Goal: Task Accomplishment & Management: Manage account settings

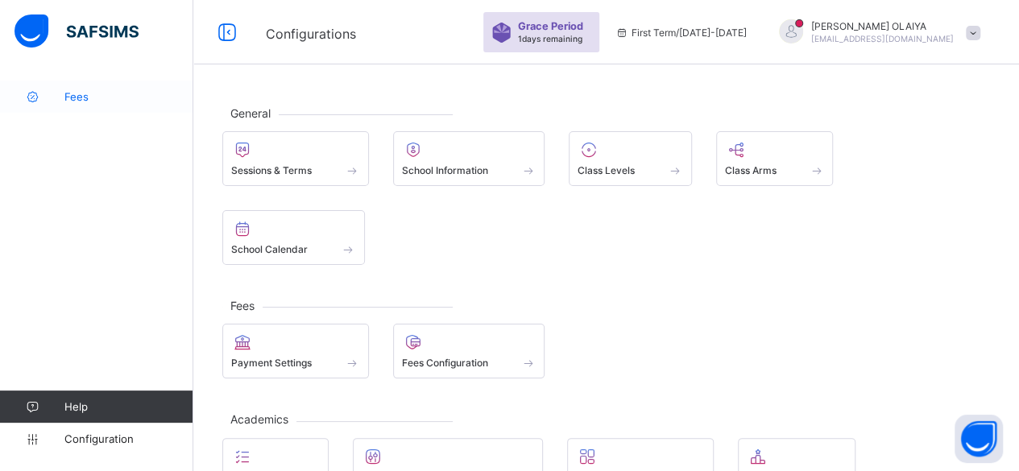
click at [82, 97] on span "Fees" at bounding box center [128, 96] width 129 height 13
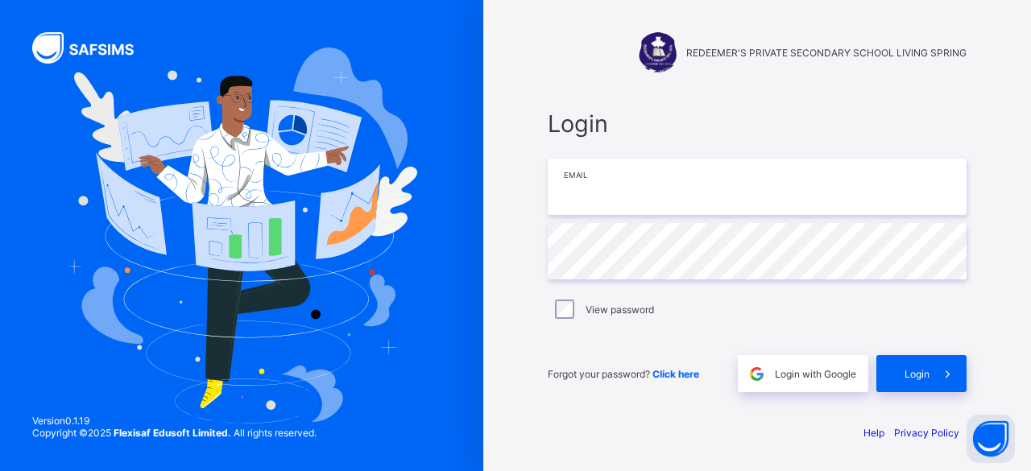
type input "**********"
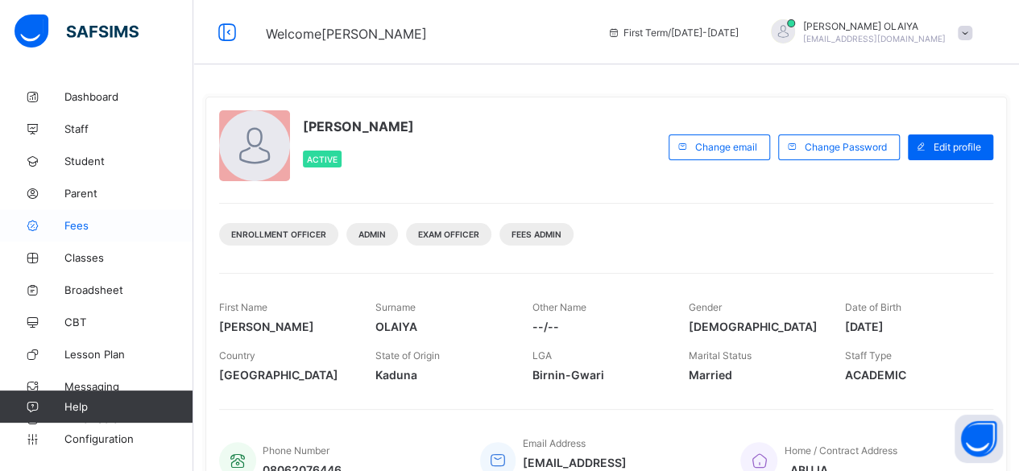
click at [79, 220] on span "Fees" at bounding box center [128, 225] width 129 height 13
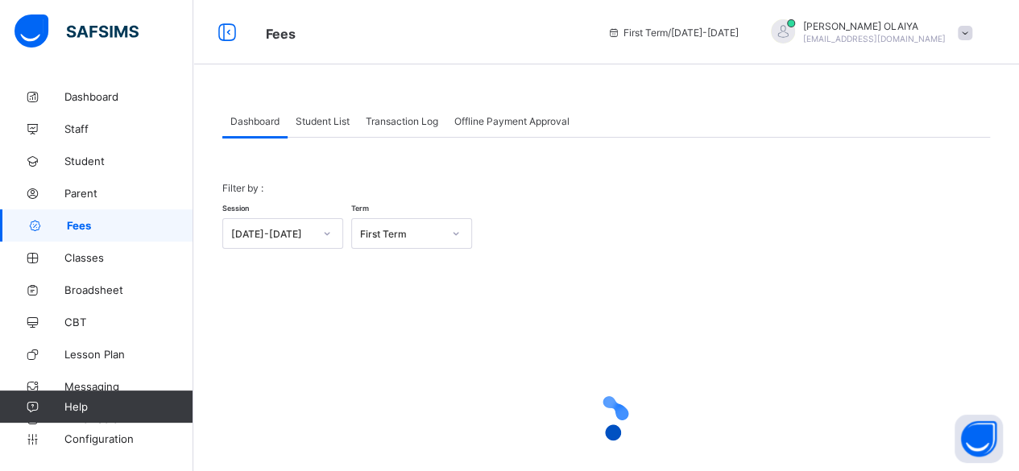
click at [323, 118] on span "Student List" at bounding box center [323, 121] width 54 height 12
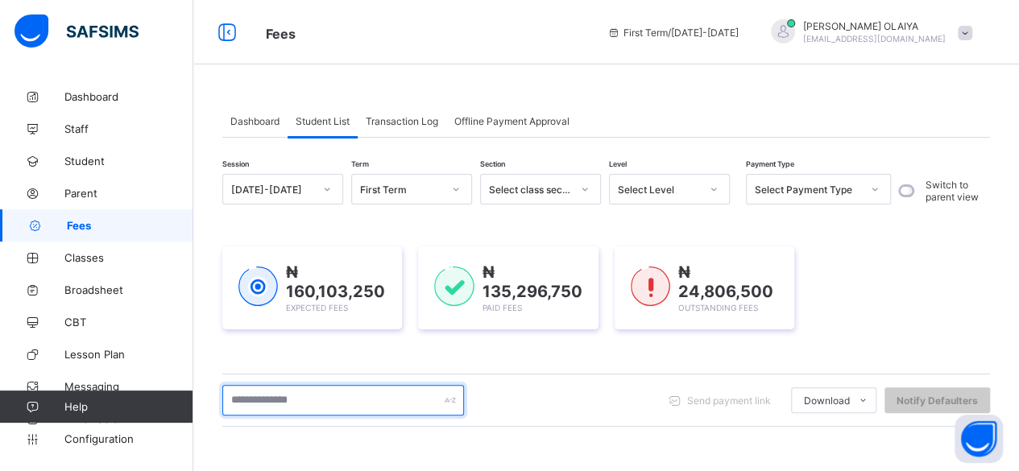
click at [287, 395] on input "text" at bounding box center [343, 400] width 242 height 31
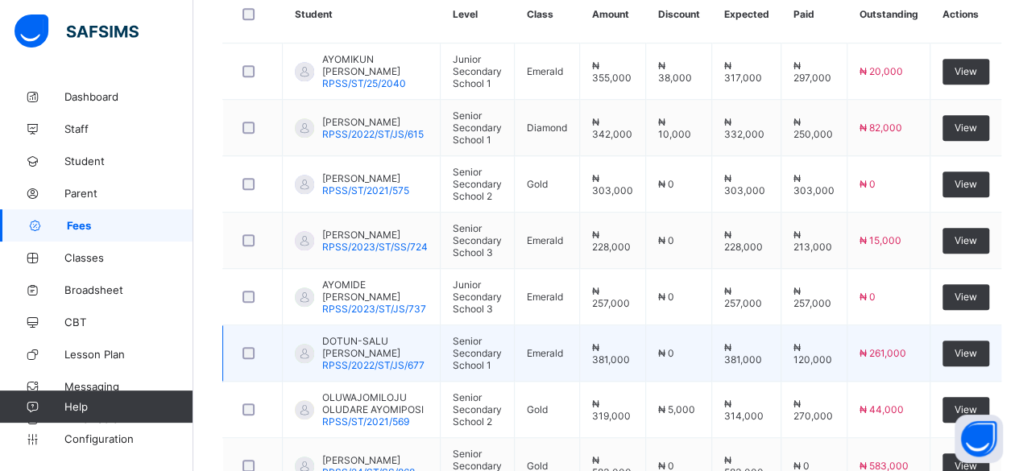
scroll to position [483, 0]
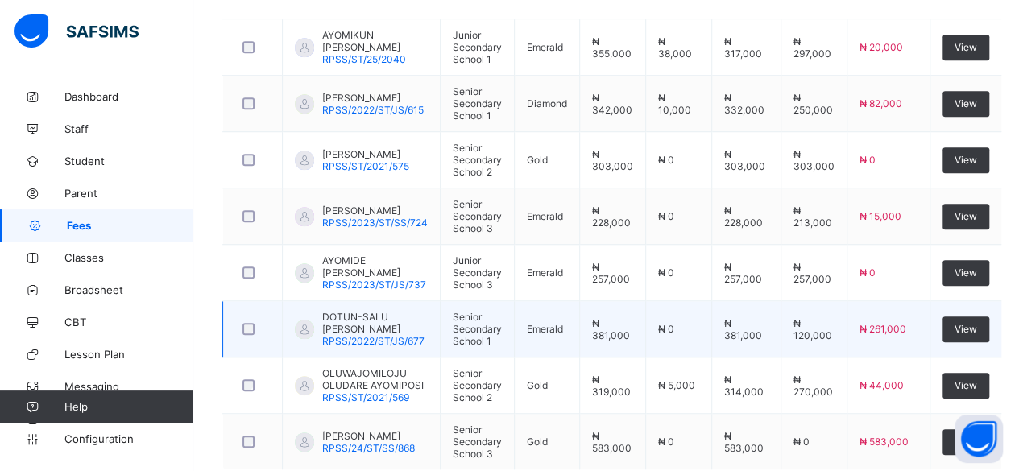
type input "*******"
click at [372, 312] on span "DOTUN-SALU AYOMIDE SAMUEL" at bounding box center [374, 323] width 105 height 24
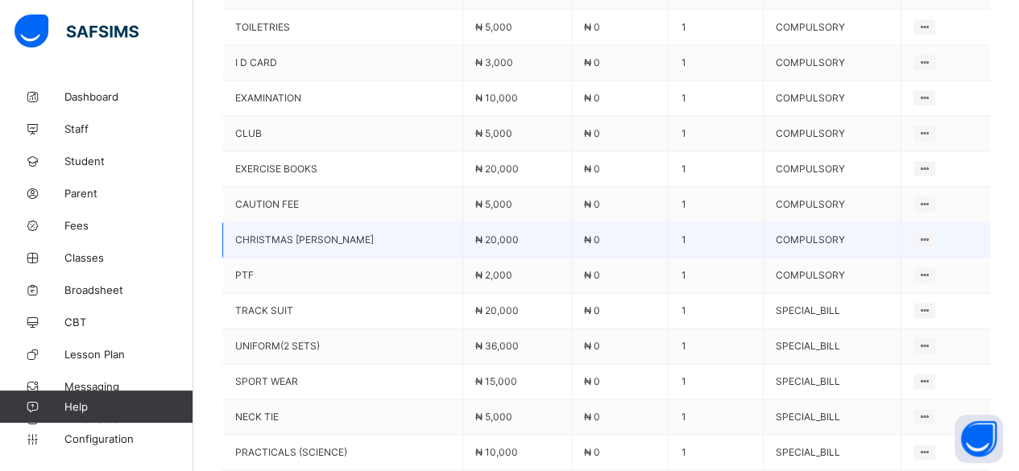
scroll to position [966, 0]
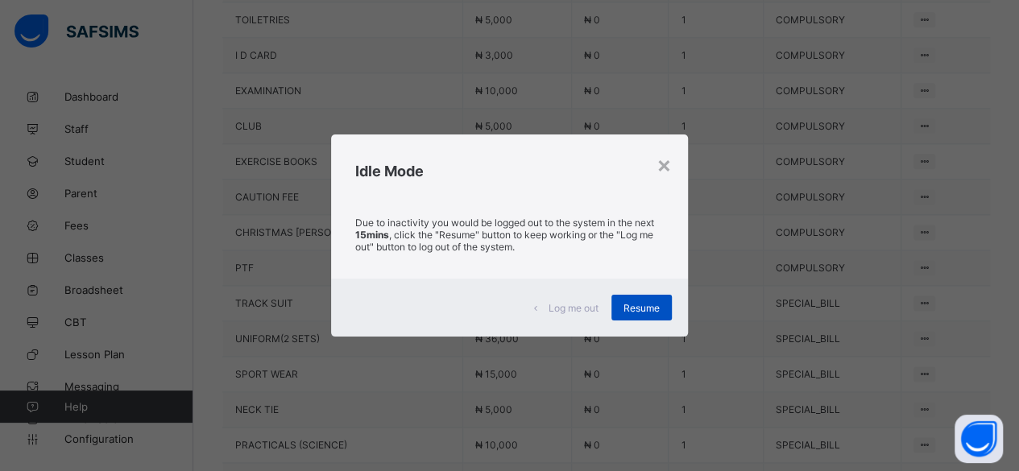
click at [638, 300] on div "Resume" at bounding box center [641, 308] width 60 height 26
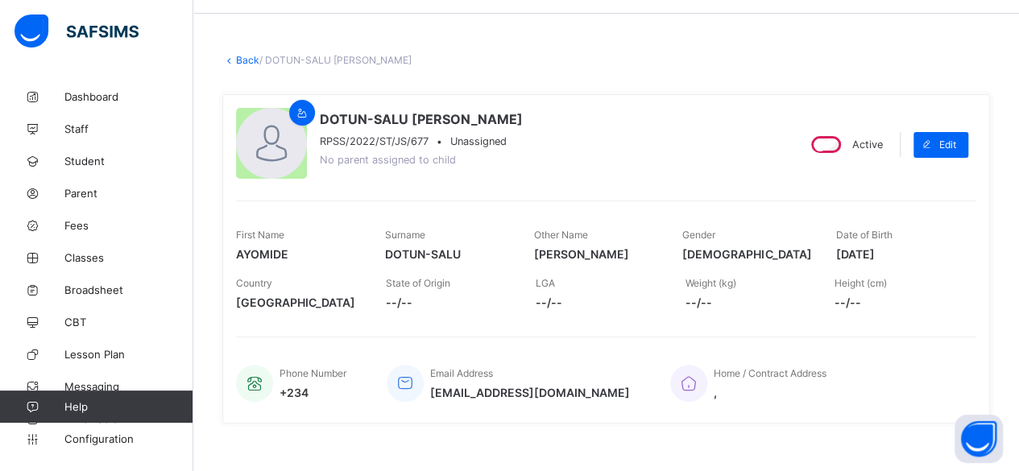
scroll to position [0, 0]
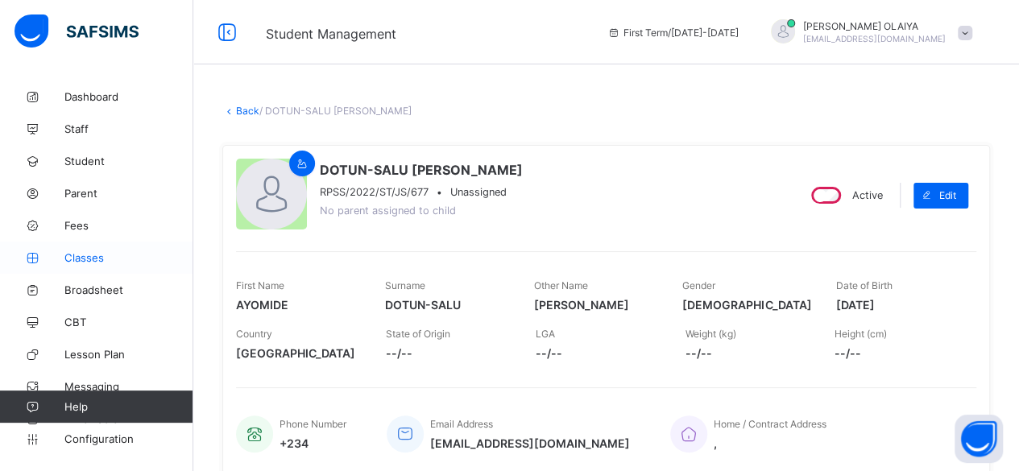
click at [77, 255] on span "Classes" at bounding box center [128, 257] width 129 height 13
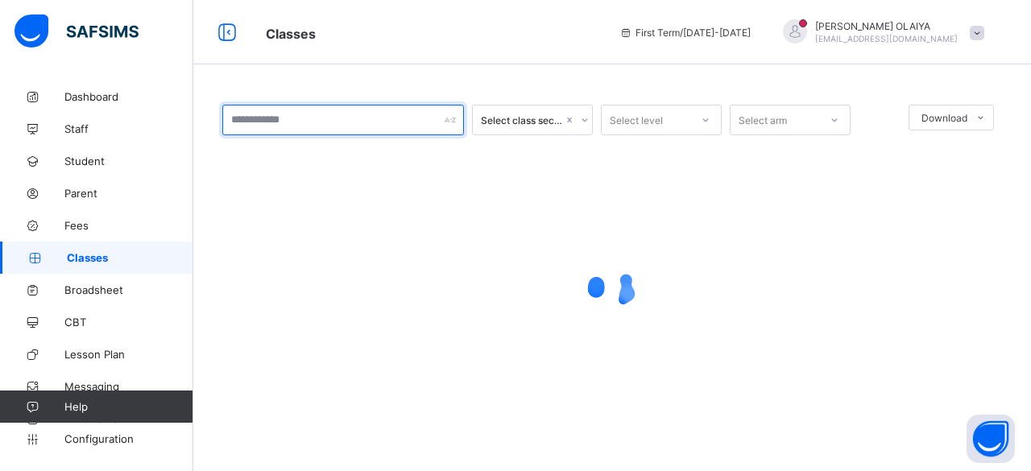
click at [292, 123] on input "text" at bounding box center [343, 120] width 242 height 31
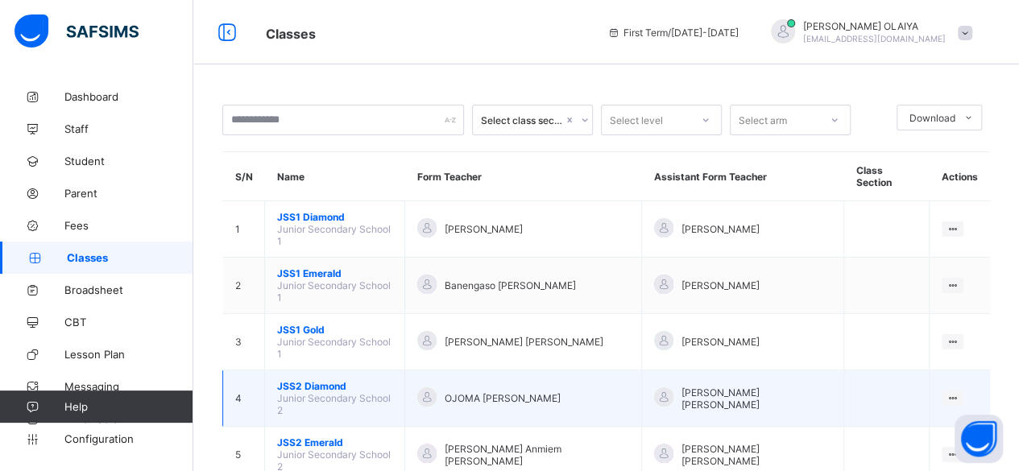
click at [320, 392] on span "Junior Secondary School 2" at bounding box center [334, 404] width 114 height 24
click at [298, 392] on span "Junior Secondary School 2" at bounding box center [334, 404] width 114 height 24
click at [908, 421] on div "View Class" at bounding box center [910, 429] width 92 height 16
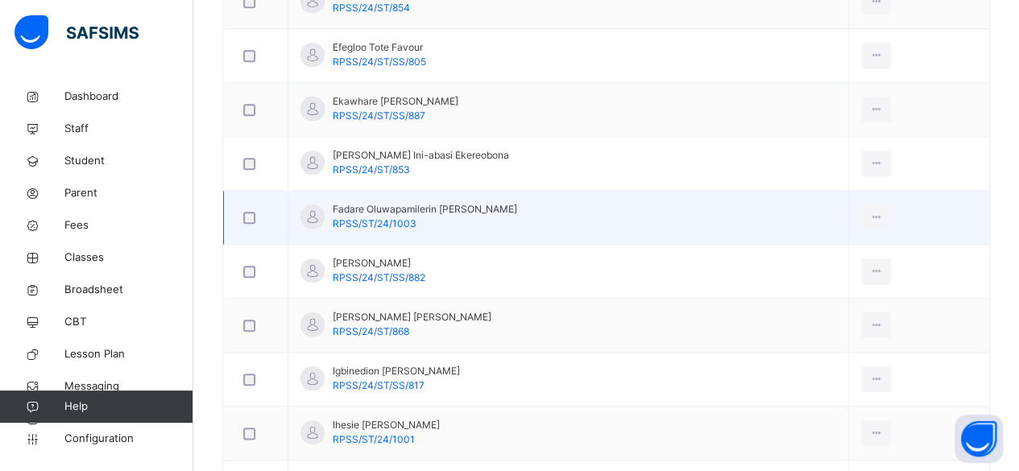
scroll to position [680, 0]
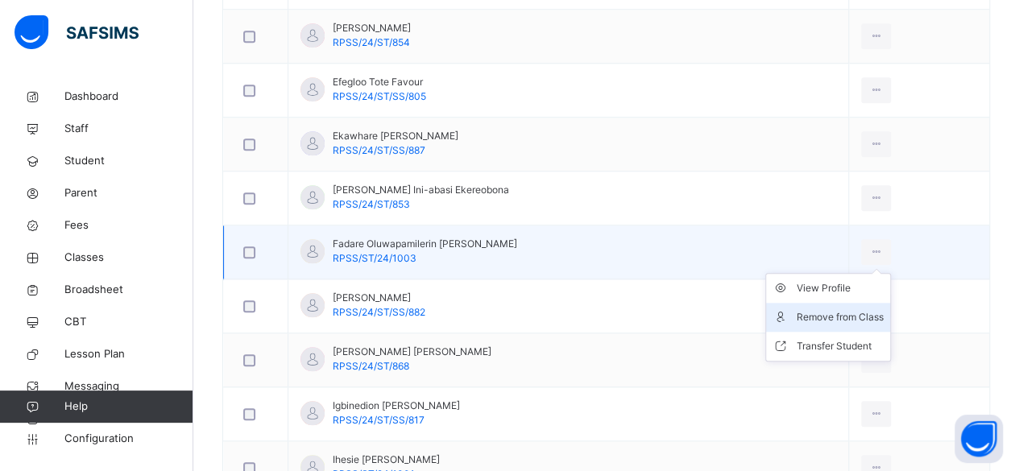
click at [863, 312] on div "Remove from Class" at bounding box center [839, 317] width 87 height 16
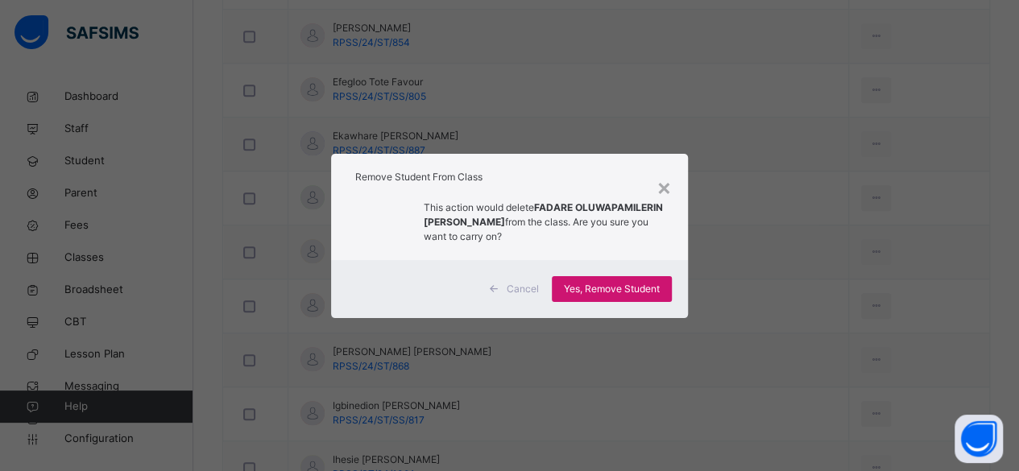
click at [606, 287] on span "Yes, Remove Student" at bounding box center [612, 289] width 96 height 14
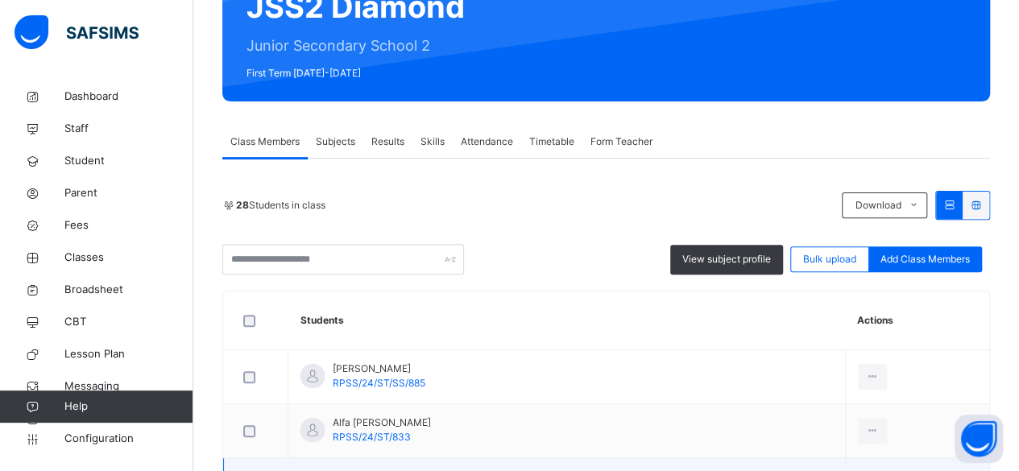
scroll to position [161, 0]
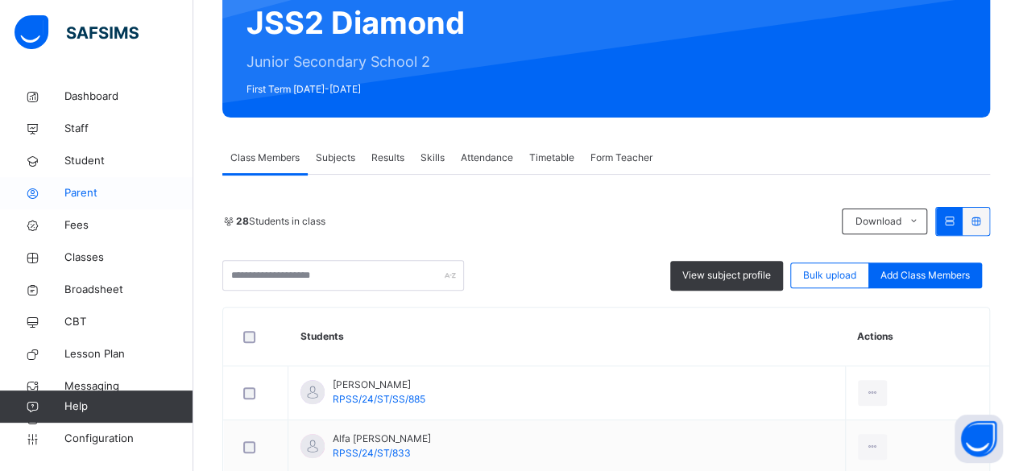
drag, startPoint x: 72, startPoint y: 221, endPoint x: 166, endPoint y: 181, distance: 102.5
click at [72, 221] on span "Fees" at bounding box center [128, 225] width 129 height 16
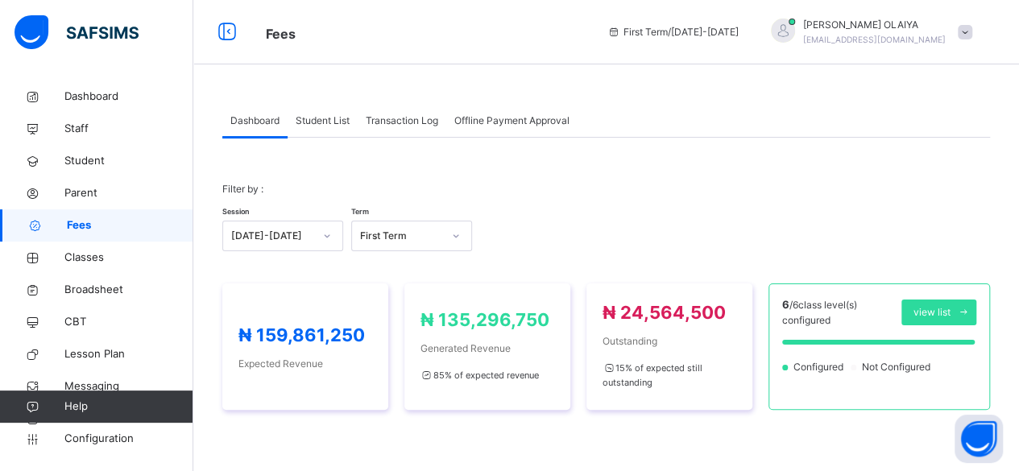
click at [329, 123] on span "Student List" at bounding box center [323, 121] width 54 height 14
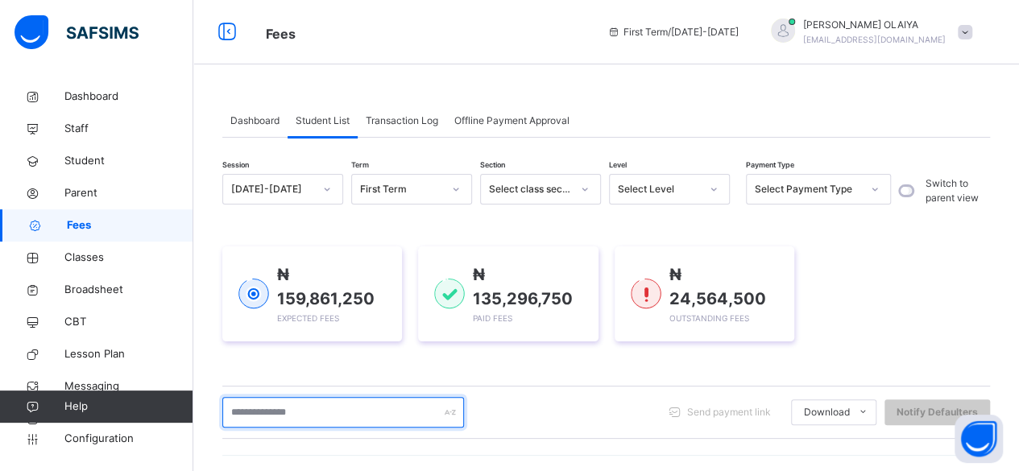
click at [296, 416] on input "text" at bounding box center [343, 412] width 242 height 31
drag, startPoint x: 249, startPoint y: 413, endPoint x: 223, endPoint y: 420, distance: 26.6
click at [238, 420] on input "text" at bounding box center [343, 412] width 242 height 31
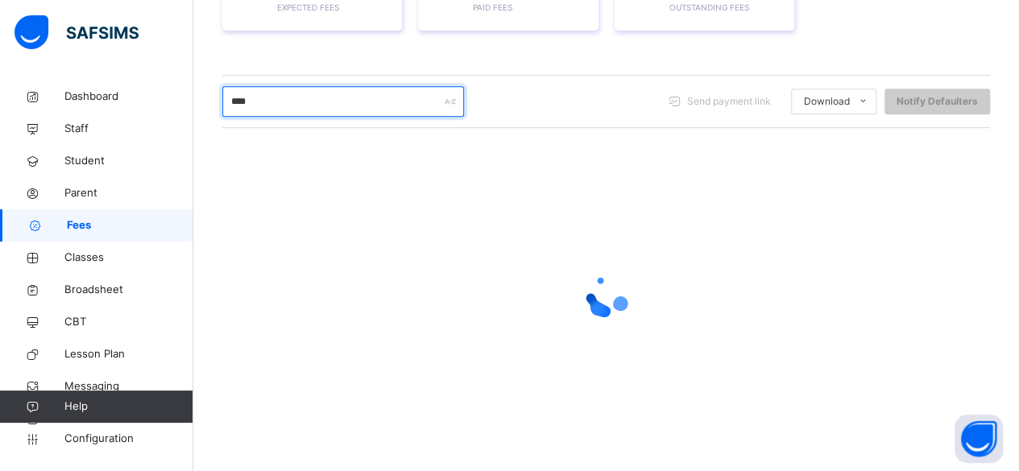
scroll to position [201, 0]
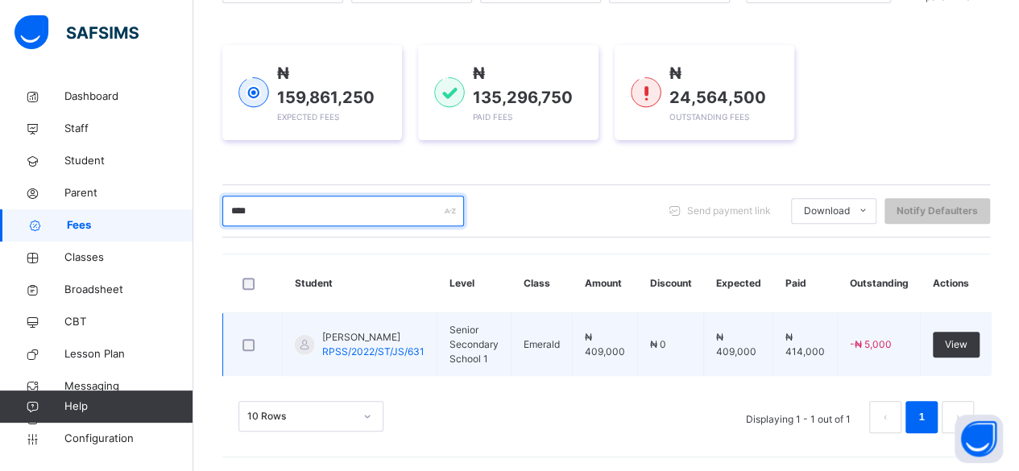
type input "****"
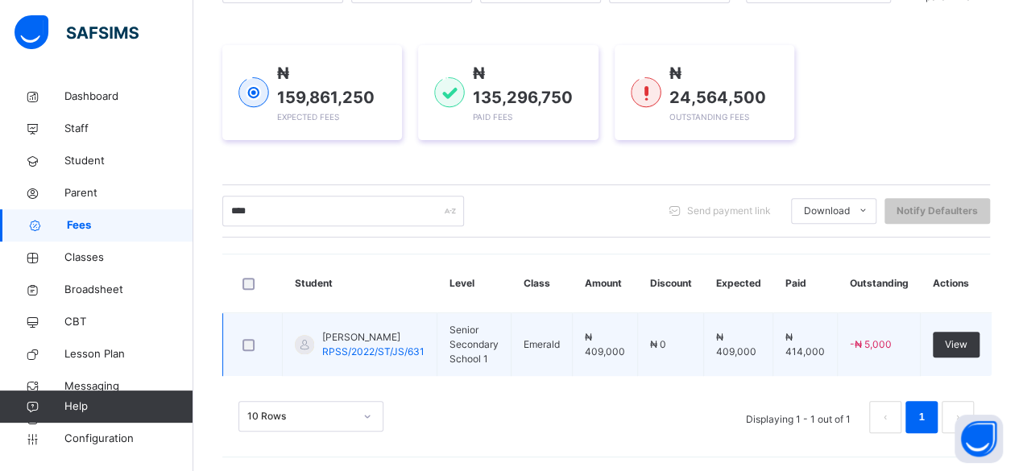
click at [354, 342] on span "OGIDIAGBA RUBY ONAJEVWE" at bounding box center [373, 337] width 102 height 14
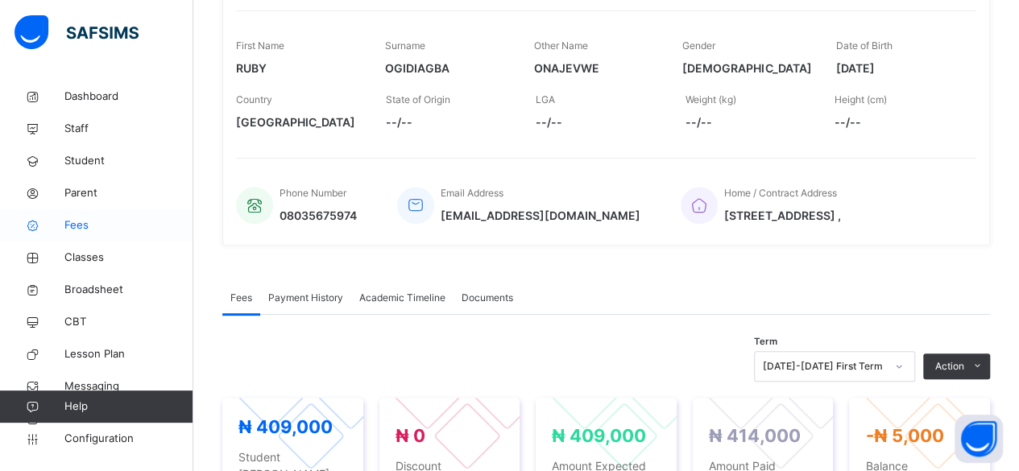
scroll to position [242, 0]
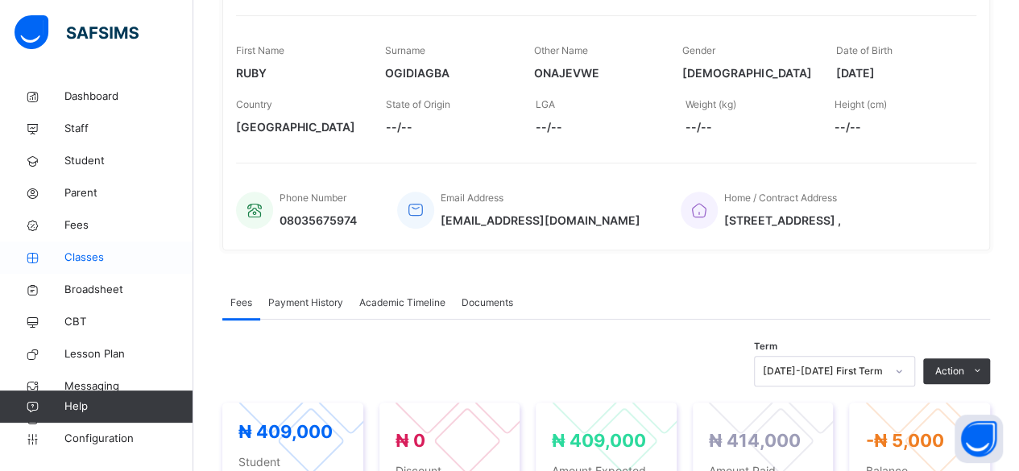
click at [87, 255] on span "Classes" at bounding box center [128, 258] width 129 height 16
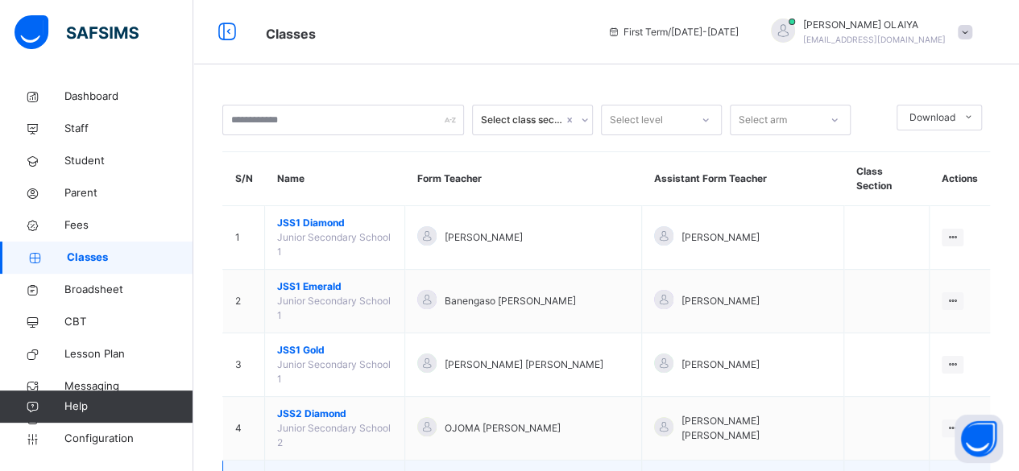
click at [314, 470] on span "JSS2 Emerald" at bounding box center [334, 477] width 115 height 14
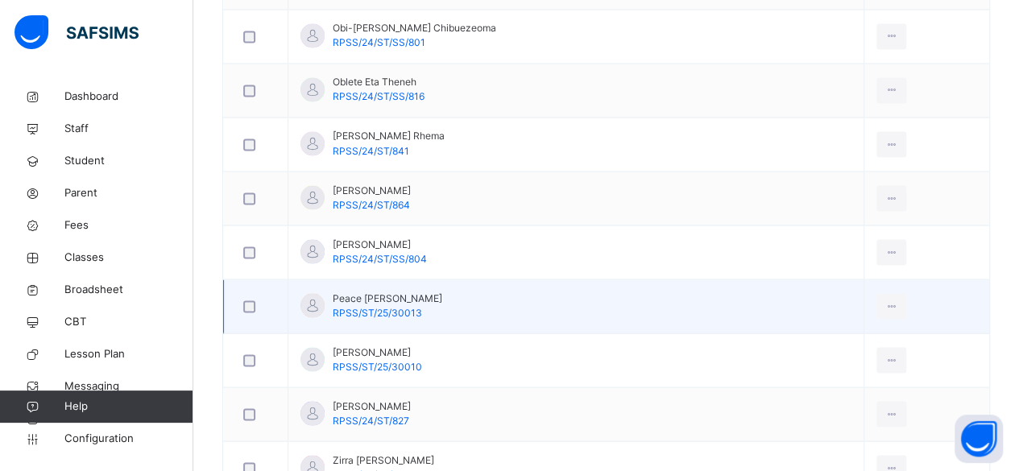
scroll to position [1404, 0]
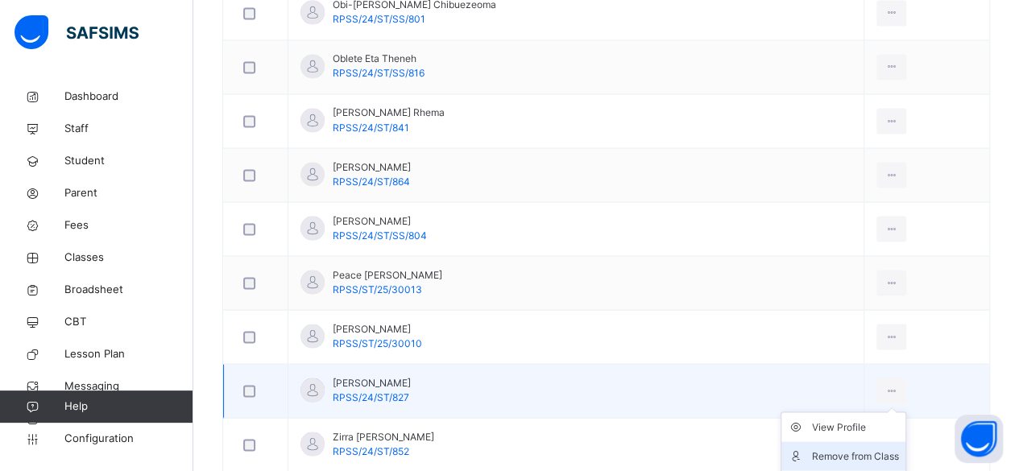
click at [840, 448] on div "Remove from Class" at bounding box center [855, 456] width 87 height 16
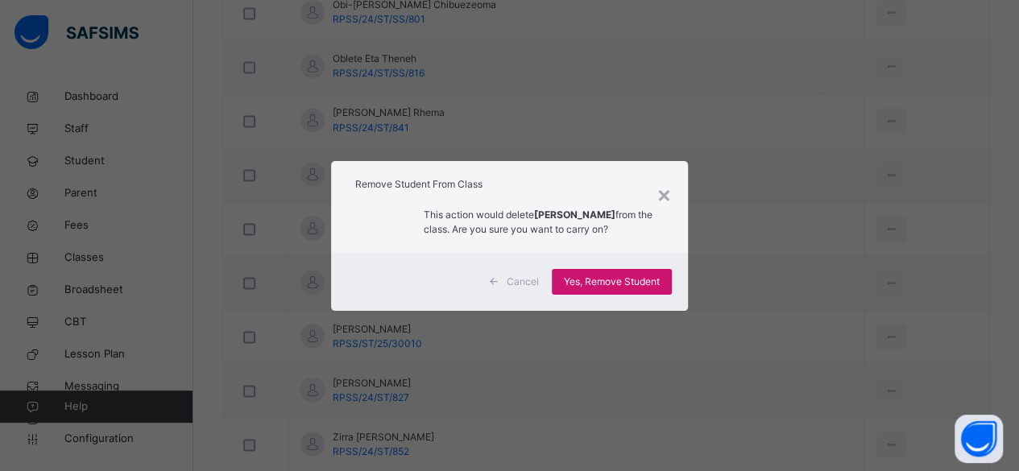
click at [587, 276] on span "Yes, Remove Student" at bounding box center [612, 282] width 96 height 14
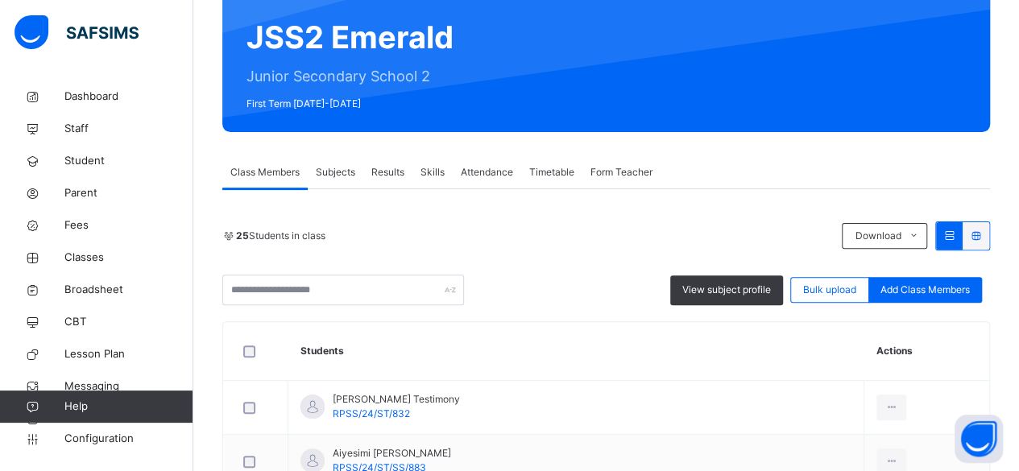
scroll to position [403, 0]
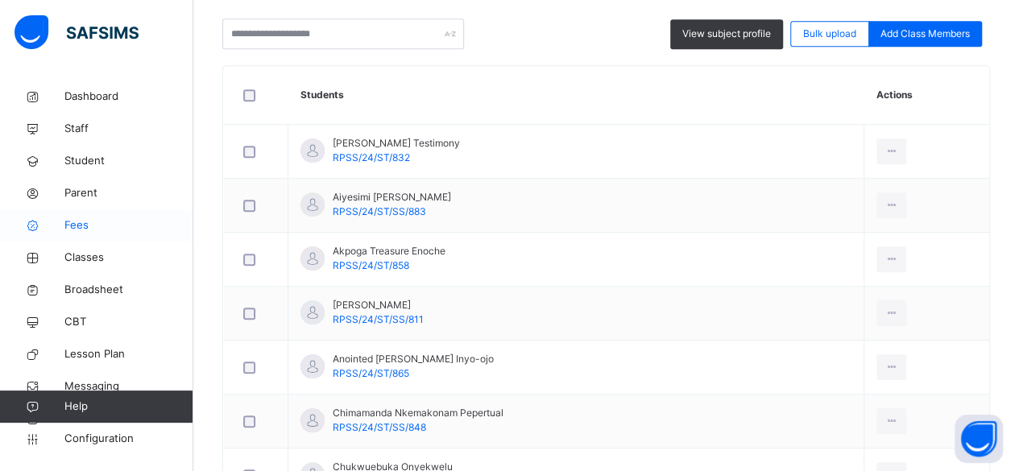
click at [84, 223] on span "Fees" at bounding box center [128, 225] width 129 height 16
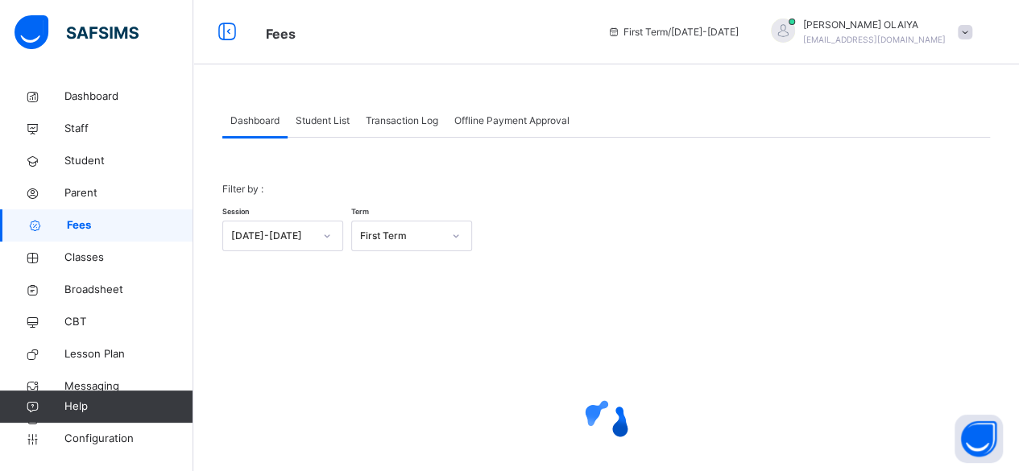
click at [319, 113] on div "Student List" at bounding box center [323, 121] width 70 height 32
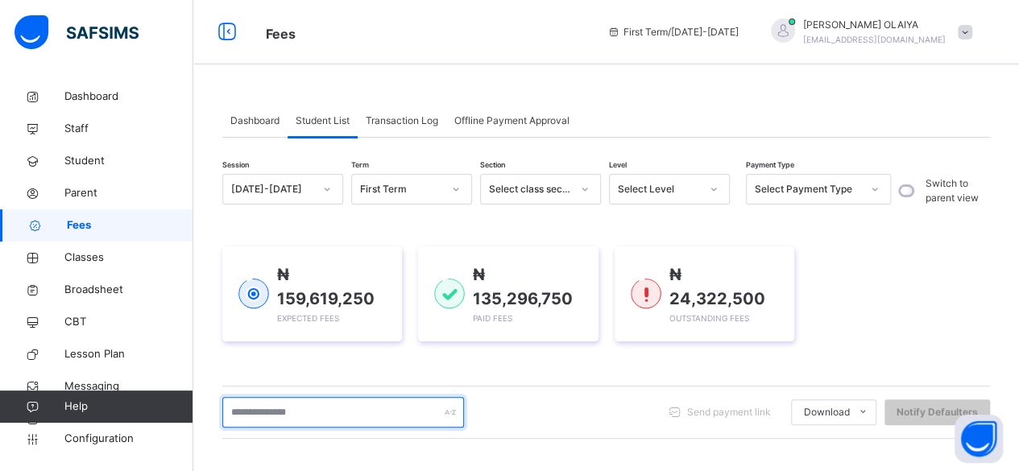
click at [288, 400] on input "text" at bounding box center [343, 412] width 242 height 31
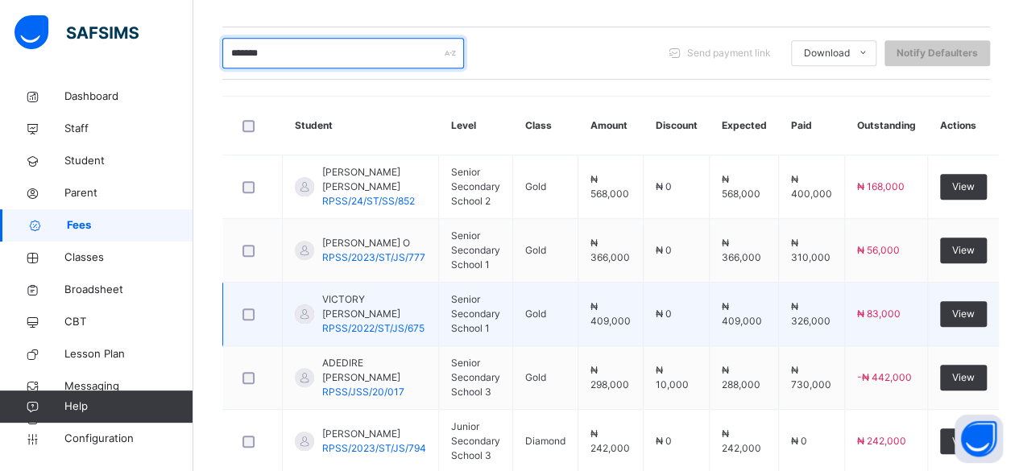
scroll to position [391, 0]
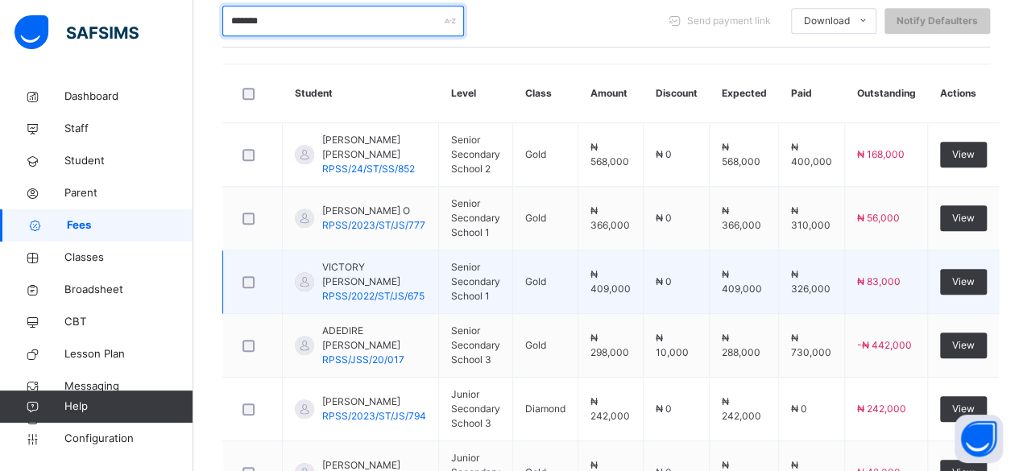
type input "*******"
click at [369, 267] on span "VICTORY PAUL-UDOH ABASIMA" at bounding box center [374, 274] width 104 height 29
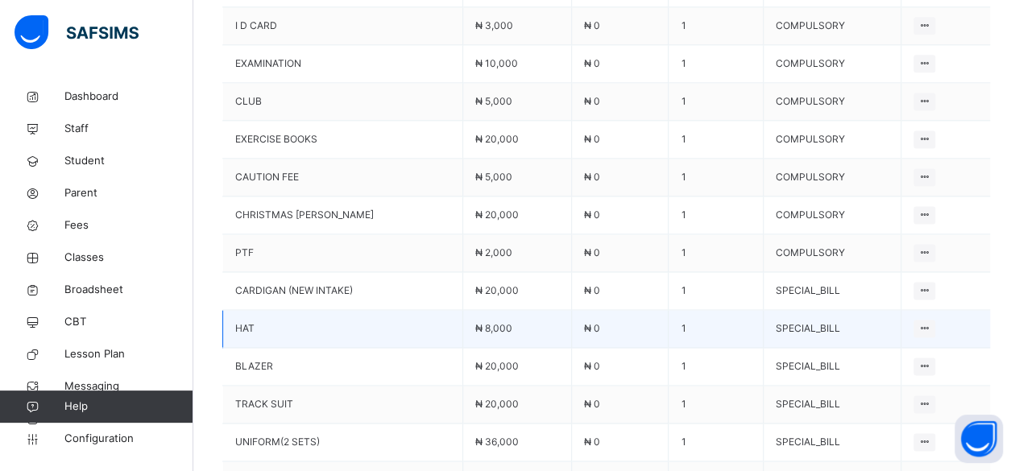
scroll to position [1208, 0]
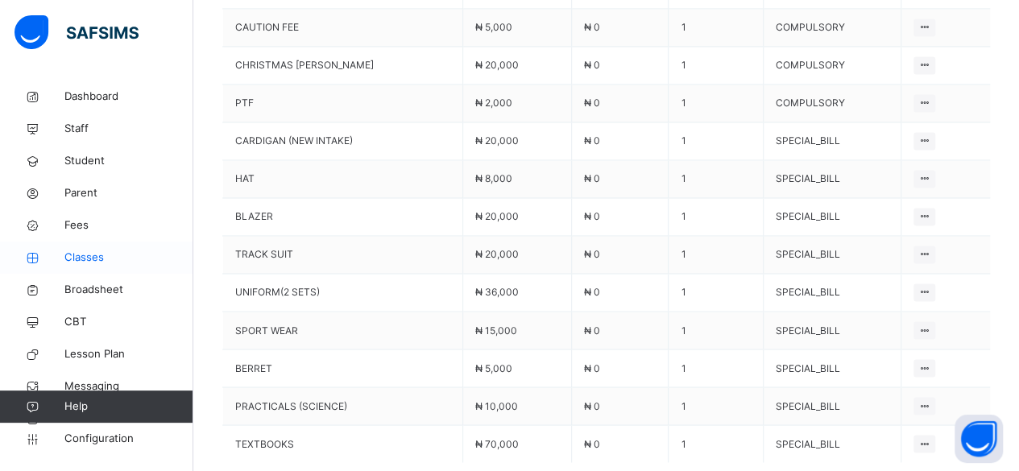
click at [72, 250] on span "Classes" at bounding box center [128, 258] width 129 height 16
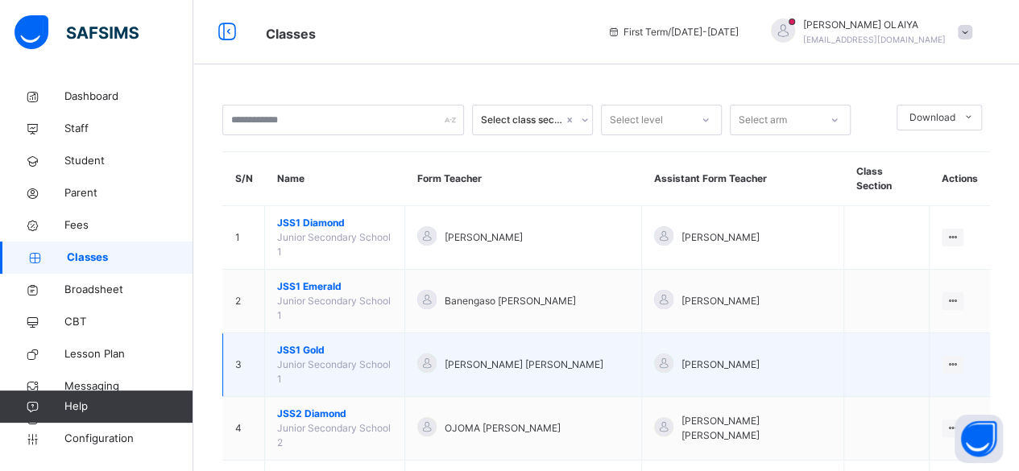
click at [299, 343] on span "JSS1 Gold" at bounding box center [334, 350] width 115 height 14
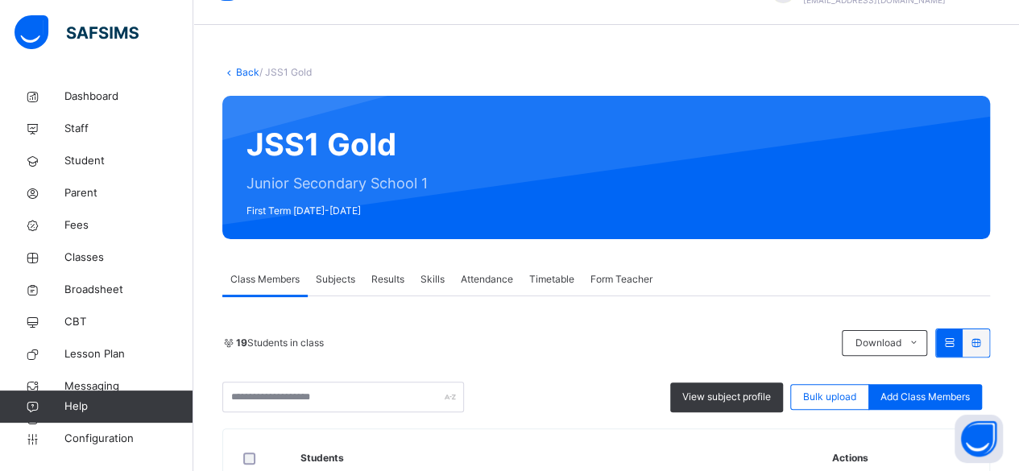
scroll to position [35, 0]
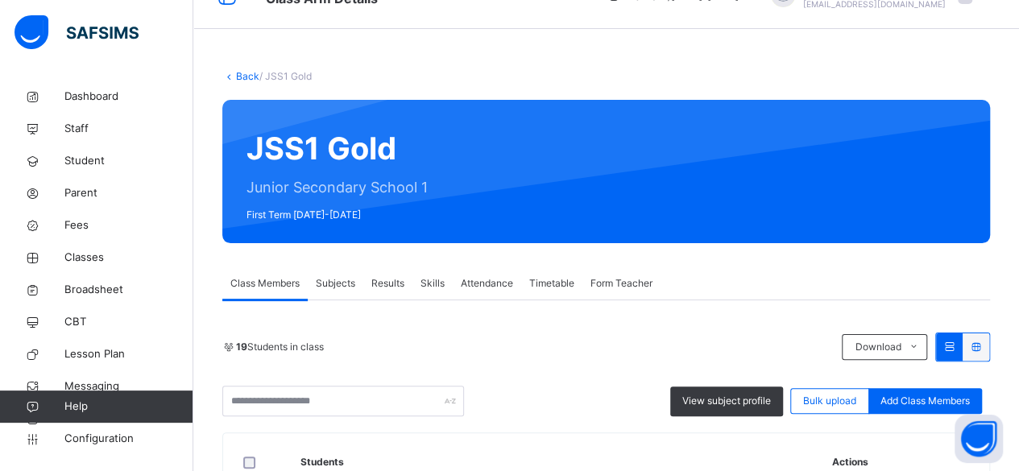
click at [247, 72] on link "Back" at bounding box center [247, 76] width 23 height 12
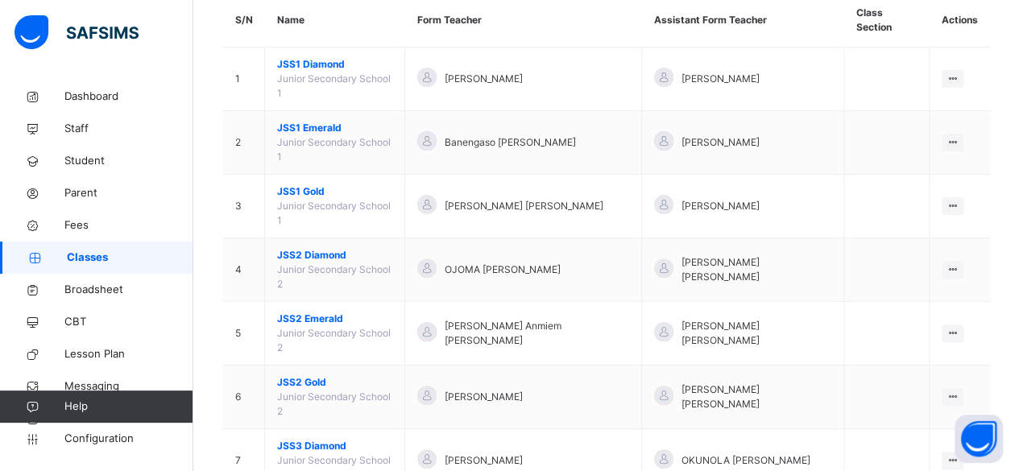
scroll to position [161, 0]
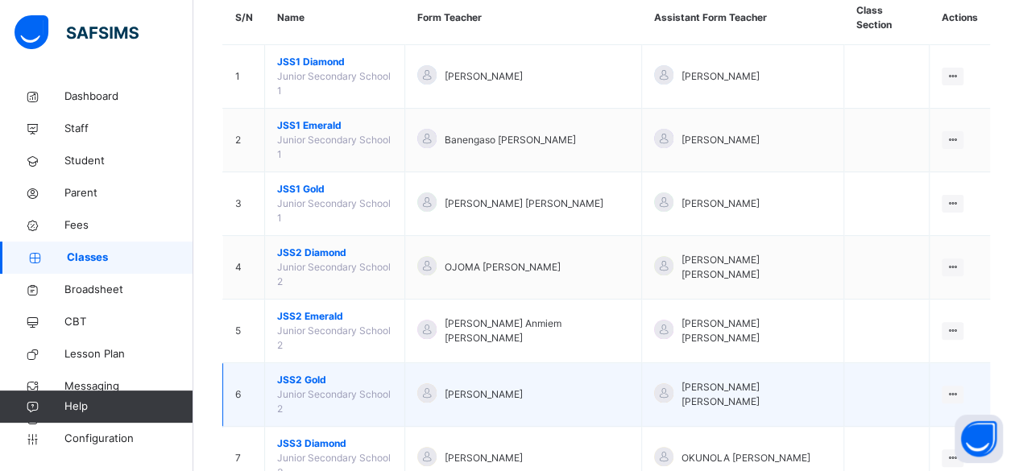
click at [293, 373] on span "JSS2 Gold" at bounding box center [334, 380] width 115 height 14
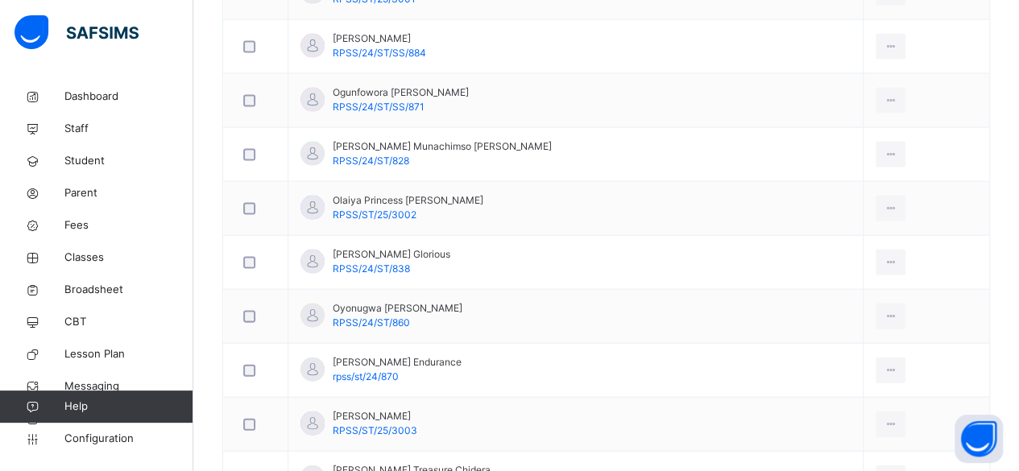
scroll to position [1611, 0]
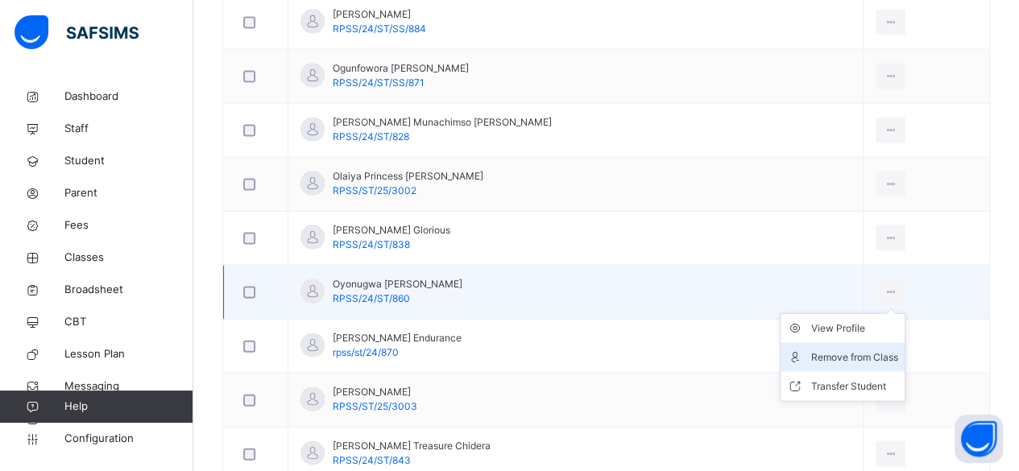
click at [822, 350] on div "Remove from Class" at bounding box center [854, 358] width 87 height 16
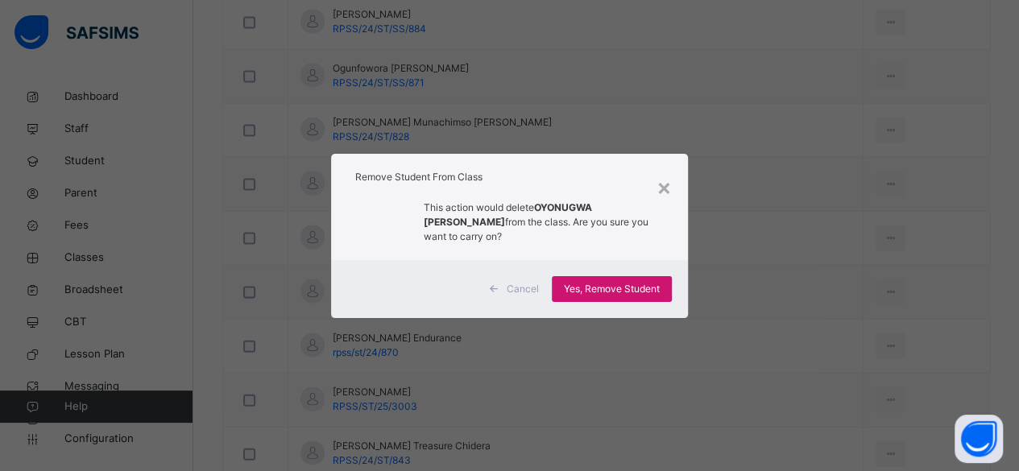
click at [593, 282] on span "Yes, Remove Student" at bounding box center [612, 289] width 96 height 14
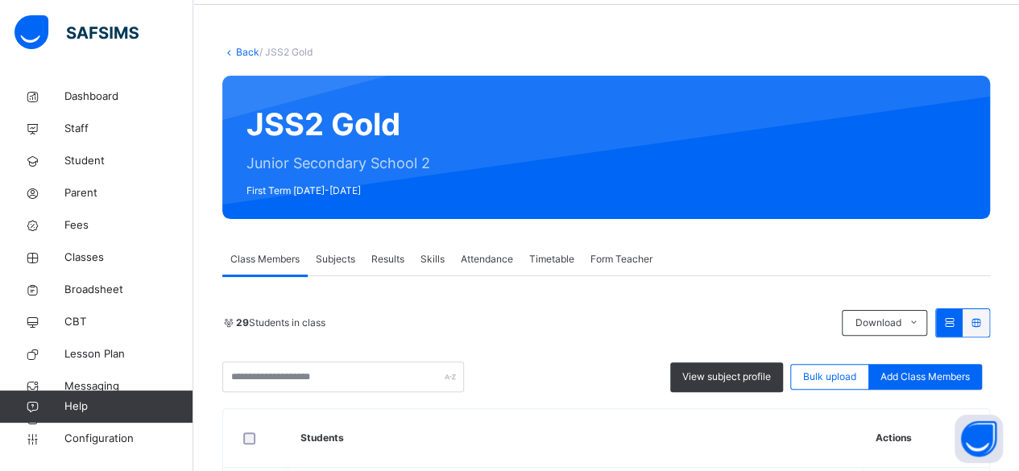
scroll to position [0, 0]
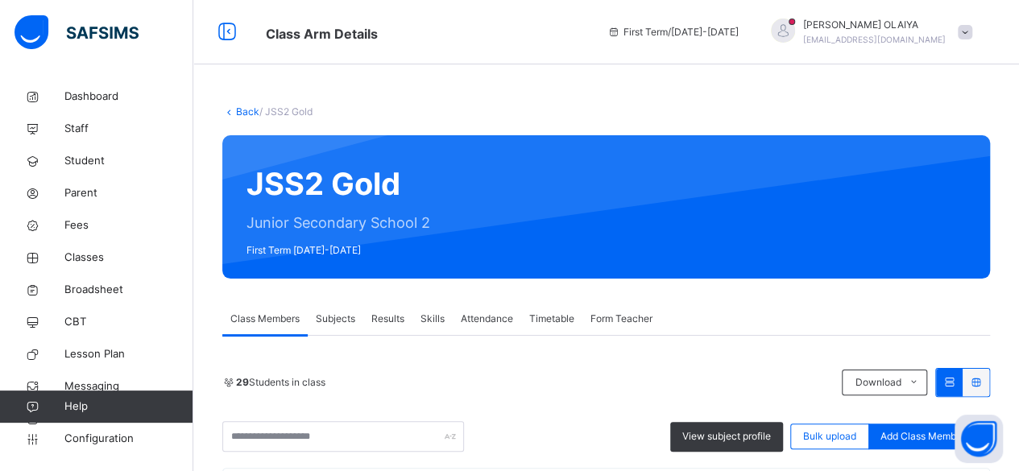
click at [242, 108] on link "Back" at bounding box center [247, 111] width 23 height 12
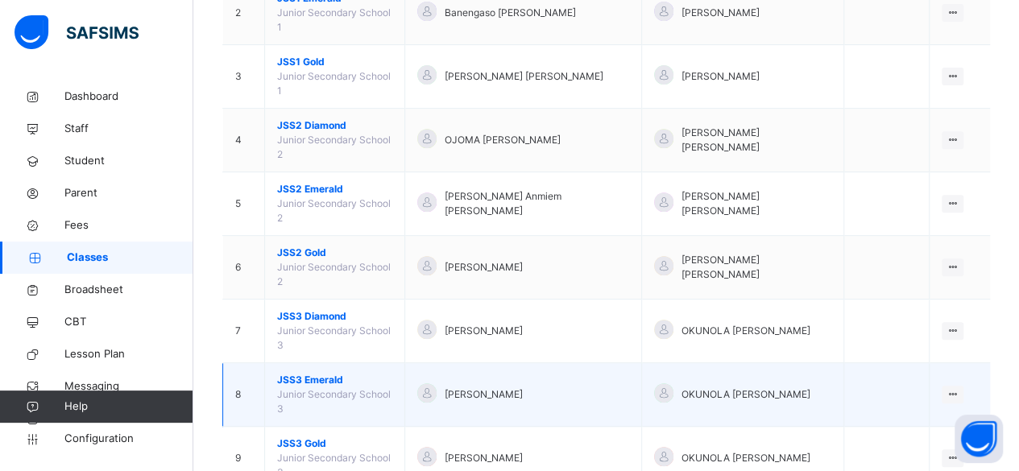
scroll to position [322, 0]
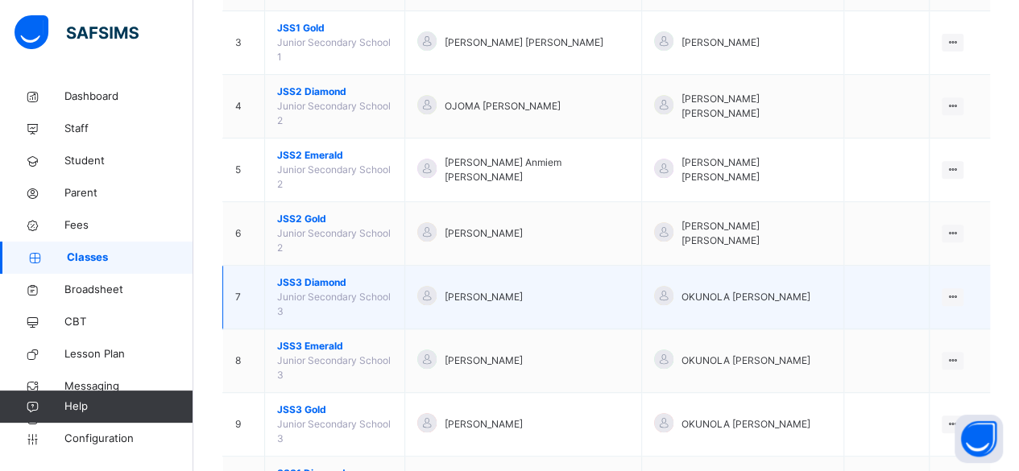
click at [307, 275] on span "JSS3 Diamond" at bounding box center [334, 282] width 115 height 14
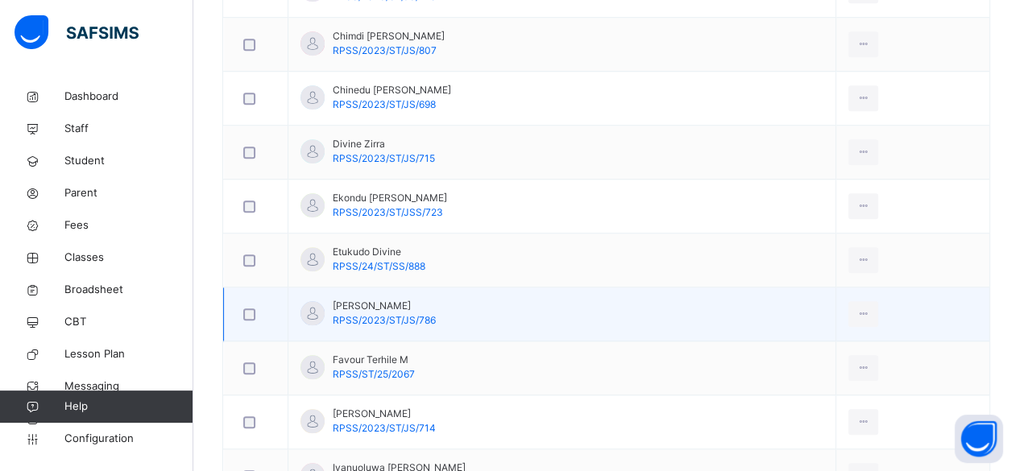
scroll to position [644, 0]
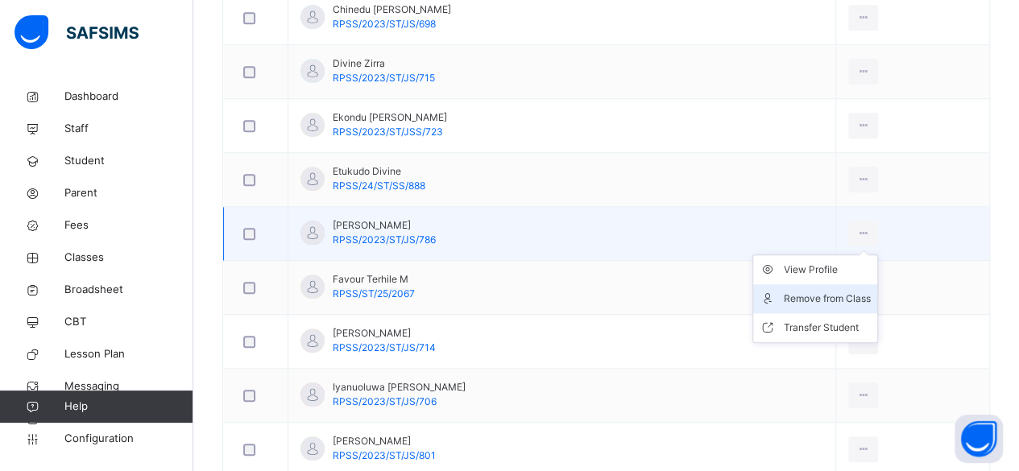
click at [805, 296] on div "Remove from Class" at bounding box center [827, 299] width 87 height 16
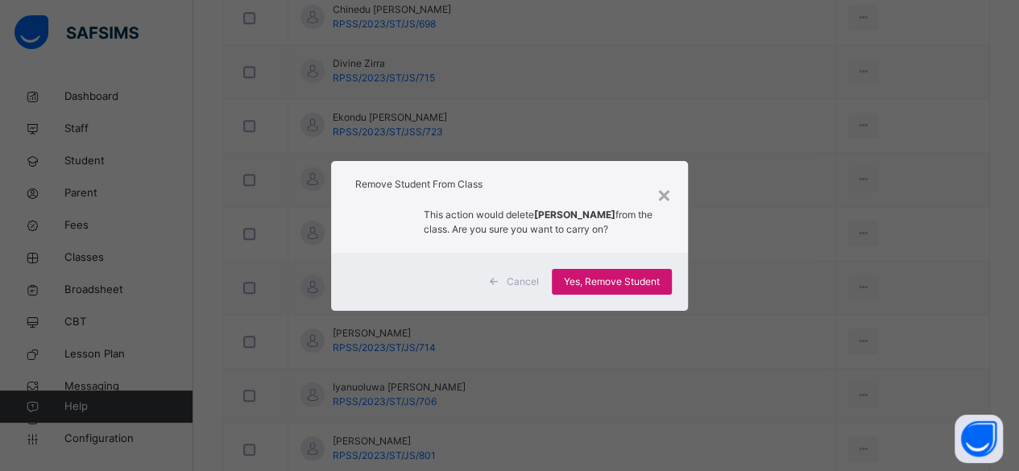
click at [594, 279] on span "Yes, Remove Student" at bounding box center [612, 282] width 96 height 14
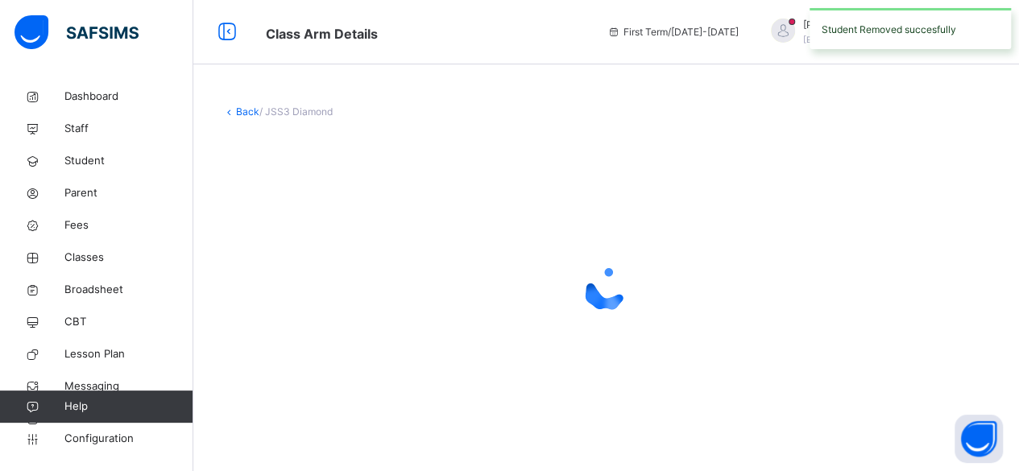
scroll to position [0, 0]
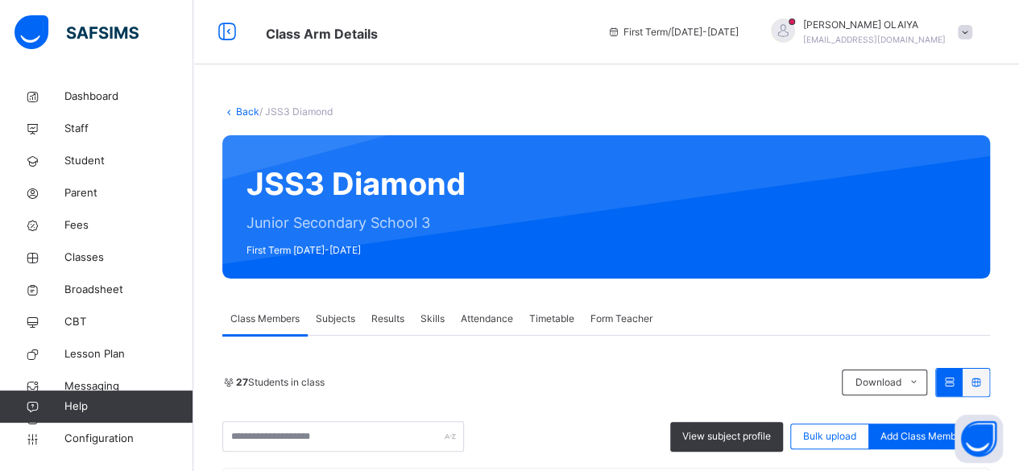
click at [242, 107] on link "Back" at bounding box center [247, 111] width 23 height 12
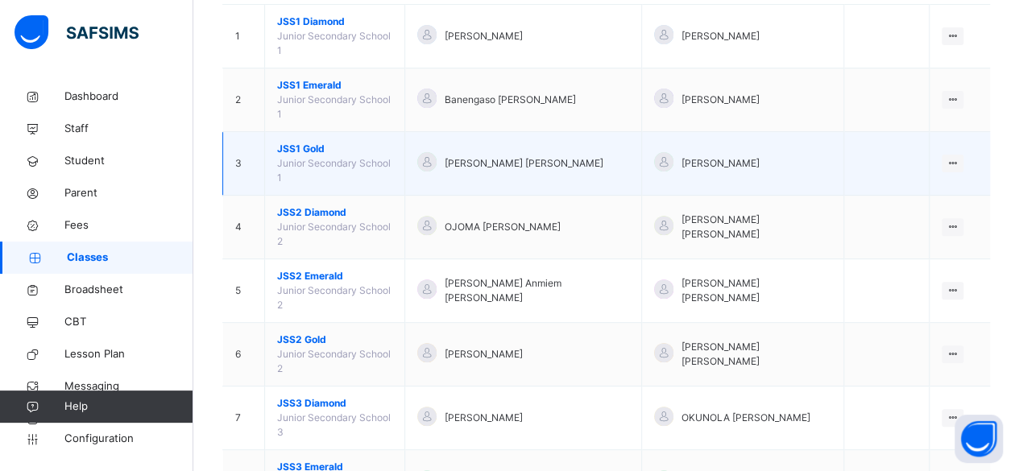
scroll to position [242, 0]
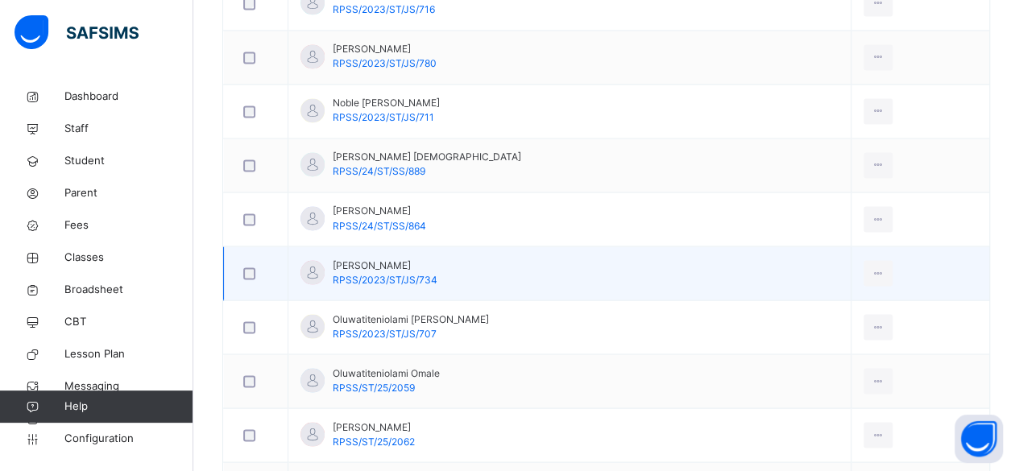
scroll to position [1369, 0]
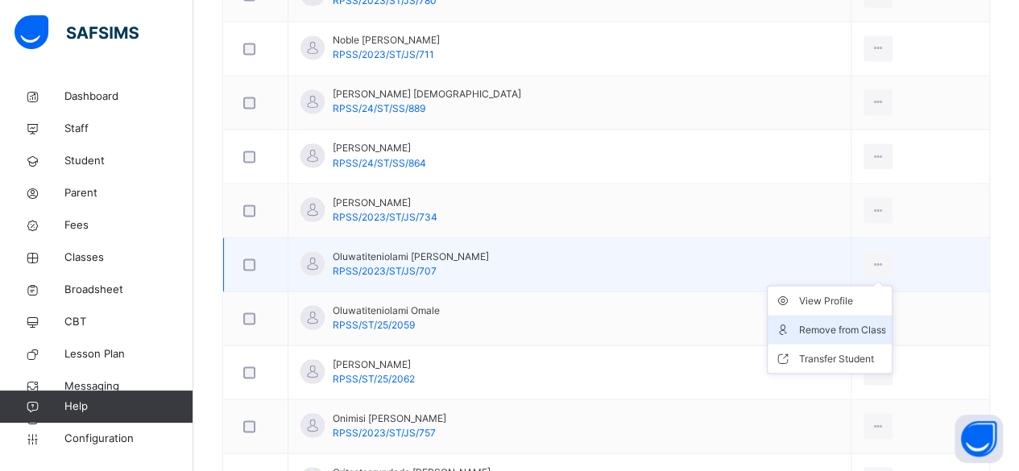
click at [845, 321] on div "Remove from Class" at bounding box center [841, 329] width 87 height 16
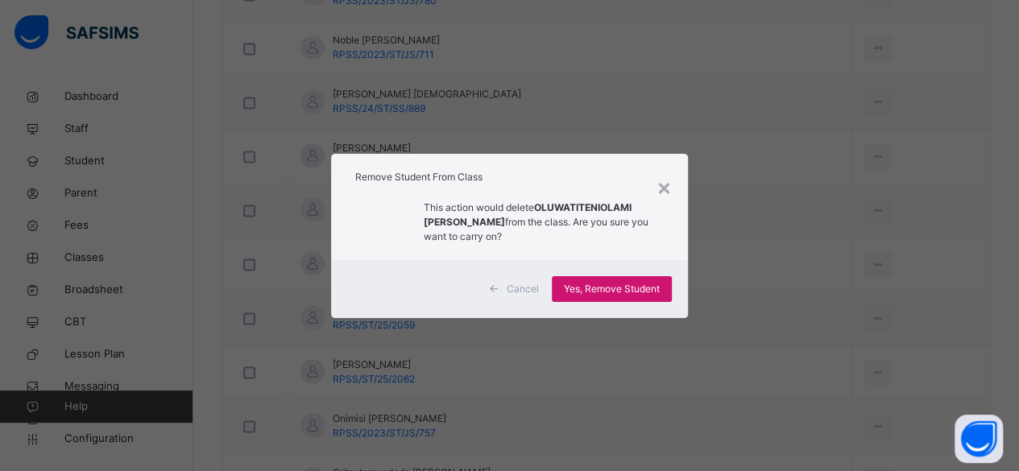
click at [626, 288] on span "Yes, Remove Student" at bounding box center [612, 289] width 96 height 14
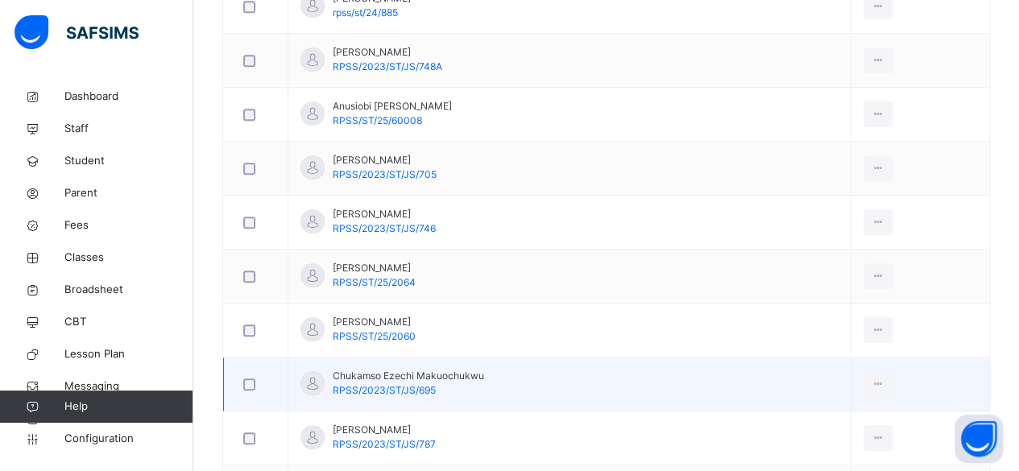
scroll to position [573, 0]
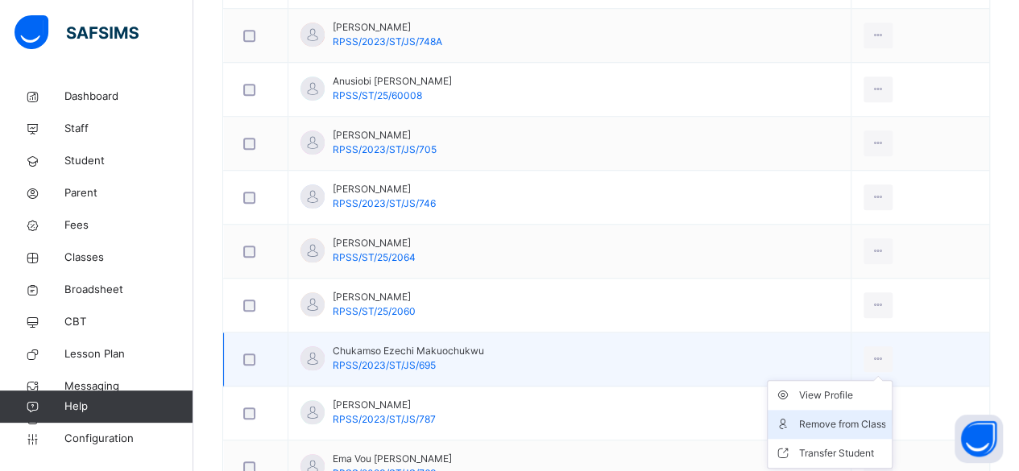
click at [825, 416] on div "Remove from Class" at bounding box center [841, 424] width 87 height 16
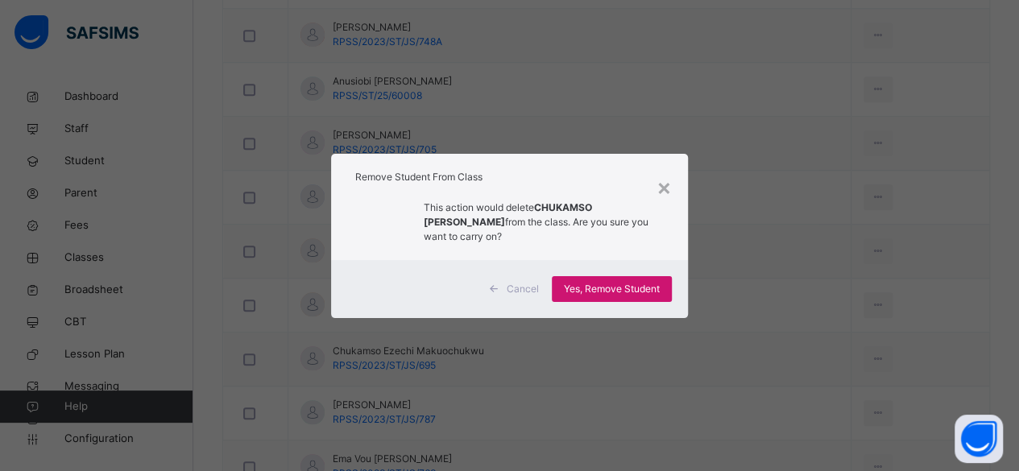
click at [597, 288] on span "Yes, Remove Student" at bounding box center [612, 289] width 96 height 14
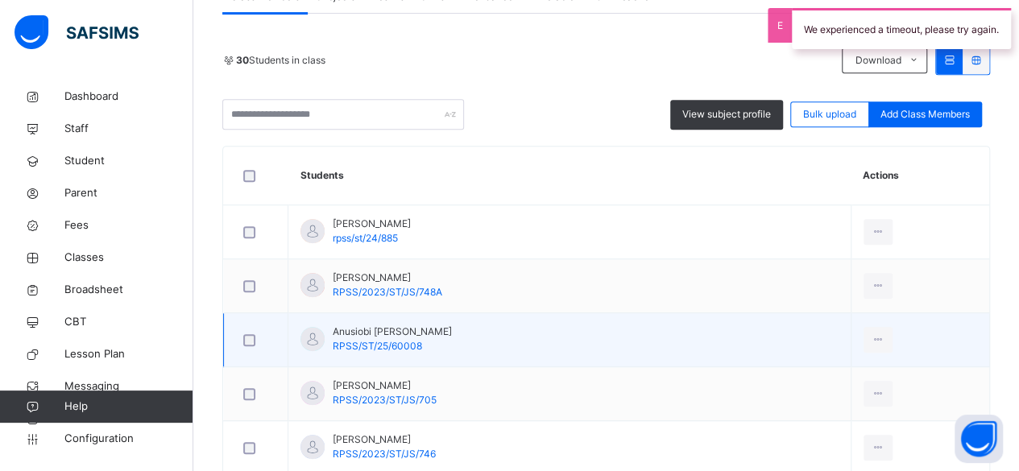
scroll to position [81, 0]
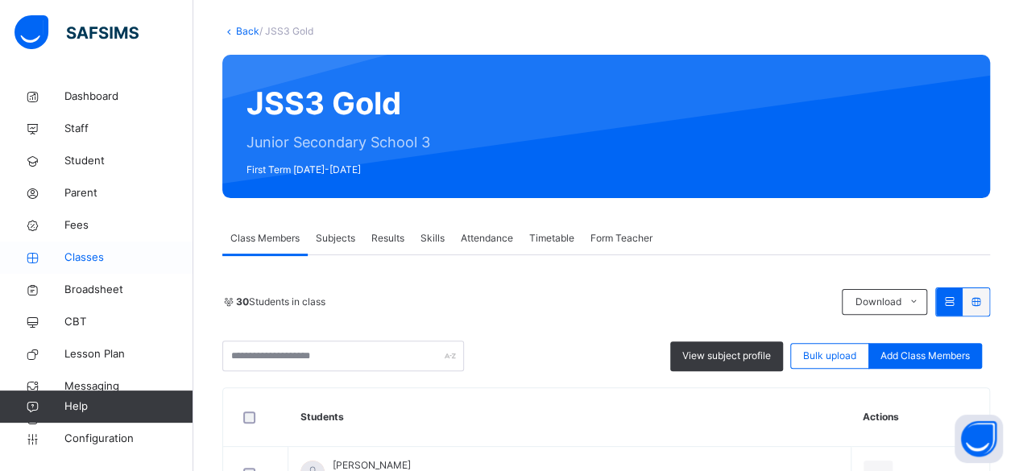
click at [86, 252] on span "Classes" at bounding box center [128, 258] width 129 height 16
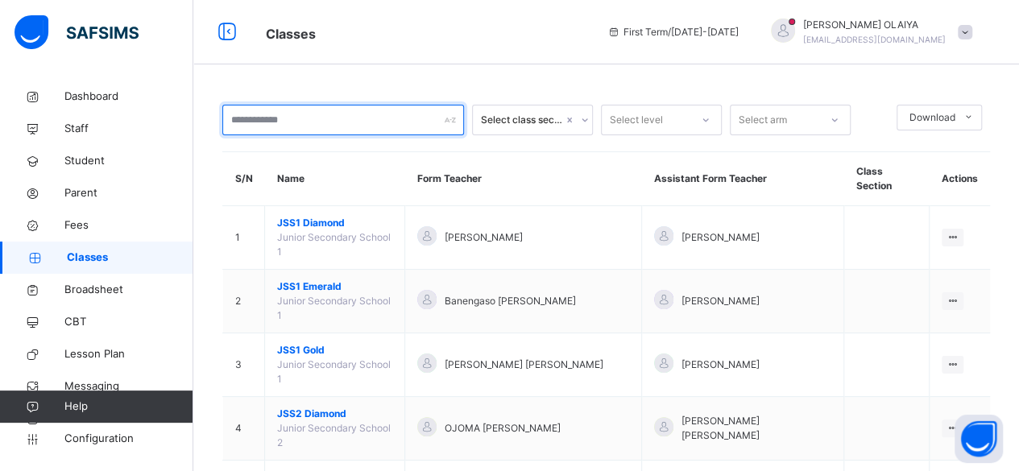
click at [294, 124] on input "text" at bounding box center [343, 120] width 242 height 31
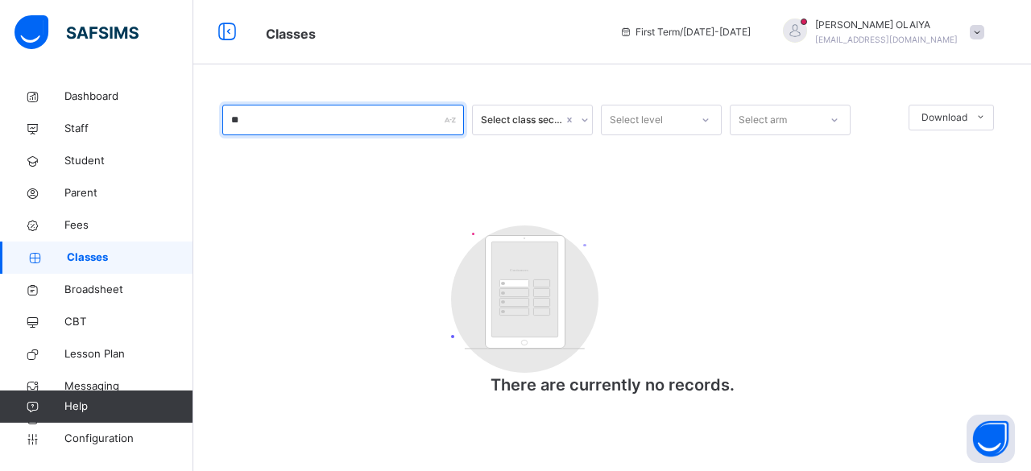
type input "*"
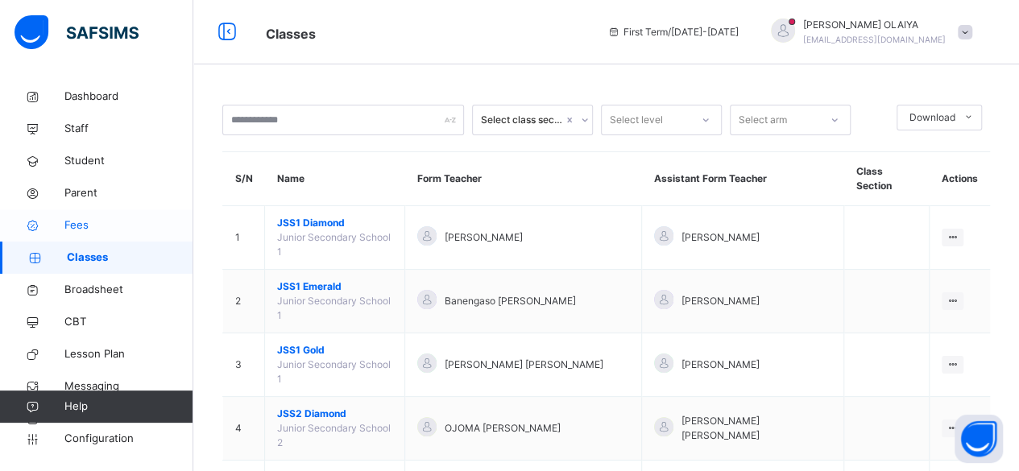
click at [85, 221] on span "Fees" at bounding box center [128, 225] width 129 height 16
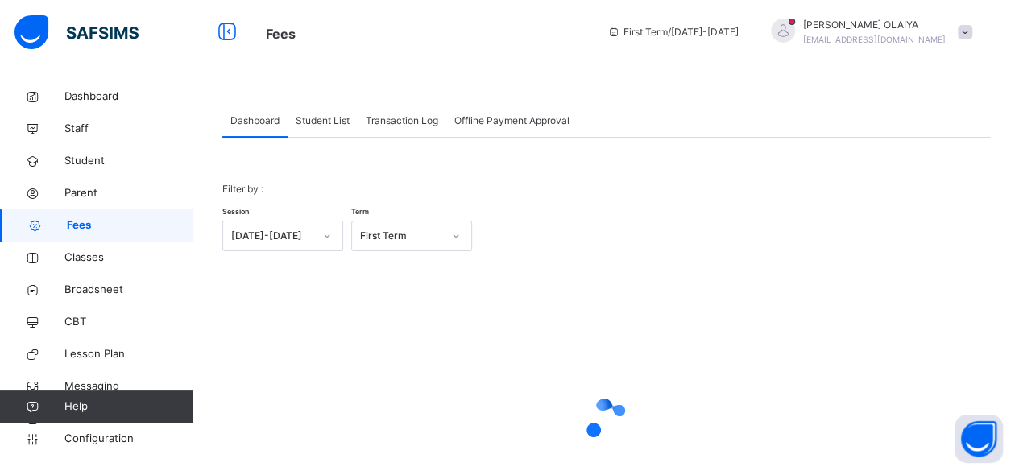
click at [336, 117] on span "Student List" at bounding box center [323, 121] width 54 height 14
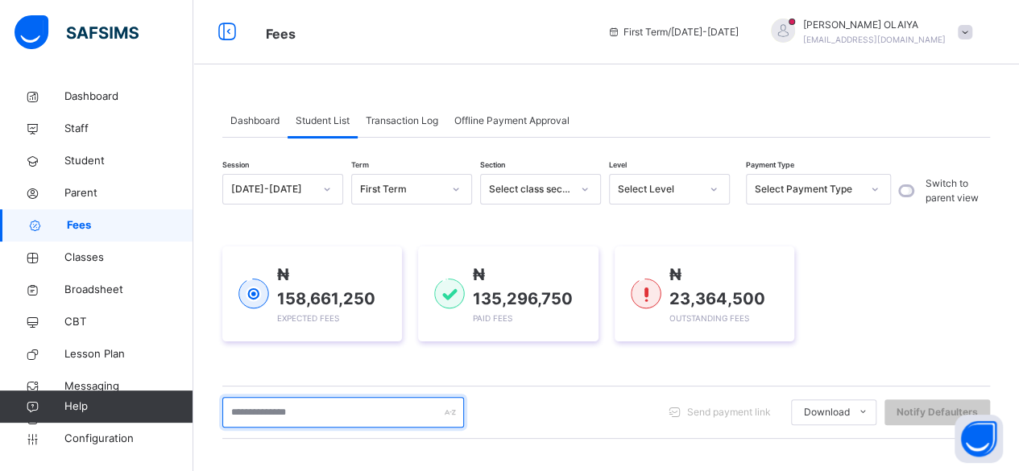
click at [267, 410] on input "text" at bounding box center [343, 412] width 242 height 31
type input "********"
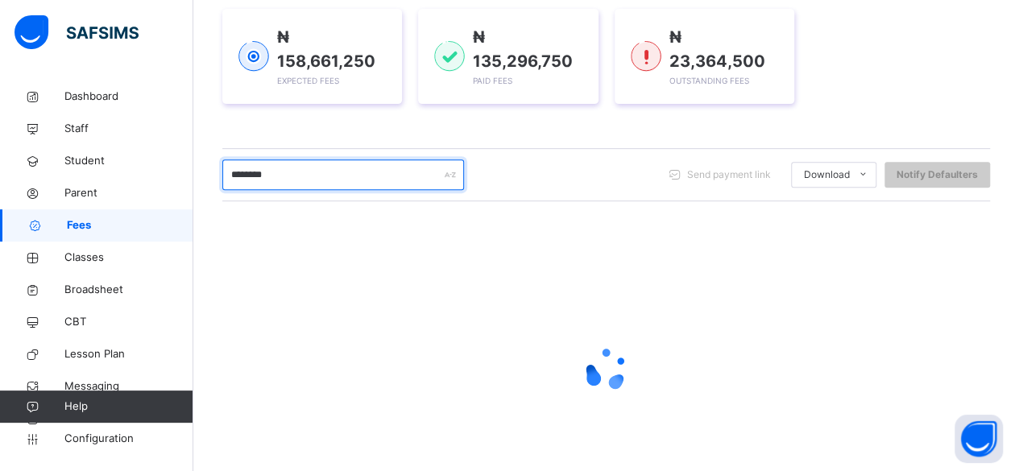
scroll to position [242, 0]
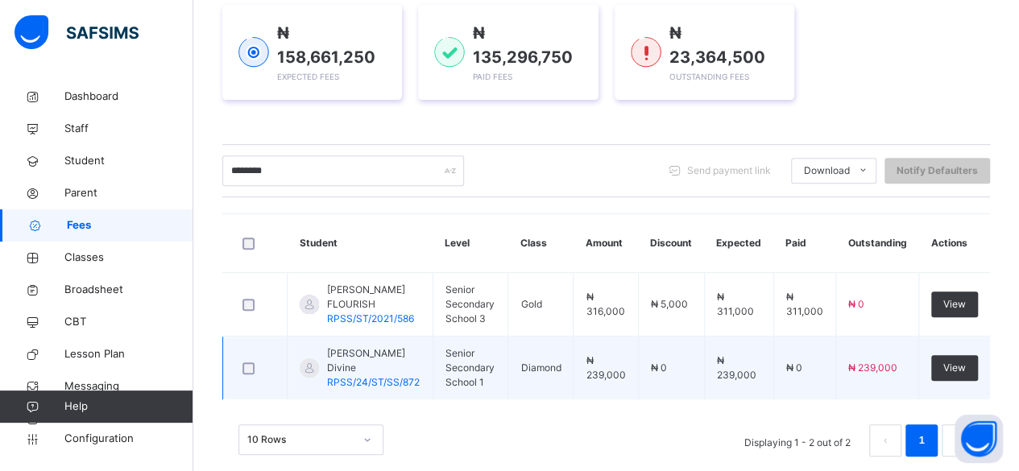
click at [351, 374] on span "Godwin-James Flourish Divine" at bounding box center [373, 360] width 93 height 29
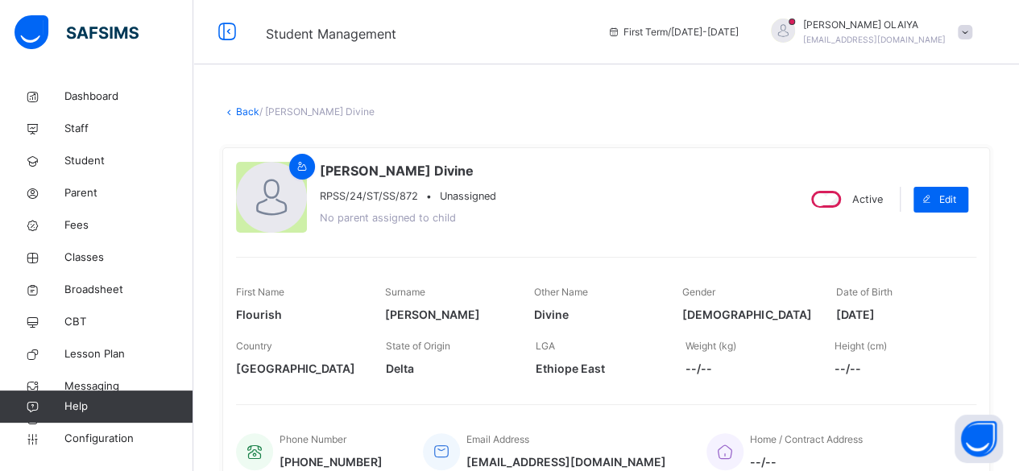
click at [243, 110] on link "Back" at bounding box center [247, 111] width 23 height 12
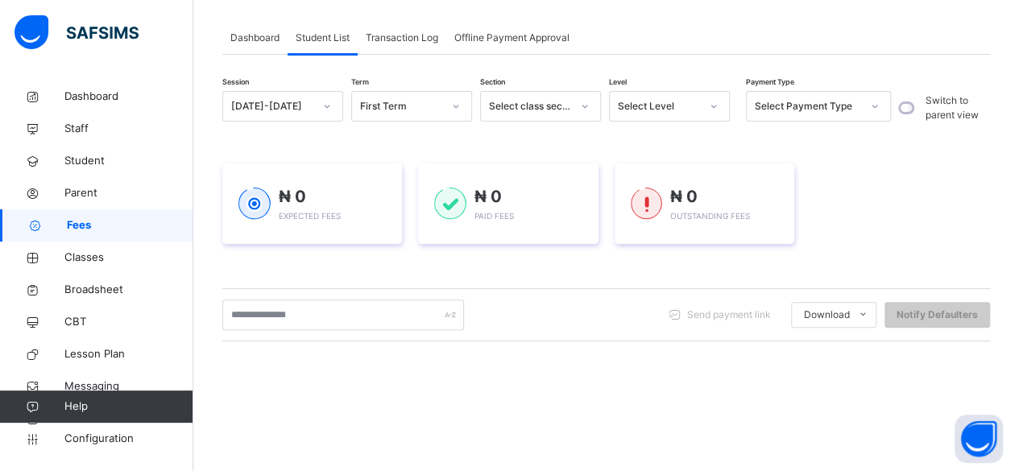
scroll to position [242, 0]
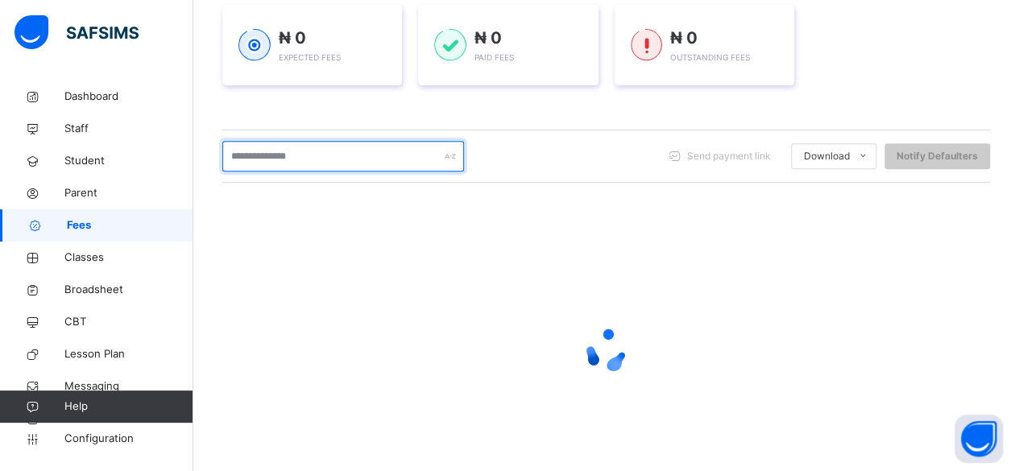
click at [267, 152] on input "text" at bounding box center [343, 156] width 242 height 31
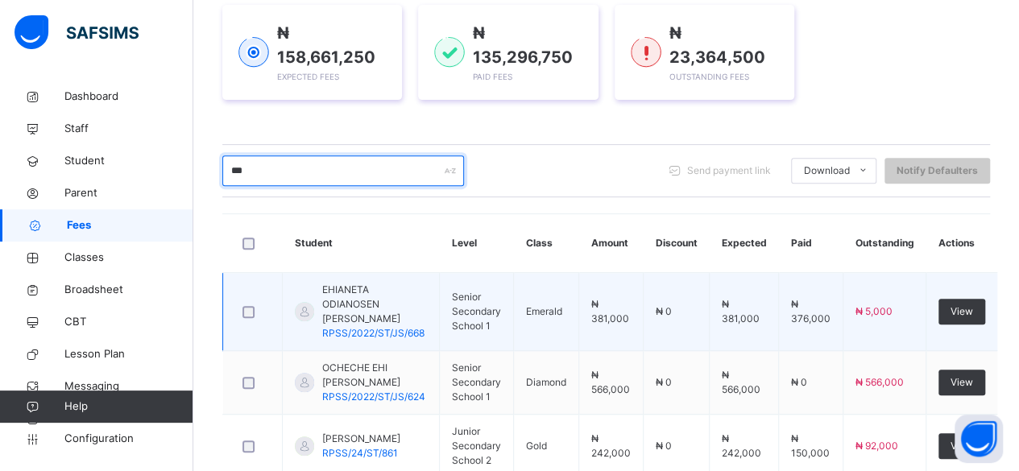
type input "***"
click at [490, 277] on td "Senior Secondary School 1" at bounding box center [477, 312] width 74 height 78
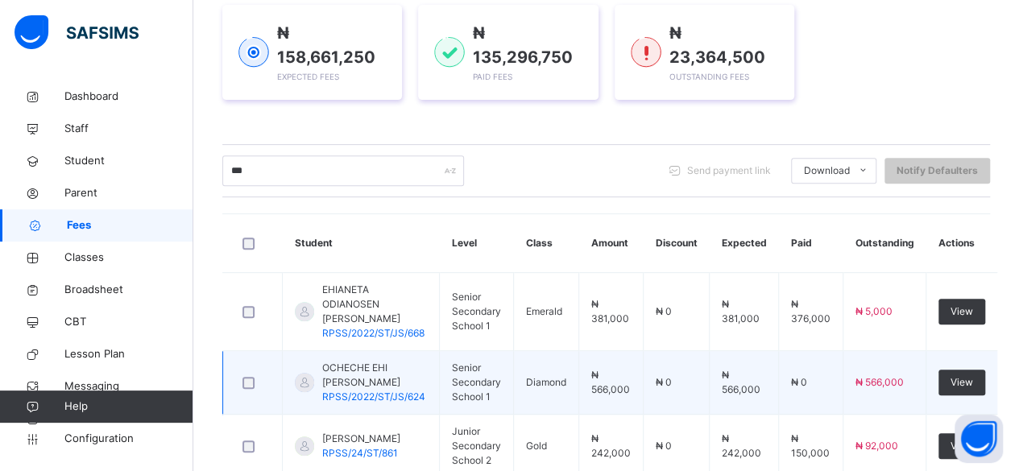
click at [363, 368] on span "OCHECHE EHI BERNICE" at bounding box center [374, 375] width 105 height 29
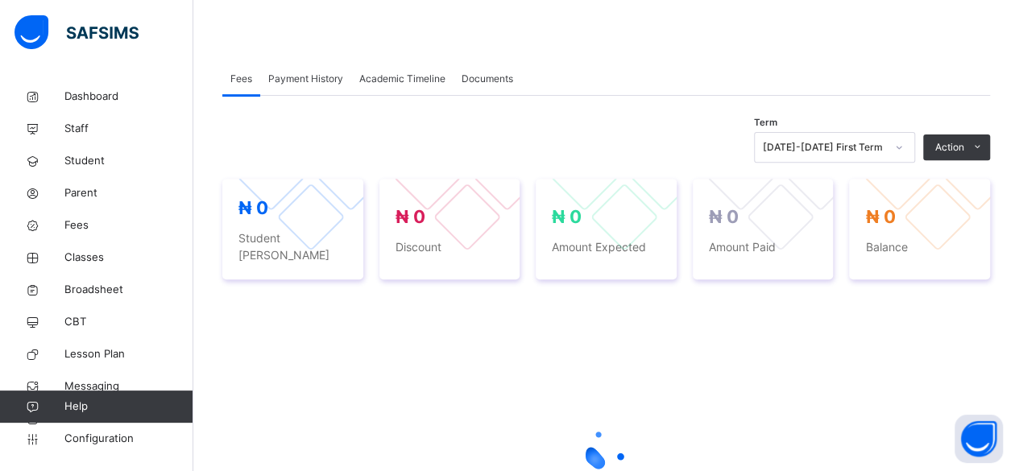
click at [350, 371] on div "Term 2025-2026 First Term Action Receive Payment Manage Discount Send Email Rem…" at bounding box center [605, 367] width 767 height 486
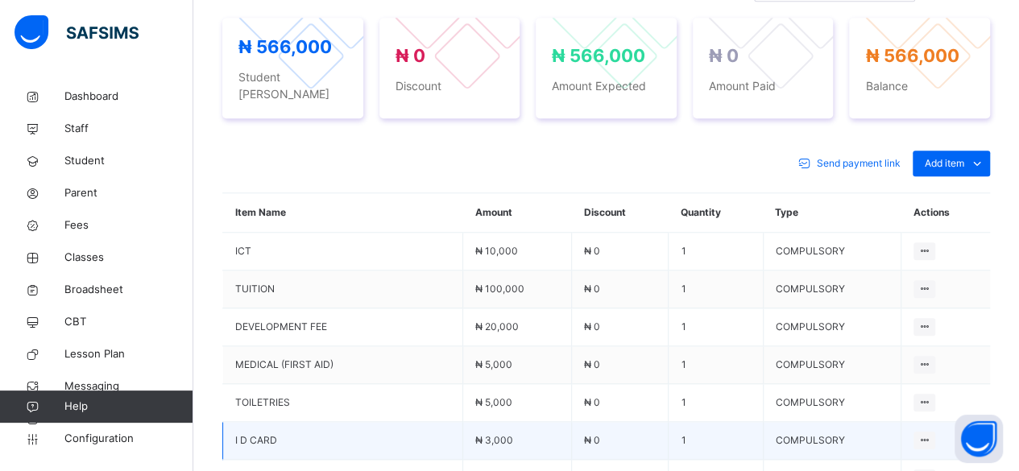
scroll to position [618, 0]
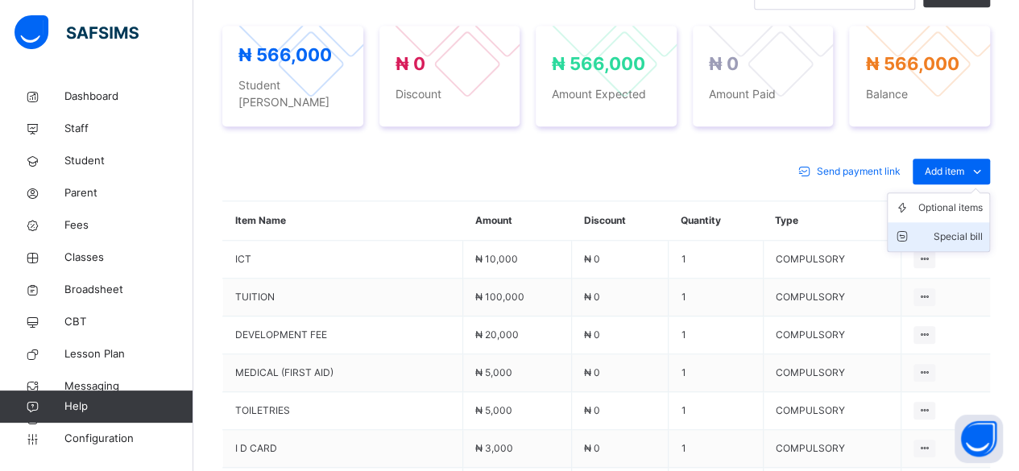
click at [950, 229] on div "Special bill" at bounding box center [950, 237] width 64 height 16
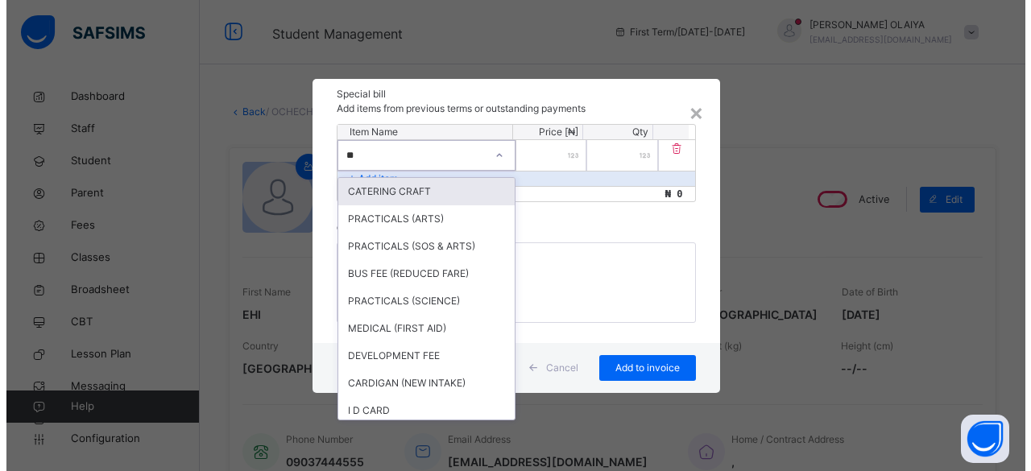
scroll to position [618, 0]
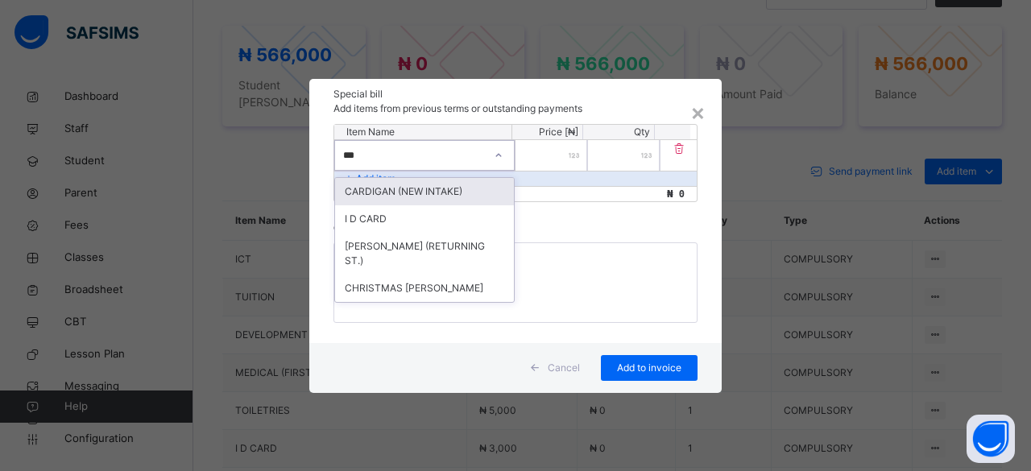
type input "****"
click at [356, 187] on div "CARDIGAN (NEW INTAKE)" at bounding box center [424, 191] width 179 height 27
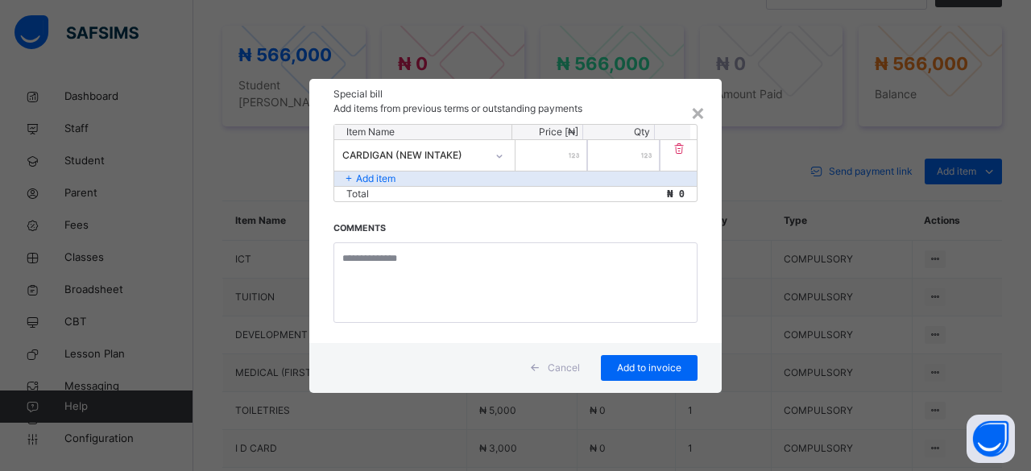
click at [548, 152] on input "number" at bounding box center [551, 155] width 72 height 31
type input "*****"
click at [390, 180] on p "Add item" at bounding box center [375, 179] width 39 height 14
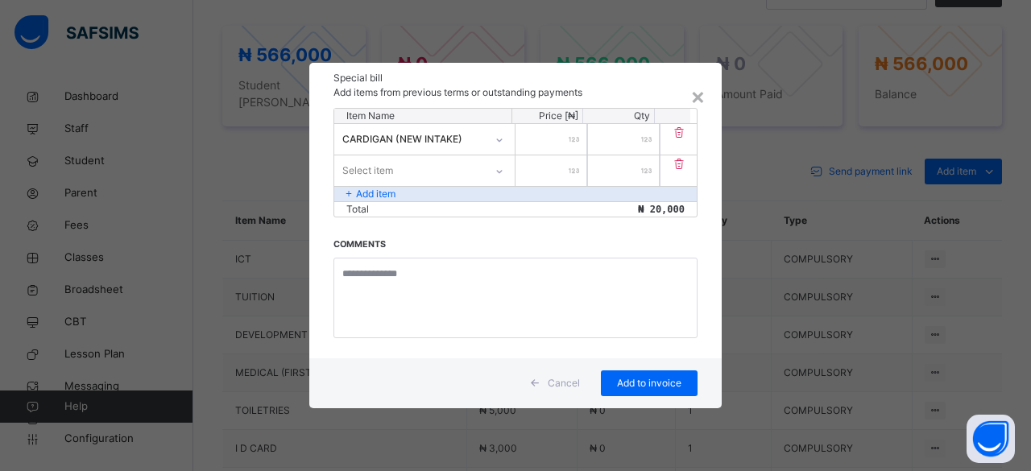
click at [378, 174] on div "Select item" at bounding box center [367, 170] width 51 height 31
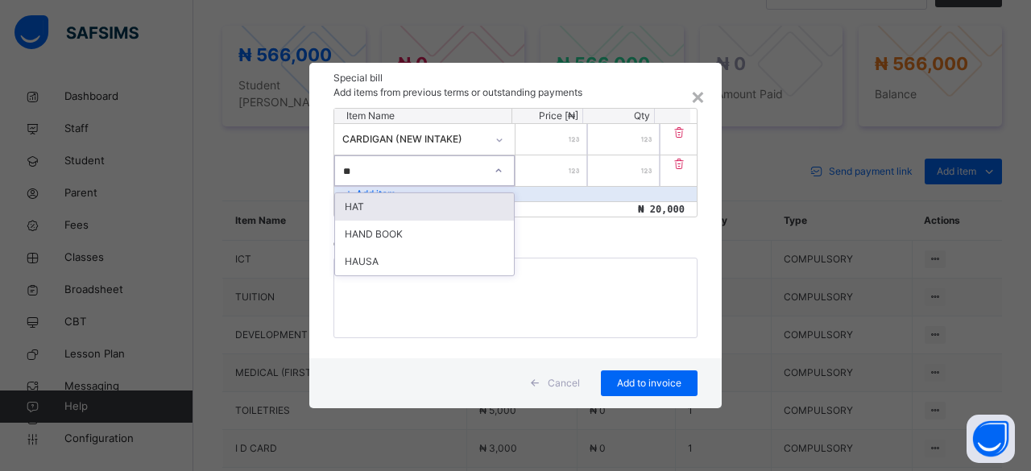
type input "***"
click at [411, 209] on div "HAT" at bounding box center [424, 206] width 179 height 27
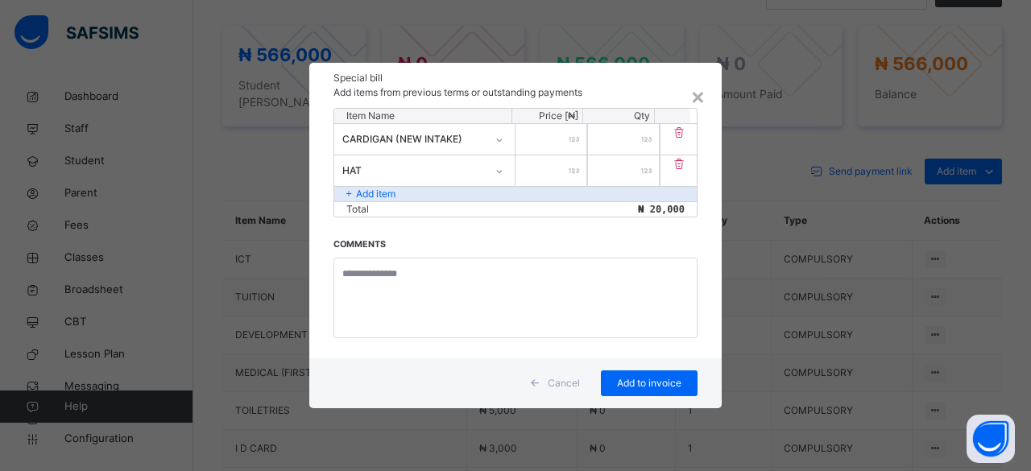
click at [557, 163] on input "number" at bounding box center [551, 170] width 72 height 31
type input "****"
click at [380, 191] on p "Add item" at bounding box center [375, 194] width 39 height 14
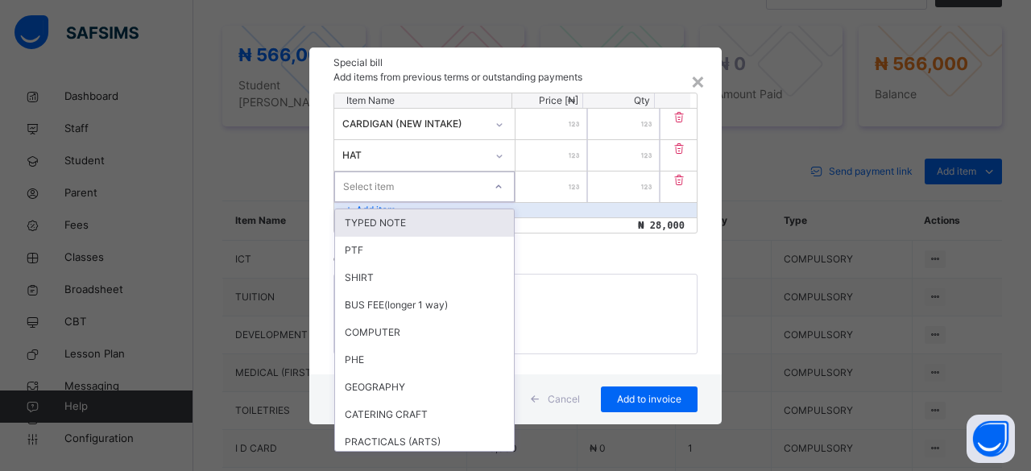
click at [376, 183] on div "Select item" at bounding box center [368, 187] width 51 height 31
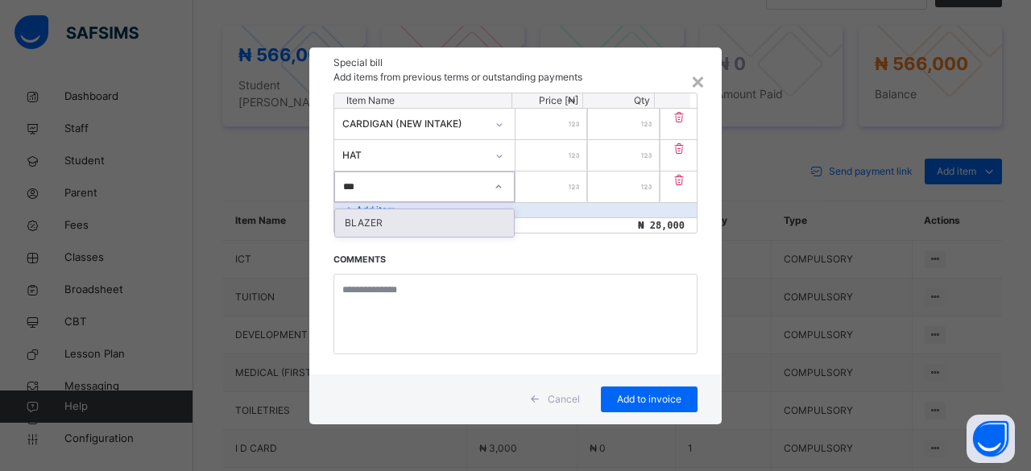
type input "****"
click at [357, 225] on div "BLAZER" at bounding box center [424, 222] width 179 height 27
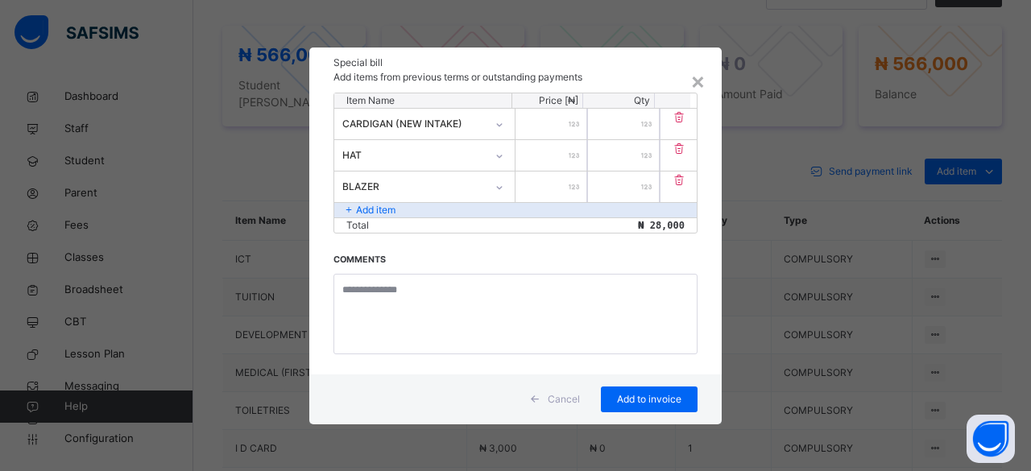
click at [564, 183] on input "number" at bounding box center [551, 187] width 72 height 31
type input "*****"
click at [373, 204] on p "Add item" at bounding box center [375, 210] width 39 height 14
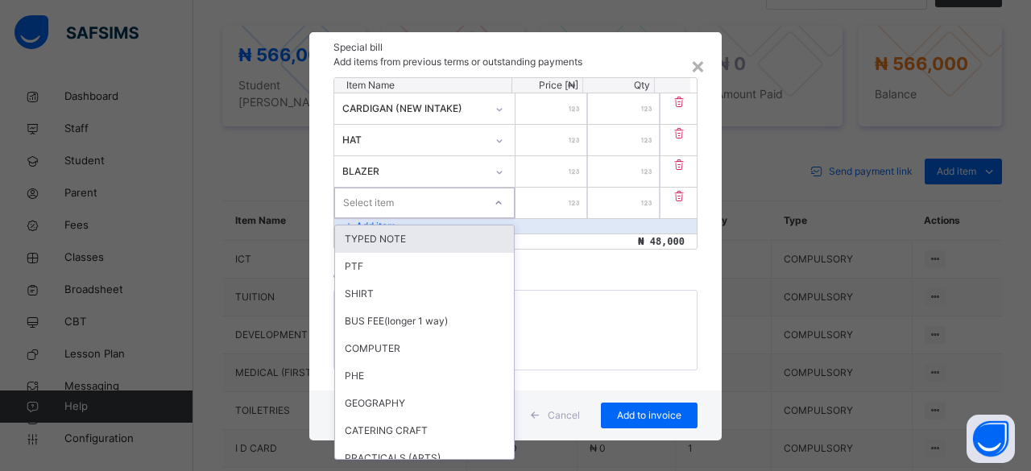
click at [370, 210] on div "Select item" at bounding box center [368, 203] width 51 height 31
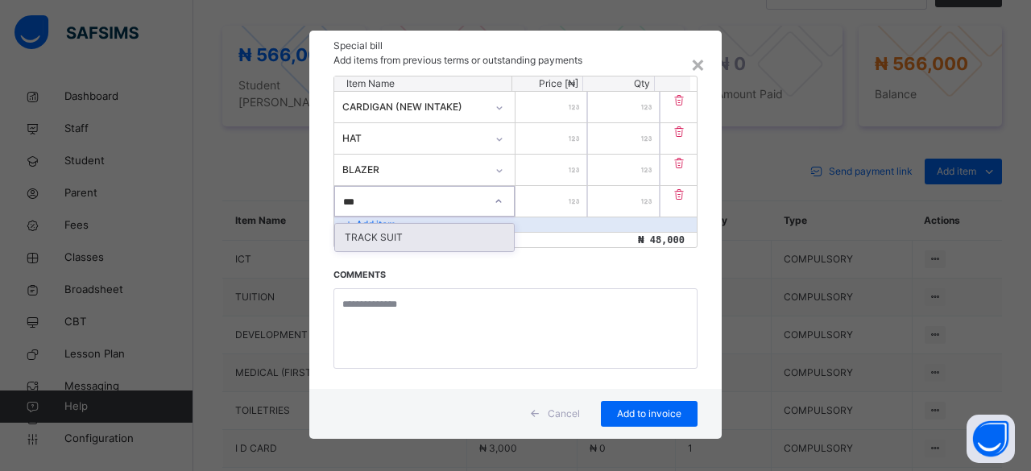
type input "****"
click at [368, 232] on div "TRACK SUIT" at bounding box center [424, 237] width 179 height 27
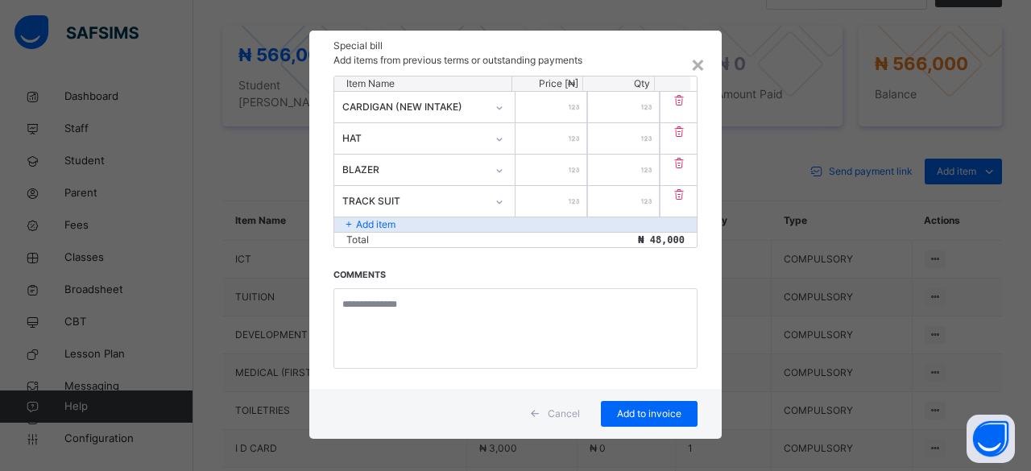
click at [536, 196] on input "number" at bounding box center [551, 201] width 72 height 31
type input "*****"
click at [375, 220] on p "Add item" at bounding box center [375, 224] width 39 height 14
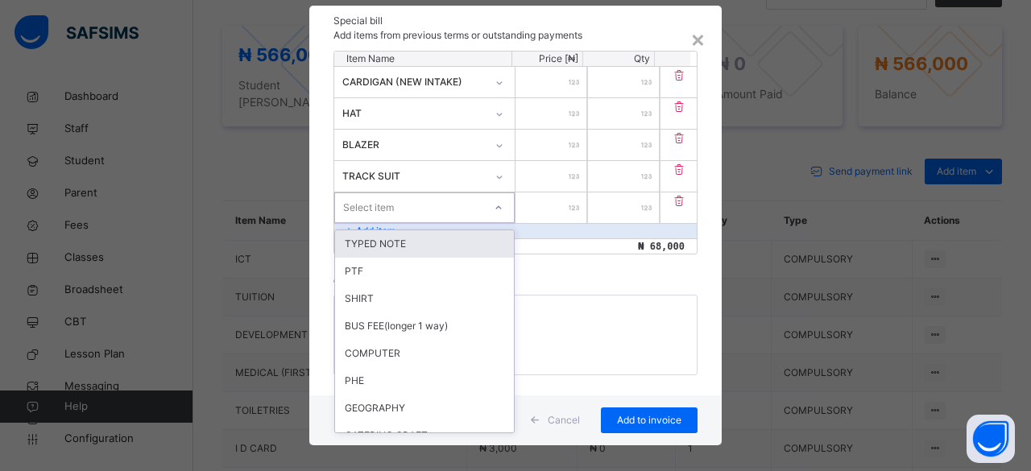
click at [363, 223] on div "option TYPED NOTE focused, 1 of 89. 89 results available. Use Up and Down to ch…" at bounding box center [424, 207] width 180 height 31
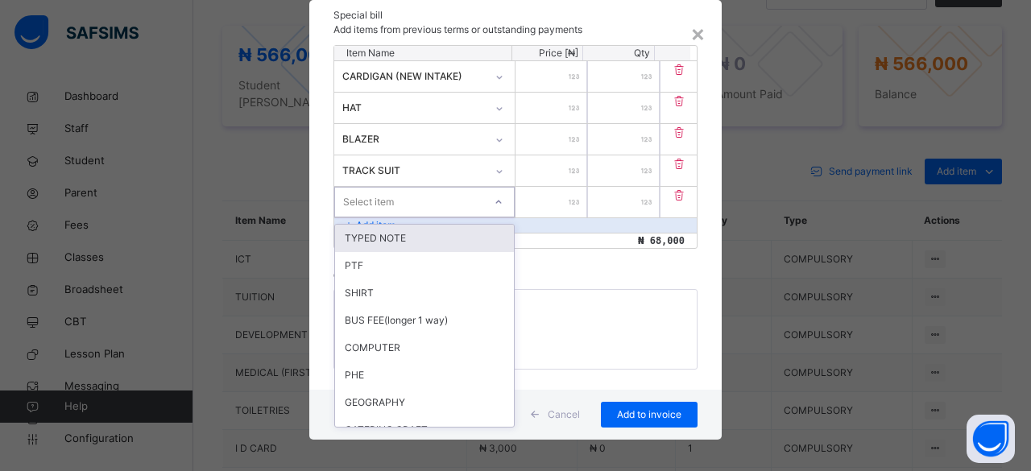
scroll to position [40, 0]
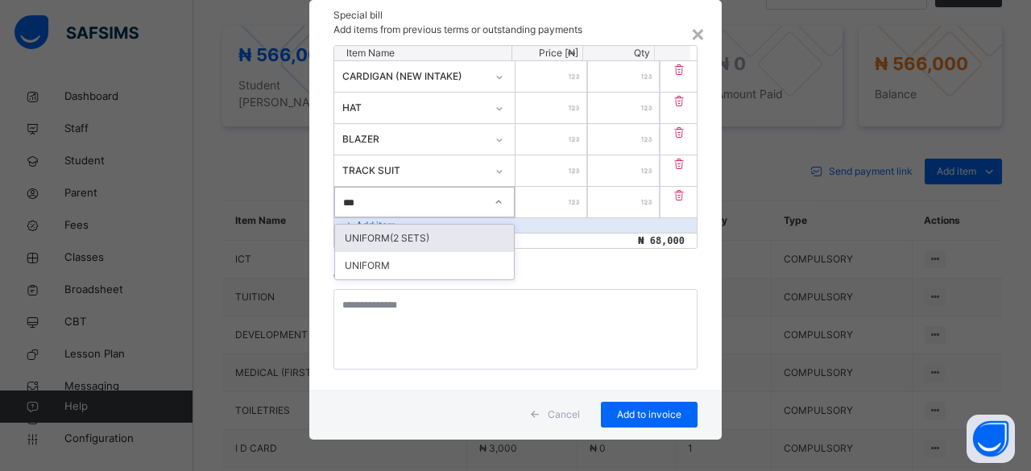
type input "****"
click at [364, 236] on div "UNIFORM(2 SETS)" at bounding box center [424, 238] width 179 height 27
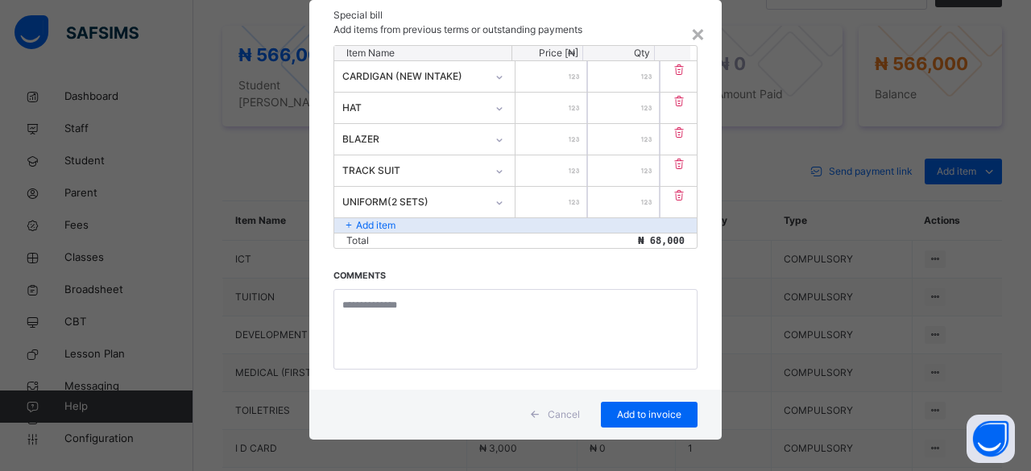
click at [560, 196] on input "number" at bounding box center [551, 202] width 72 height 31
type input "*****"
click at [386, 218] on p "Add item" at bounding box center [375, 225] width 39 height 14
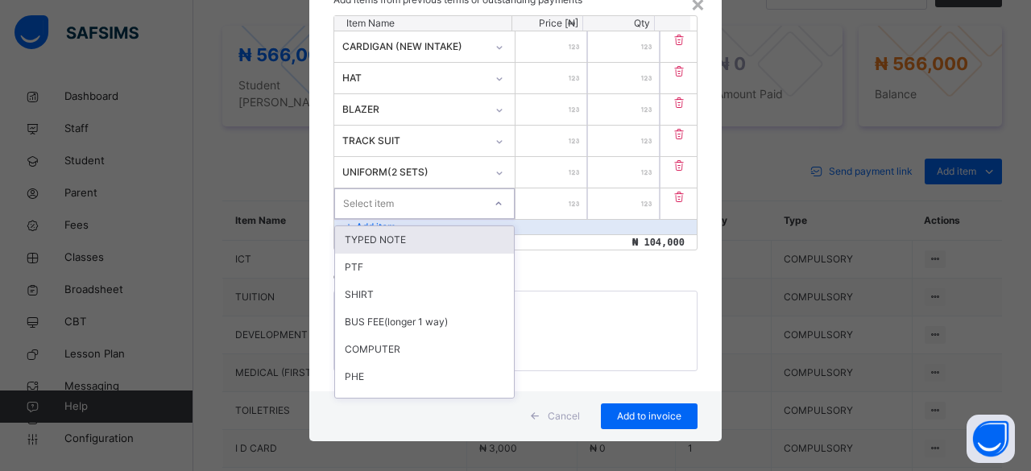
click at [365, 219] on div "option TYPED NOTE focused, 1 of 89. 89 results available. Use Up and Down to ch…" at bounding box center [424, 203] width 180 height 31
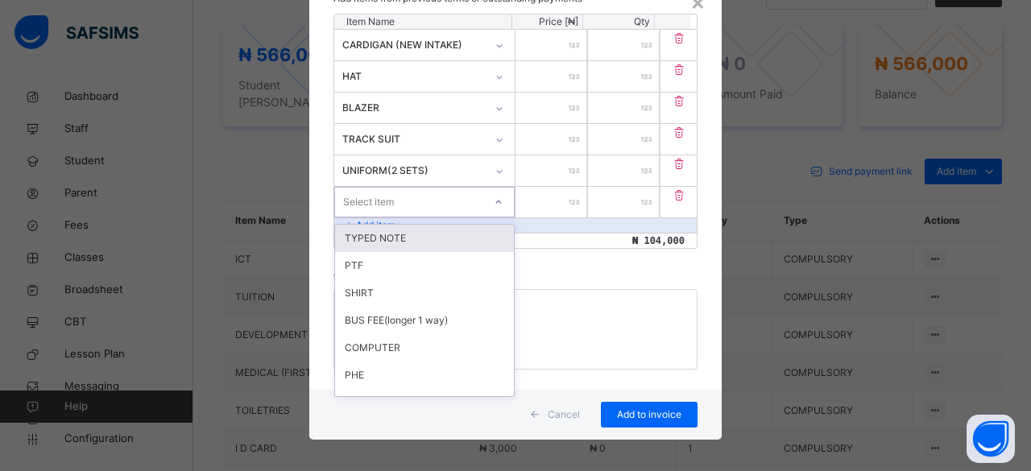
scroll to position [72, 0]
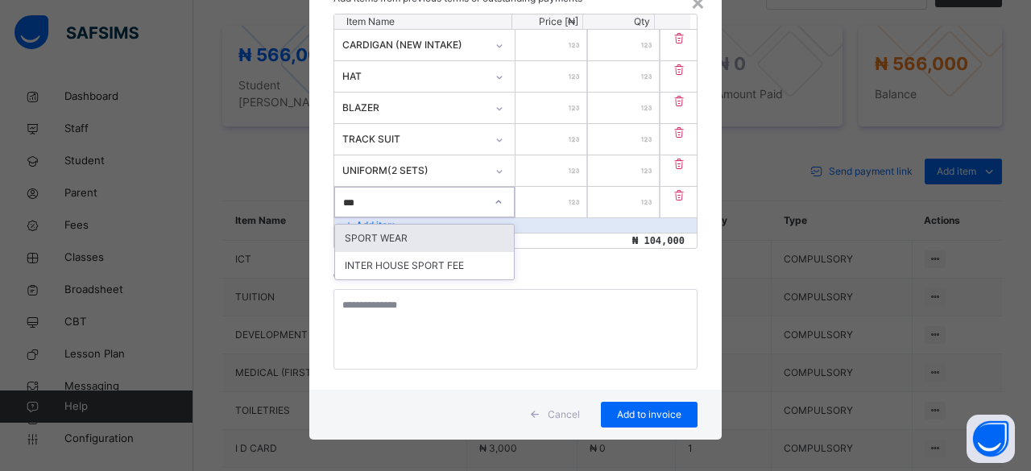
type input "****"
click at [366, 232] on div "SPORT WEAR" at bounding box center [424, 238] width 179 height 27
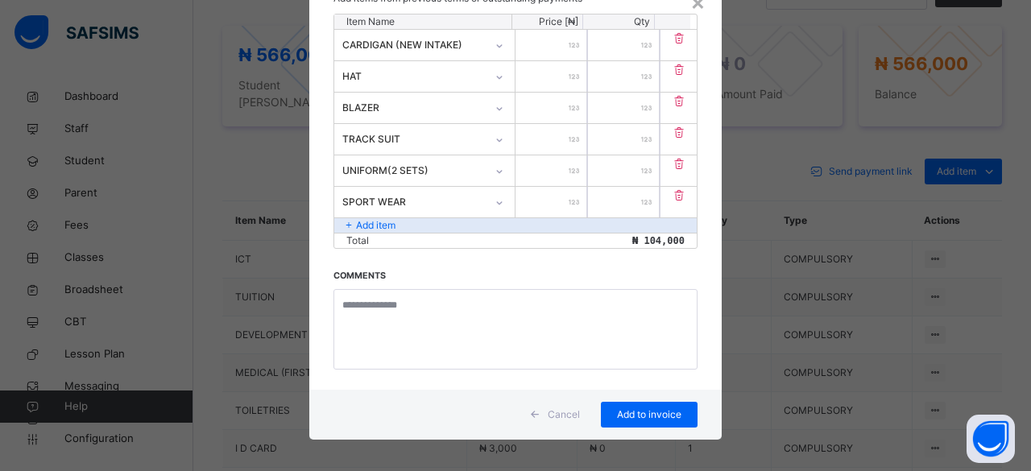
click at [532, 192] on input "number" at bounding box center [551, 202] width 72 height 31
type input "*****"
click at [366, 221] on p "Add item" at bounding box center [375, 225] width 39 height 14
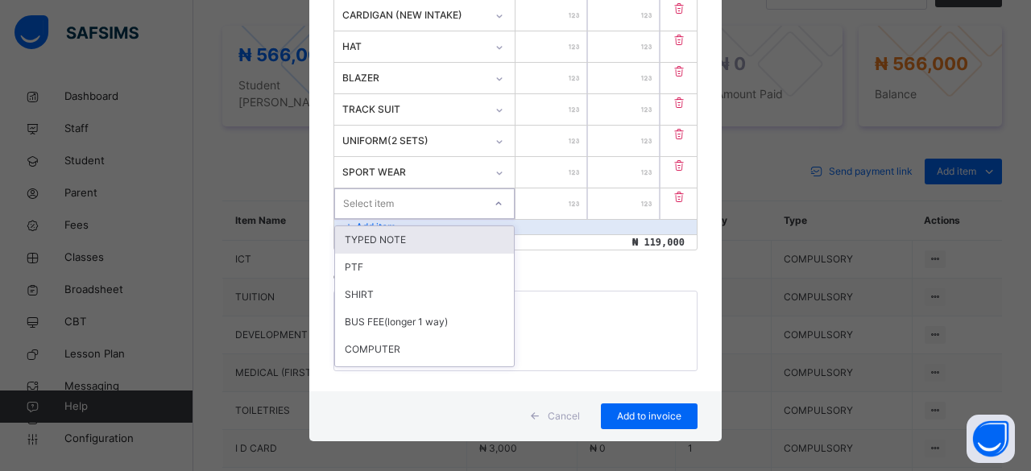
click at [362, 219] on div "option TYPED NOTE focused, 1 of 89. 89 results available. Use Up and Down to ch…" at bounding box center [424, 203] width 180 height 31
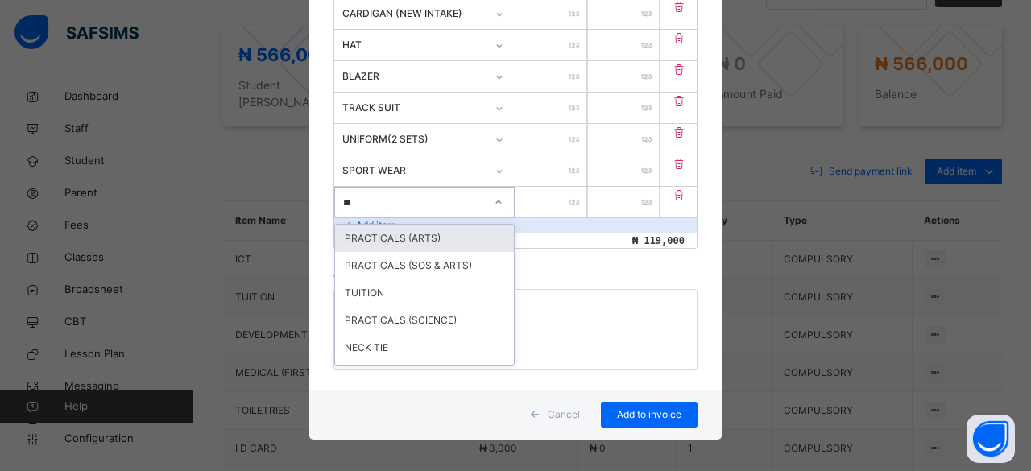
type input "***"
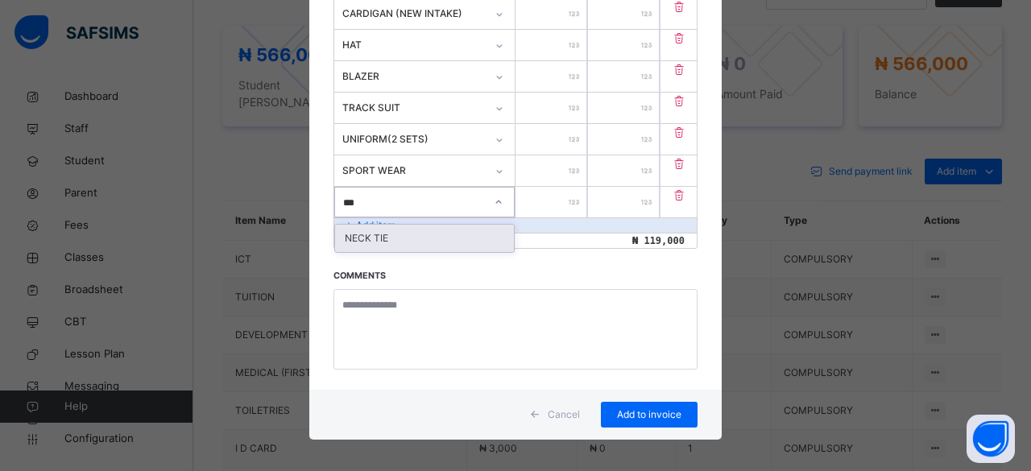
click at [362, 233] on div "NECK TIE" at bounding box center [424, 238] width 179 height 27
click at [541, 199] on input "number" at bounding box center [551, 202] width 72 height 31
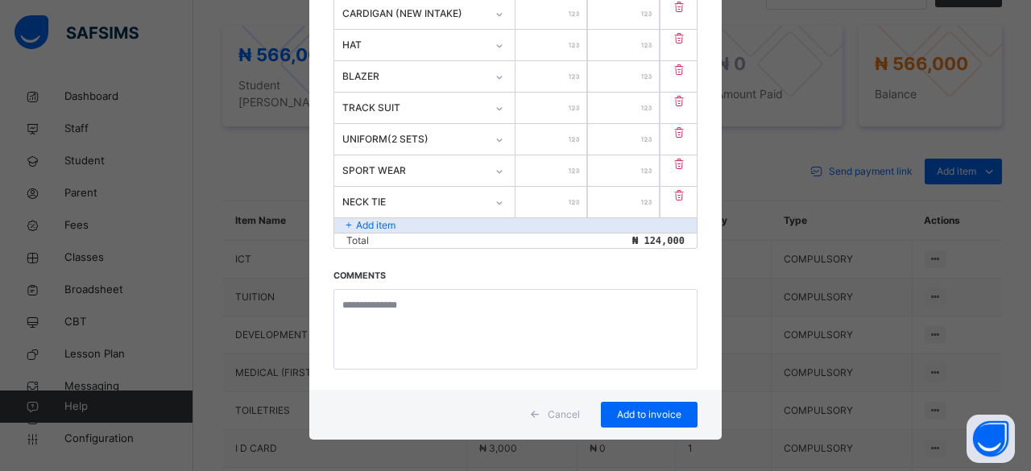
type input "****"
click at [379, 220] on p "Add item" at bounding box center [375, 225] width 39 height 14
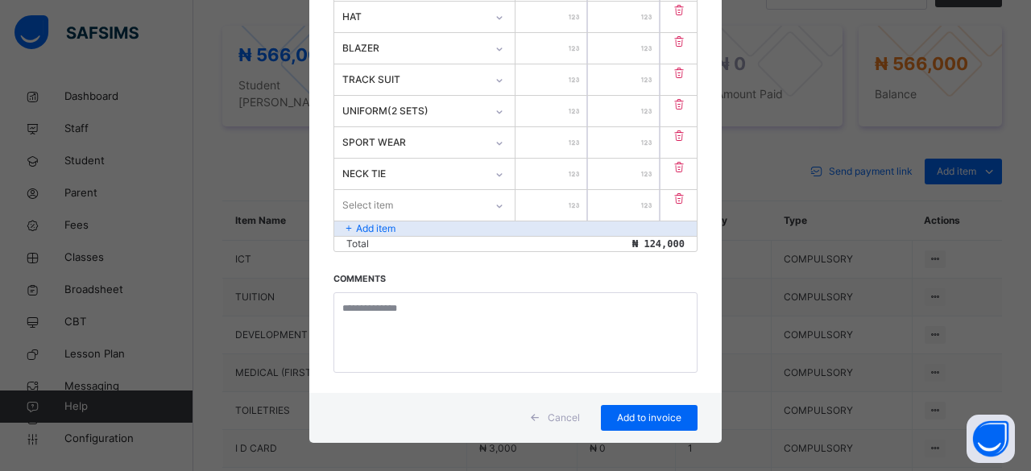
click at [363, 221] on div "Select item" at bounding box center [424, 205] width 180 height 31
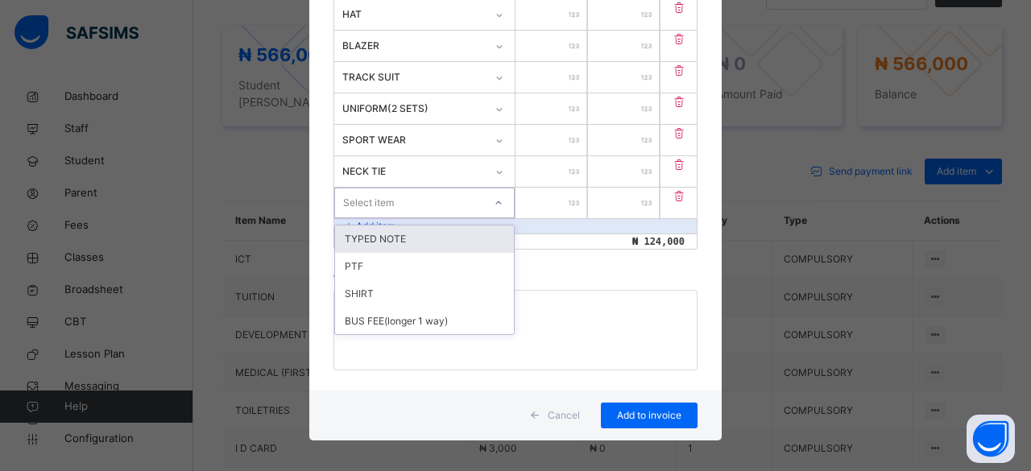
scroll to position [134, 0]
type input "******"
click at [362, 234] on div "BERRET" at bounding box center [424, 238] width 179 height 27
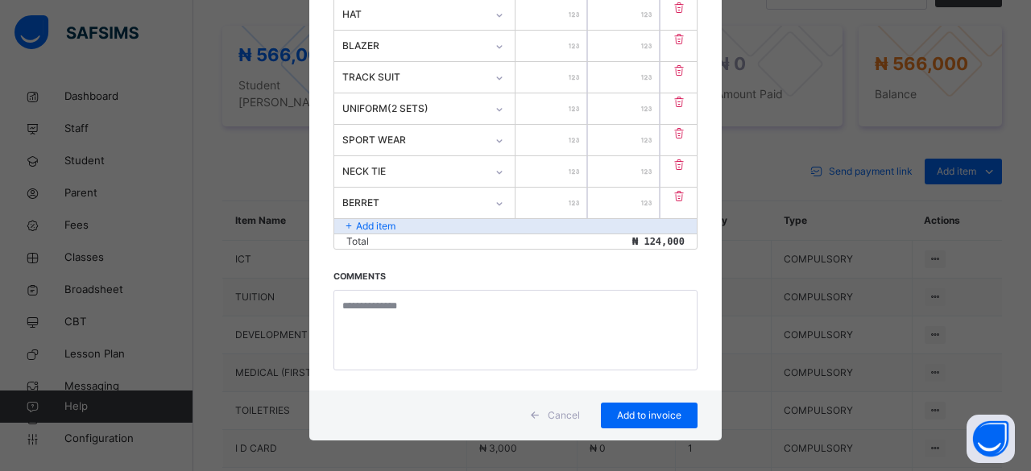
click at [544, 197] on input "number" at bounding box center [551, 203] width 72 height 31
type input "****"
click at [383, 221] on p "Add item" at bounding box center [375, 226] width 39 height 14
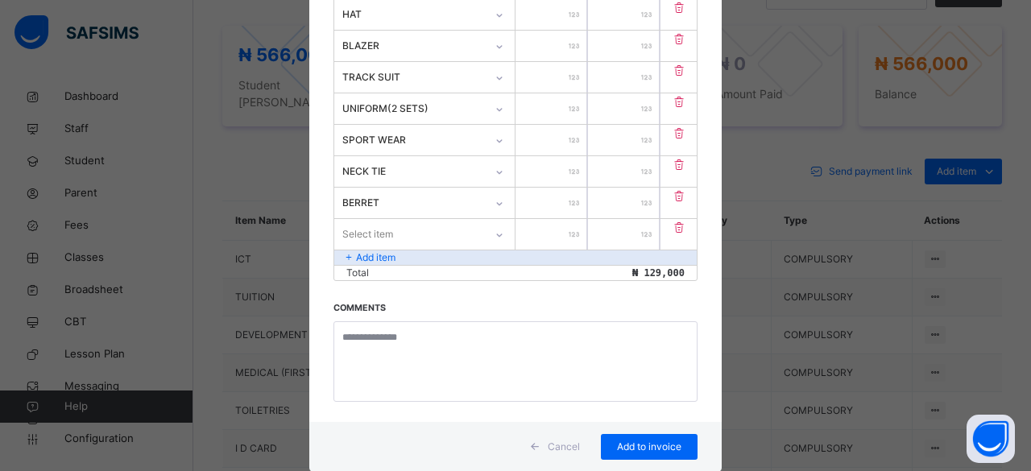
scroll to position [165, 0]
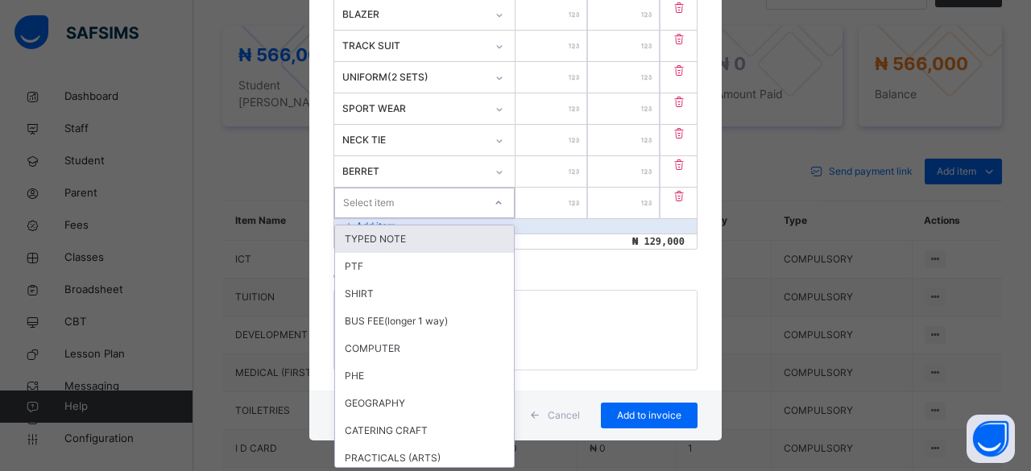
click at [377, 218] on div "option TYPED NOTE focused, 1 of 89. 89 results available. Use Up and Down to ch…" at bounding box center [424, 203] width 180 height 31
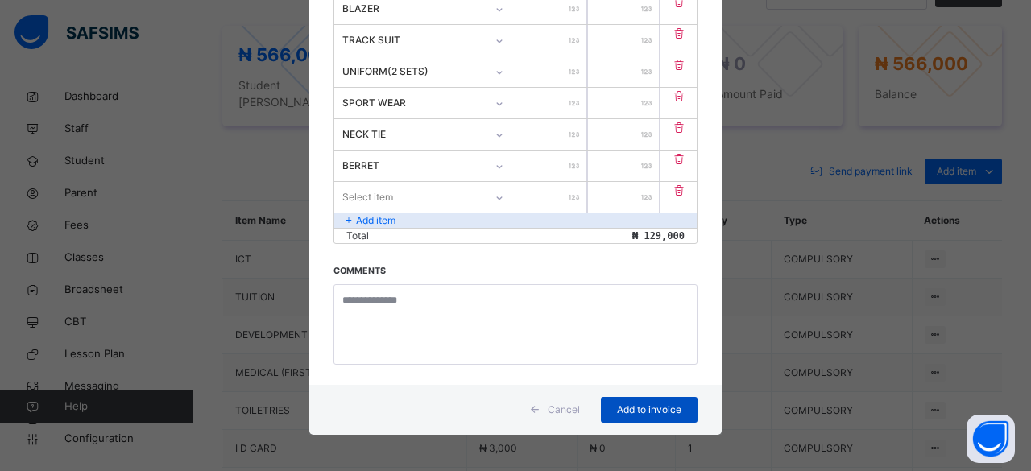
click at [633, 407] on span "Add to invoice" at bounding box center [649, 410] width 72 height 14
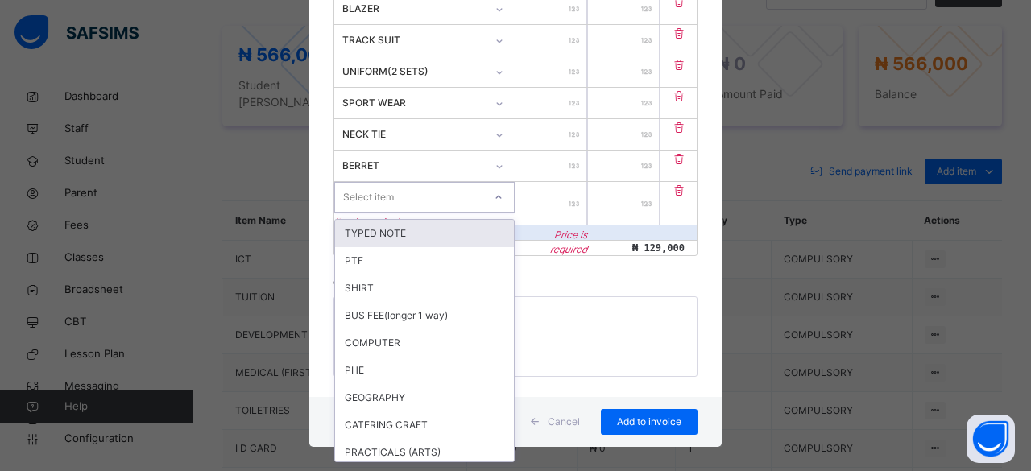
click at [349, 195] on div "Select item" at bounding box center [368, 197] width 51 height 31
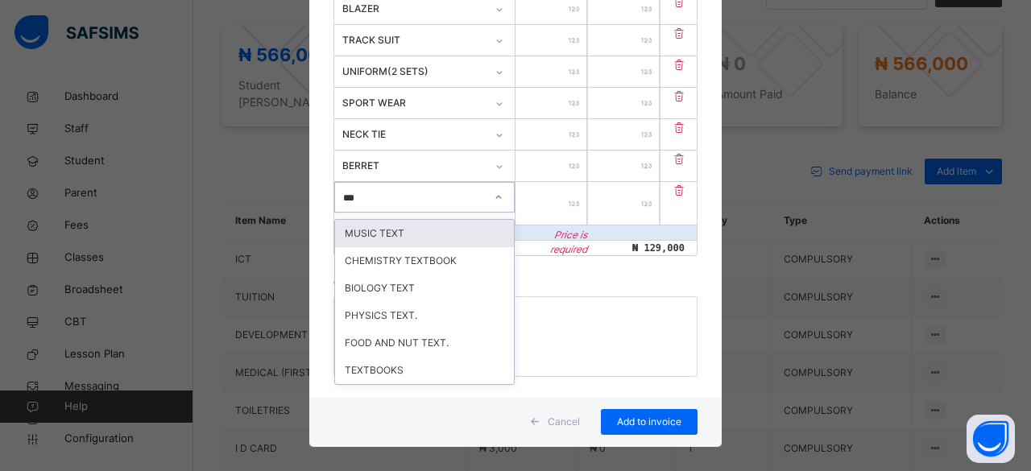
type input "****"
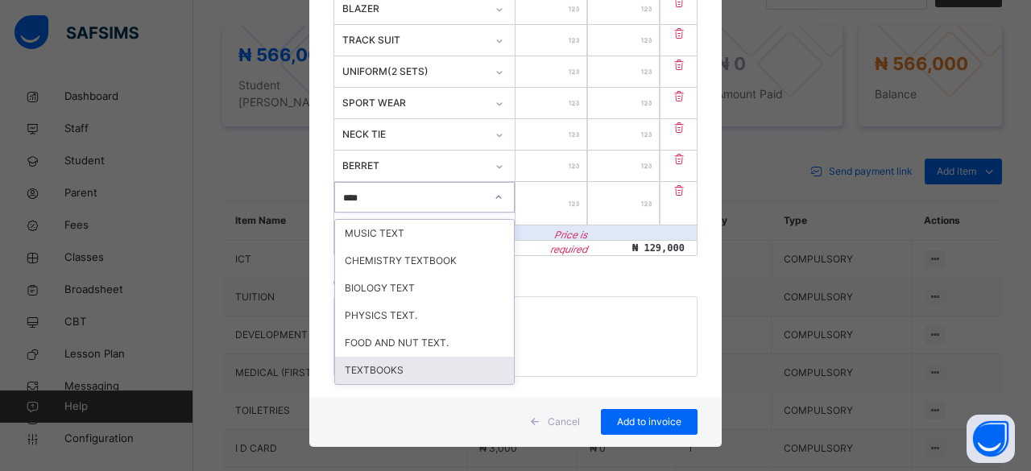
click at [358, 364] on div "TEXTBOOKS" at bounding box center [424, 370] width 179 height 27
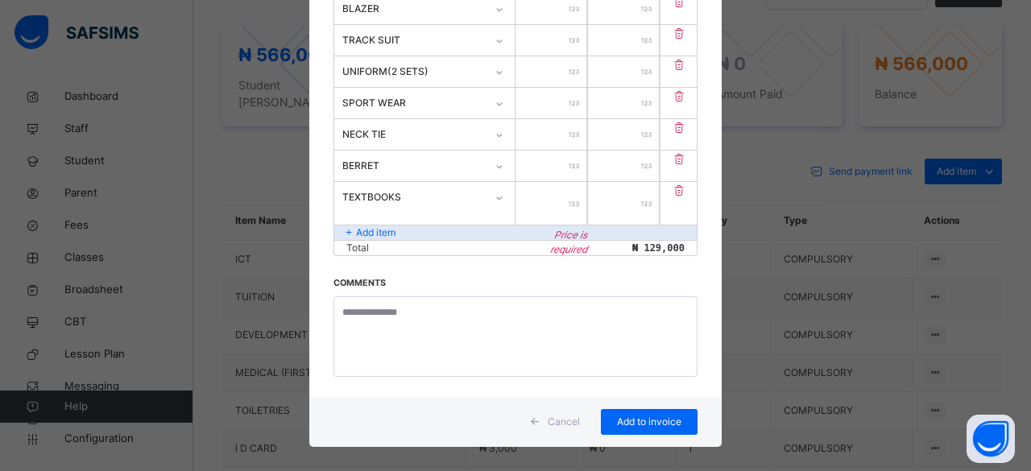
click at [543, 194] on input "number" at bounding box center [551, 203] width 72 height 43
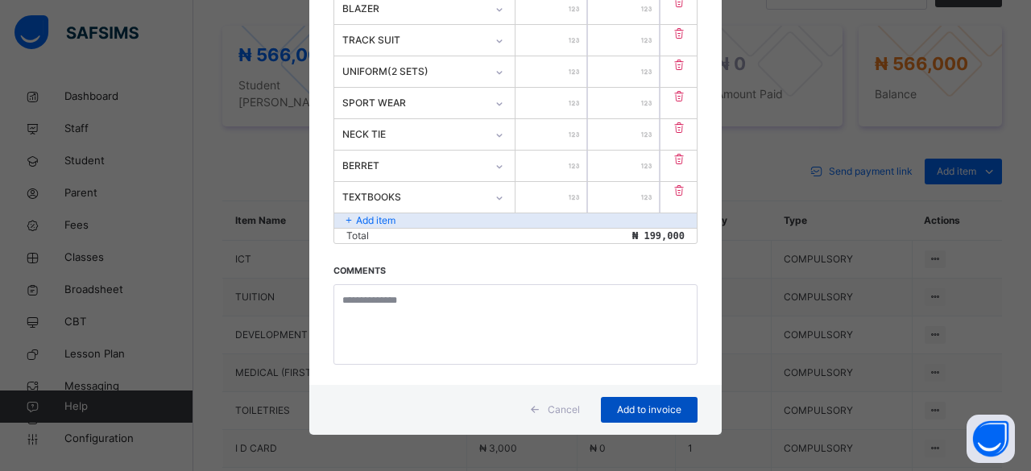
type input "*****"
click at [625, 404] on span "Add to invoice" at bounding box center [649, 410] width 72 height 14
click at [644, 403] on span "Add to invoice" at bounding box center [649, 410] width 72 height 14
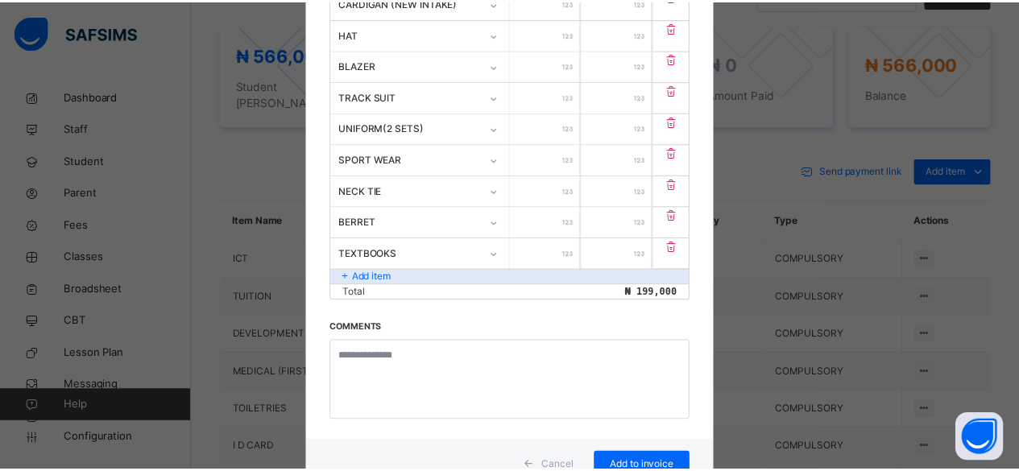
scroll to position [90, 0]
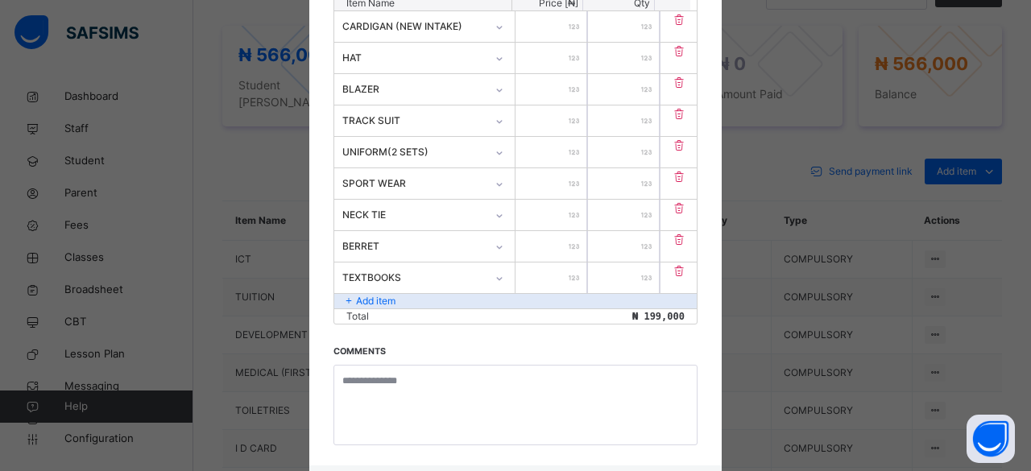
click at [675, 270] on icon at bounding box center [679, 271] width 16 height 14
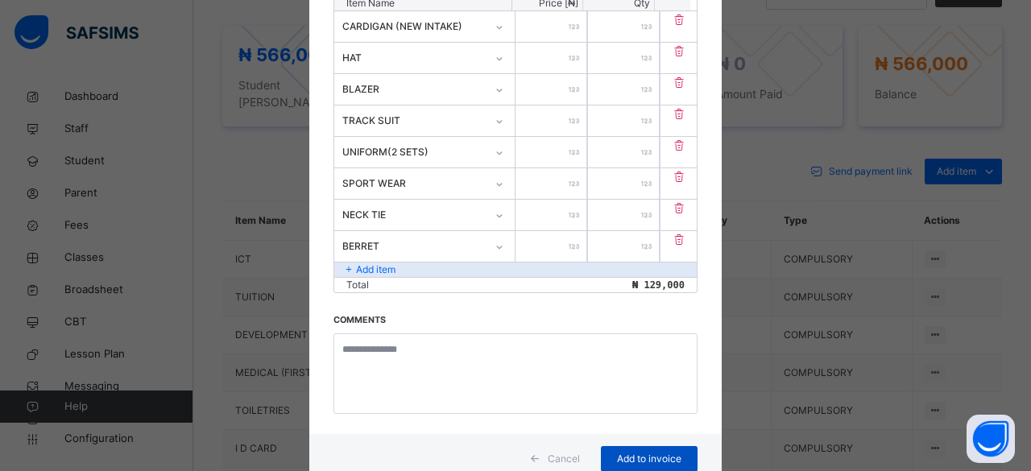
click at [641, 455] on span "Add to invoice" at bounding box center [649, 459] width 72 height 14
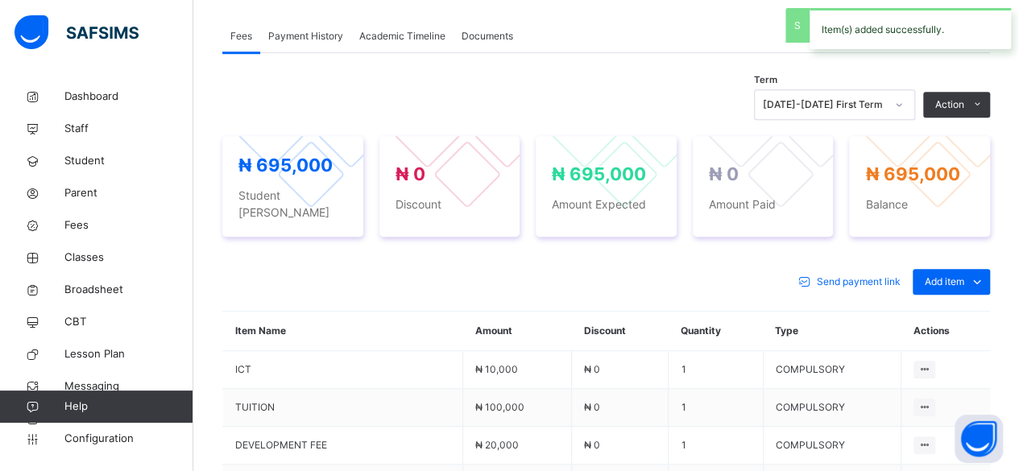
scroll to position [457, 0]
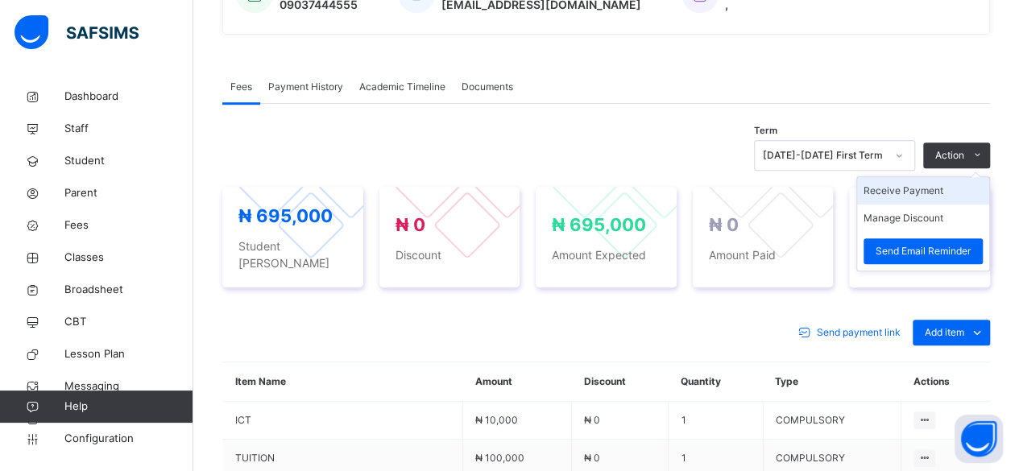
click at [923, 196] on li "Receive Payment" at bounding box center [923, 190] width 132 height 27
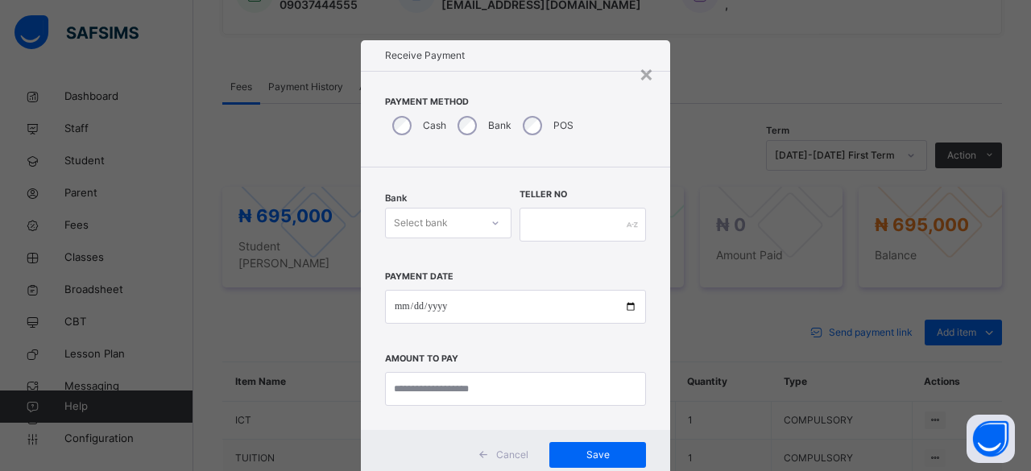
click at [423, 225] on div "Select bank" at bounding box center [421, 223] width 54 height 31
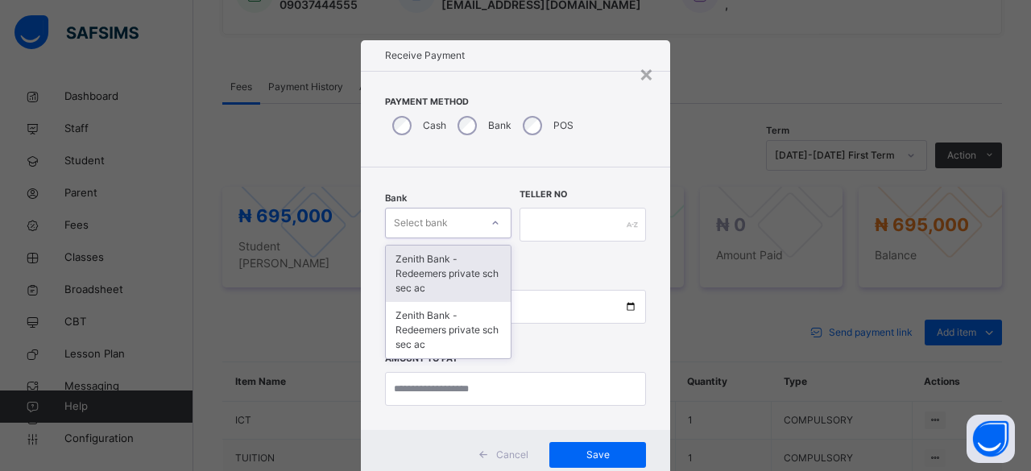
click at [422, 267] on div "Zenith Bank - Redeemers private sch sec ac" at bounding box center [448, 274] width 125 height 56
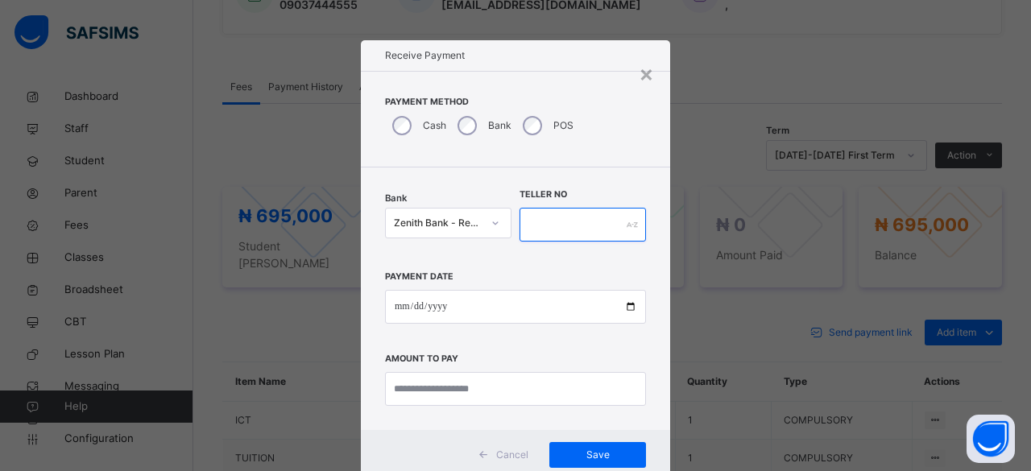
click at [563, 221] on input "text" at bounding box center [582, 225] width 126 height 34
paste input "**********"
type input "**********"
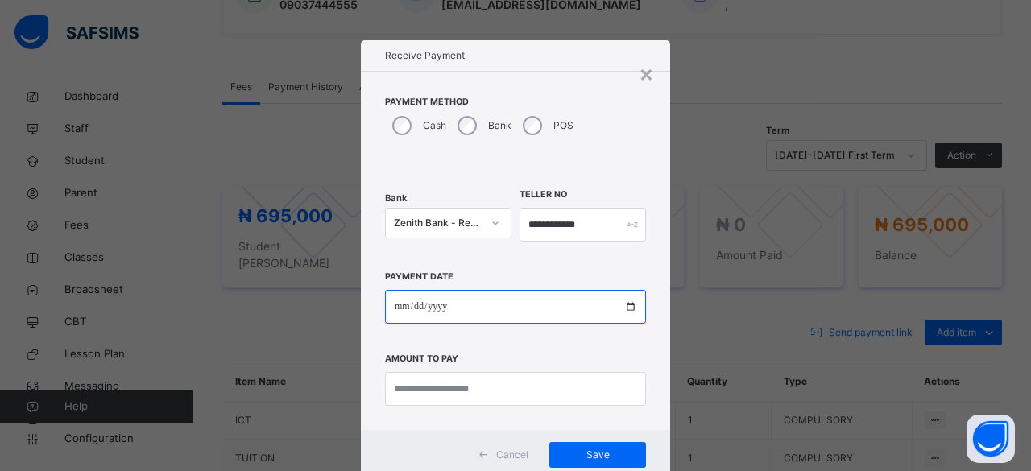
click at [623, 306] on input "date" at bounding box center [515, 307] width 261 height 34
type input "**********"
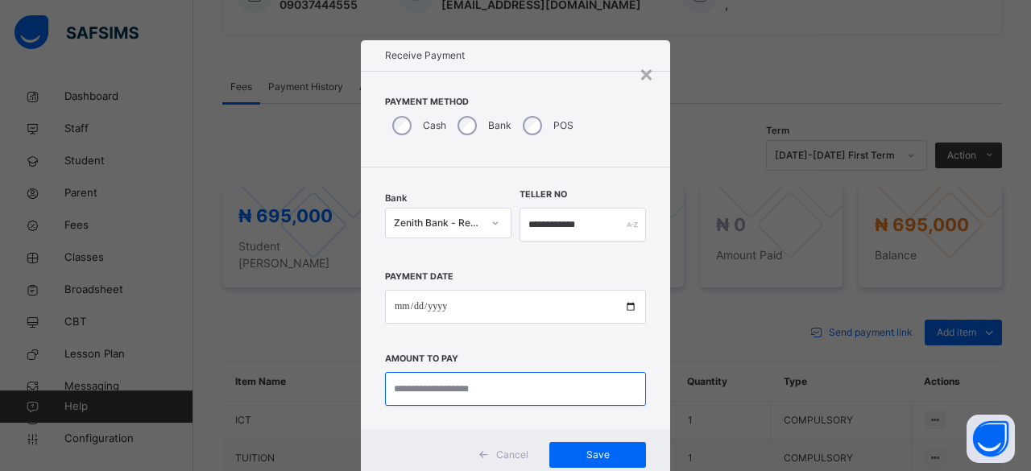
click at [435, 387] on input "currency" at bounding box center [515, 389] width 261 height 34
type input "*********"
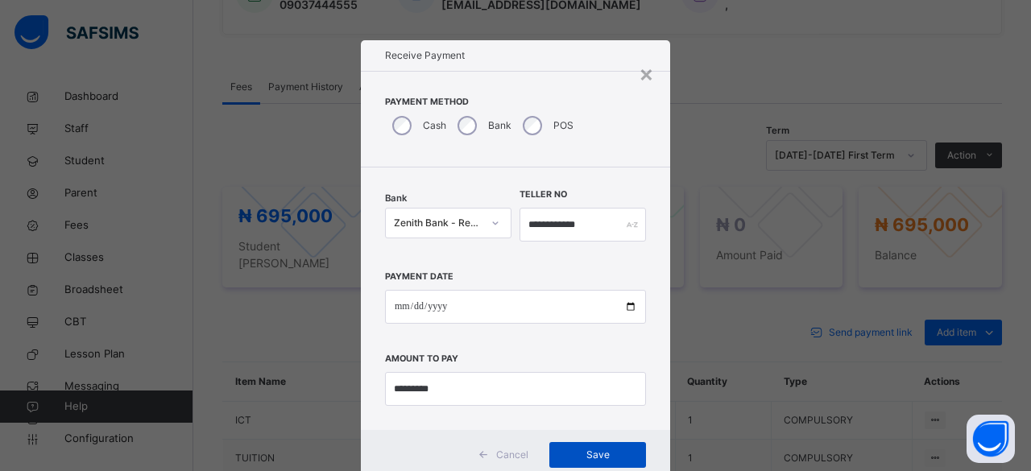
click at [595, 449] on span "Save" at bounding box center [597, 455] width 72 height 14
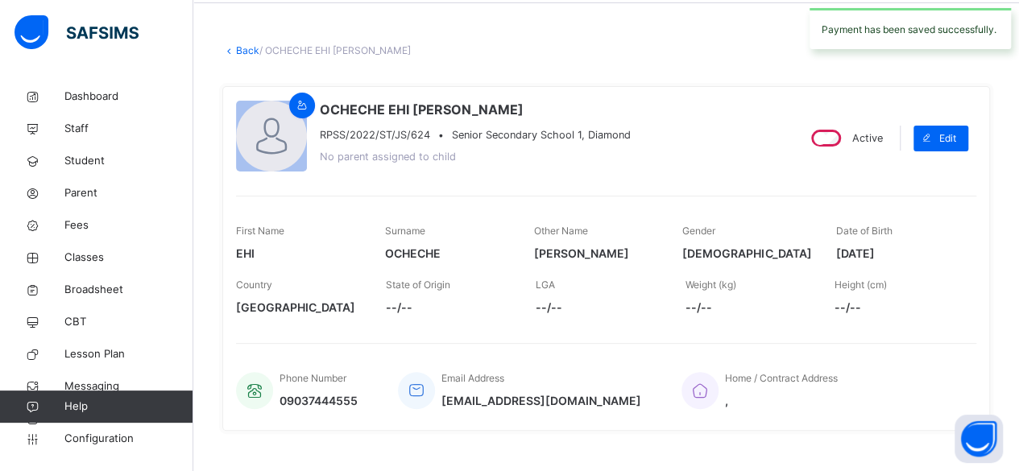
scroll to position [0, 0]
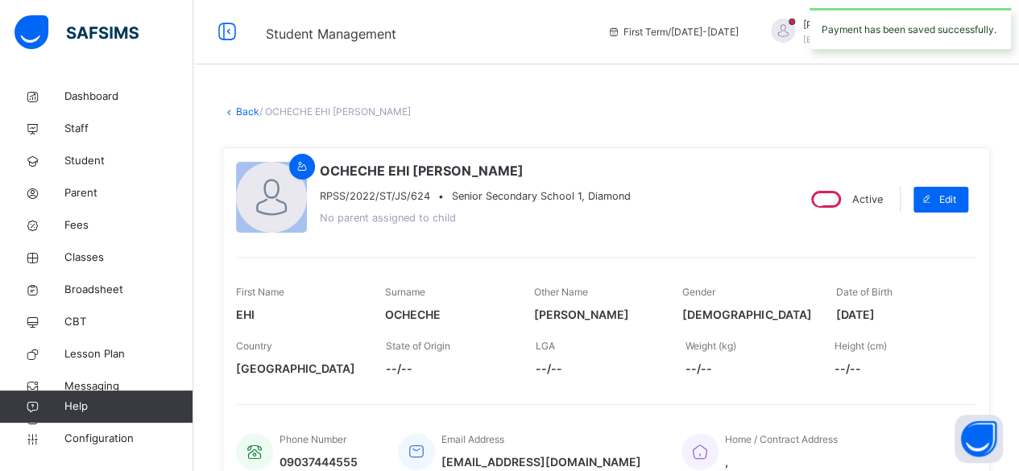
click at [242, 110] on link "Back" at bounding box center [247, 111] width 23 height 12
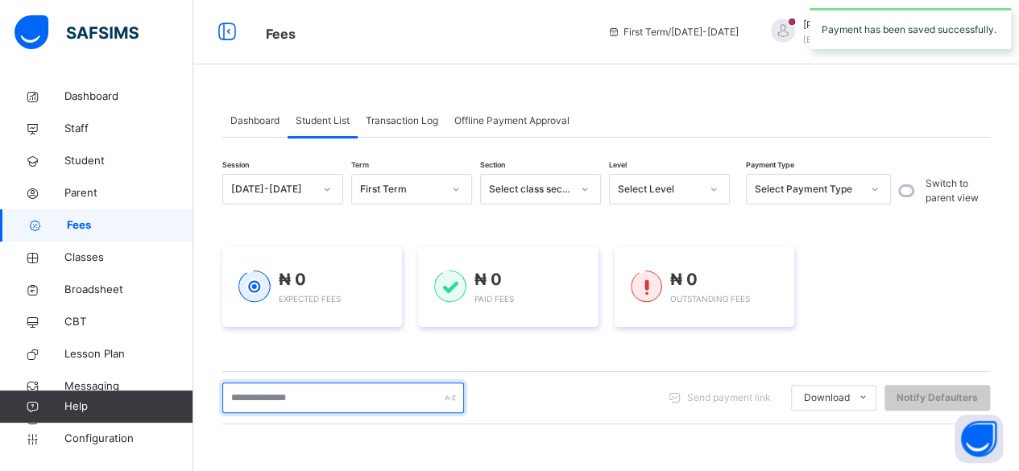
click at [246, 394] on input "text" at bounding box center [343, 398] width 242 height 31
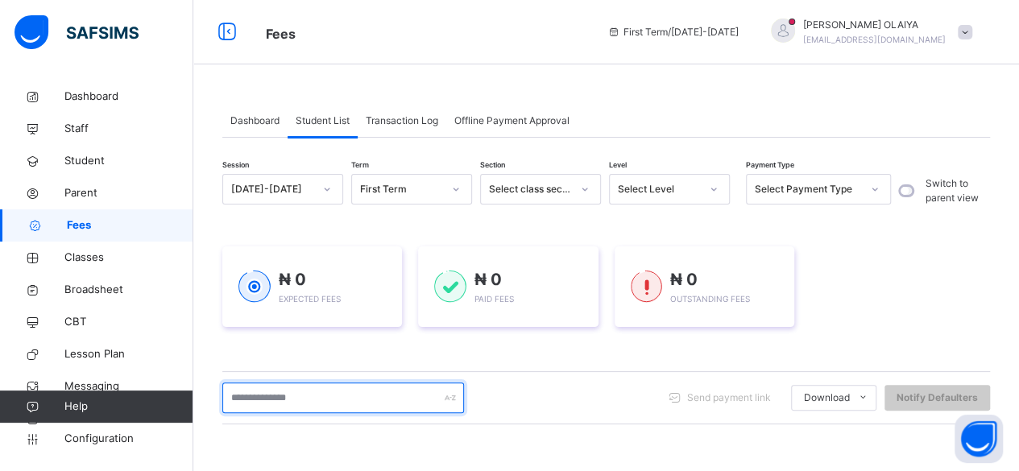
type input "*"
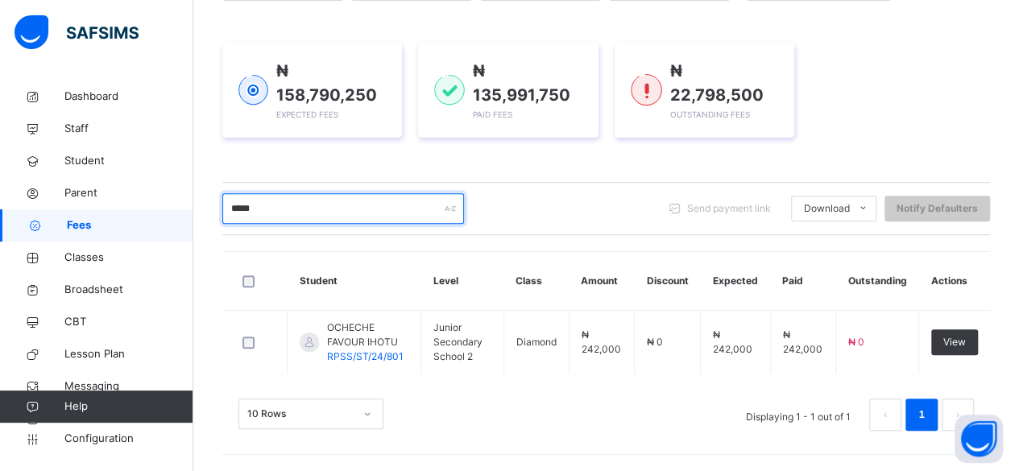
scroll to position [201, 0]
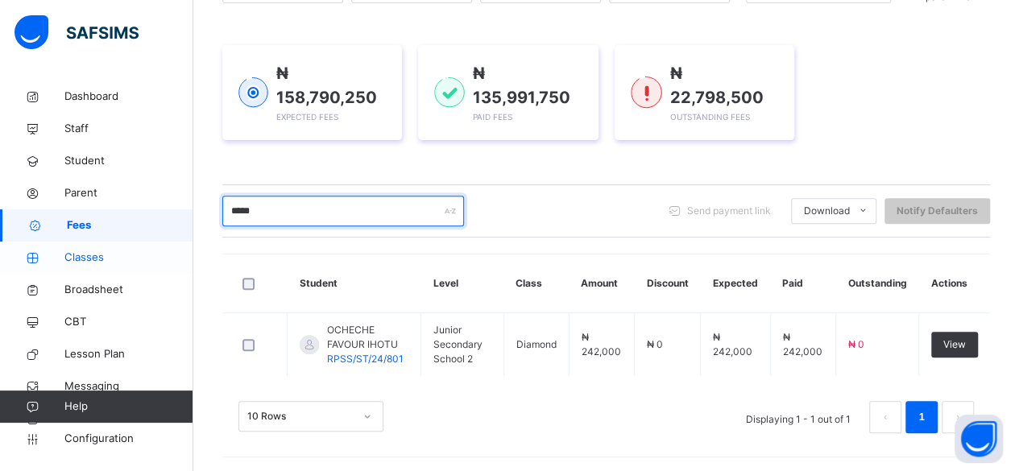
type input "*****"
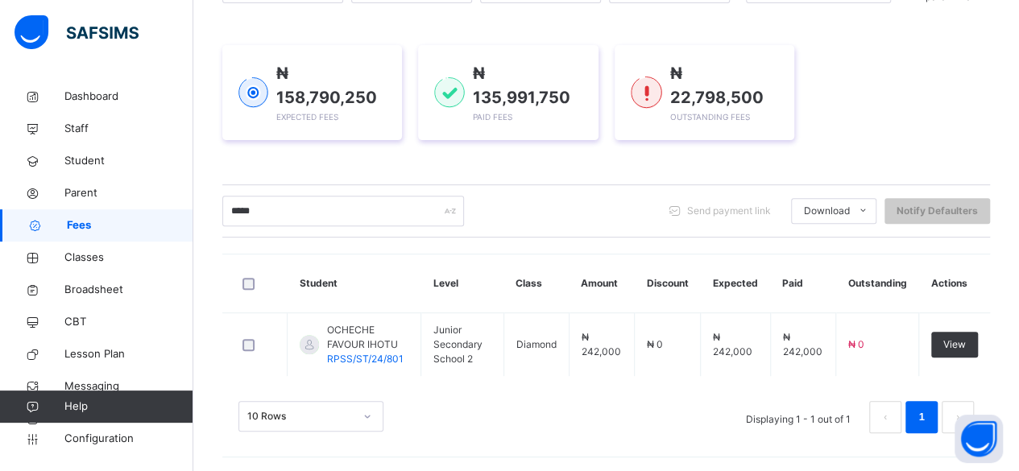
drag, startPoint x: 68, startPoint y: 251, endPoint x: 154, endPoint y: 231, distance: 88.5
click at [68, 251] on span "Classes" at bounding box center [128, 258] width 129 height 16
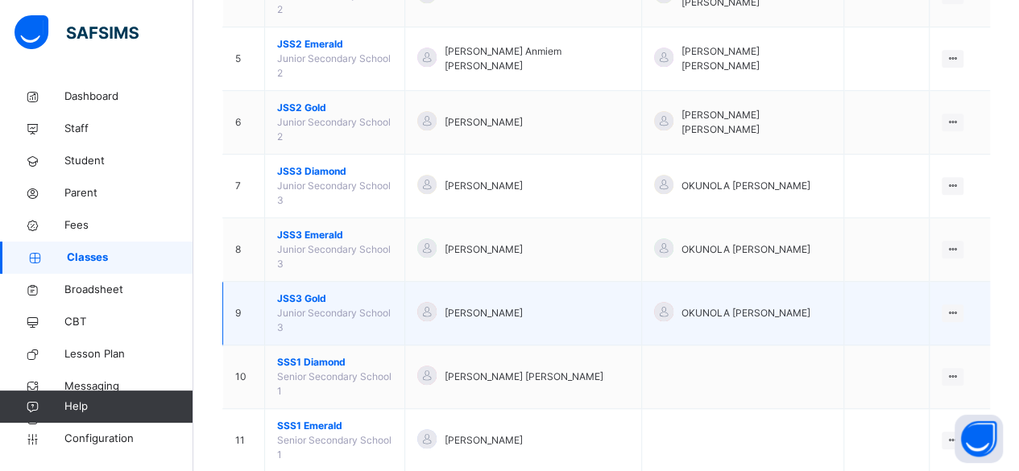
scroll to position [483, 0]
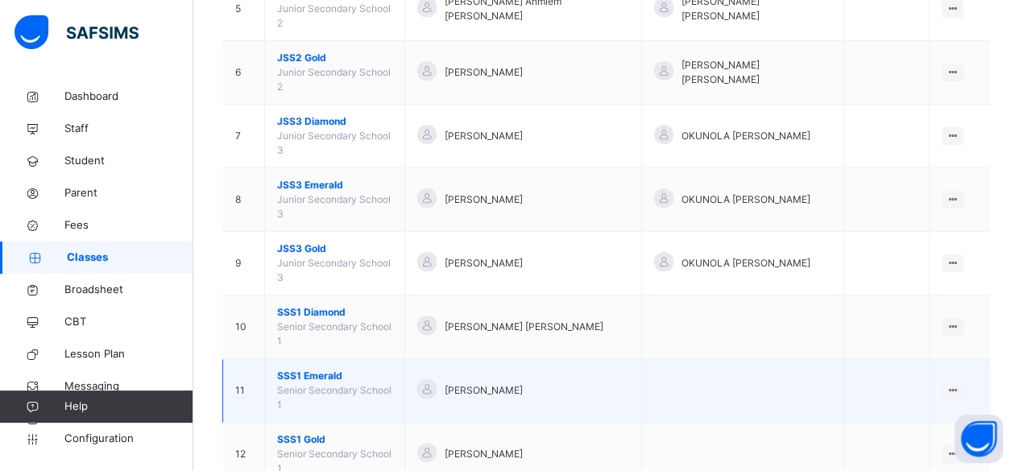
click at [288, 369] on span "SSS1 Emerald" at bounding box center [334, 376] width 115 height 14
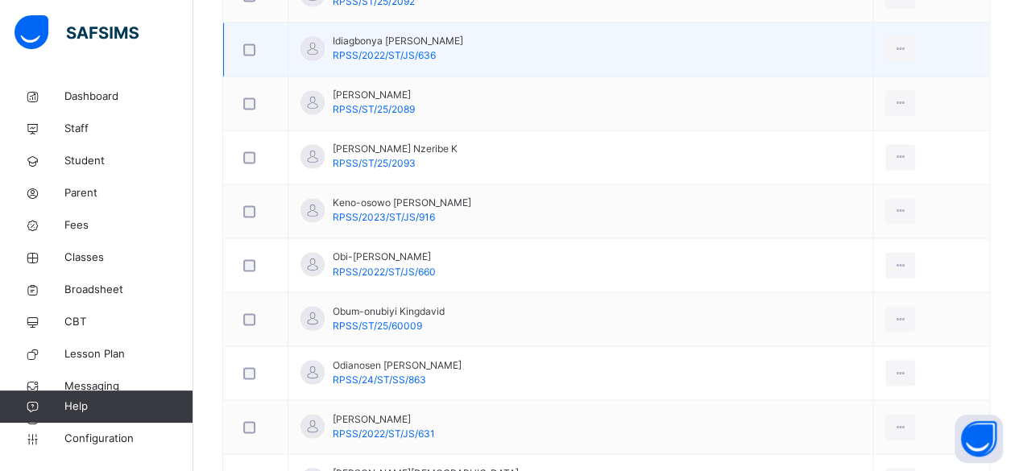
scroll to position [1297, 0]
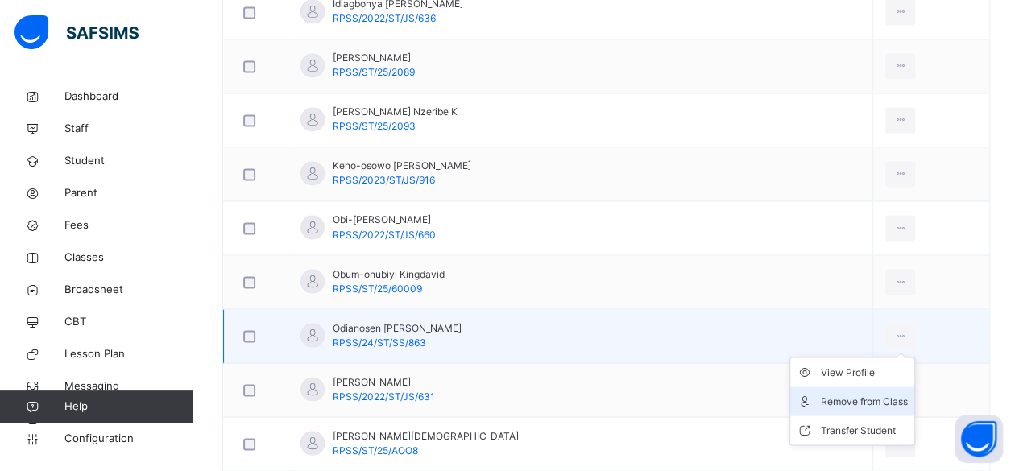
click at [837, 393] on div "Remove from Class" at bounding box center [864, 401] width 87 height 16
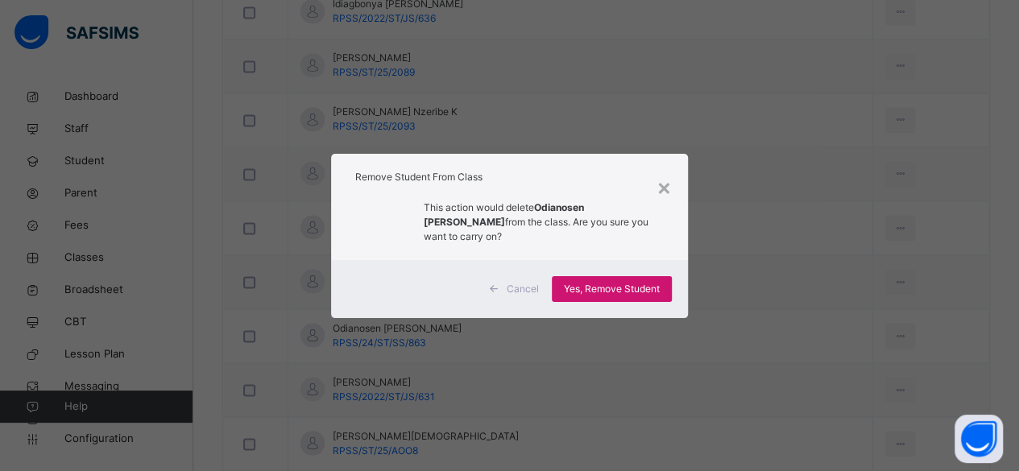
click at [582, 288] on span "Yes, Remove Student" at bounding box center [612, 289] width 96 height 14
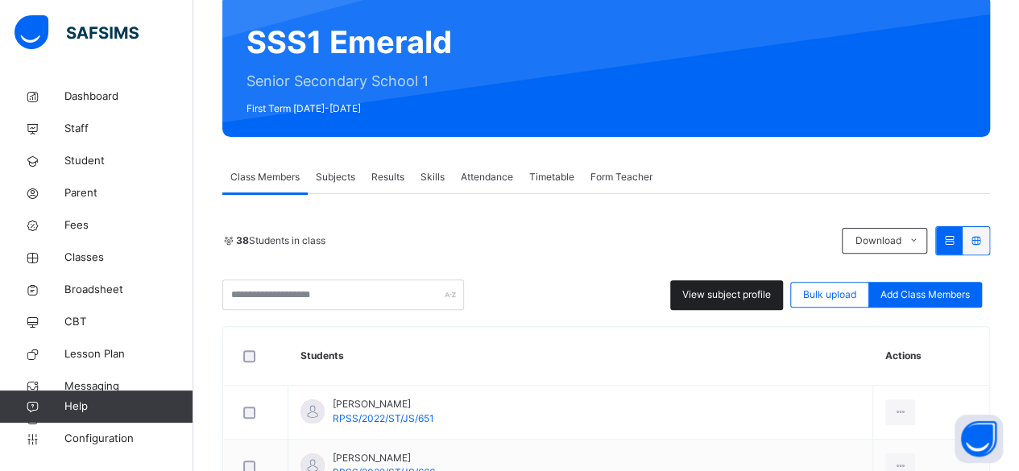
scroll to position [161, 0]
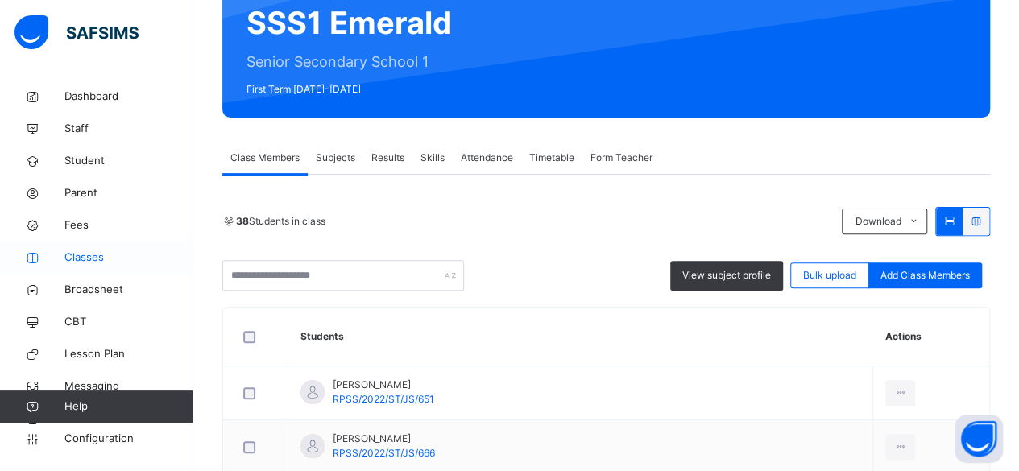
click at [73, 255] on span "Classes" at bounding box center [128, 258] width 129 height 16
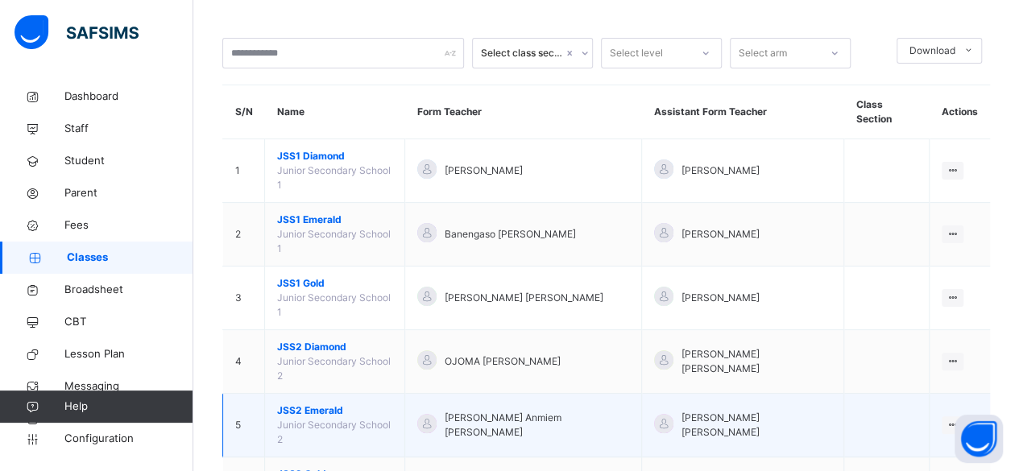
scroll to position [161, 0]
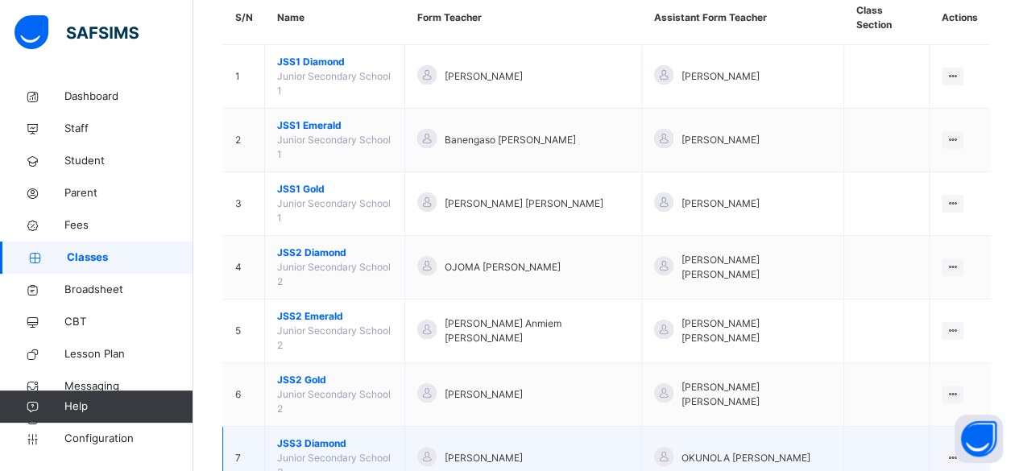
click at [295, 436] on span "JSS3 Diamond" at bounding box center [334, 443] width 115 height 14
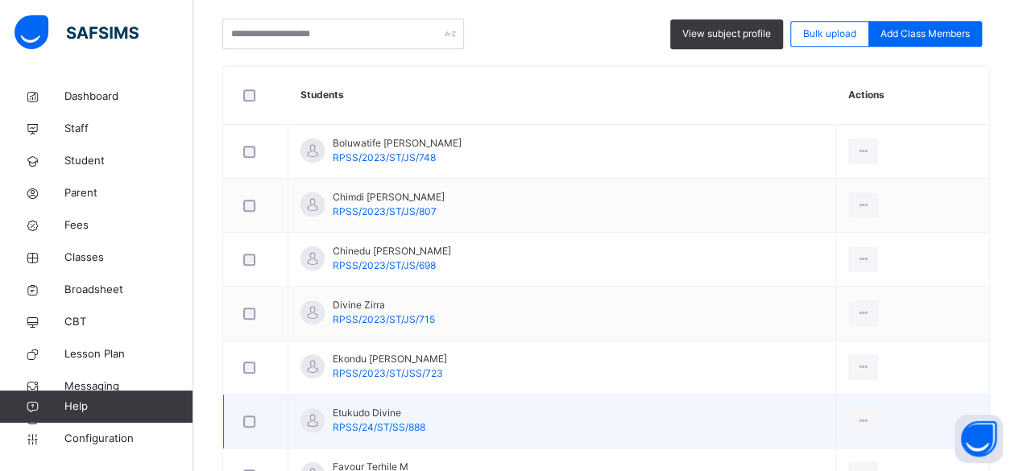
scroll to position [322, 0]
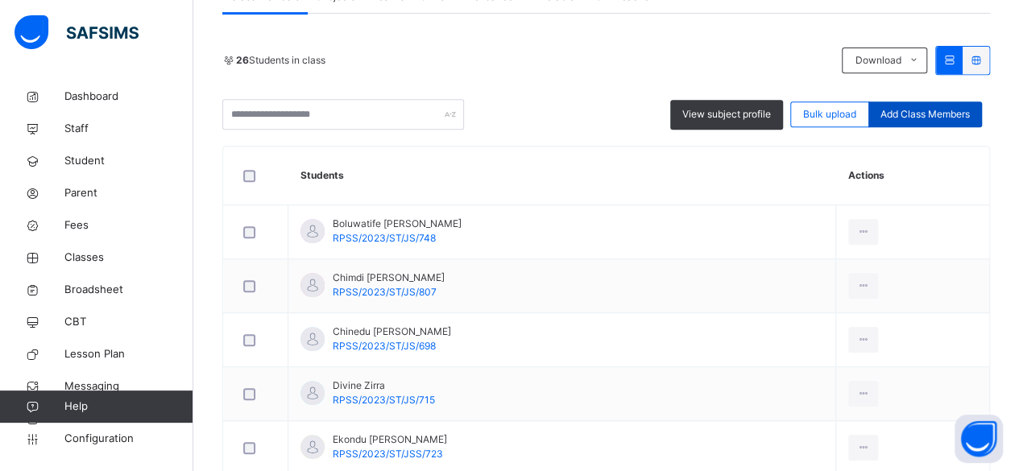
click at [928, 110] on span "Add Class Members" at bounding box center [924, 114] width 89 height 14
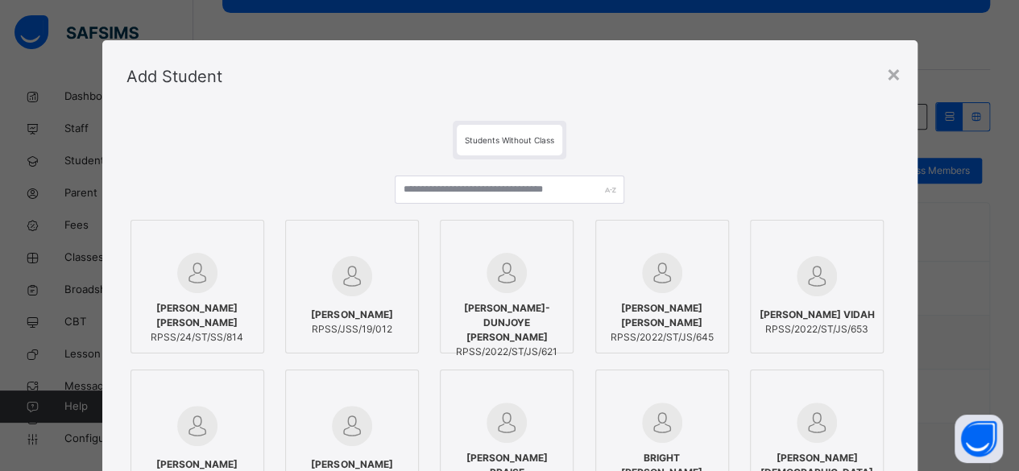
scroll to position [242, 0]
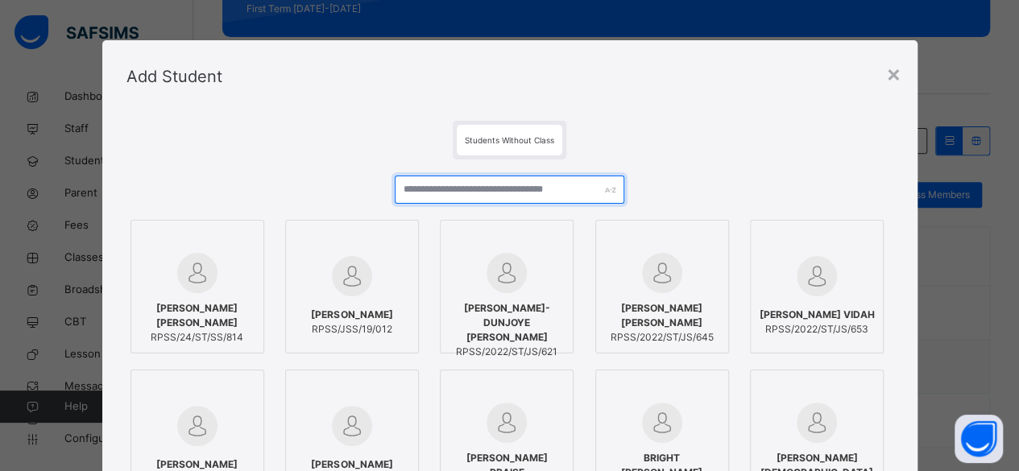
click at [416, 192] on input "text" at bounding box center [510, 190] width 230 height 28
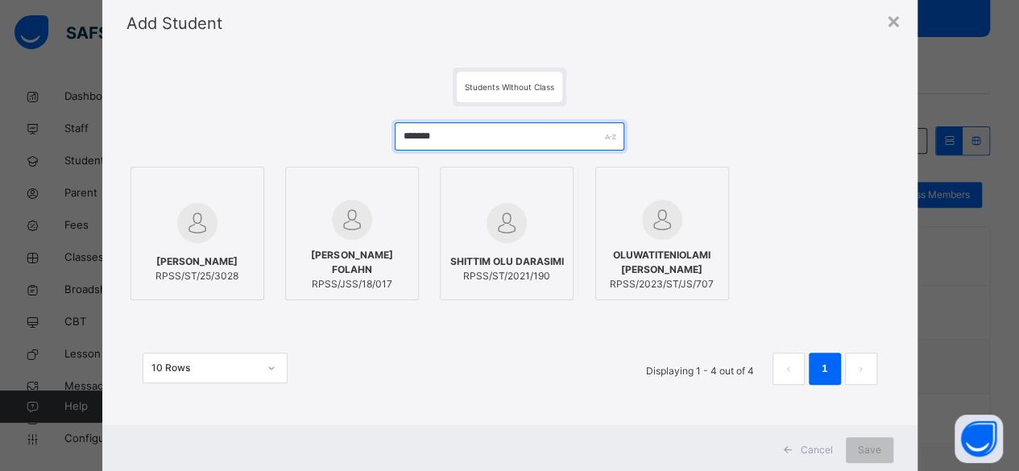
scroll to position [97, 0]
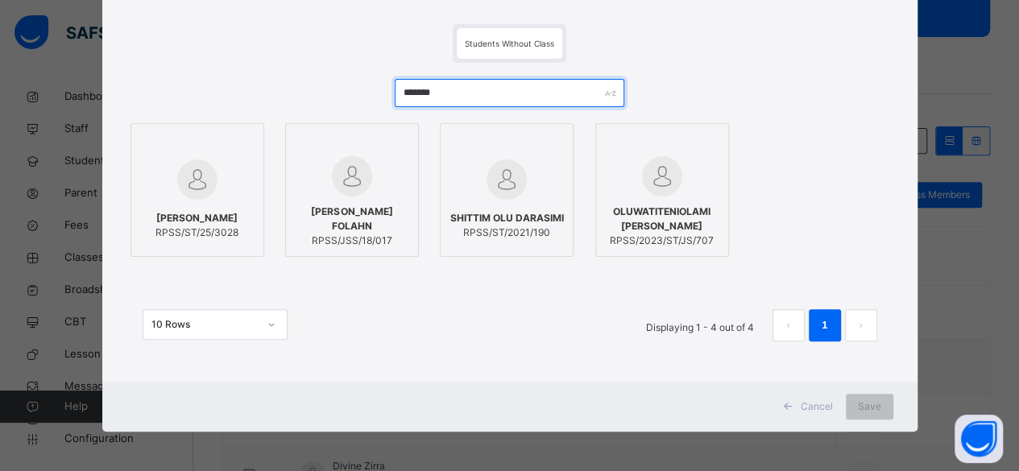
type input "*******"
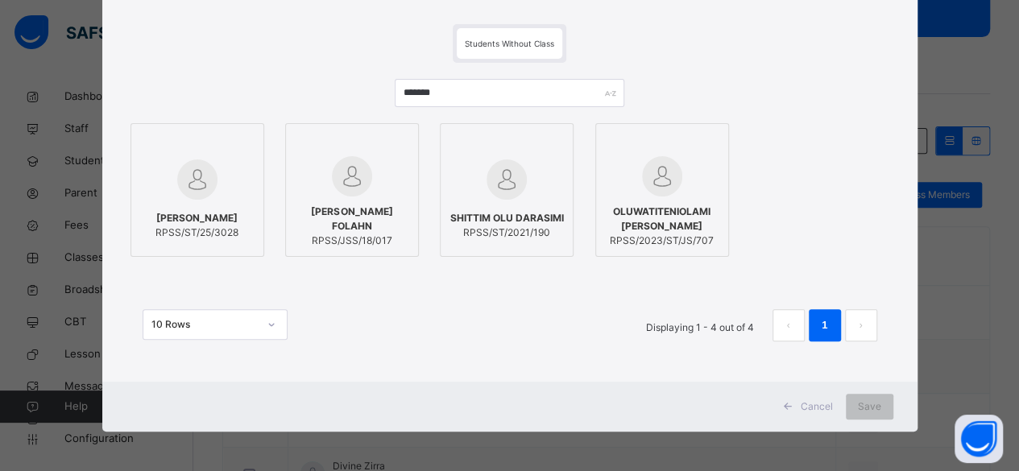
click at [788, 405] on icon at bounding box center [787, 406] width 12 height 13
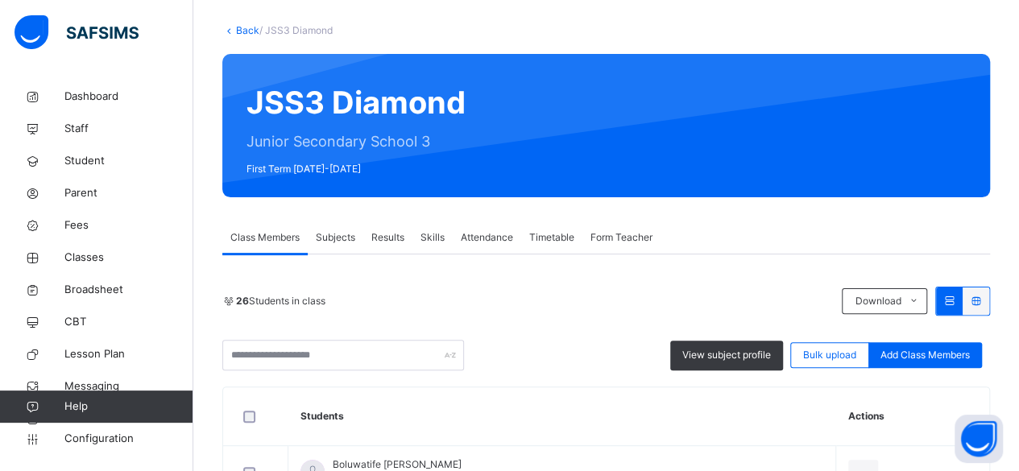
scroll to position [81, 0]
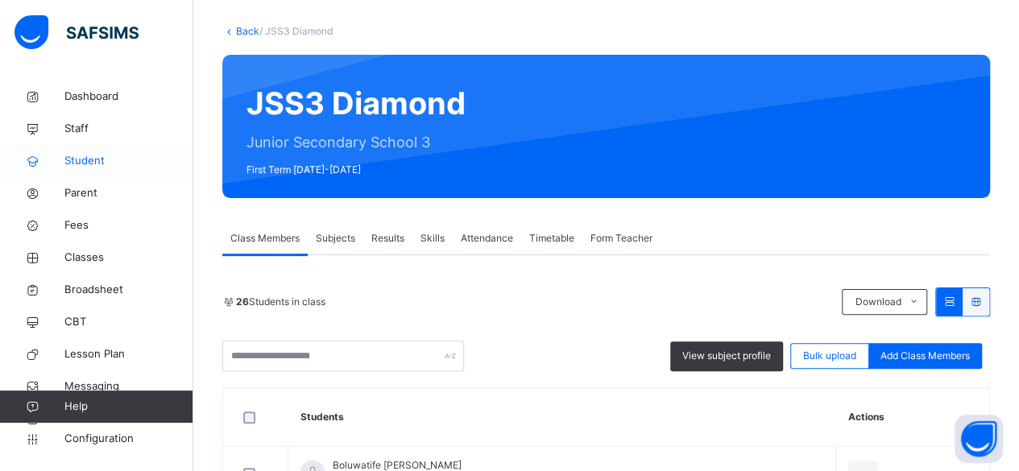
click at [88, 157] on span "Student" at bounding box center [128, 161] width 129 height 16
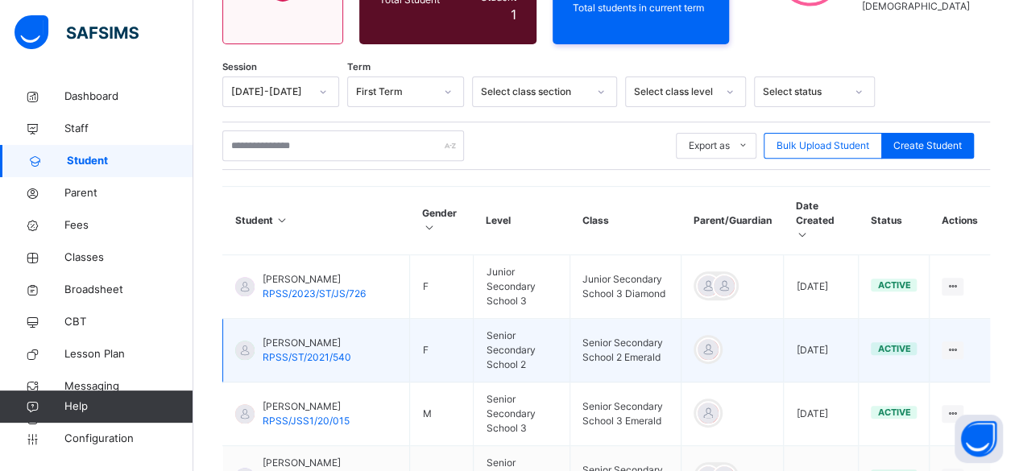
scroll to position [242, 0]
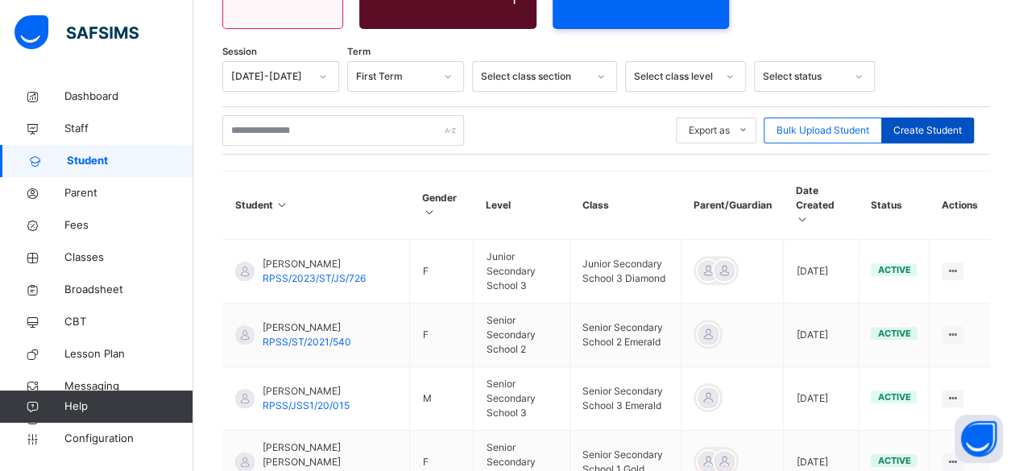
click at [931, 123] on span "Create Student" at bounding box center [927, 130] width 68 height 14
select select "**"
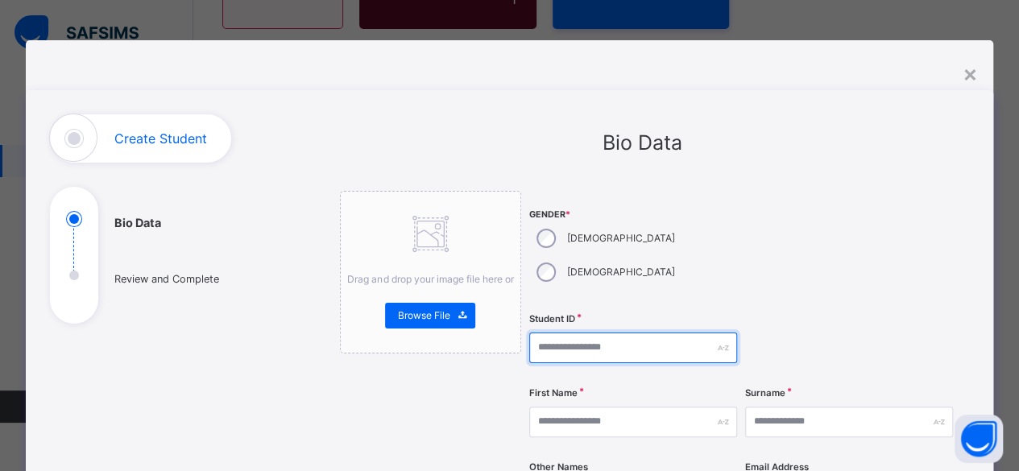
click at [535, 333] on input "text" at bounding box center [633, 348] width 208 height 31
type input "*"
drag, startPoint x: 614, startPoint y: 316, endPoint x: 488, endPoint y: 302, distance: 126.4
type input "**********"
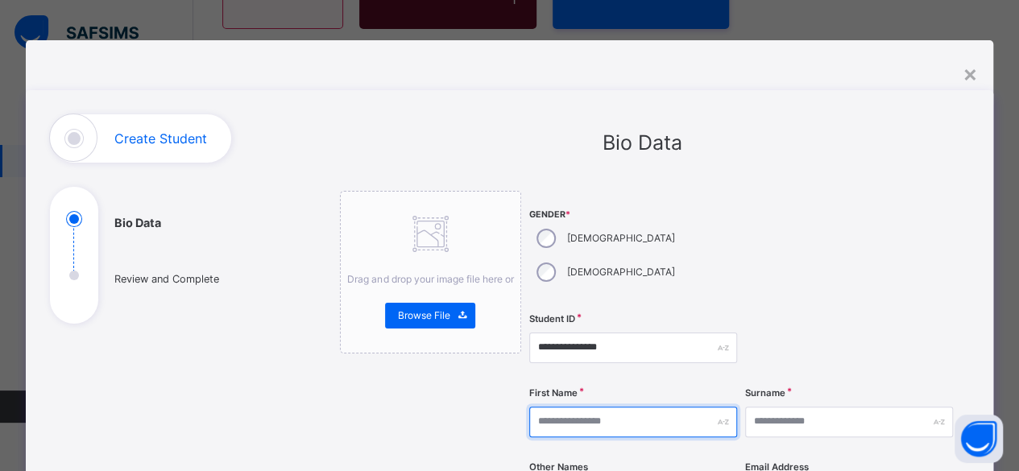
click at [558, 407] on input "text" at bounding box center [633, 422] width 208 height 31
type input "*******"
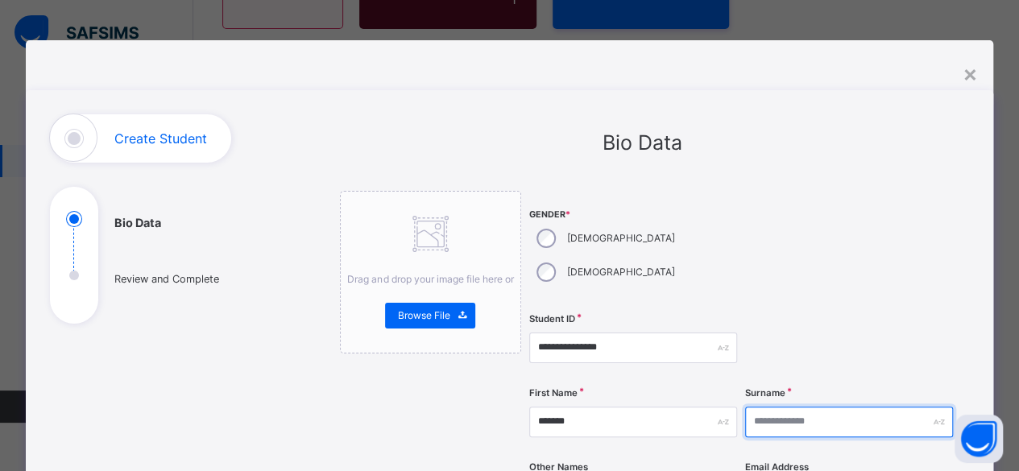
click at [779, 407] on input "text" at bounding box center [849, 422] width 208 height 31
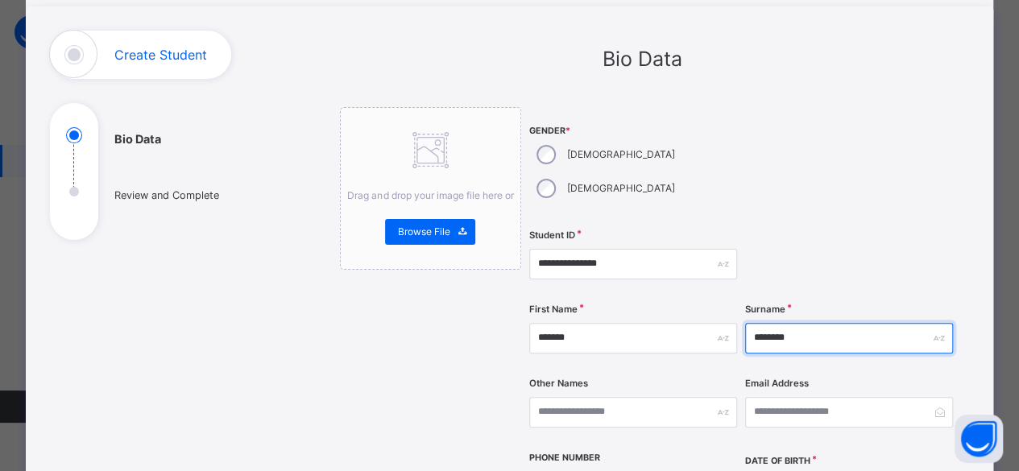
scroll to position [161, 0]
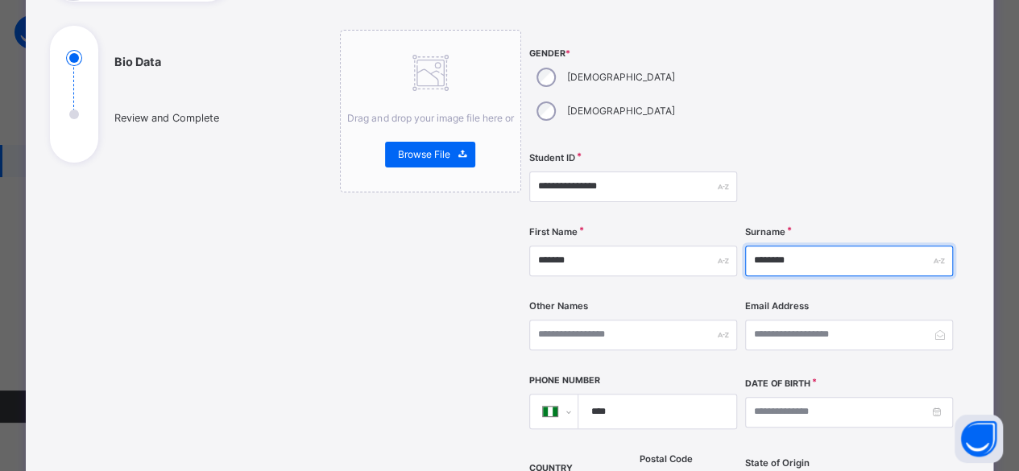
type input "********"
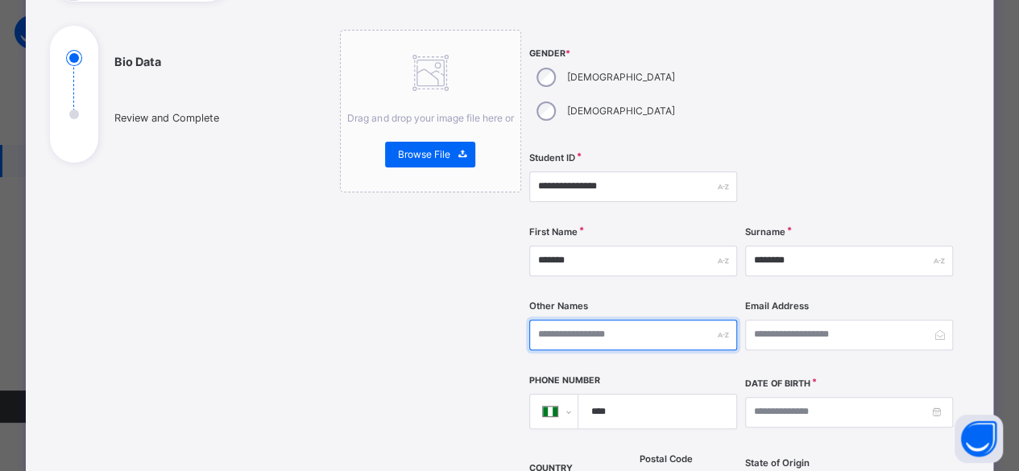
click at [543, 320] on input "text" at bounding box center [633, 335] width 208 height 31
type input "*******"
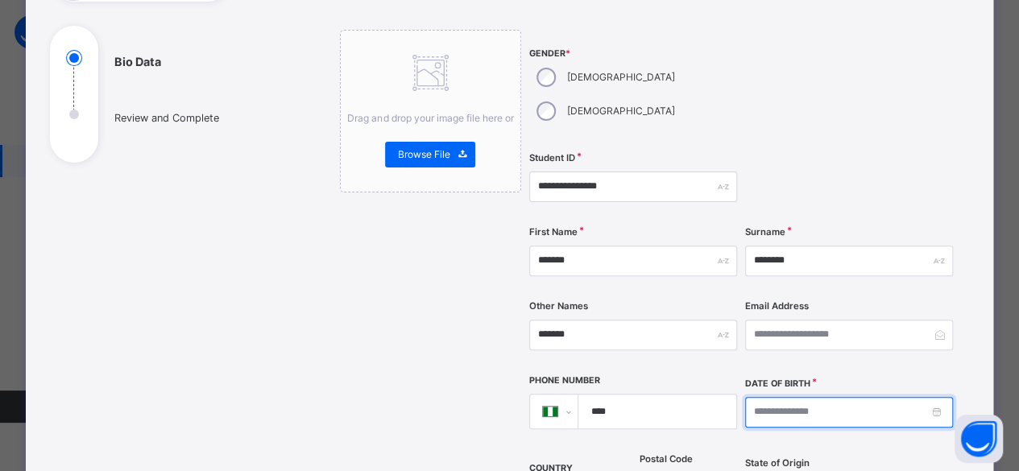
click at [792, 397] on input at bounding box center [849, 412] width 208 height 31
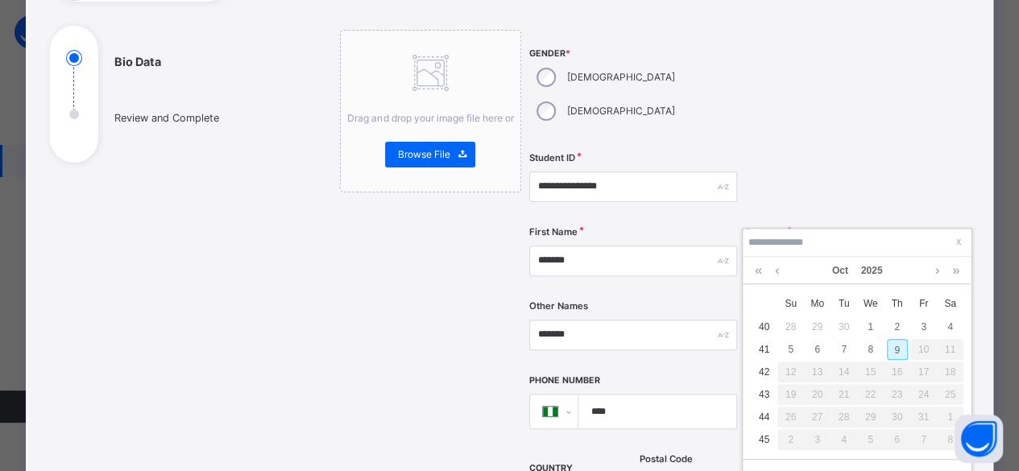
scroll to position [403, 0]
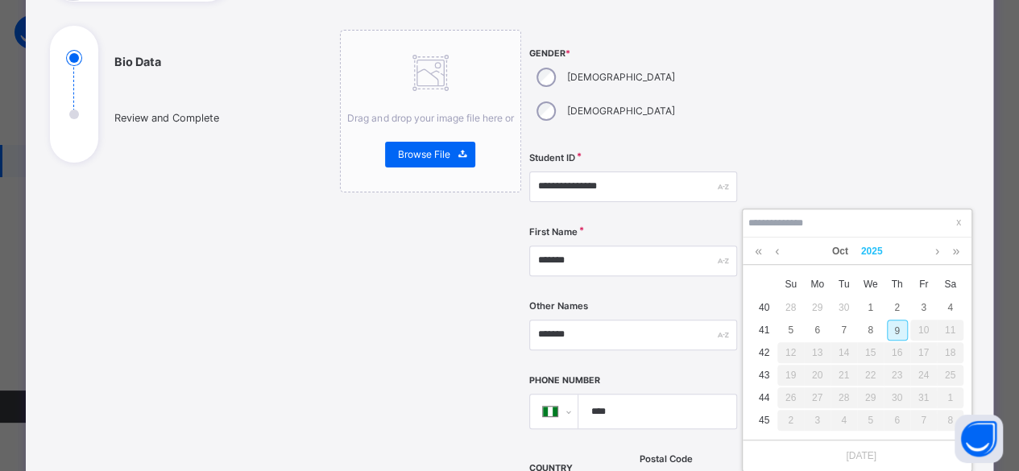
click at [871, 251] on link "2025" at bounding box center [871, 251] width 35 height 27
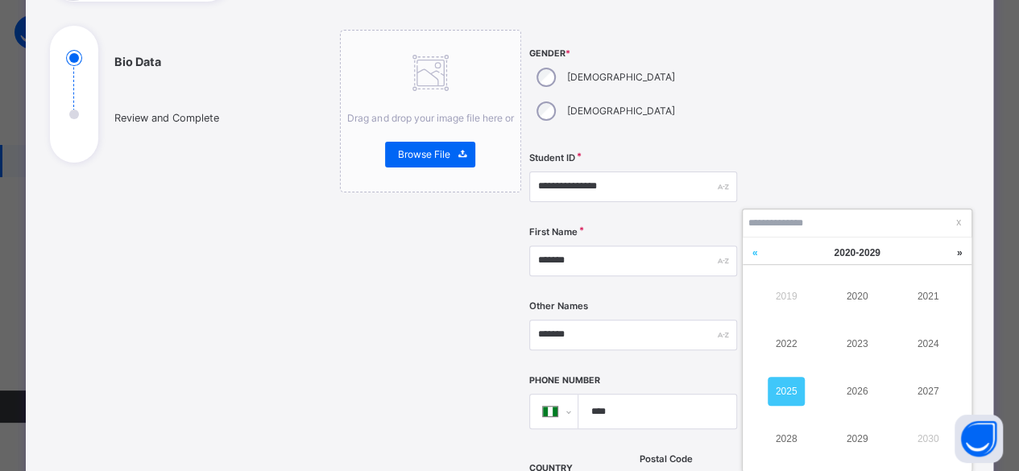
click at [752, 251] on link at bounding box center [755, 253] width 24 height 31
click at [856, 343] on link "2013" at bounding box center [856, 343] width 37 height 29
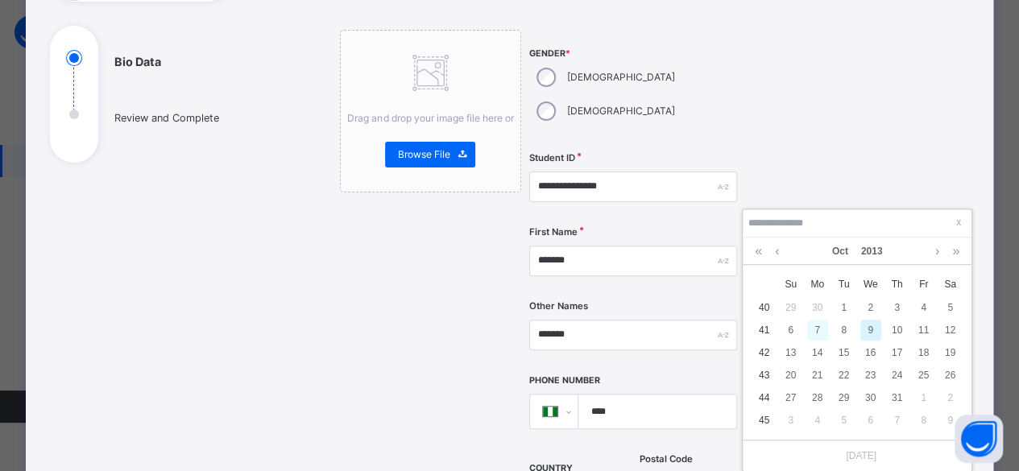
click at [817, 331] on div "7" at bounding box center [817, 330] width 21 height 21
type input "**********"
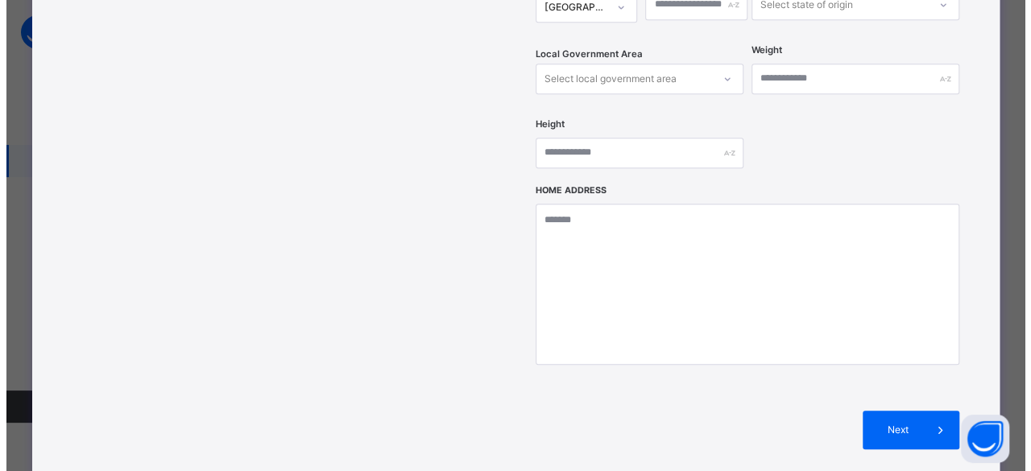
scroll to position [725, 0]
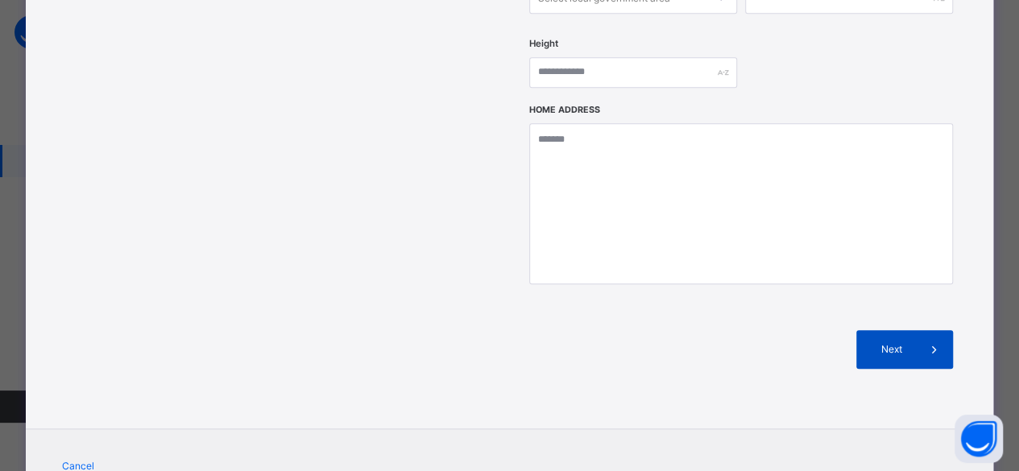
click at [891, 330] on div "Next" at bounding box center [904, 349] width 97 height 39
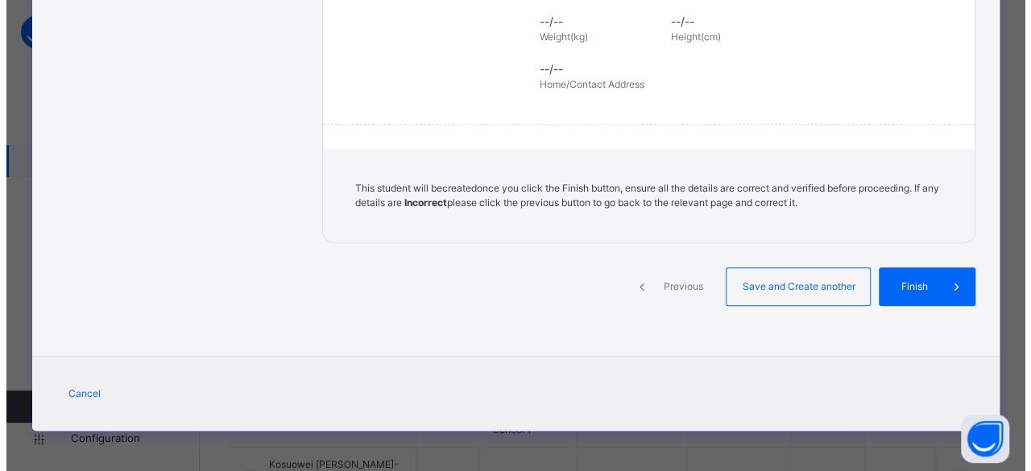
scroll to position [413, 0]
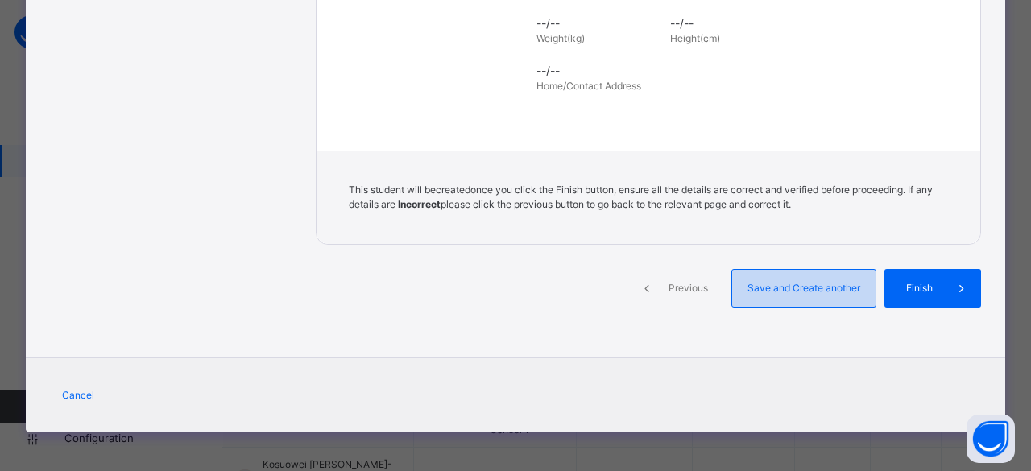
click at [775, 288] on span "Save and Create another" at bounding box center [803, 288] width 119 height 14
select select "**"
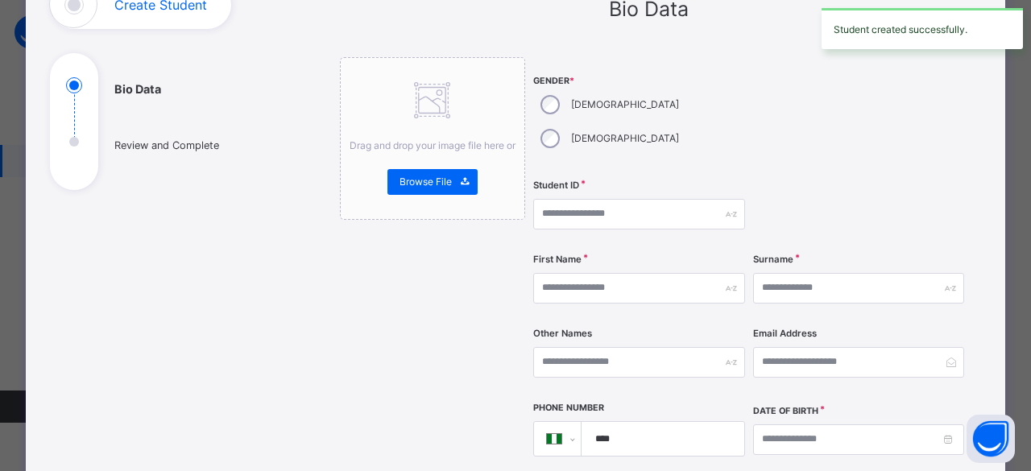
scroll to position [81, 0]
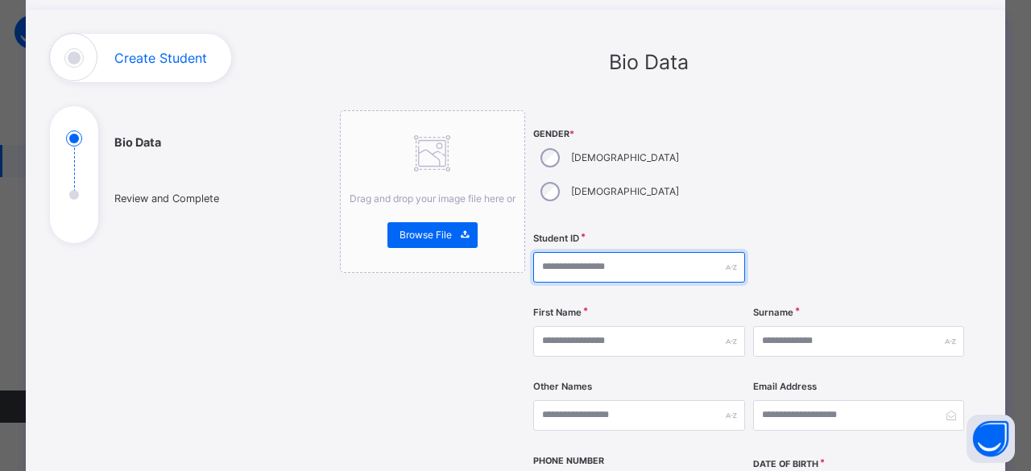
click at [627, 252] on input "text" at bounding box center [639, 267] width 212 height 31
paste input "**********"
type input "**********"
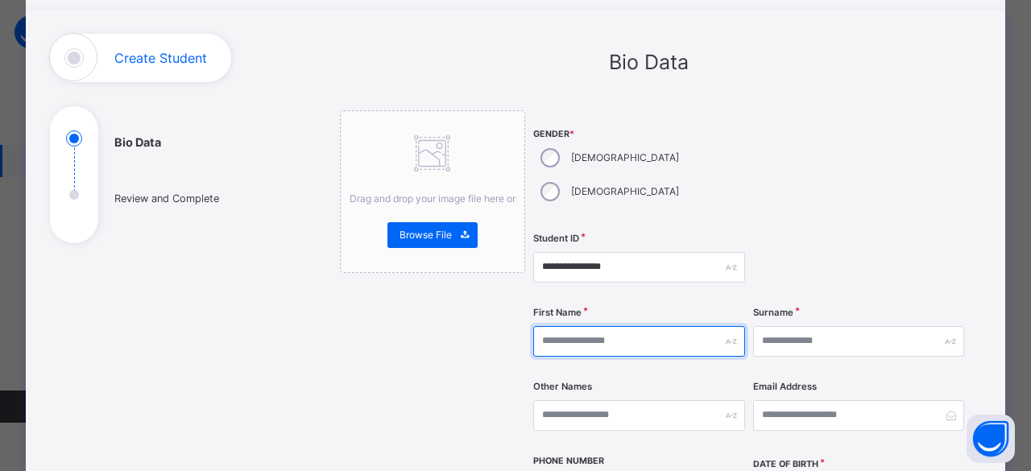
click at [593, 326] on input "text" at bounding box center [639, 341] width 212 height 31
type input "*******"
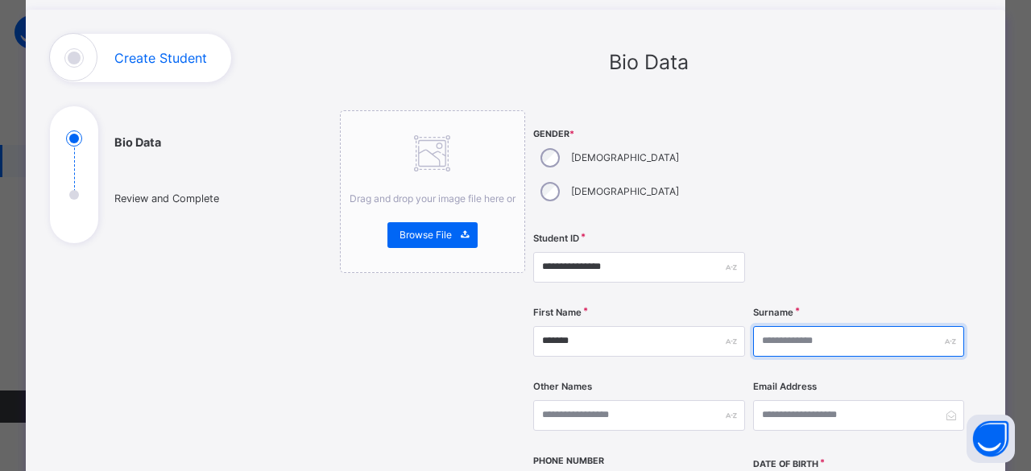
click at [791, 326] on input "text" at bounding box center [859, 341] width 212 height 31
type input "********"
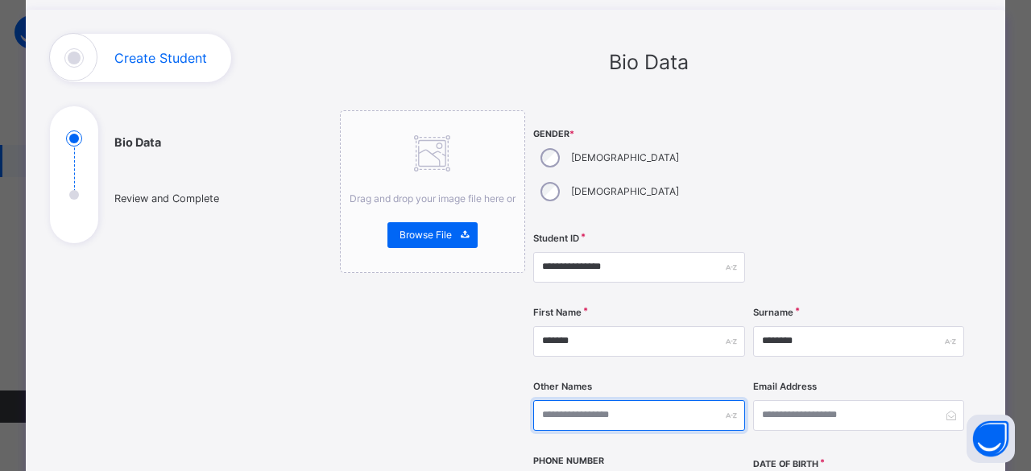
click at [601, 400] on input "text" at bounding box center [639, 415] width 212 height 31
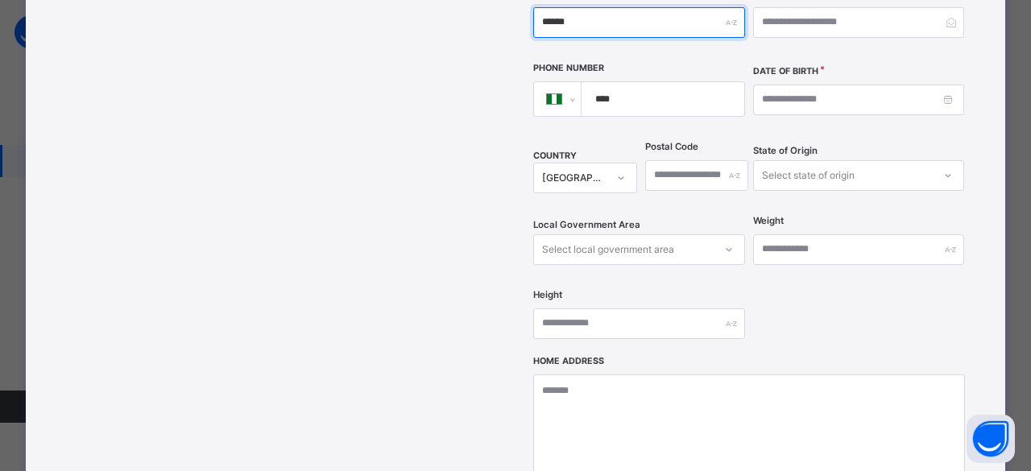
scroll to position [483, 0]
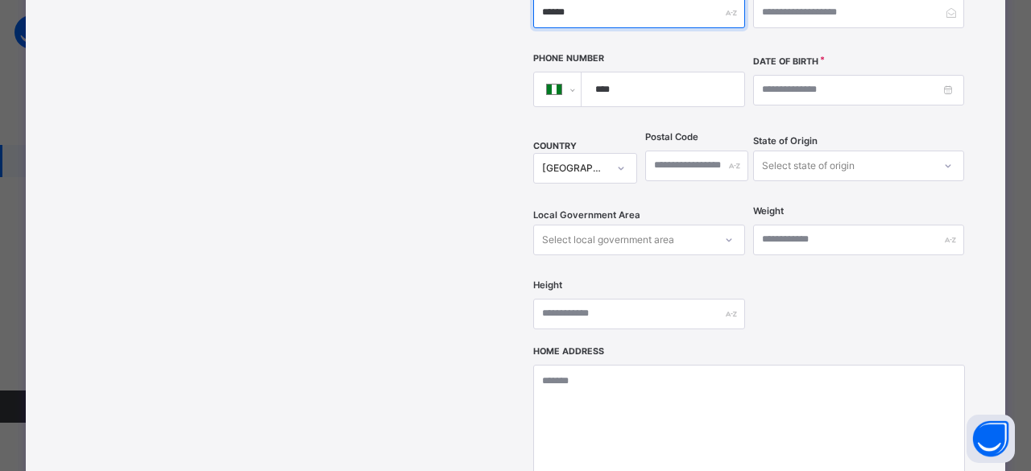
type input "******"
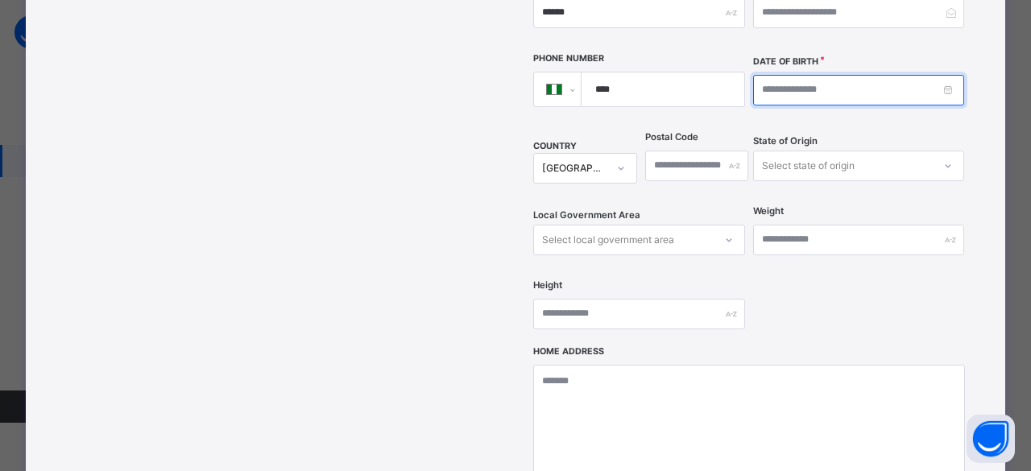
click at [804, 75] on input at bounding box center [859, 90] width 212 height 31
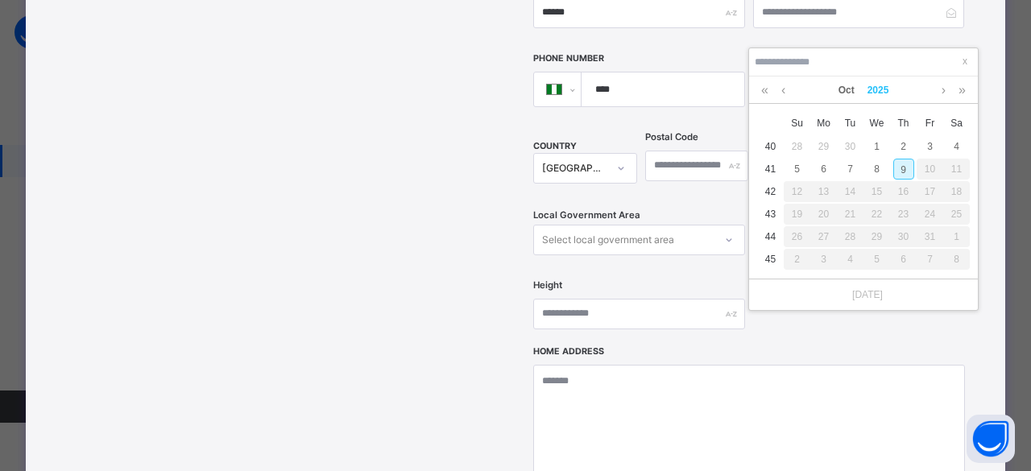
click at [875, 89] on link "2025" at bounding box center [878, 90] width 35 height 27
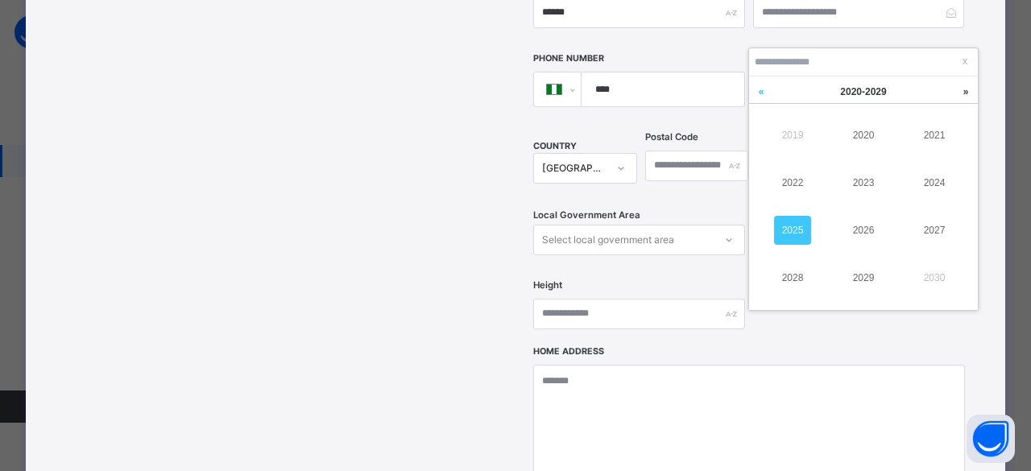
click at [763, 89] on link at bounding box center [761, 92] width 24 height 31
click at [858, 179] on link "2013" at bounding box center [863, 182] width 37 height 29
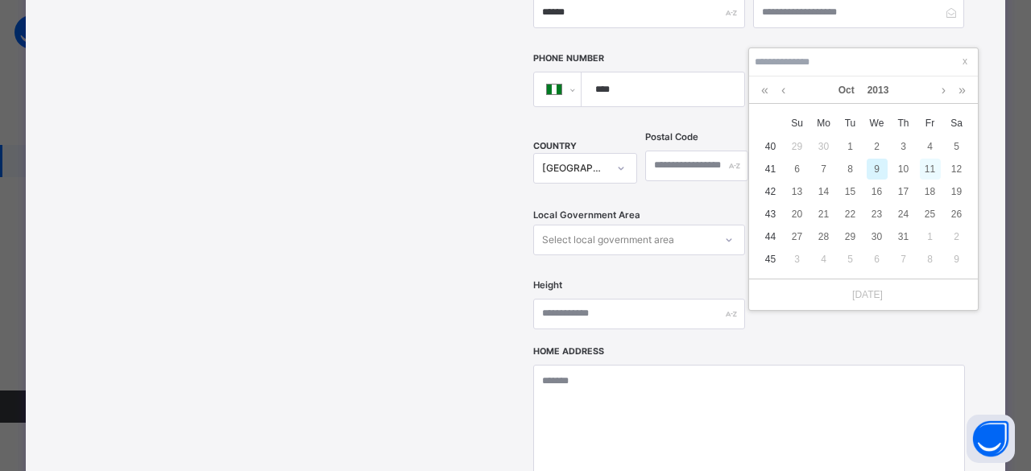
click at [928, 162] on div "11" at bounding box center [930, 169] width 21 height 21
type input "**********"
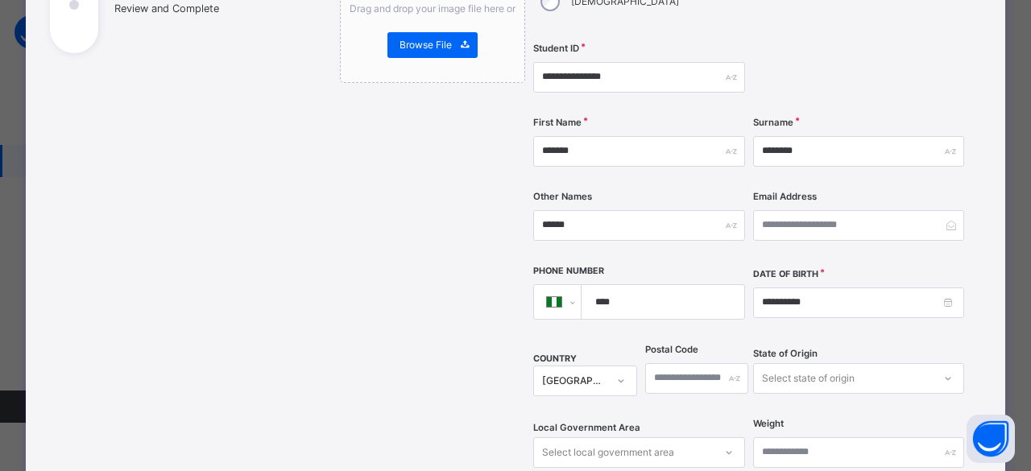
scroll to position [161, 0]
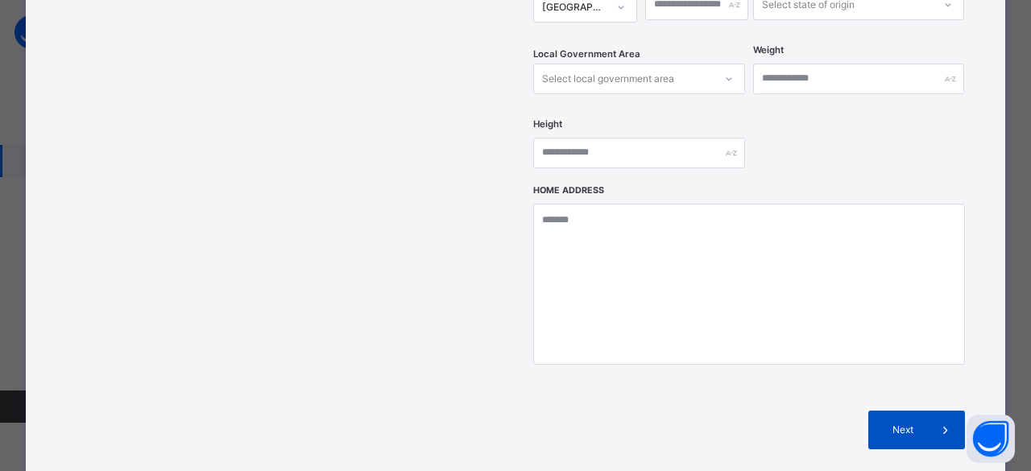
click at [912, 411] on div "Next" at bounding box center [916, 430] width 97 height 39
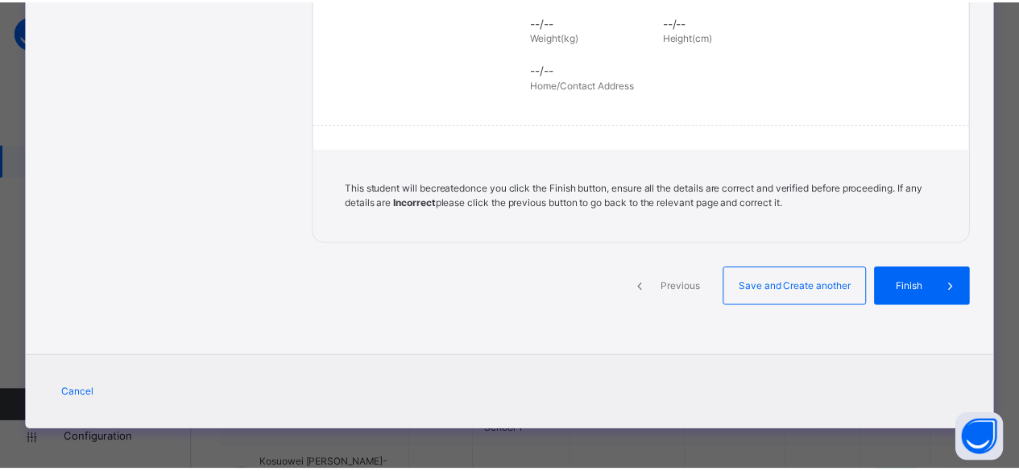
scroll to position [413, 0]
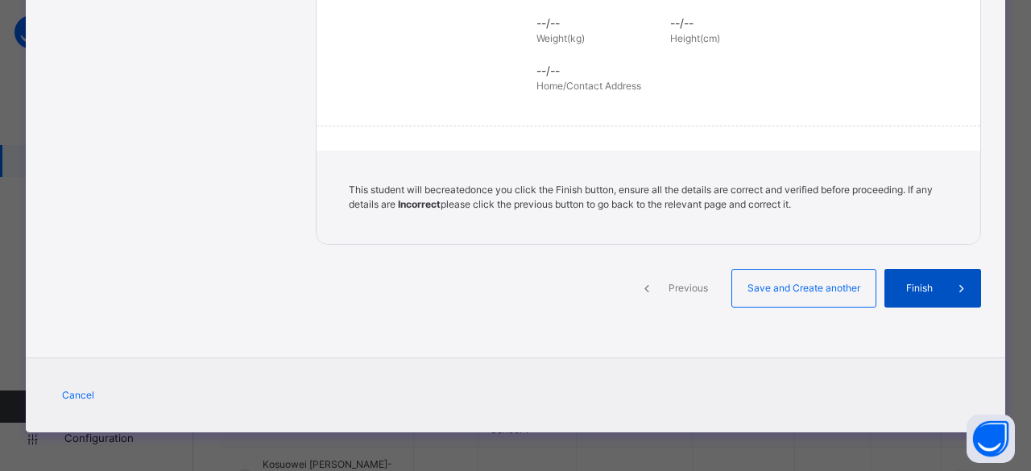
click at [900, 278] on div "Finish" at bounding box center [932, 288] width 97 height 39
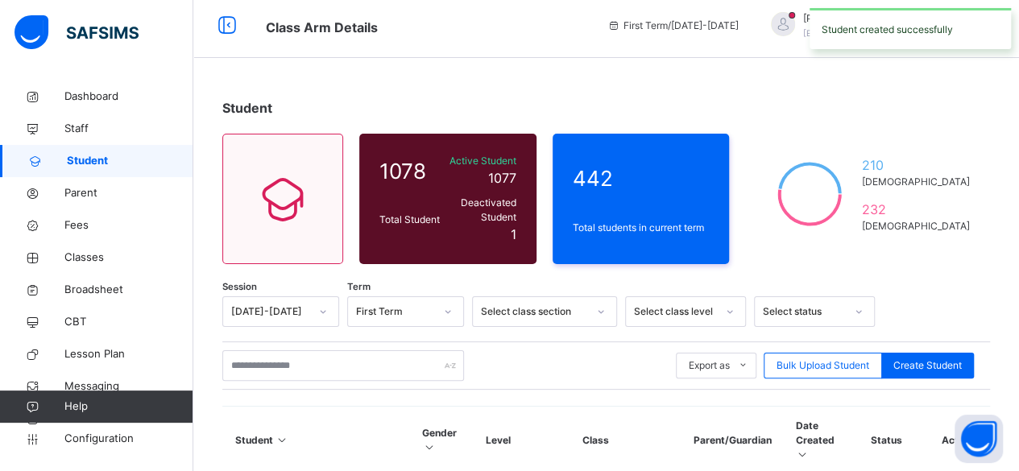
scroll to position [0, 0]
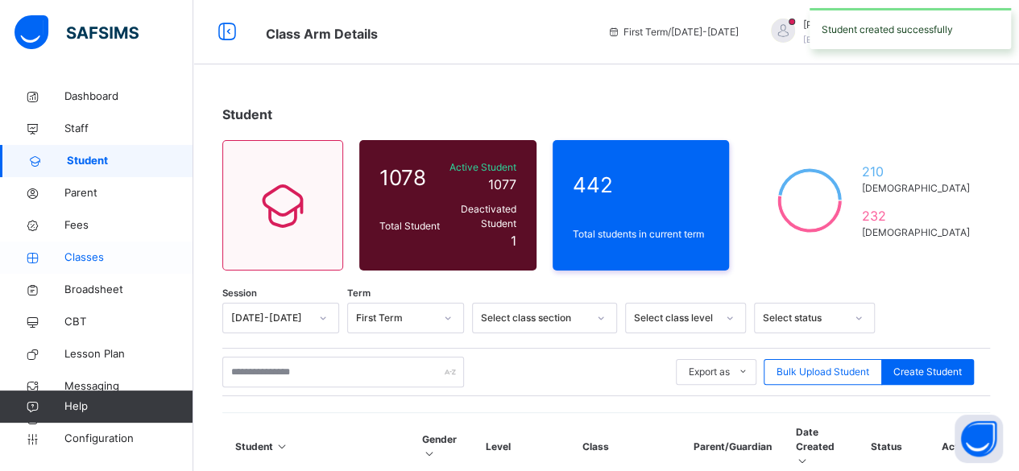
click at [81, 254] on span "Classes" at bounding box center [128, 258] width 129 height 16
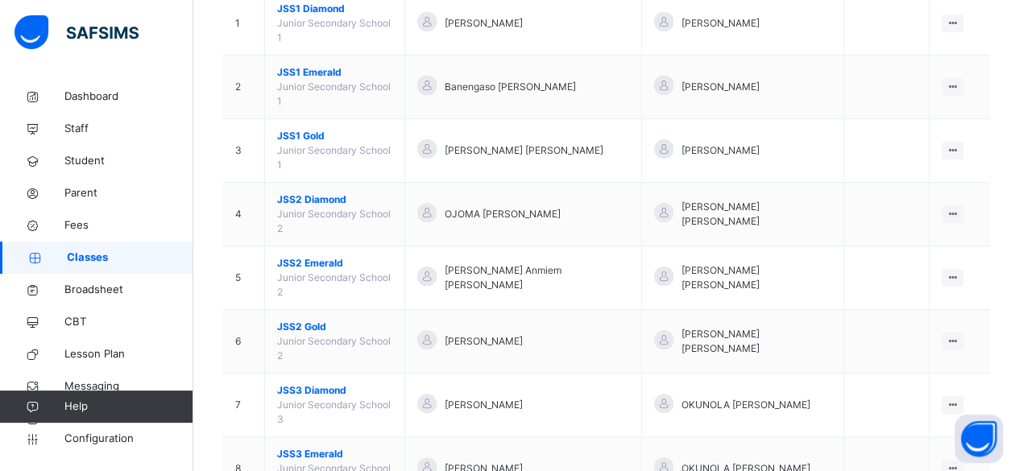
scroll to position [242, 0]
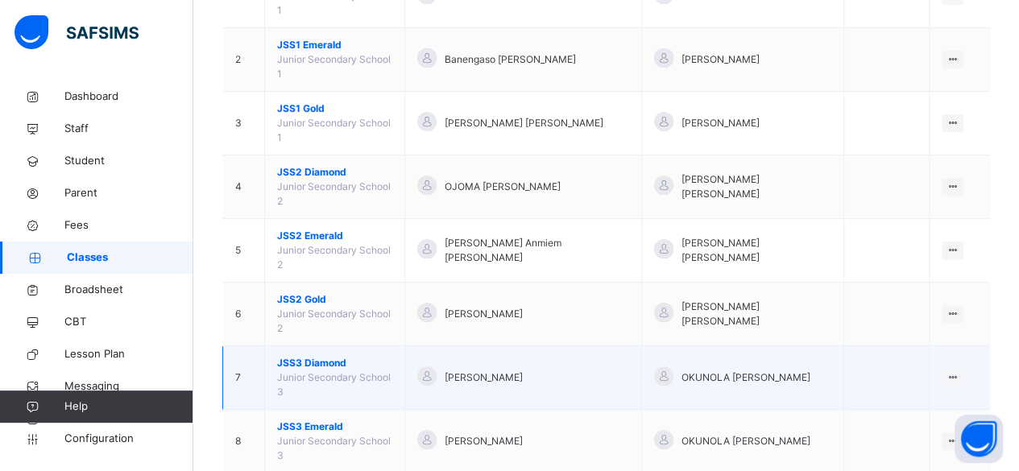
click at [303, 356] on span "JSS3 Diamond" at bounding box center [334, 363] width 115 height 14
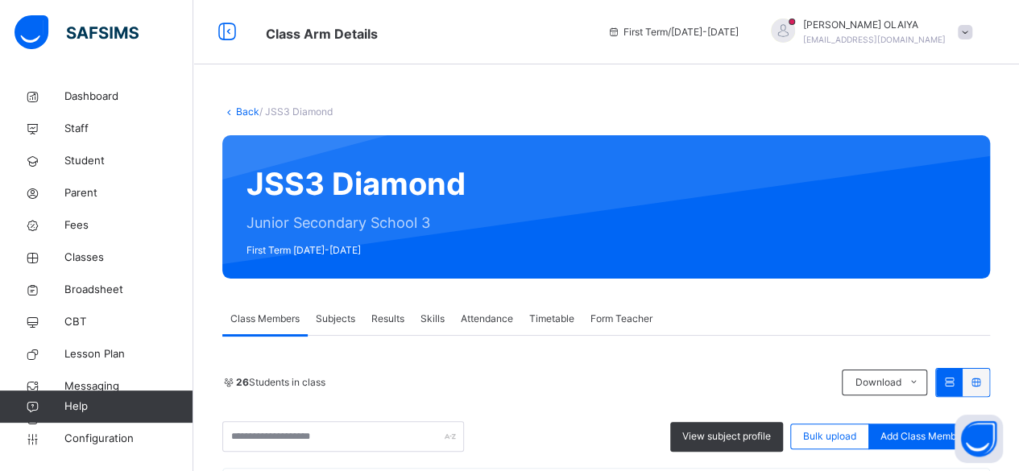
scroll to position [81, 0]
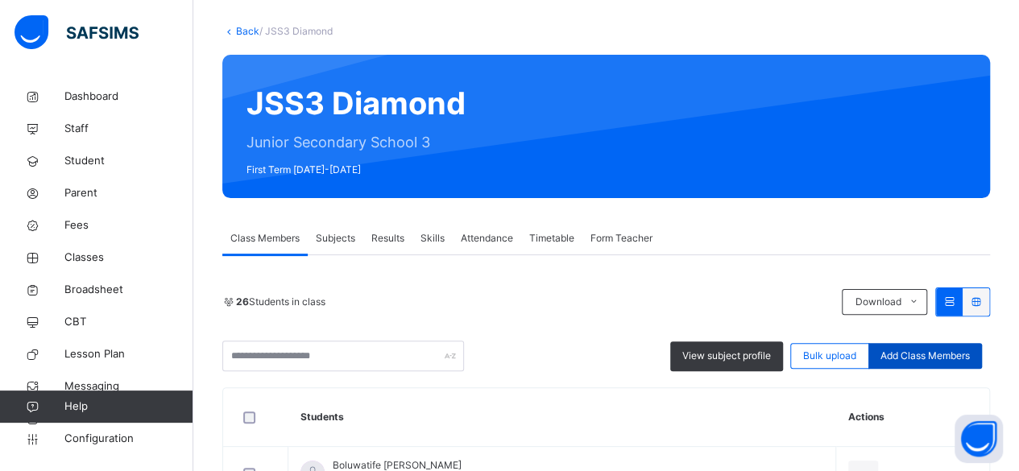
click at [951, 354] on span "Add Class Members" at bounding box center [924, 356] width 89 height 14
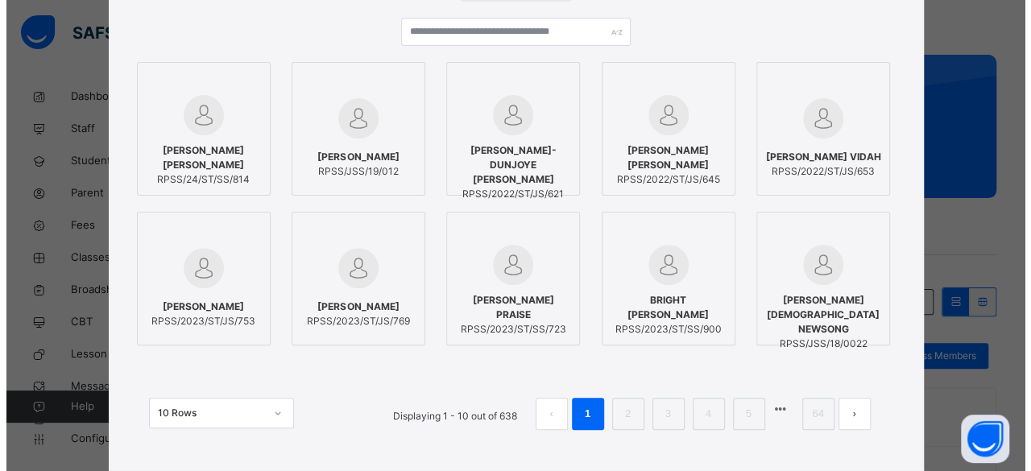
scroll to position [0, 0]
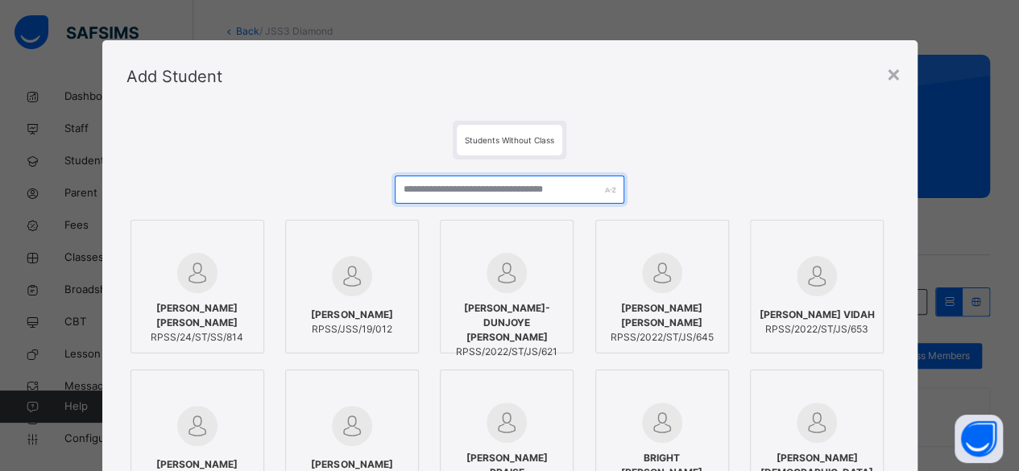
click at [416, 186] on input "text" at bounding box center [510, 190] width 230 height 28
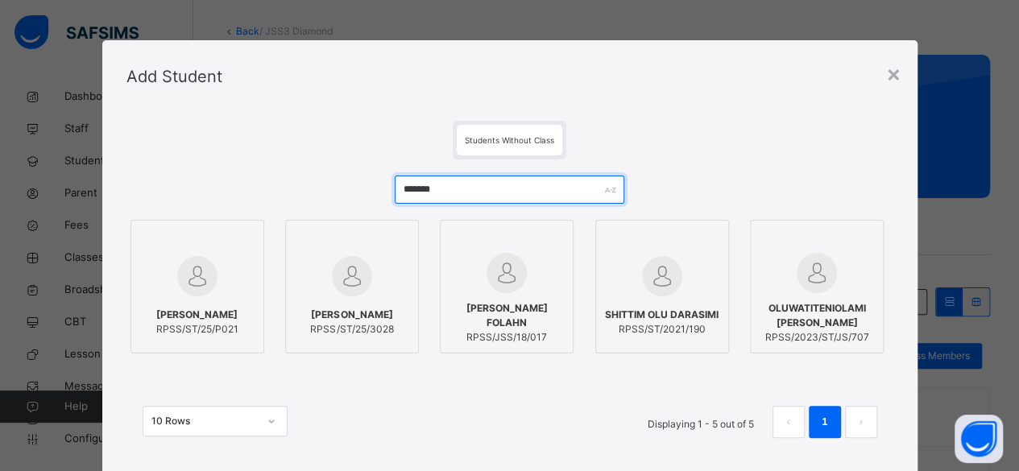
type input "*******"
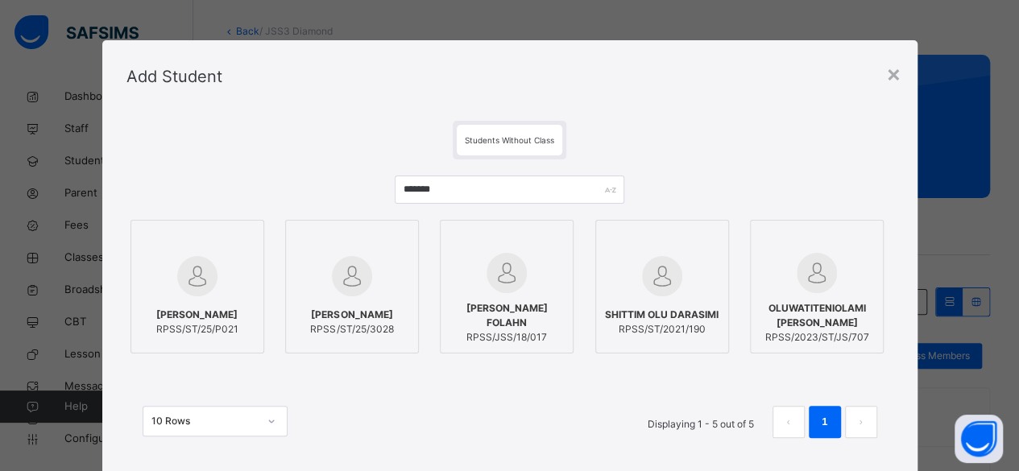
click at [181, 313] on span "OLAOLUWA OMOLOLU STEPHEN" at bounding box center [197, 315] width 82 height 14
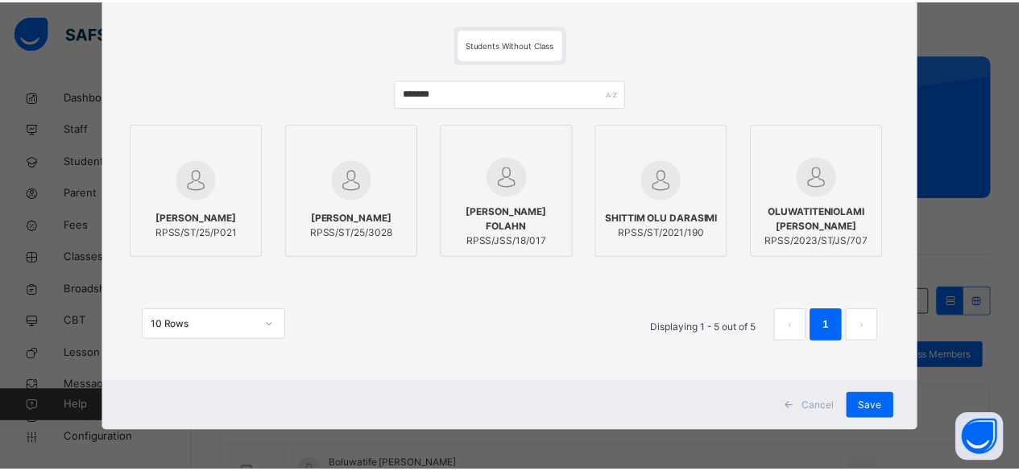
scroll to position [97, 0]
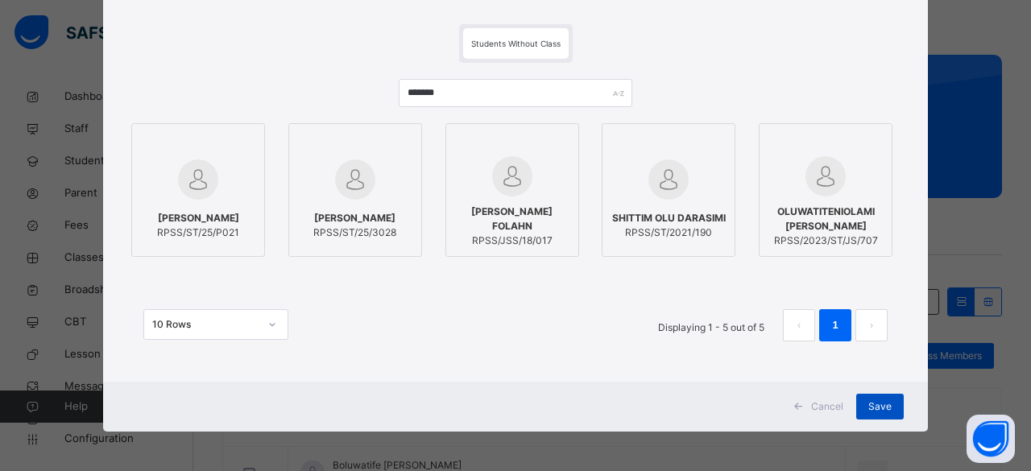
click at [876, 405] on span "Save" at bounding box center [879, 406] width 23 height 14
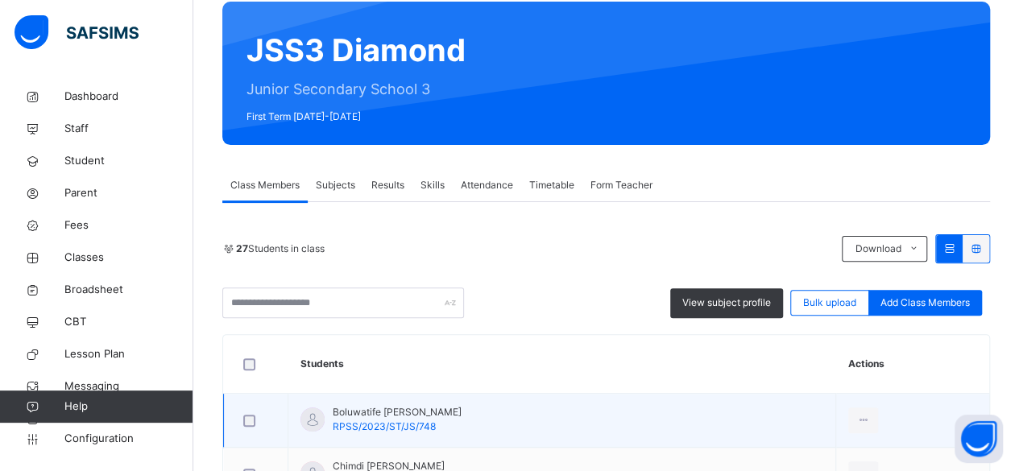
scroll to position [161, 0]
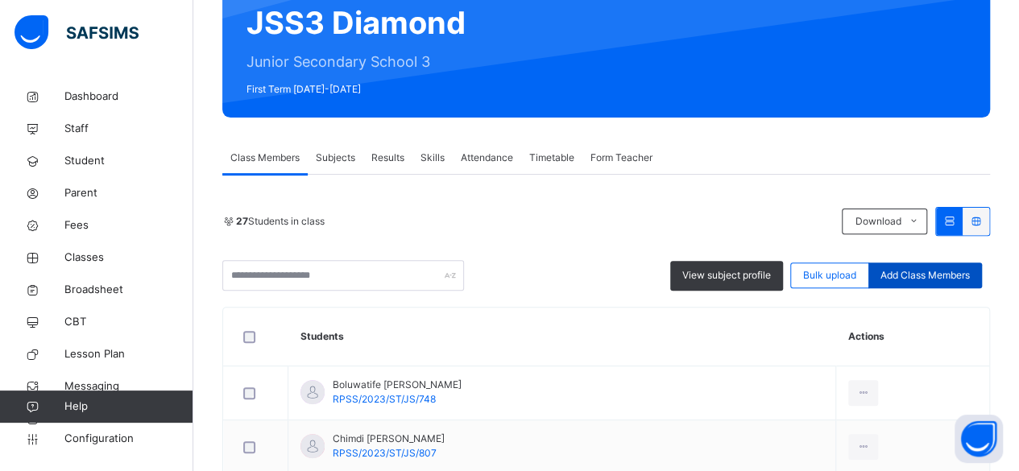
click at [918, 271] on span "Add Class Members" at bounding box center [924, 275] width 89 height 14
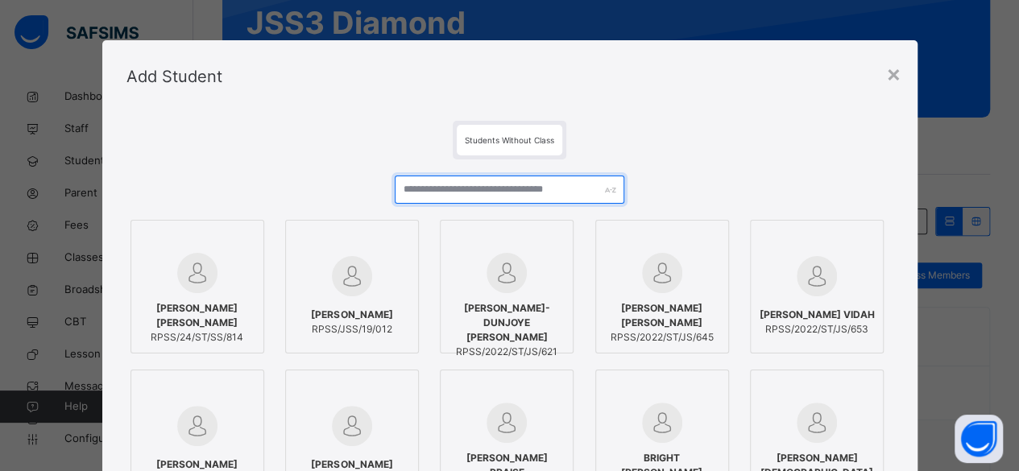
click at [435, 191] on input "text" at bounding box center [510, 190] width 230 height 28
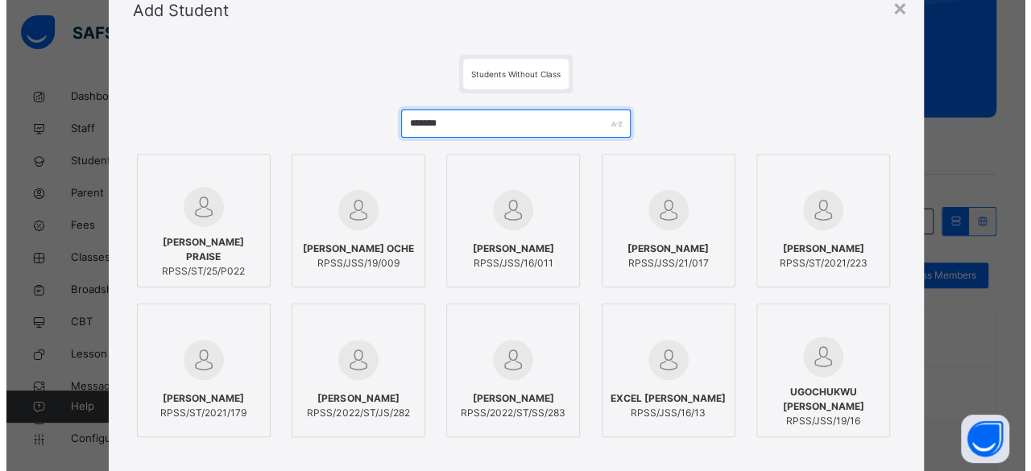
scroll to position [81, 0]
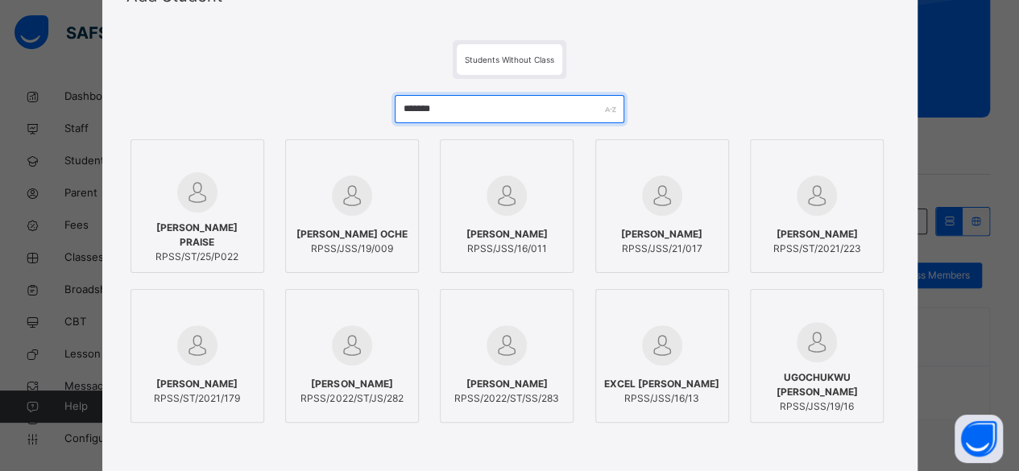
type input "*******"
click at [180, 219] on div "OZAVESHE JOHNSON PRAISE RPSS/ST/25/P022" at bounding box center [197, 243] width 116 height 60
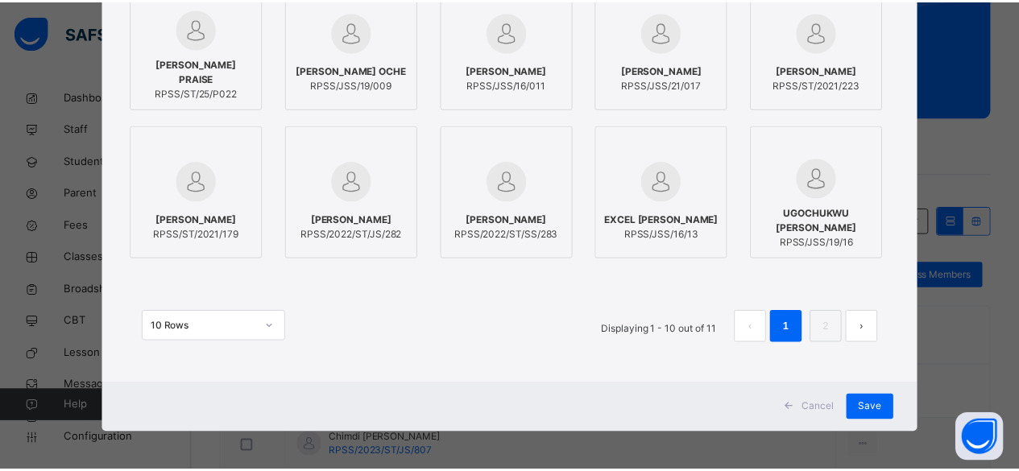
scroll to position [246, 0]
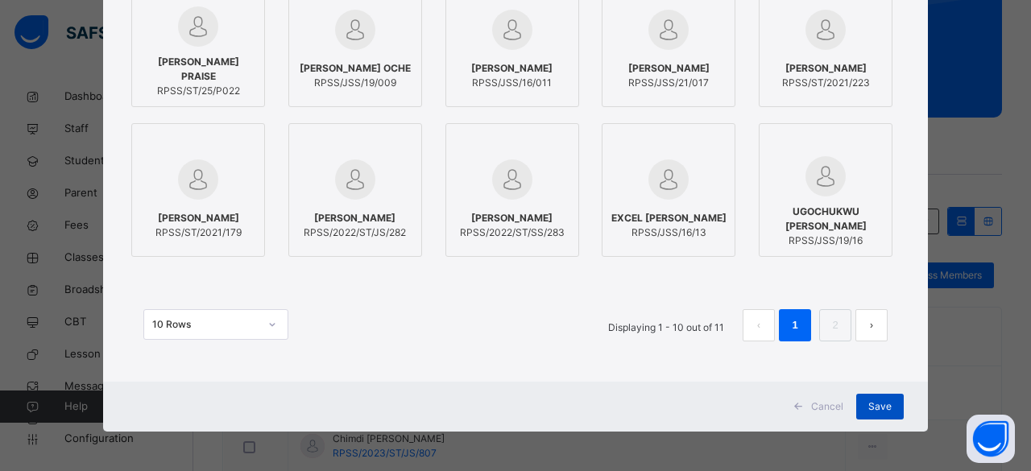
click at [873, 410] on span "Save" at bounding box center [879, 406] width 23 height 14
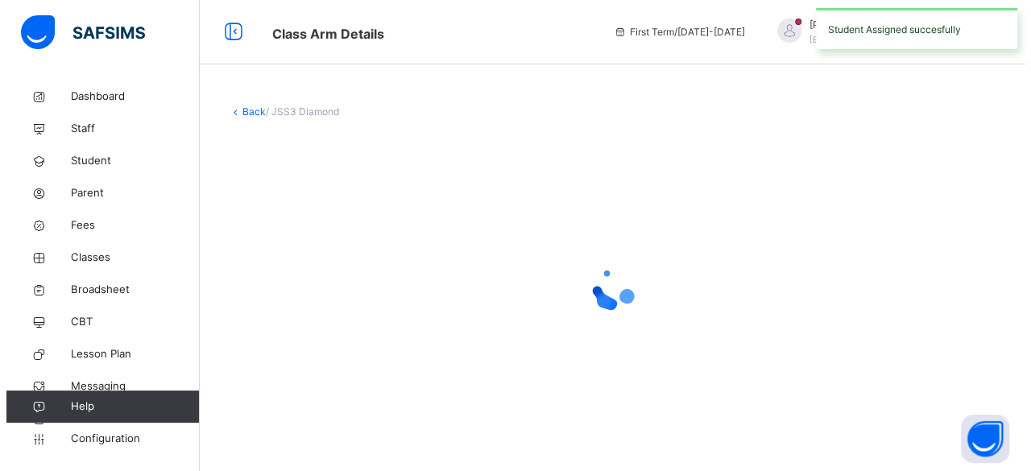
scroll to position [0, 0]
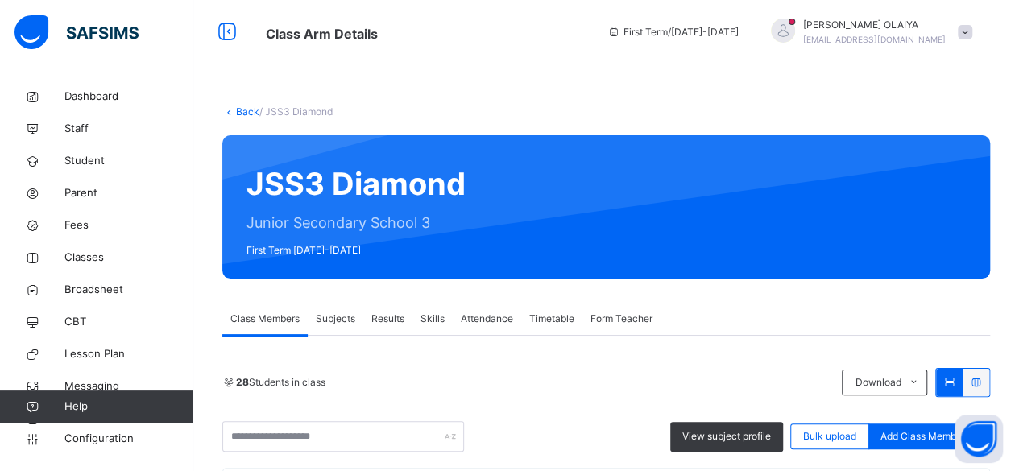
click at [234, 109] on icon at bounding box center [229, 111] width 14 height 12
click at [242, 107] on link "Back" at bounding box center [247, 111] width 23 height 12
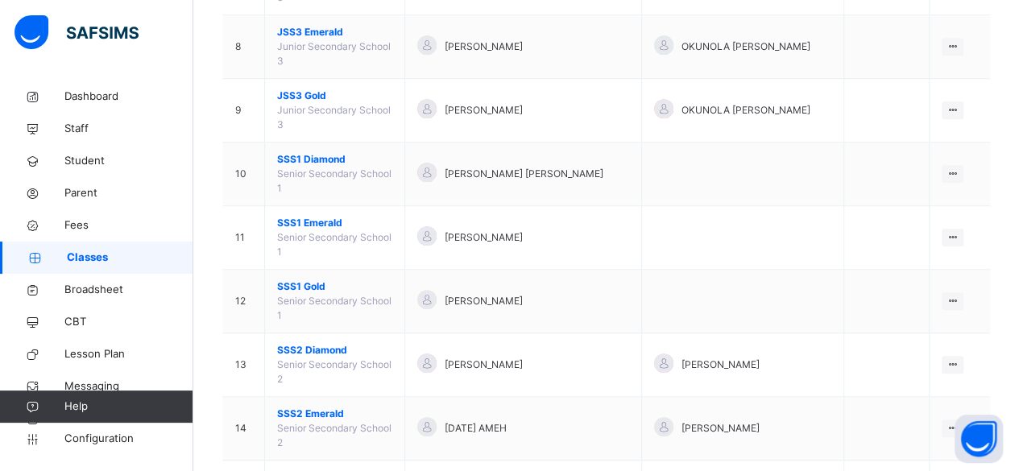
scroll to position [639, 0]
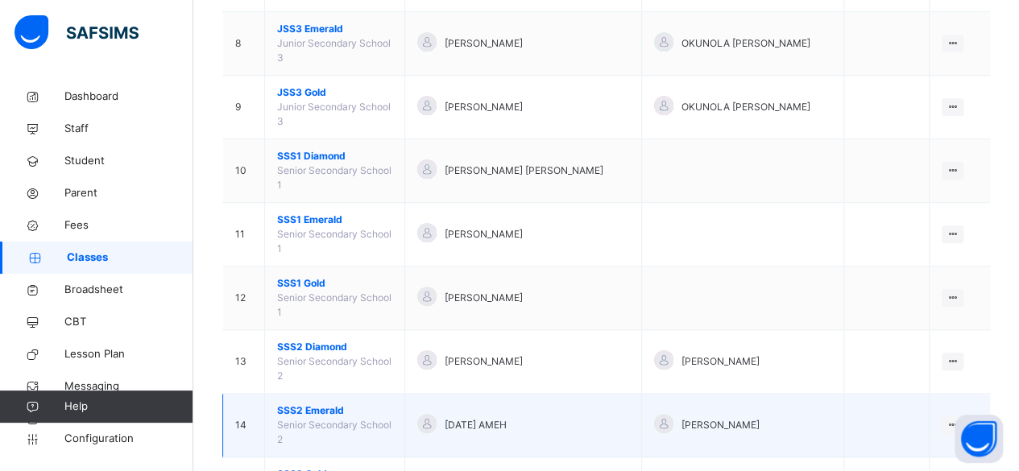
click at [311, 403] on span "SSS2 Emerald" at bounding box center [334, 410] width 115 height 14
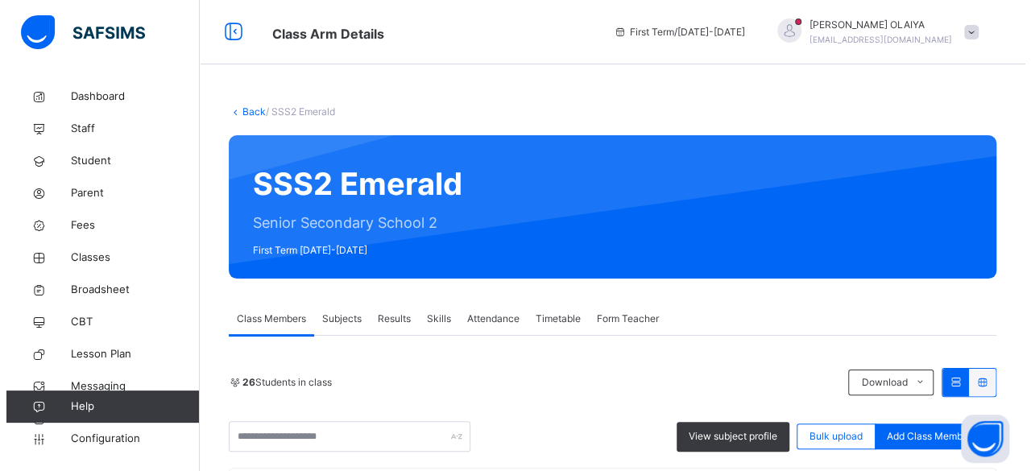
scroll to position [322, 0]
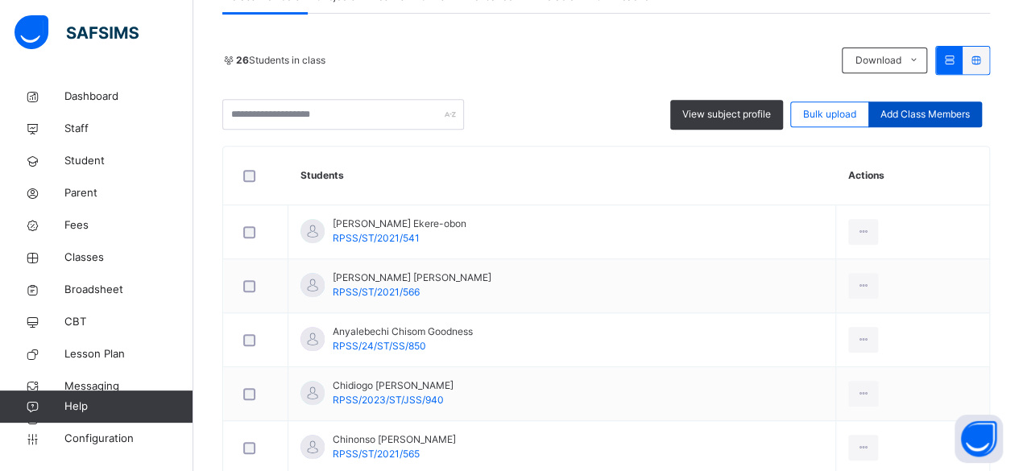
click at [921, 112] on span "Add Class Members" at bounding box center [924, 114] width 89 height 14
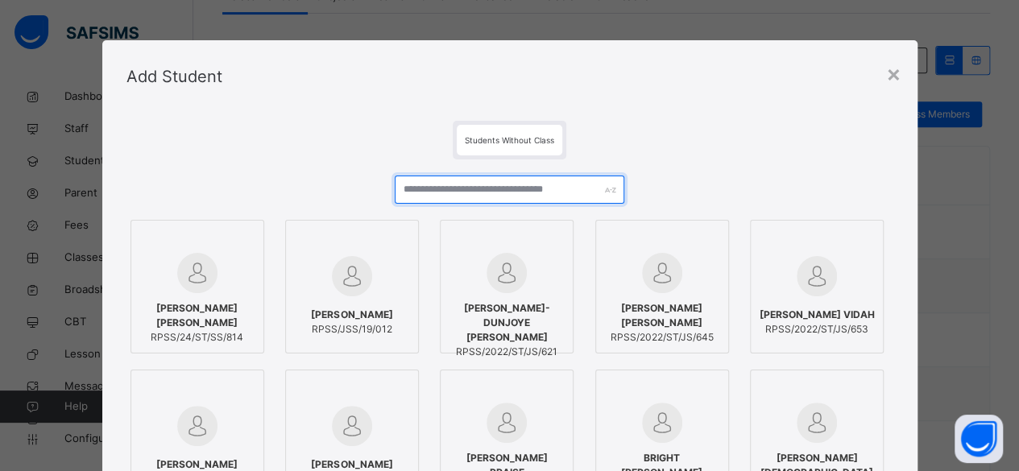
click at [462, 185] on input "text" at bounding box center [510, 190] width 230 height 28
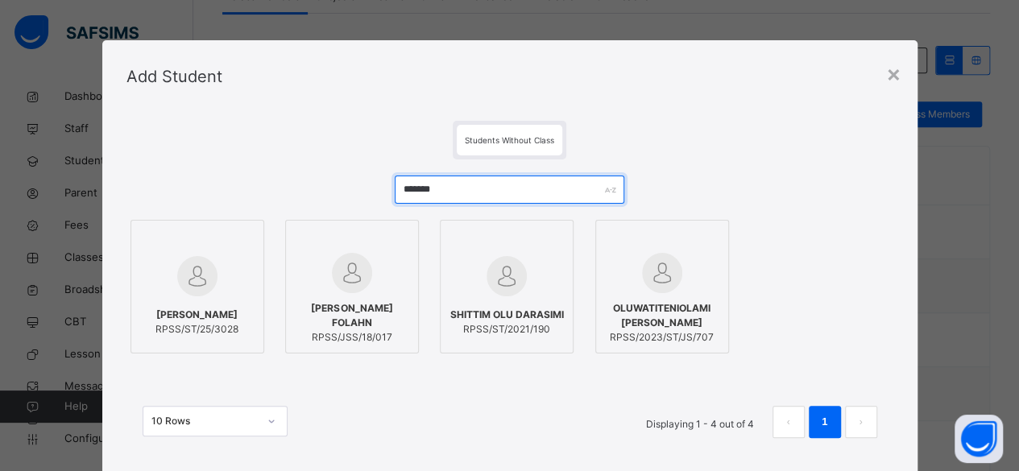
type input "*******"
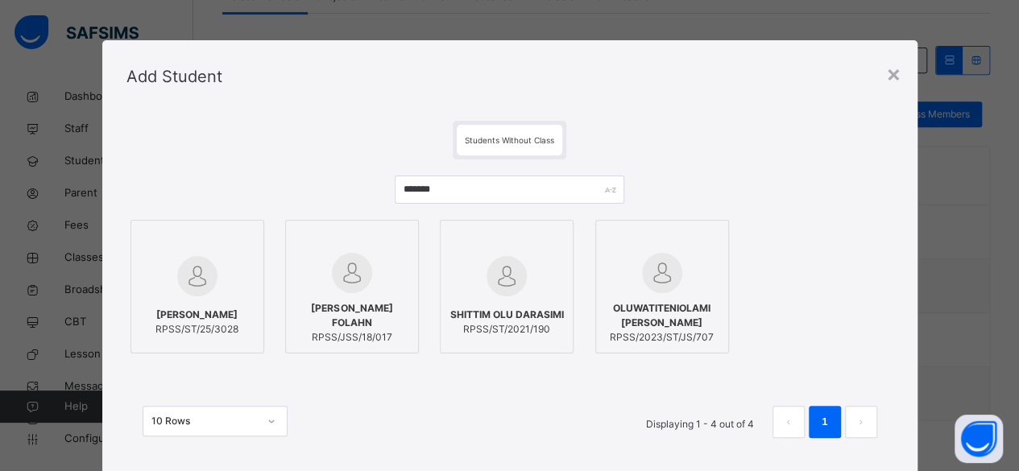
click at [195, 315] on span "OMOLOLU ABIGAIL" at bounding box center [196, 315] width 83 height 14
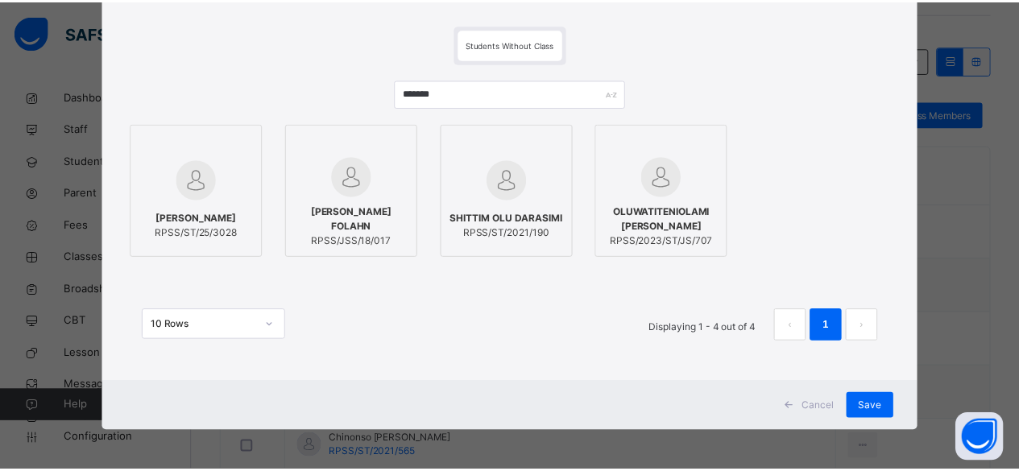
scroll to position [97, 0]
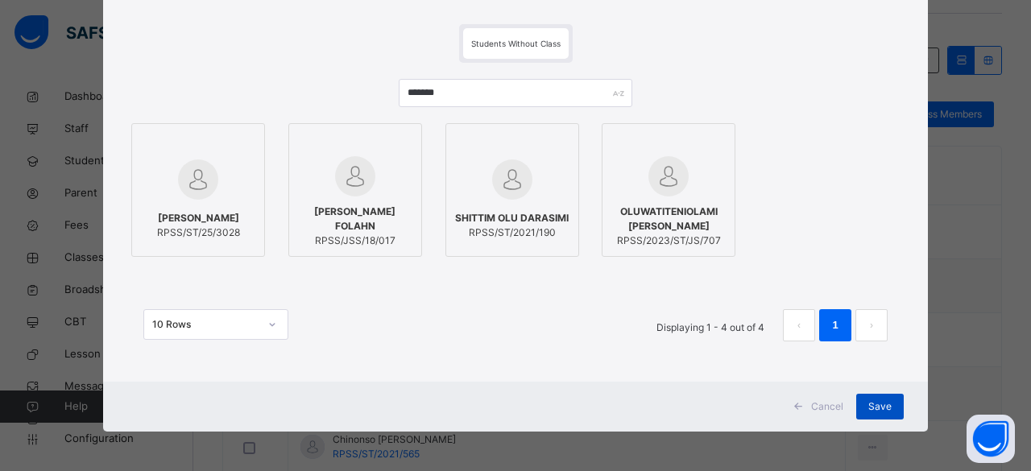
click at [868, 402] on span "Save" at bounding box center [879, 406] width 23 height 14
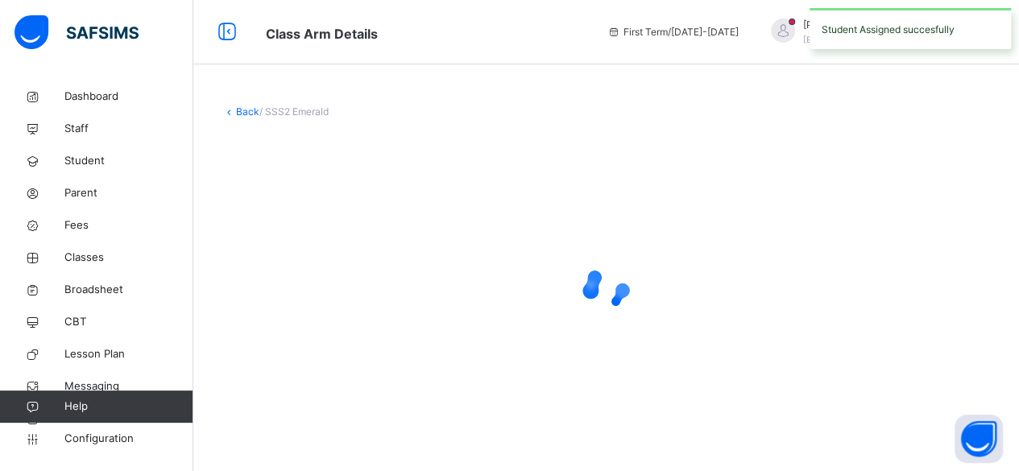
scroll to position [0, 0]
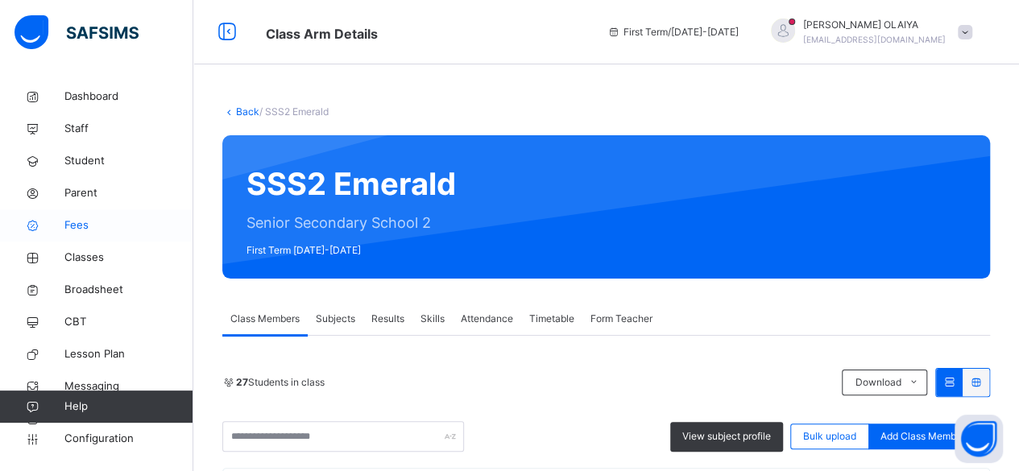
click at [66, 222] on span "Fees" at bounding box center [128, 225] width 129 height 16
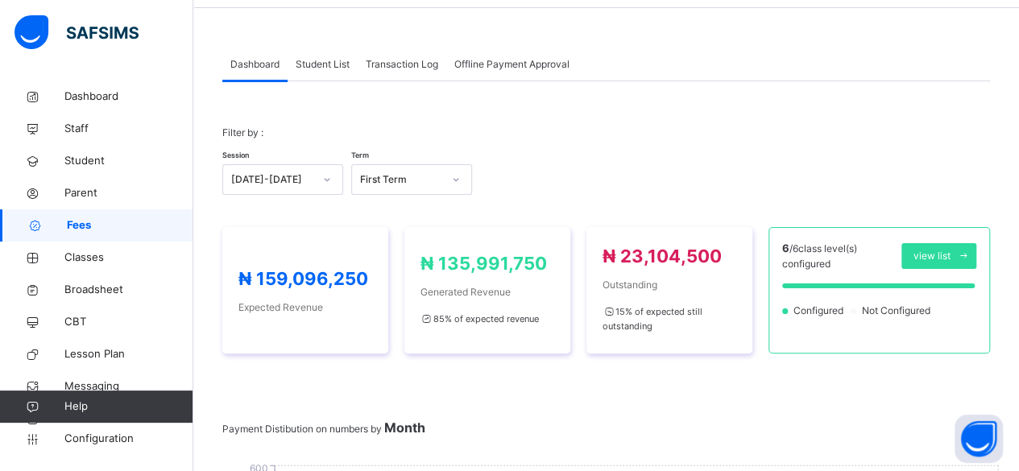
scroll to position [161, 0]
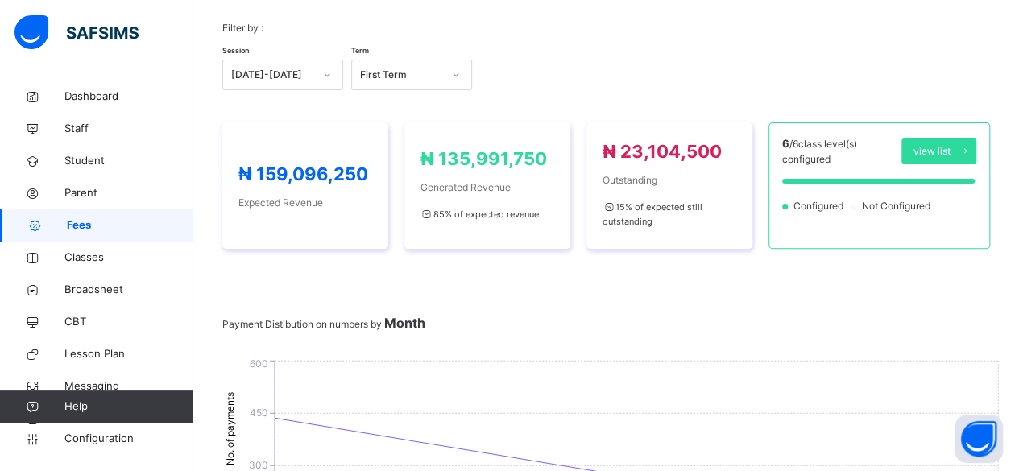
click at [314, 106] on div "Filter by : Session 2025-2026 Term First Term" at bounding box center [605, 55] width 767 height 101
click at [320, 106] on div "Filter by : Session 2025-2026 Term First Term" at bounding box center [605, 55] width 767 height 101
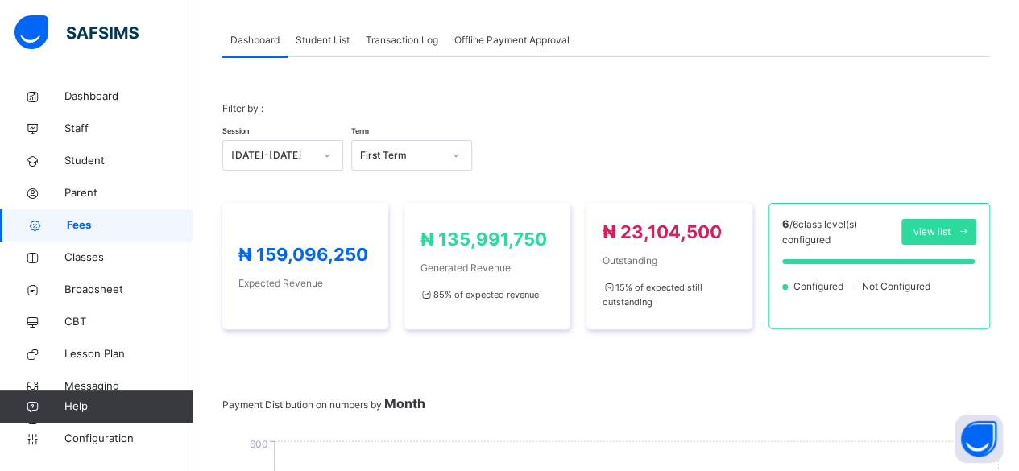
click at [323, 37] on span "Student List" at bounding box center [323, 40] width 54 height 14
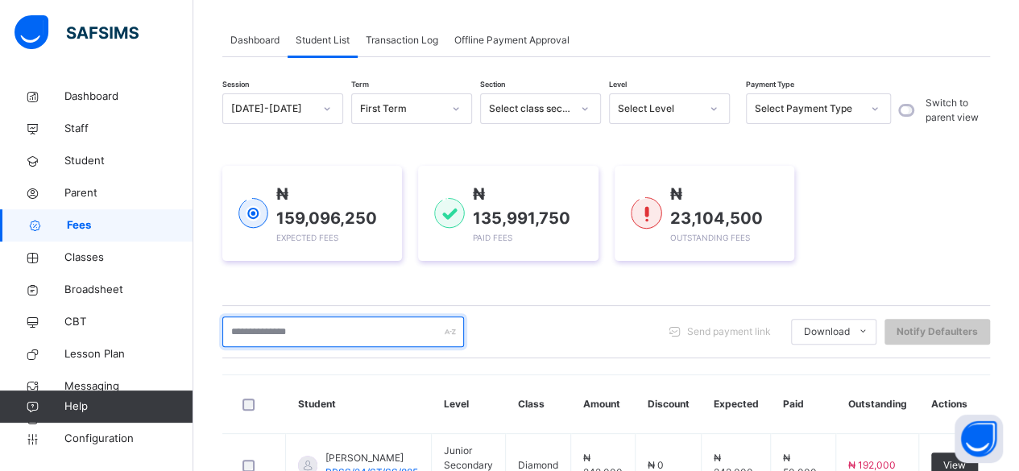
click at [280, 333] on input "text" at bounding box center [343, 331] width 242 height 31
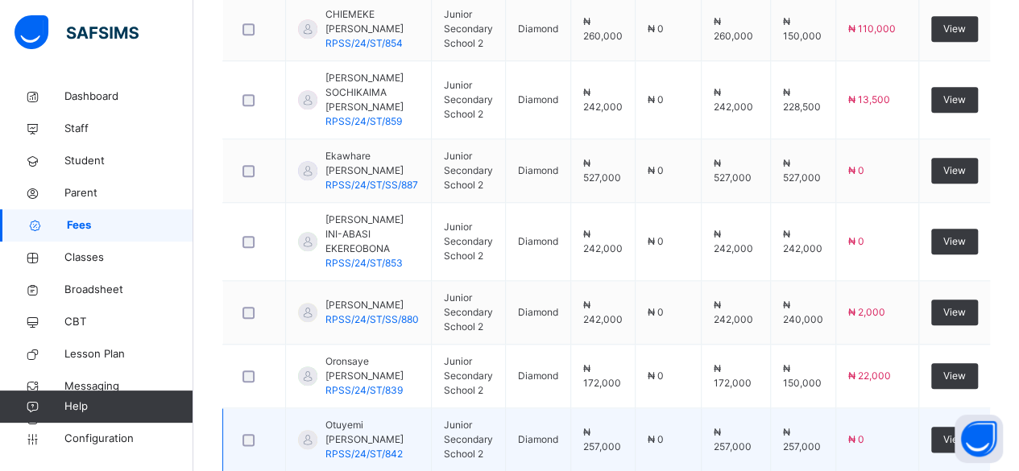
scroll to position [786, 0]
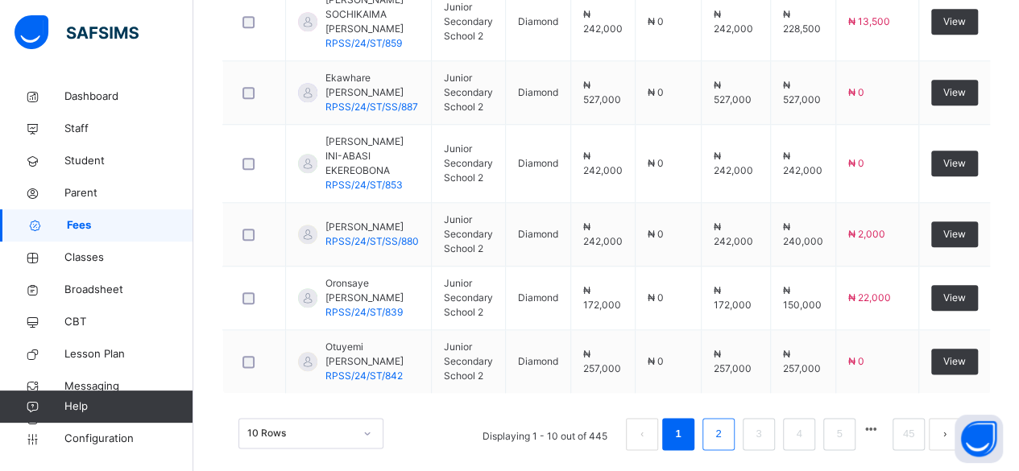
click at [726, 424] on link "2" at bounding box center [717, 434] width 15 height 21
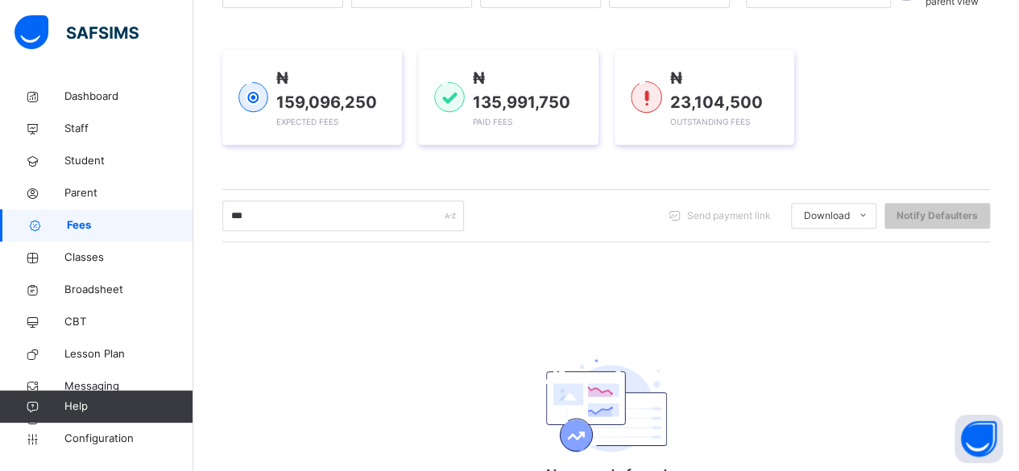
scroll to position [62, 0]
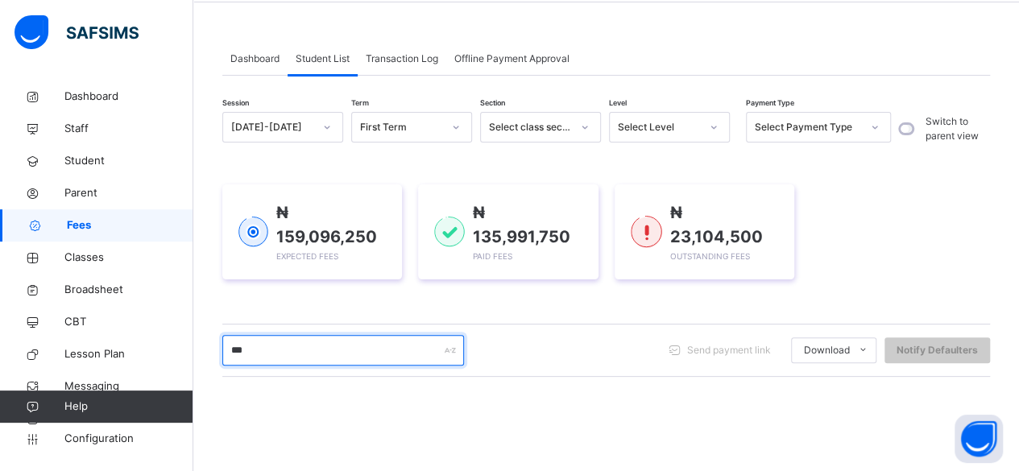
click at [253, 344] on input "***" at bounding box center [343, 350] width 242 height 31
type input "*"
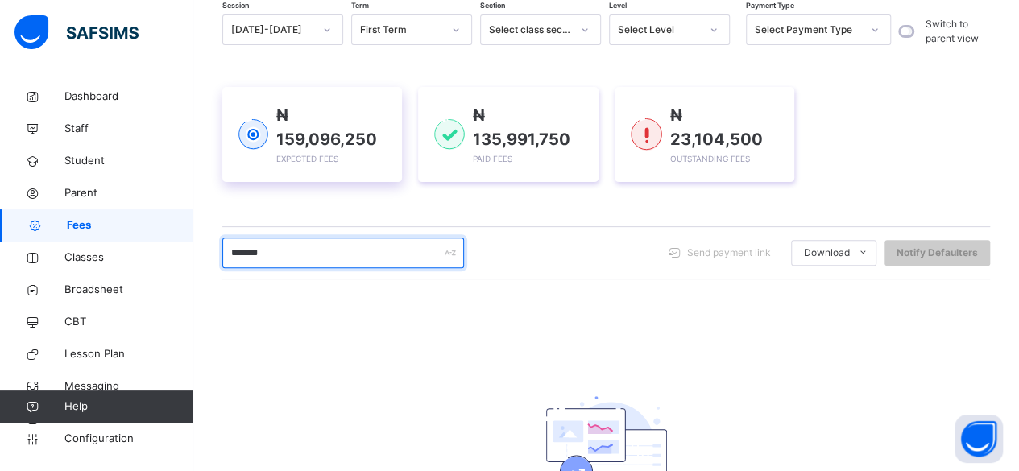
scroll to position [0, 0]
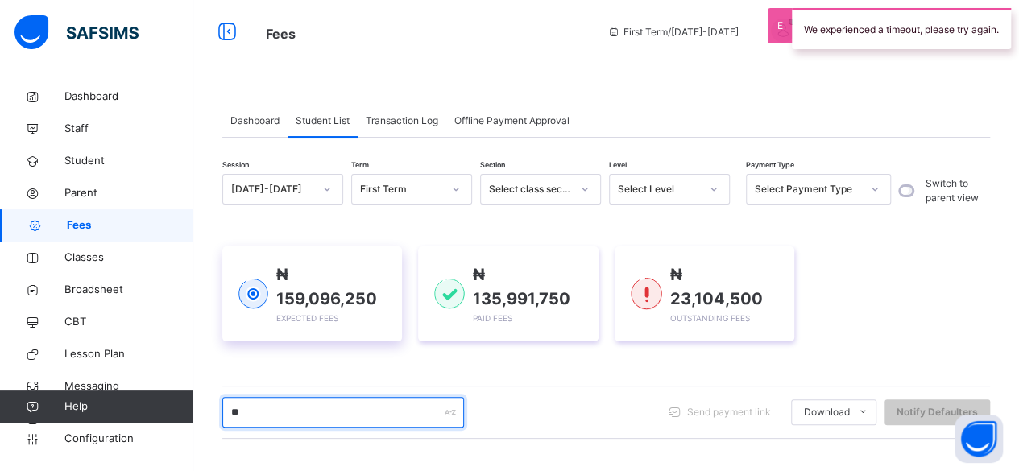
type input "*"
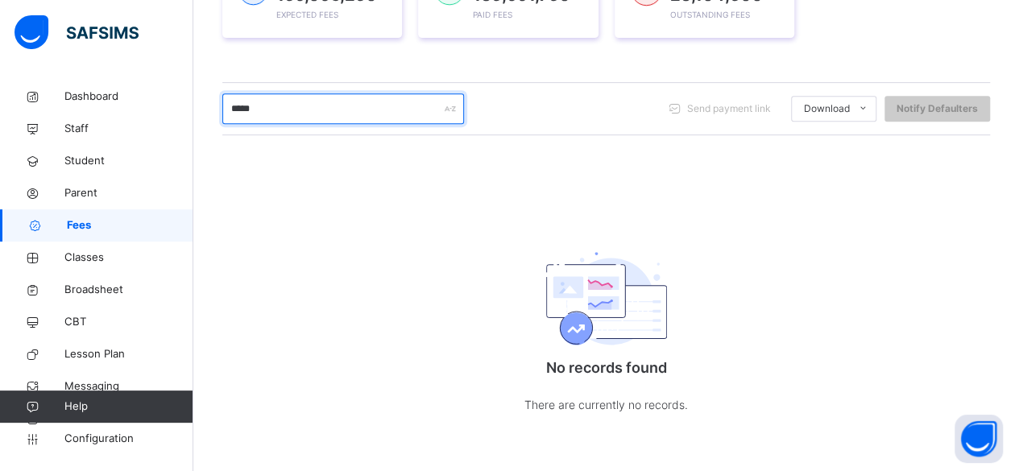
scroll to position [311, 0]
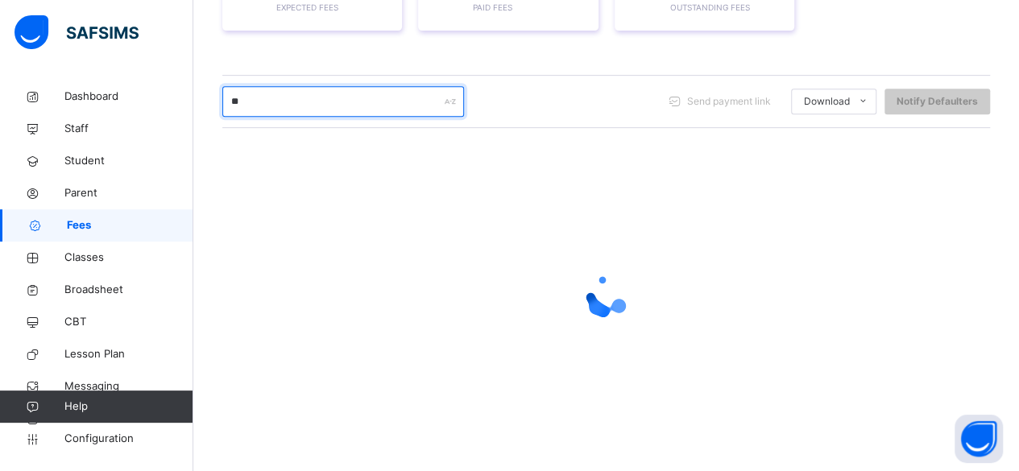
type input "*"
type input "******"
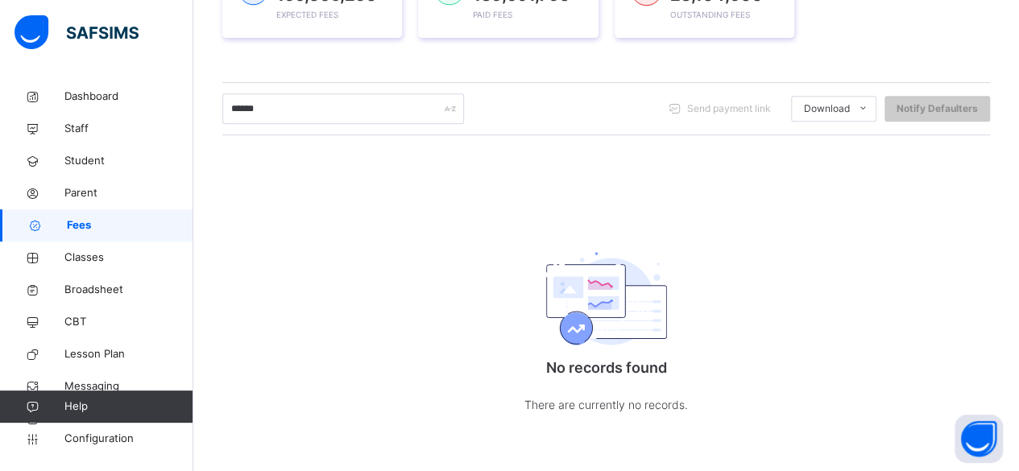
scroll to position [304, 0]
type input "******"
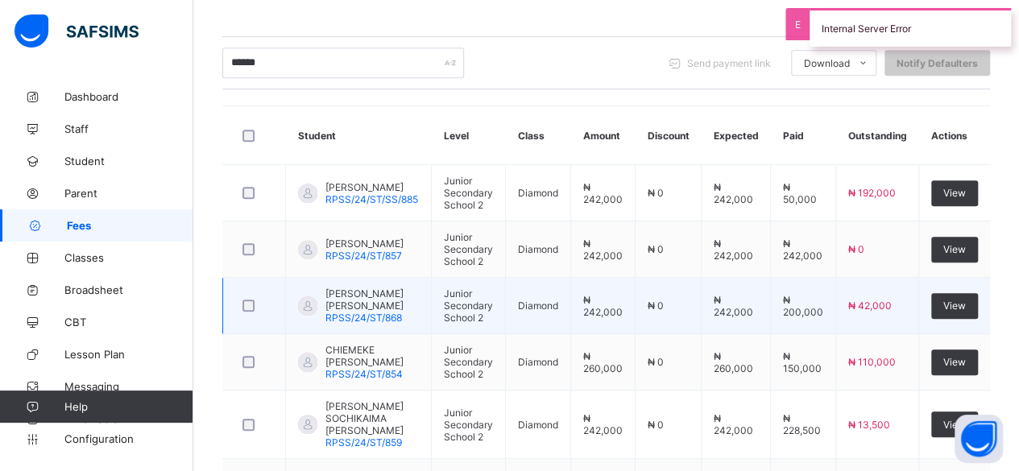
scroll to position [351, 0]
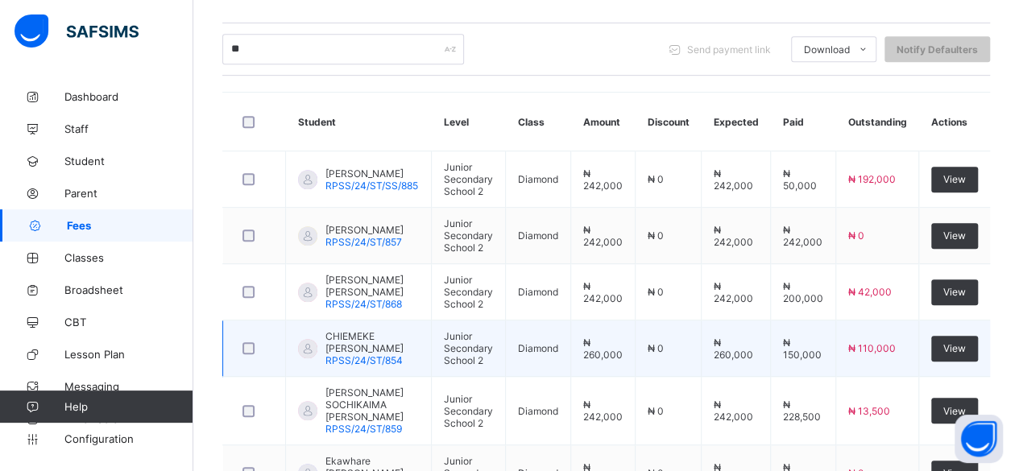
type input "*"
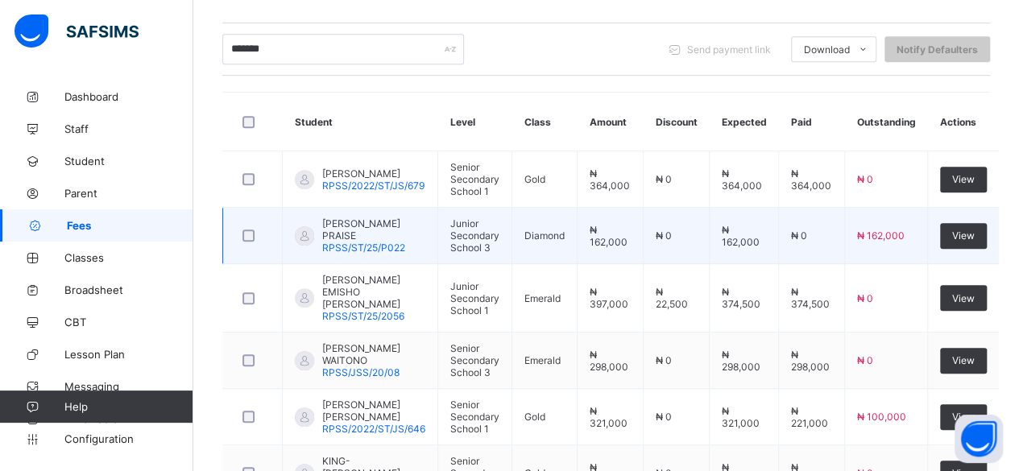
type input "*******"
click at [358, 223] on span "OZAVESHE JOHNSON PRAISE" at bounding box center [373, 229] width 103 height 24
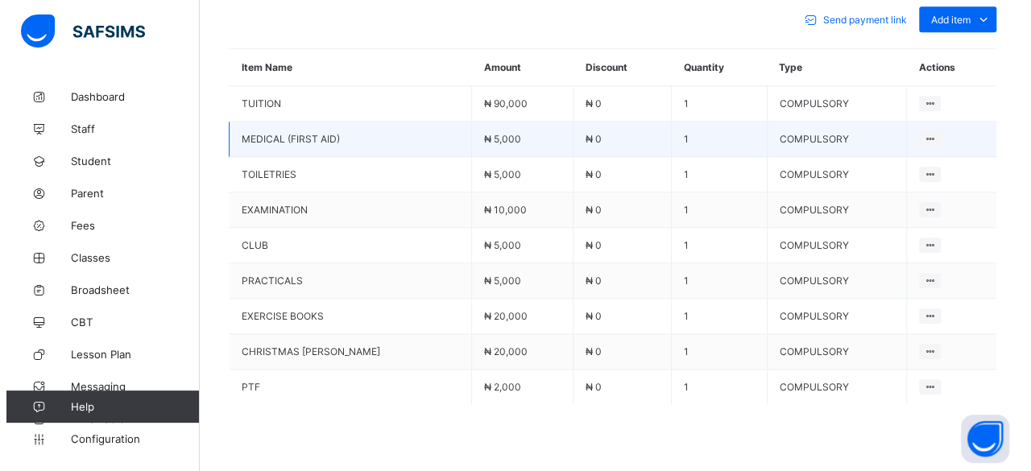
scroll to position [659, 0]
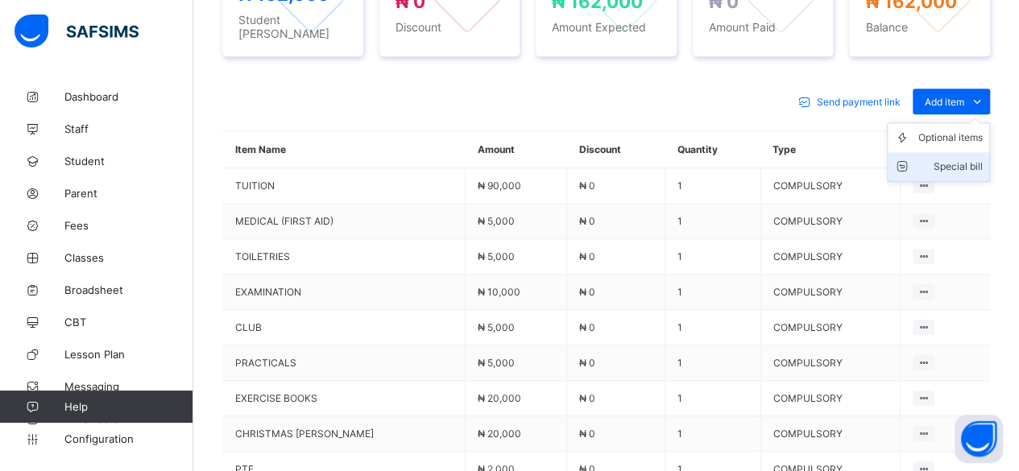
click at [965, 159] on div "Special bill" at bounding box center [950, 167] width 64 height 16
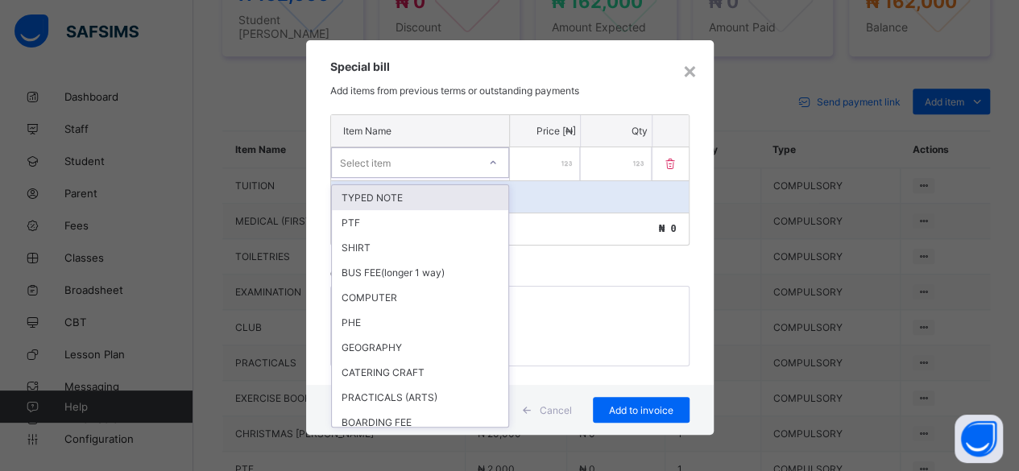
click at [361, 159] on div "Select item" at bounding box center [365, 162] width 51 height 31
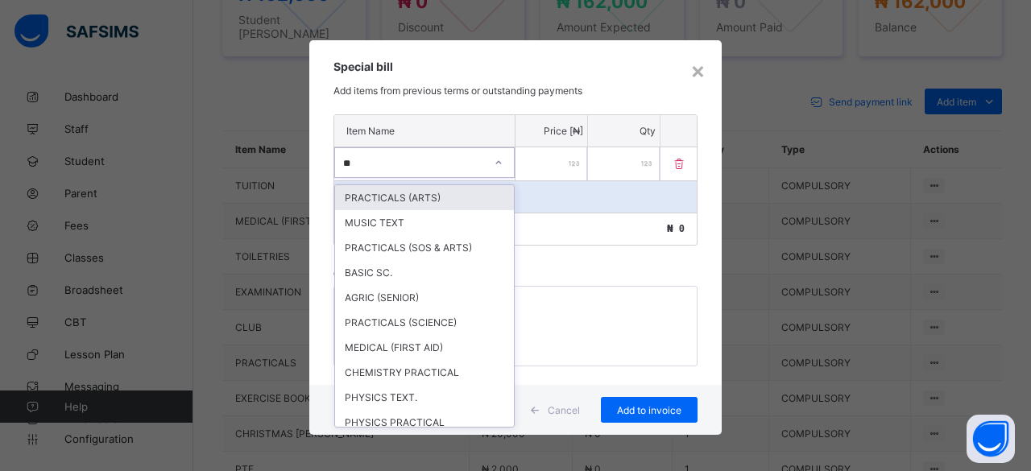
type input "***"
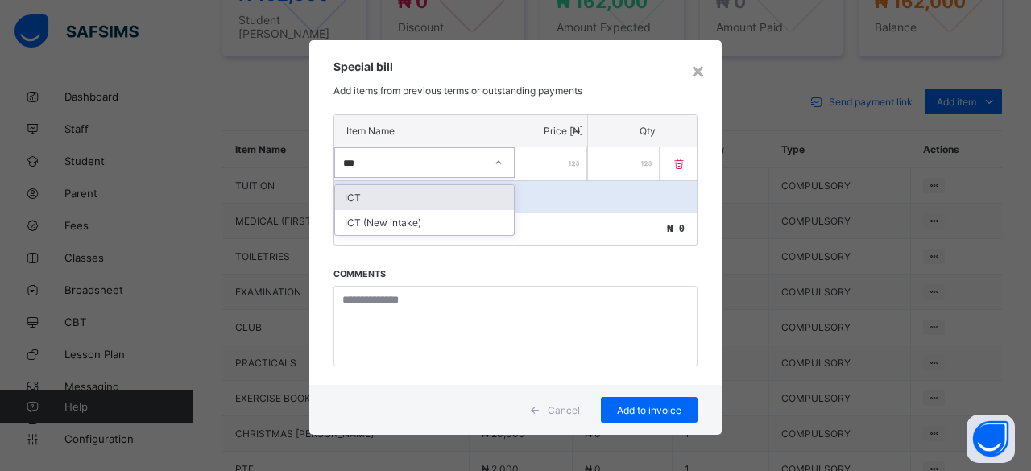
click at [352, 197] on div "ICT" at bounding box center [424, 197] width 179 height 25
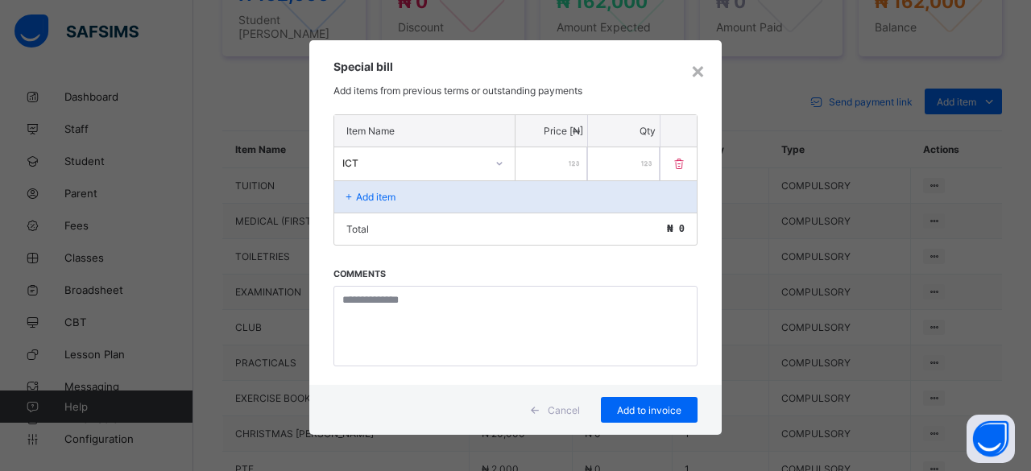
click at [546, 159] on input "number" at bounding box center [551, 163] width 72 height 33
type input "*****"
click at [371, 196] on p "Add item" at bounding box center [375, 197] width 39 height 12
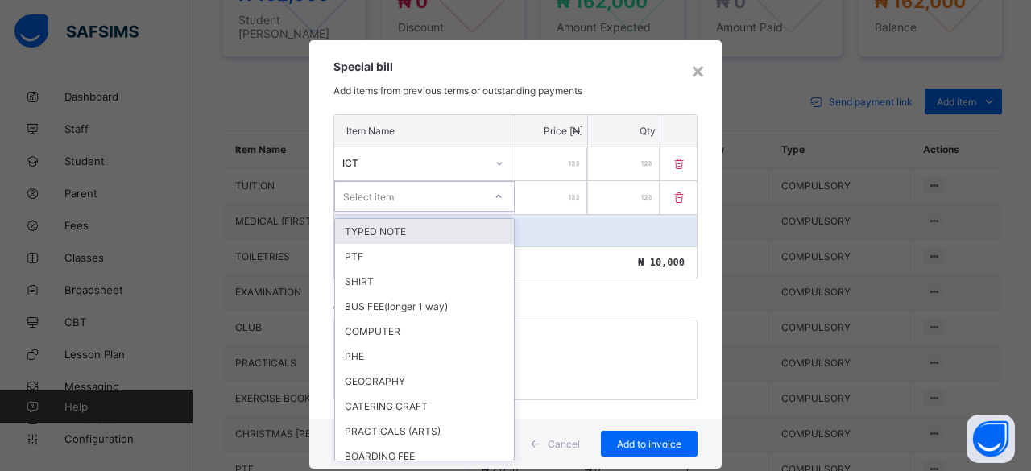
click at [370, 192] on div "Select item" at bounding box center [368, 196] width 51 height 31
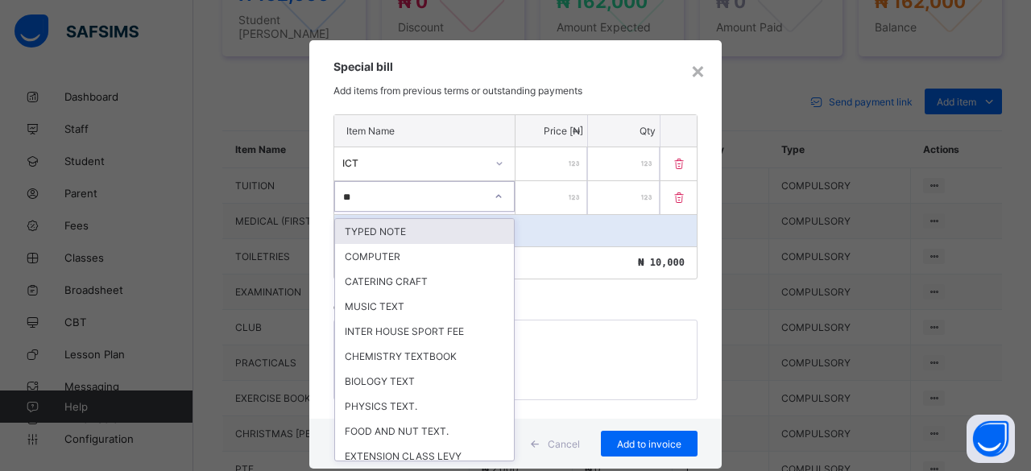
type input "***"
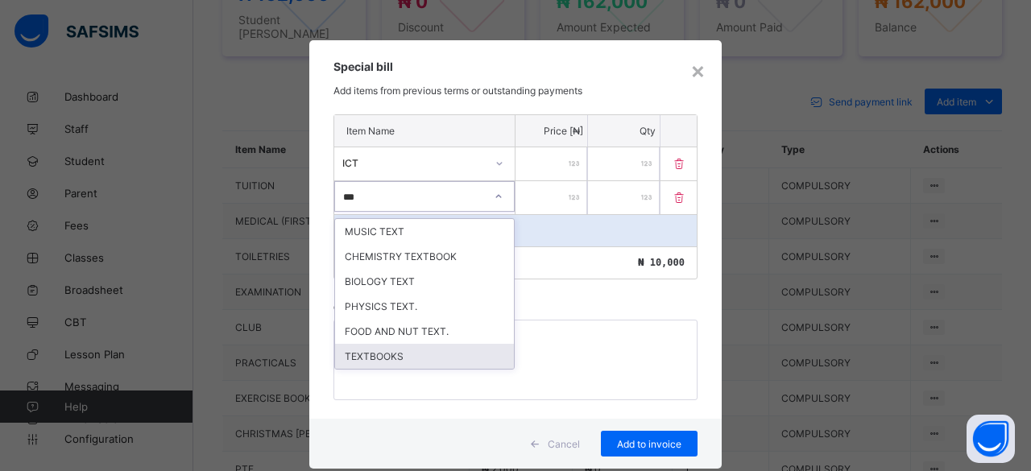
drag, startPoint x: 366, startPoint y: 349, endPoint x: 474, endPoint y: 239, distance: 153.8
click at [369, 347] on div "TEXTBOOKS" at bounding box center [424, 356] width 179 height 25
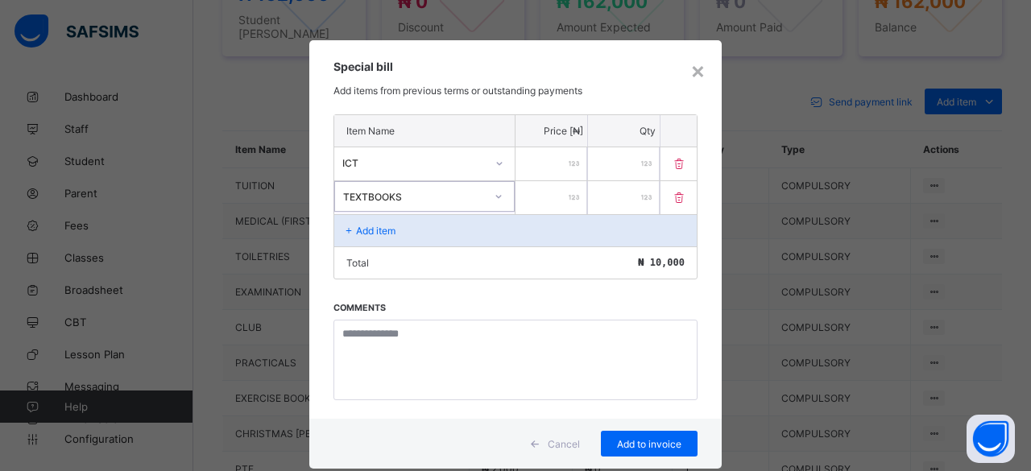
click at [528, 189] on input "number" at bounding box center [551, 197] width 72 height 33
type input "*****"
click at [342, 225] on icon at bounding box center [349, 231] width 14 height 12
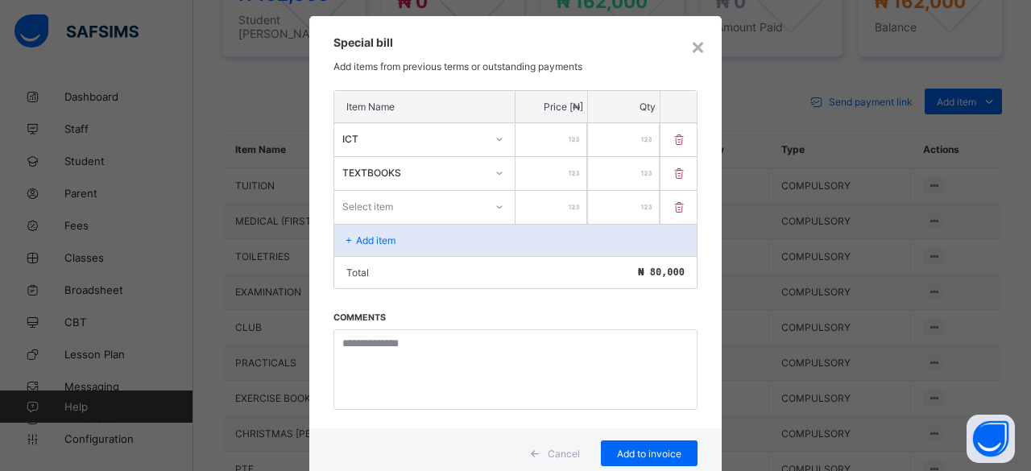
click at [352, 217] on div "Select item" at bounding box center [424, 207] width 181 height 33
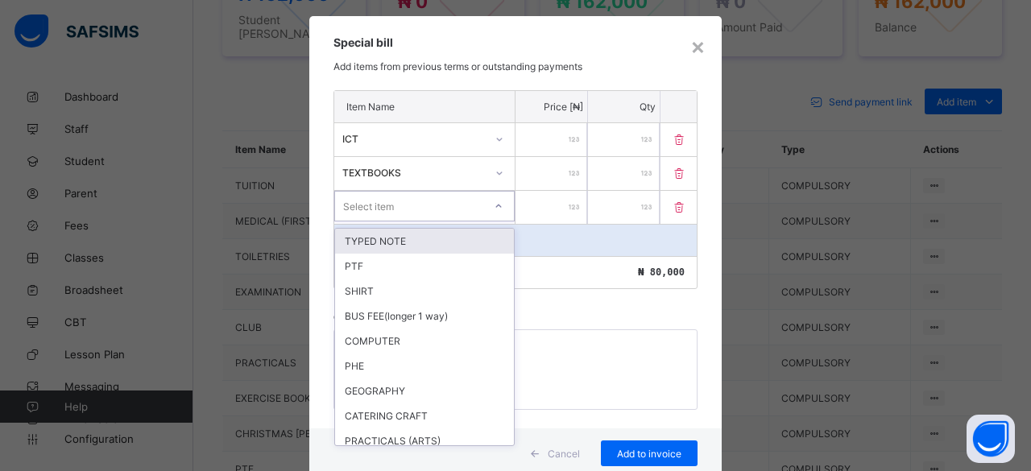
scroll to position [27, 0]
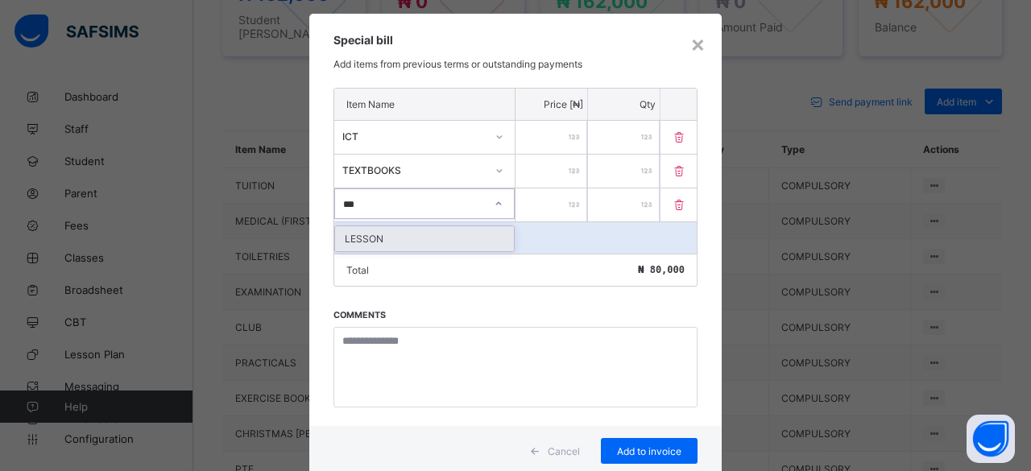
type input "****"
click at [353, 234] on div "LESSON" at bounding box center [424, 238] width 179 height 25
click at [558, 195] on input "number" at bounding box center [551, 204] width 72 height 33
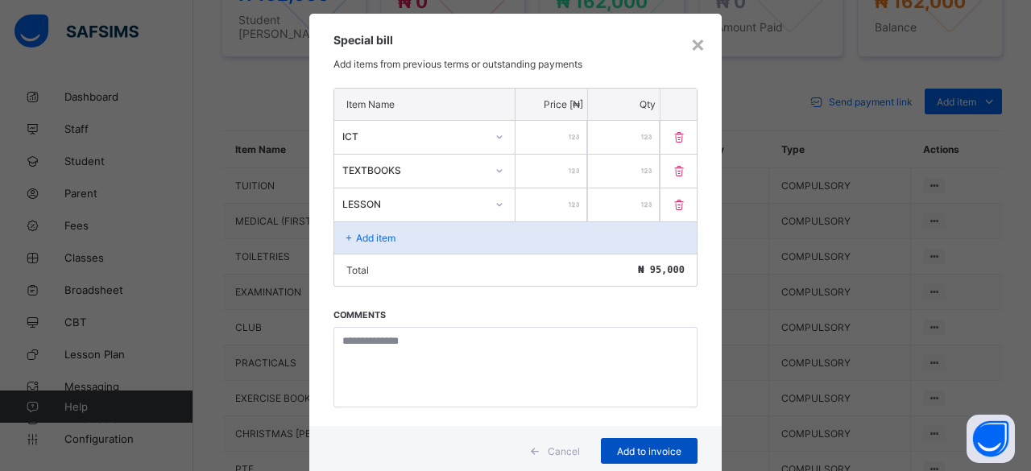
type input "*****"
click at [629, 447] on span "Add to invoice" at bounding box center [649, 451] width 72 height 12
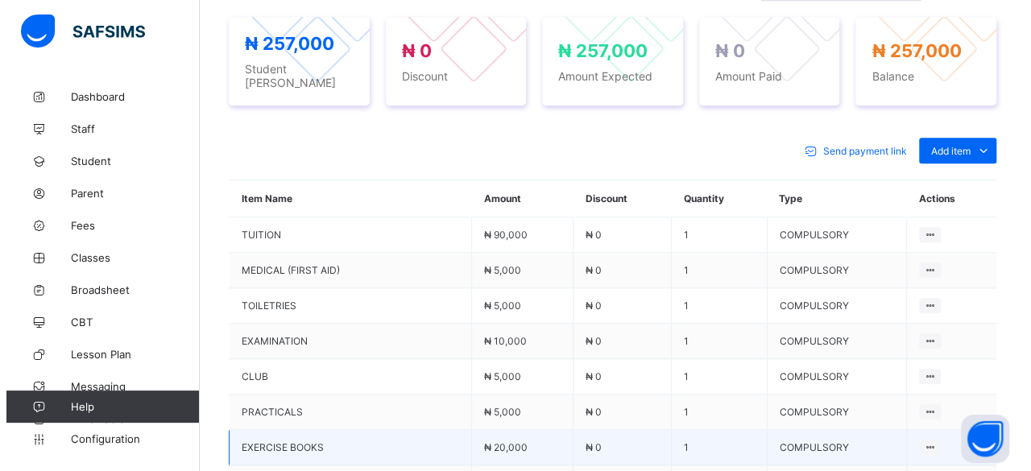
scroll to position [288, 0]
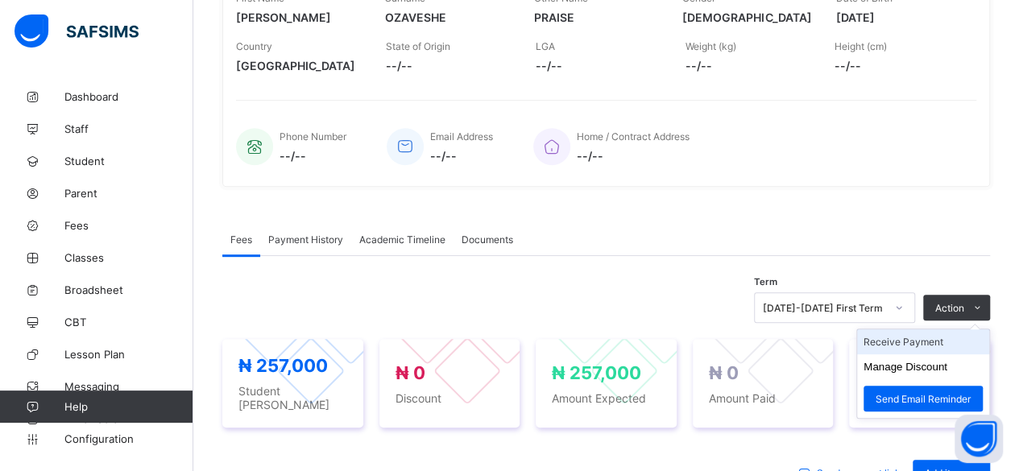
click at [931, 337] on li "Receive Payment" at bounding box center [923, 341] width 132 height 25
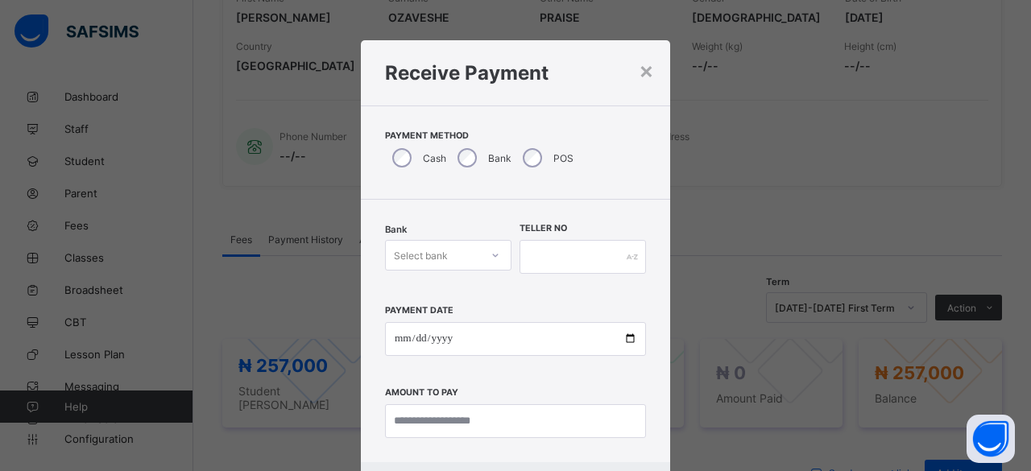
click at [436, 246] on div "Select bank" at bounding box center [421, 255] width 54 height 31
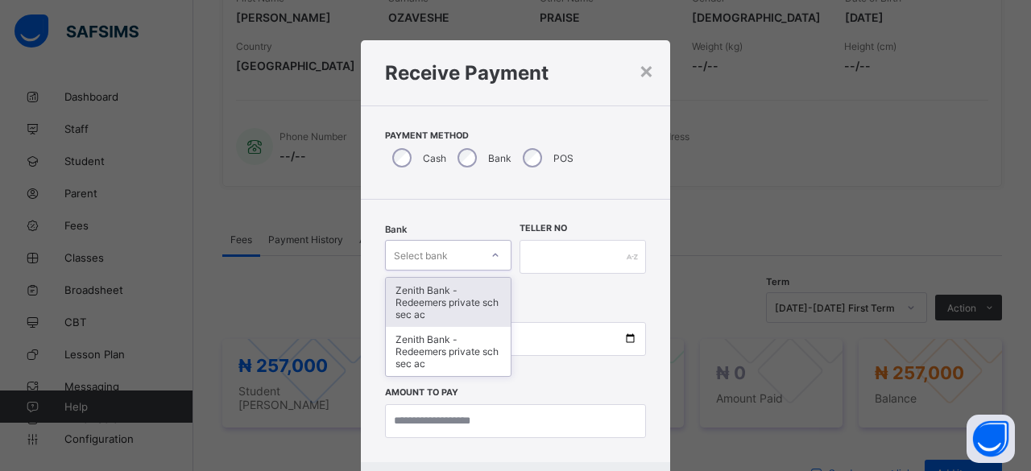
click at [426, 286] on div "Zenith Bank - Redeemers private sch sec ac" at bounding box center [448, 302] width 125 height 49
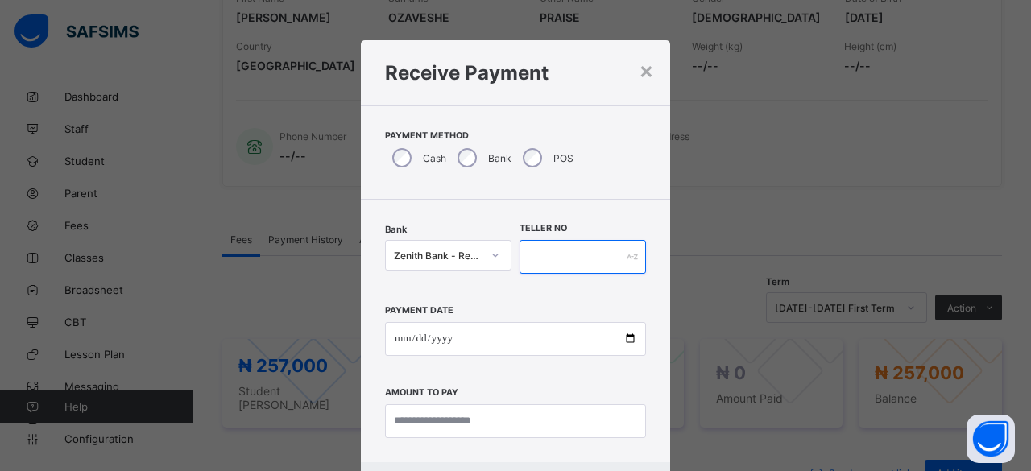
click at [535, 257] on input "text" at bounding box center [582, 257] width 126 height 34
paste input "**********"
type input "**********"
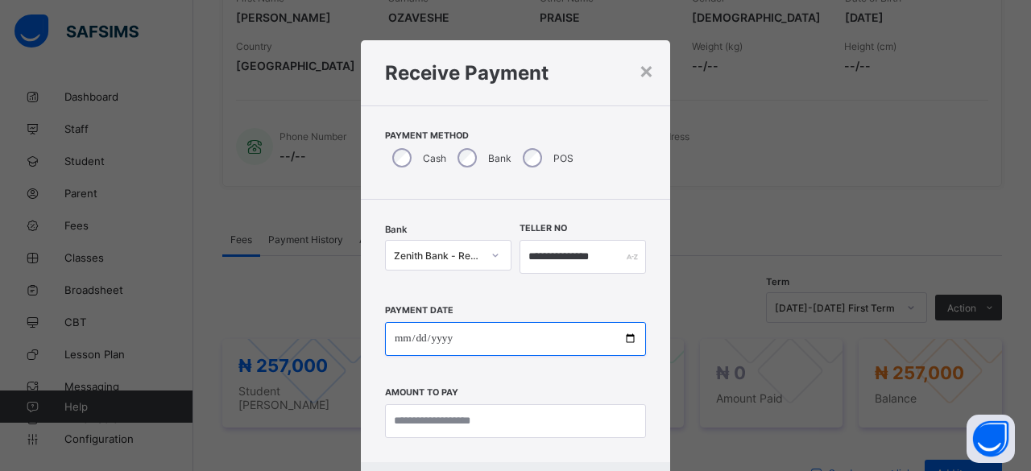
click at [625, 339] on input "date" at bounding box center [515, 339] width 261 height 34
type input "**********"
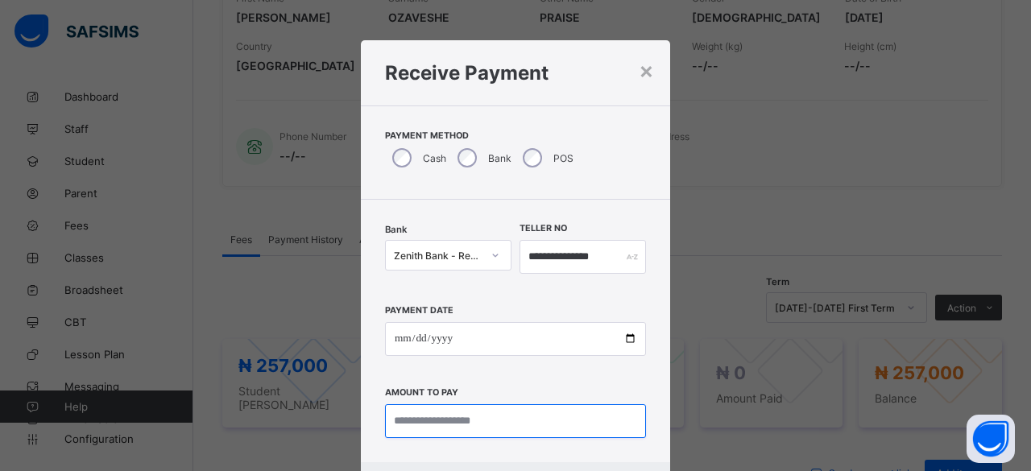
click at [441, 417] on input "currency" at bounding box center [515, 421] width 261 height 34
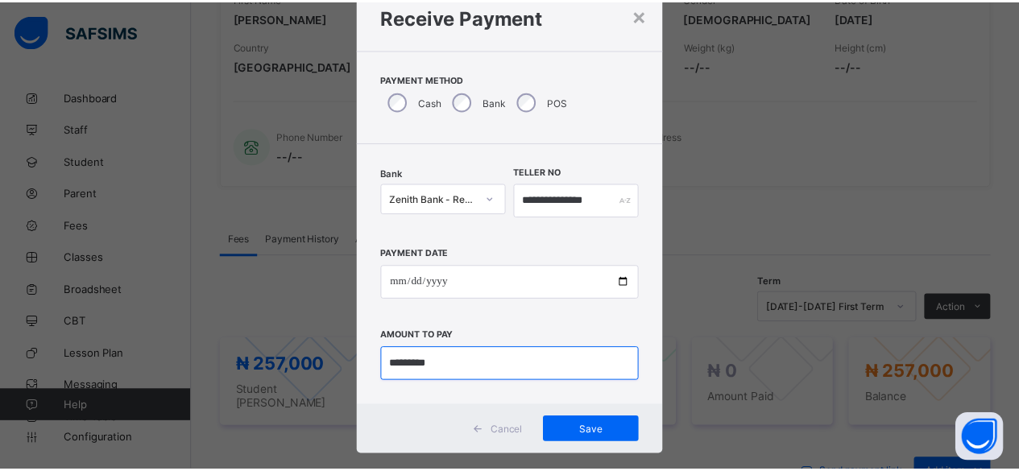
scroll to position [81, 0]
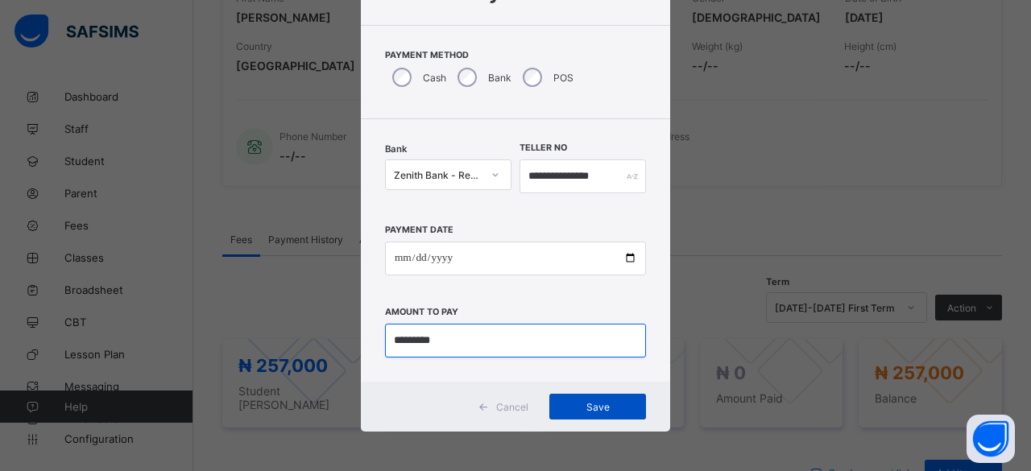
type input "*********"
click at [587, 403] on span "Save" at bounding box center [597, 407] width 72 height 12
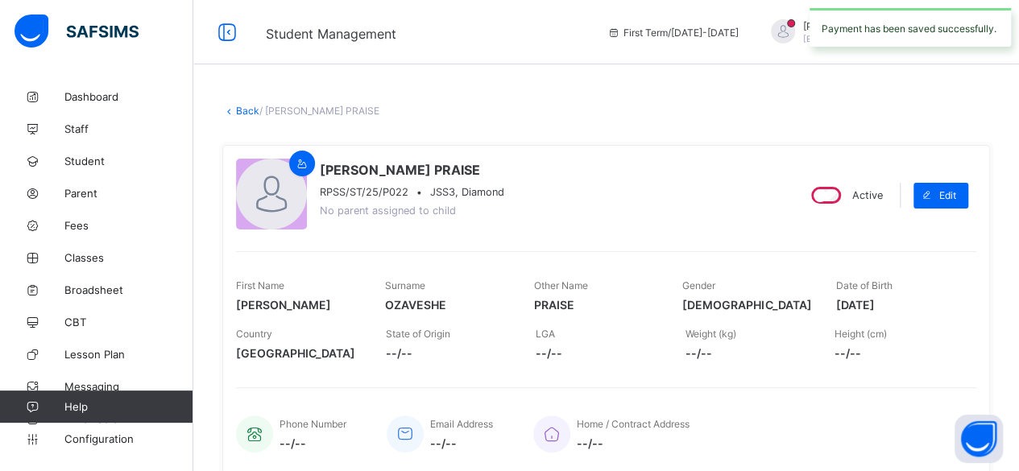
scroll to position [0, 0]
click at [245, 105] on link "Back" at bounding box center [247, 111] width 23 height 12
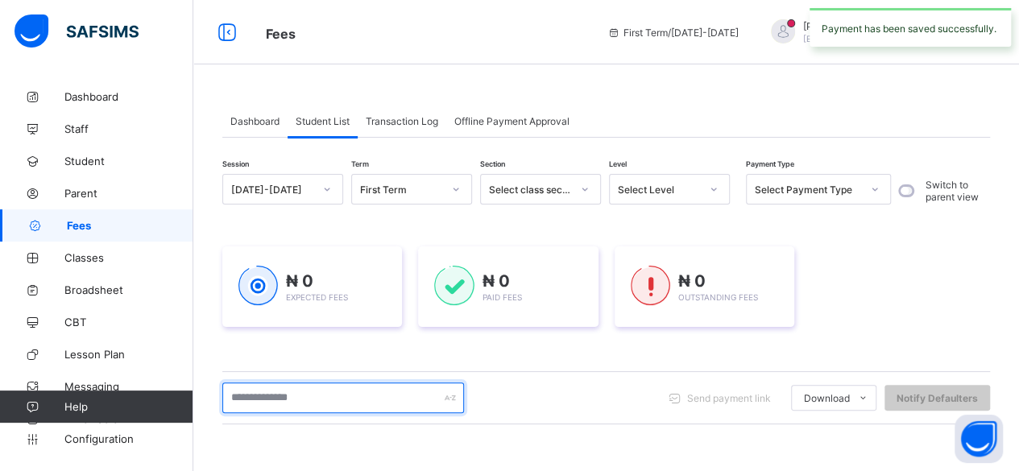
drag, startPoint x: 252, startPoint y: 397, endPoint x: 272, endPoint y: 403, distance: 21.1
click at [271, 403] on input "text" at bounding box center [343, 398] width 242 height 31
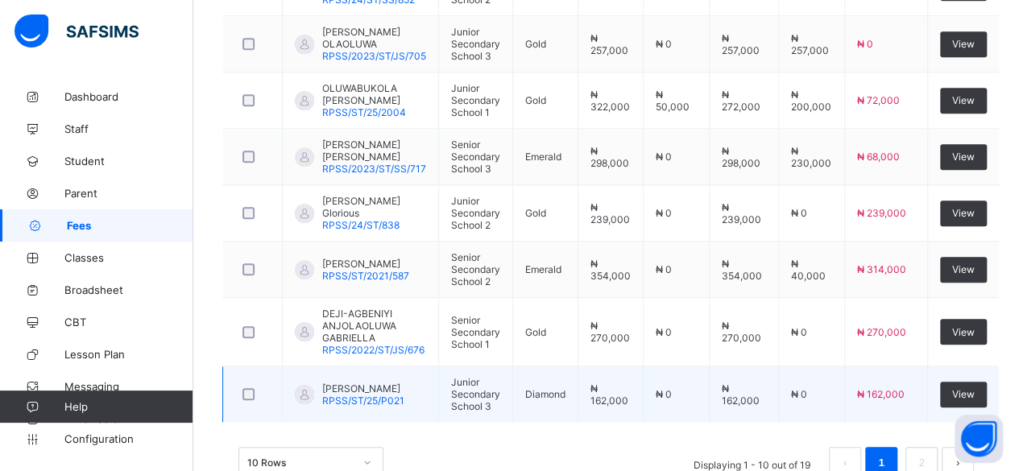
scroll to position [673, 0]
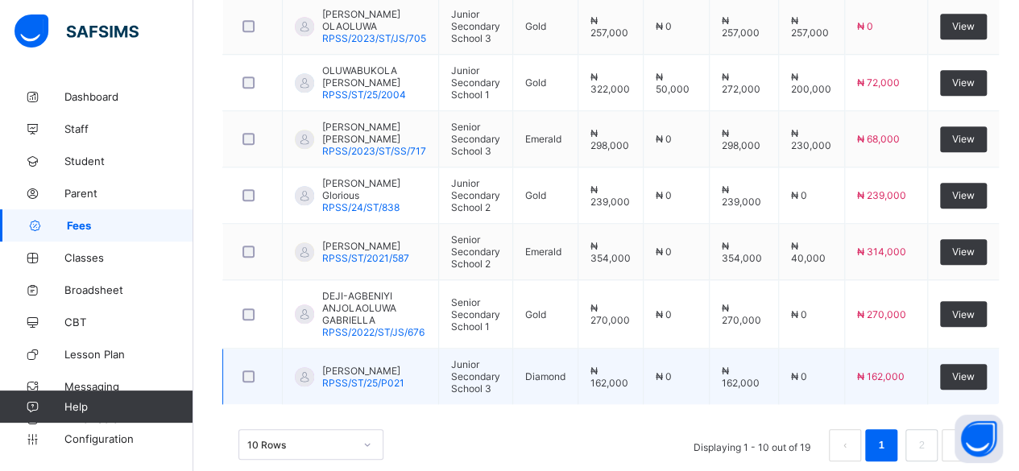
type input "********"
click at [352, 365] on span "OLAOLUWA OMOLOLU STEPHEN" at bounding box center [363, 371] width 82 height 12
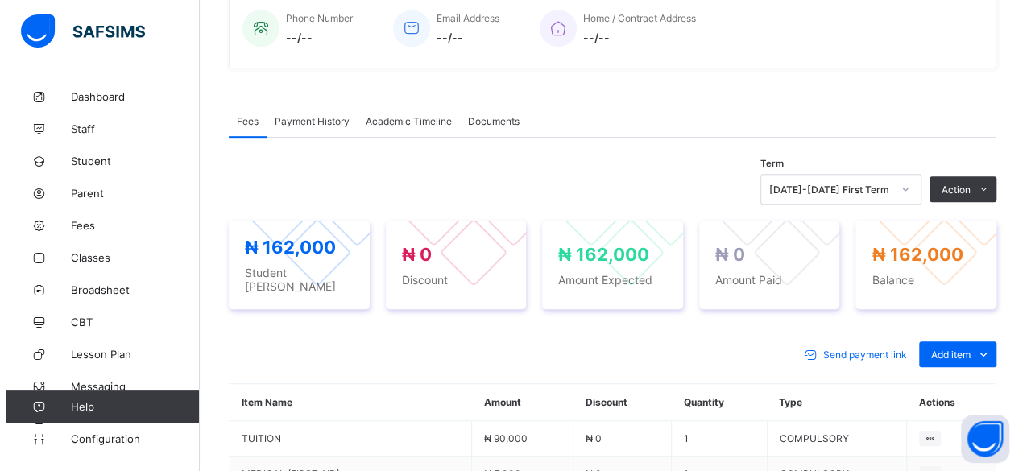
scroll to position [403, 0]
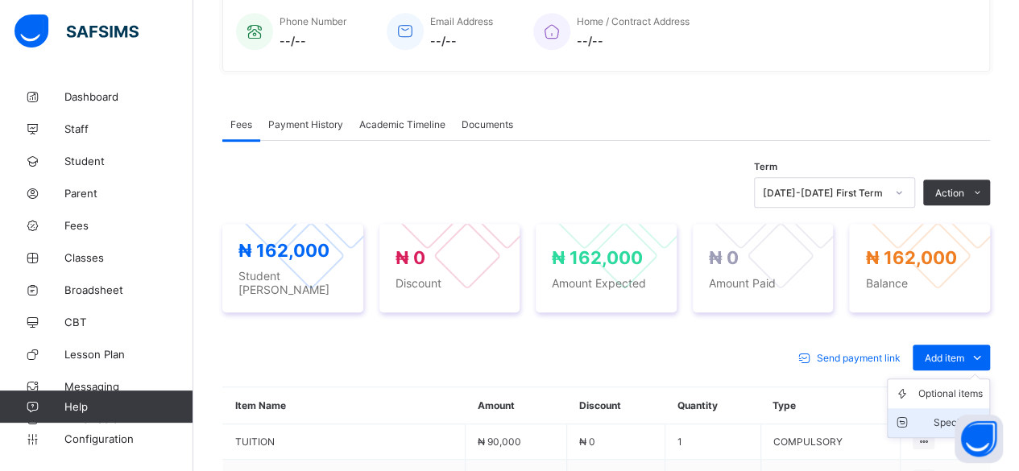
click at [970, 415] on div "Special bill" at bounding box center [950, 423] width 64 height 16
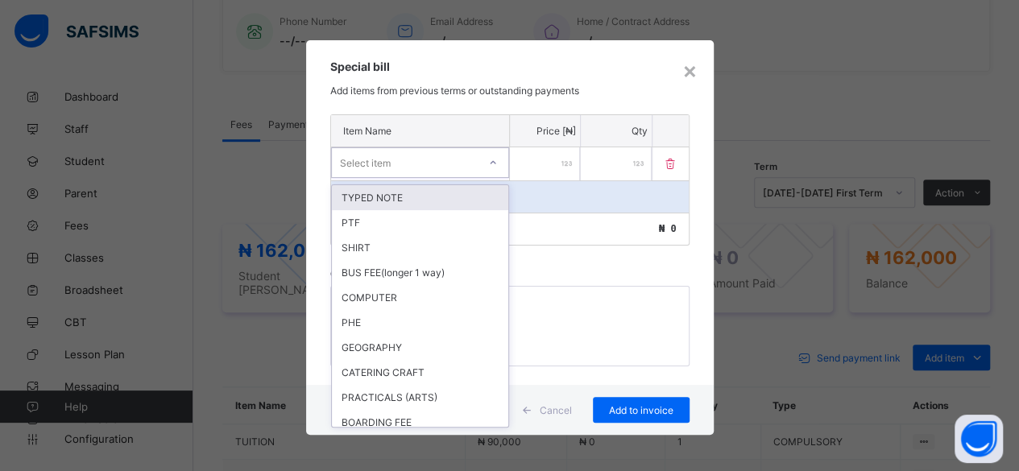
click at [390, 161] on div "Select item" at bounding box center [405, 162] width 146 height 23
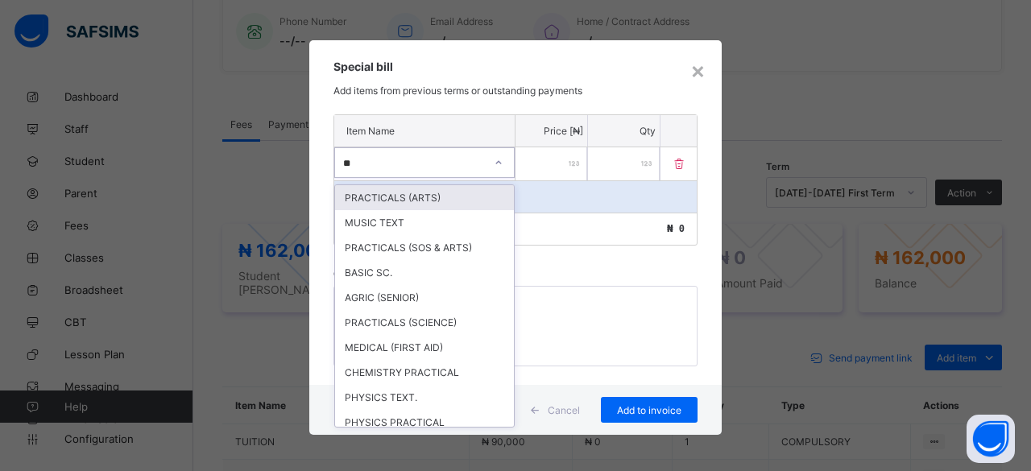
type input "***"
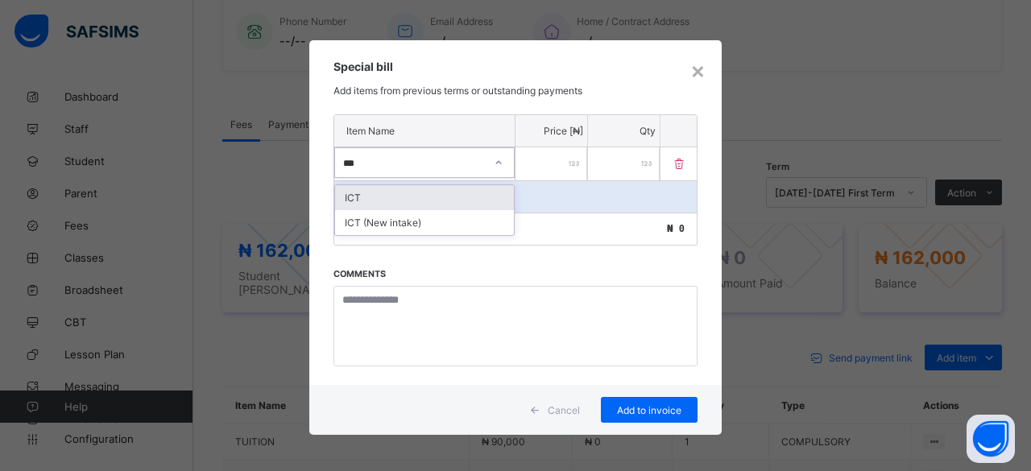
click at [361, 197] on div "ICT" at bounding box center [424, 197] width 179 height 25
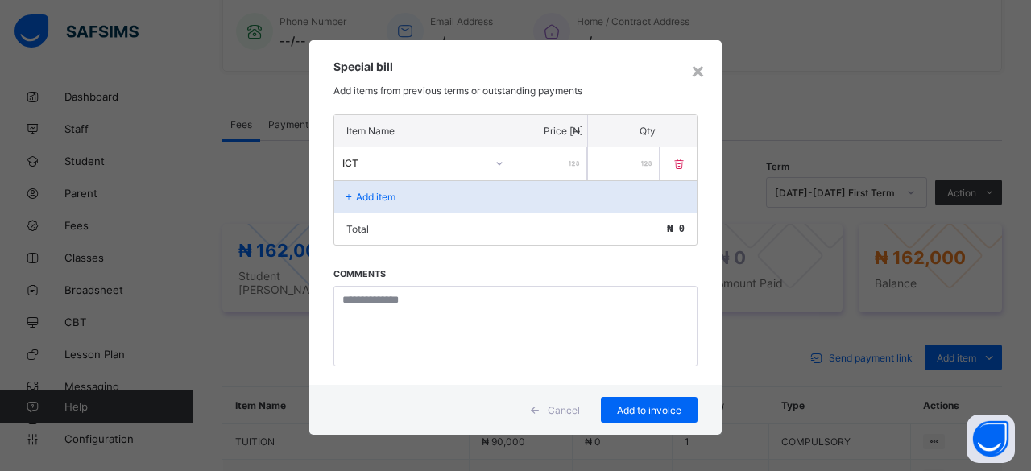
click at [537, 159] on input "number" at bounding box center [551, 163] width 72 height 33
type input "*****"
click at [635, 404] on span "Add to invoice" at bounding box center [649, 410] width 72 height 12
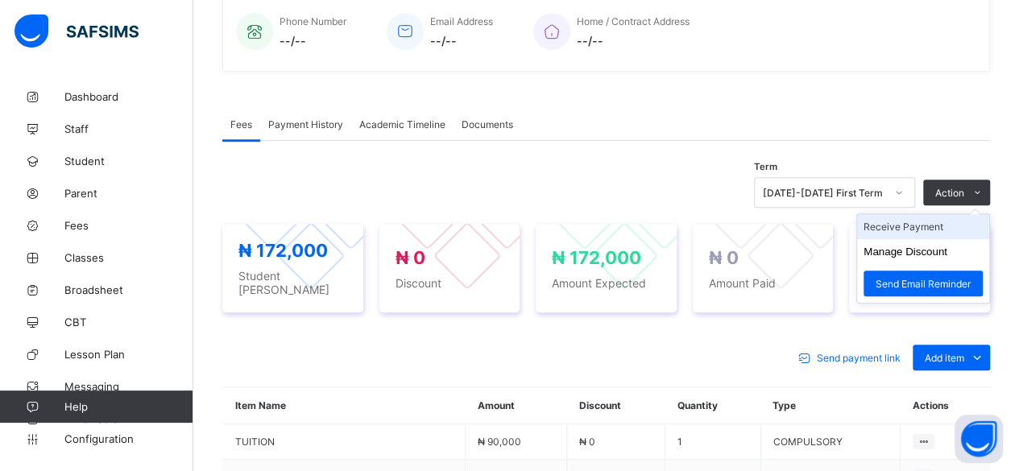
click at [936, 229] on li "Receive Payment" at bounding box center [923, 226] width 132 height 25
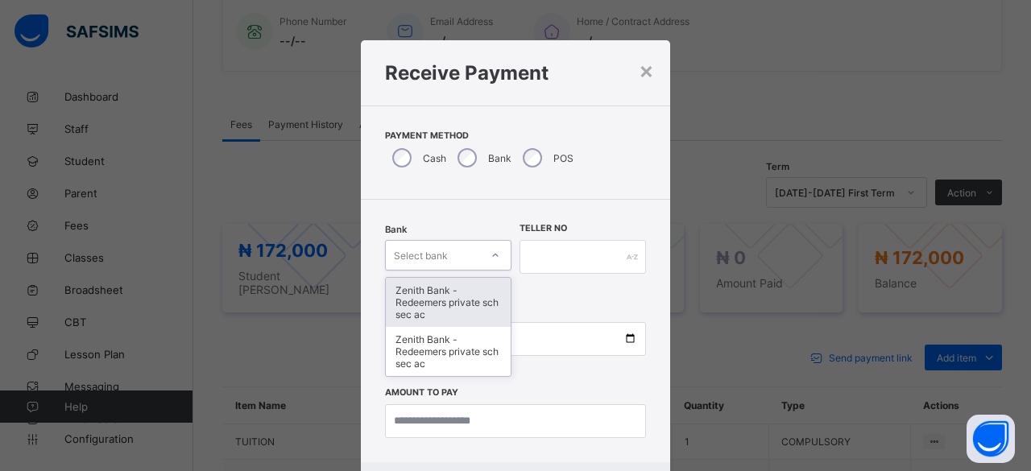
click at [456, 250] on div "Select bank" at bounding box center [433, 255] width 94 height 23
click at [450, 288] on div "Zenith Bank - Redeemers private sch sec ac" at bounding box center [448, 302] width 125 height 49
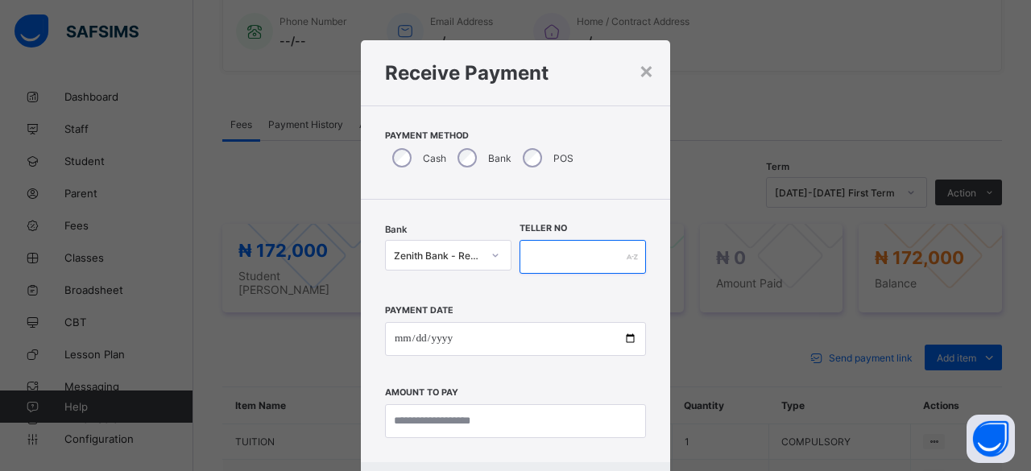
click at [553, 262] on input "text" at bounding box center [582, 257] width 126 height 34
paste input "**********"
type input "**********"
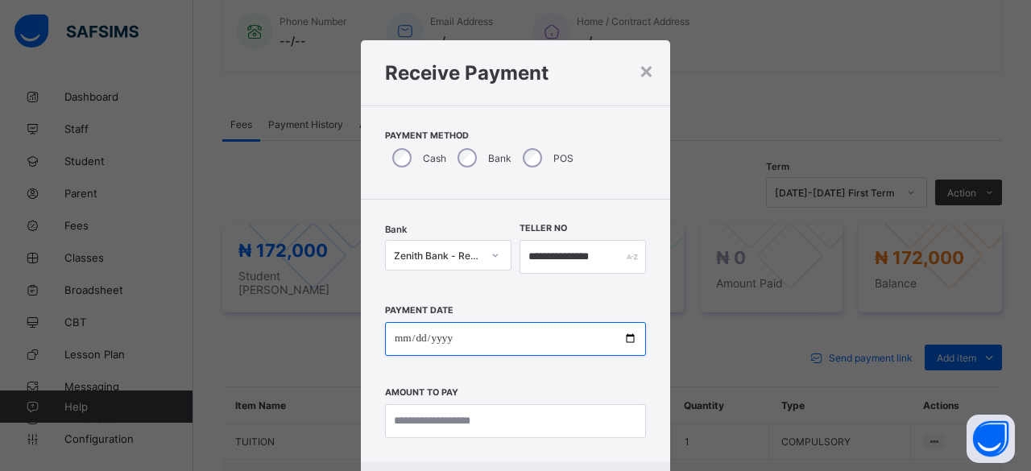
click at [620, 338] on input "date" at bounding box center [515, 339] width 261 height 34
type input "**********"
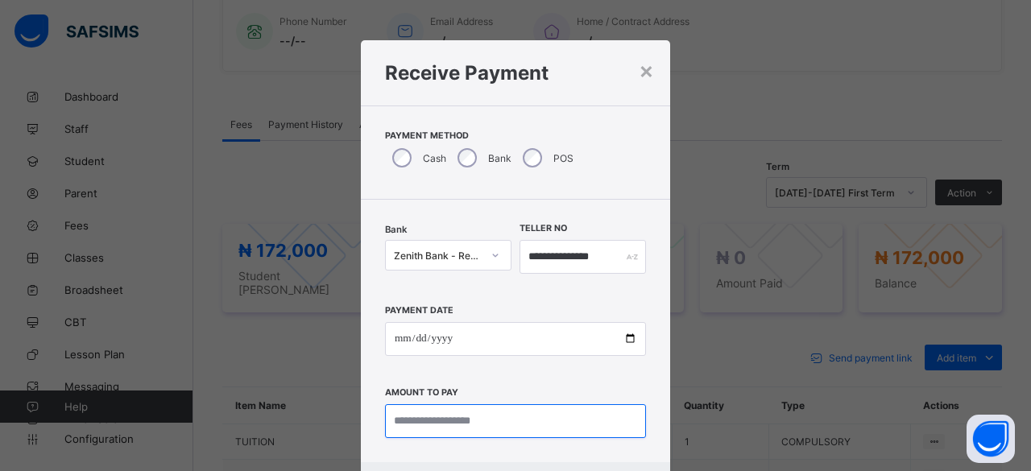
click at [427, 423] on input "currency" at bounding box center [515, 421] width 261 height 34
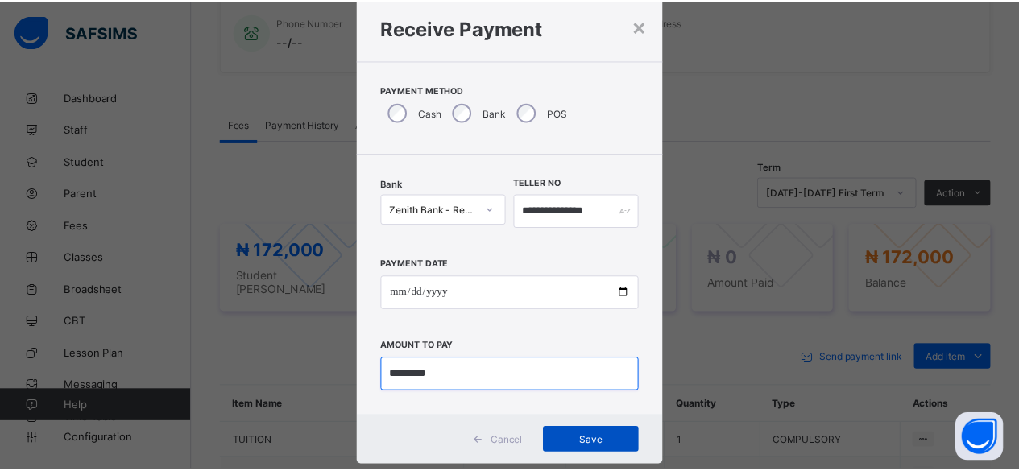
scroll to position [81, 0]
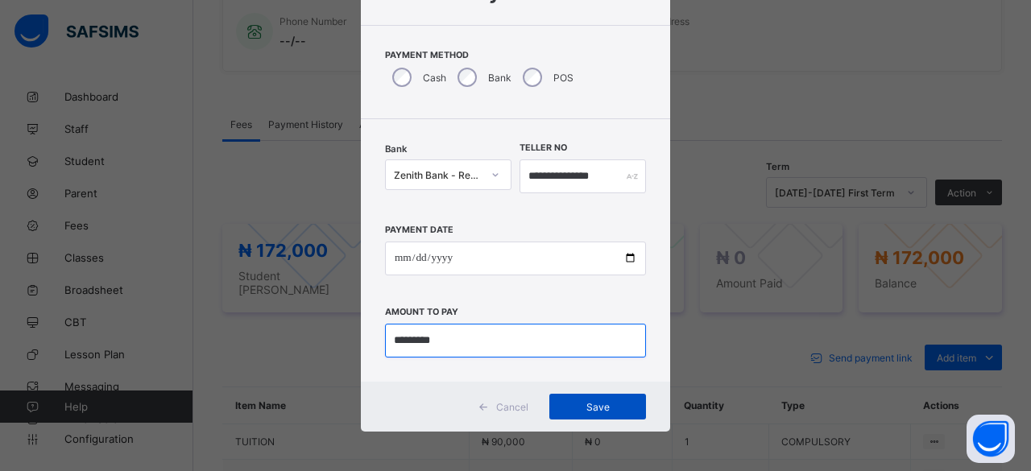
type input "*********"
click at [581, 407] on span "Save" at bounding box center [597, 407] width 72 height 12
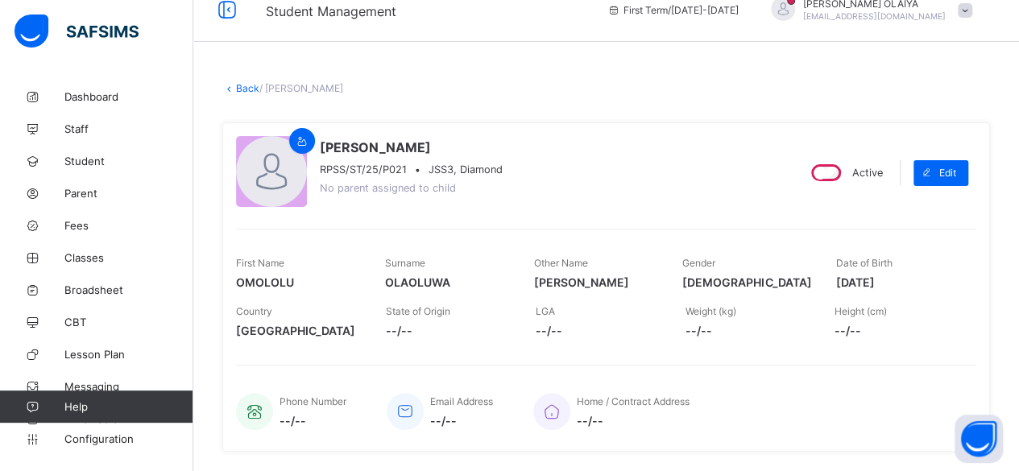
scroll to position [0, 0]
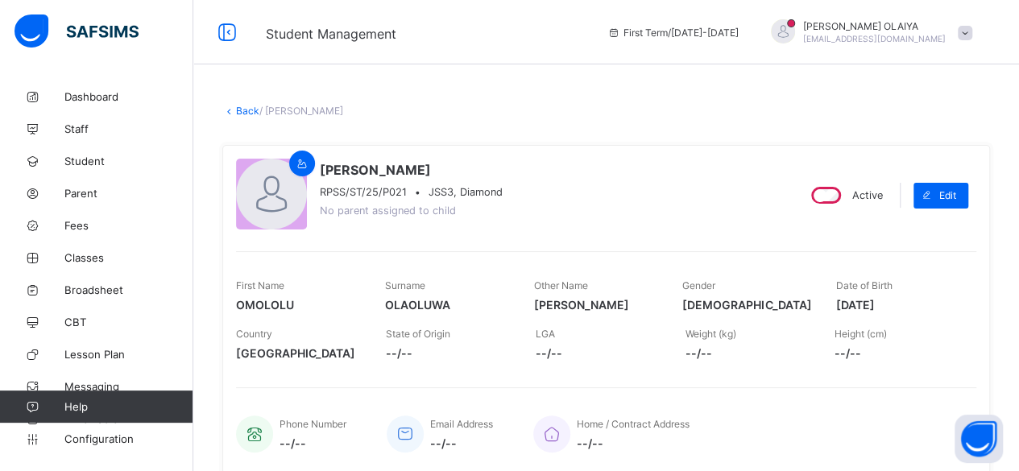
click at [247, 110] on link "Back" at bounding box center [247, 111] width 23 height 12
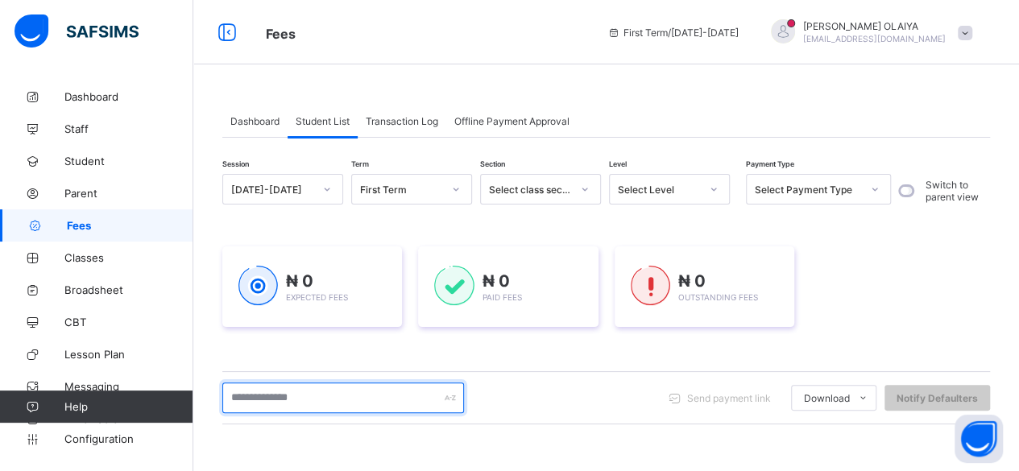
drag, startPoint x: 263, startPoint y: 401, endPoint x: 264, endPoint y: 391, distance: 10.5
click at [263, 400] on input "text" at bounding box center [343, 398] width 242 height 31
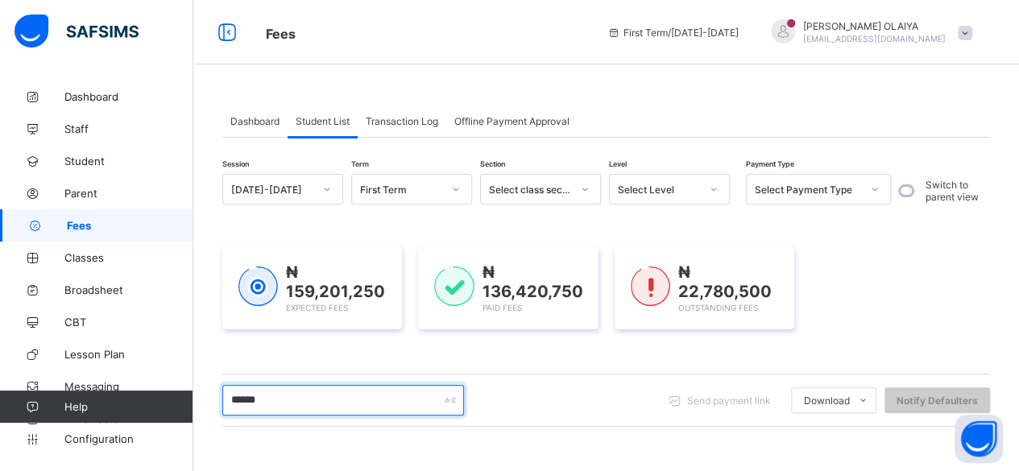
type input "*******"
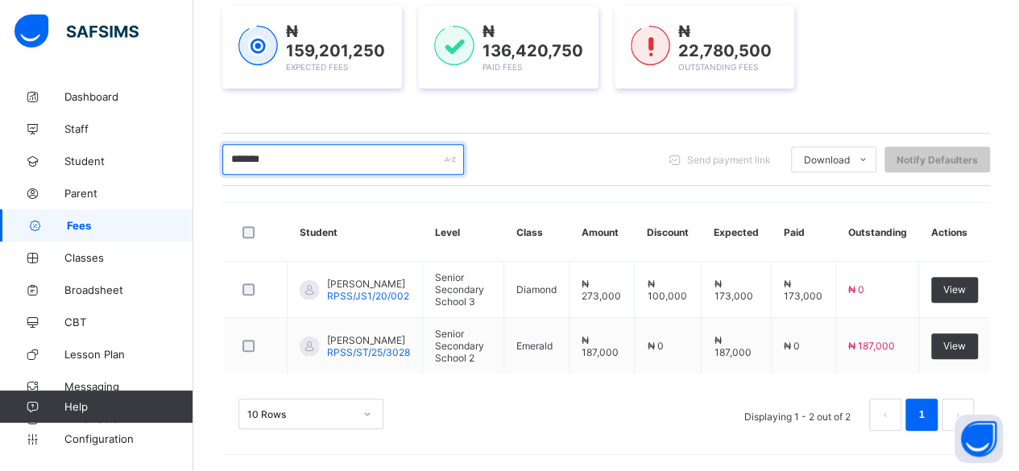
scroll to position [233, 0]
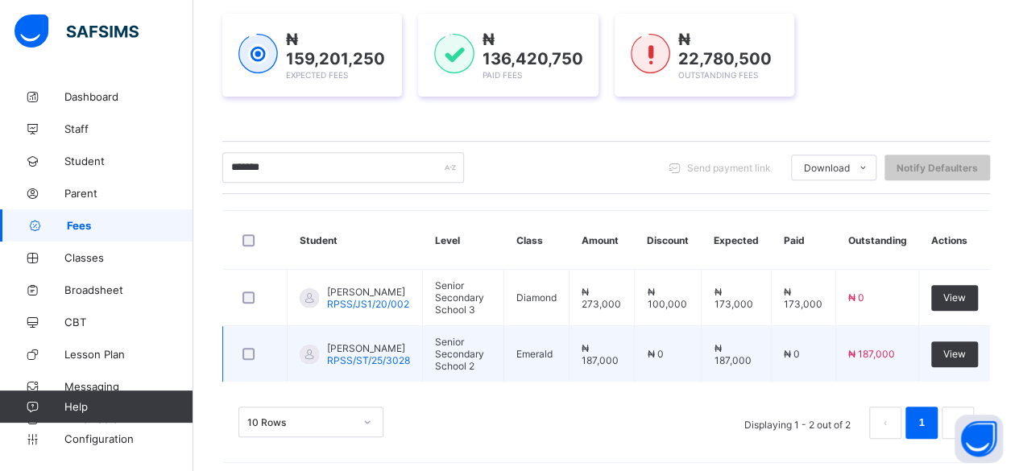
click at [340, 344] on span "OMOLOLU ABIGAIL" at bounding box center [368, 348] width 83 height 12
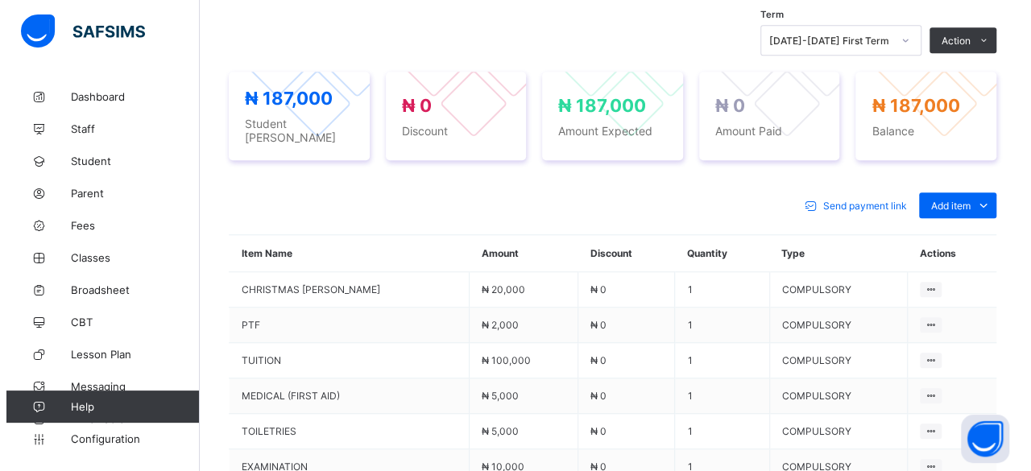
scroll to position [498, 0]
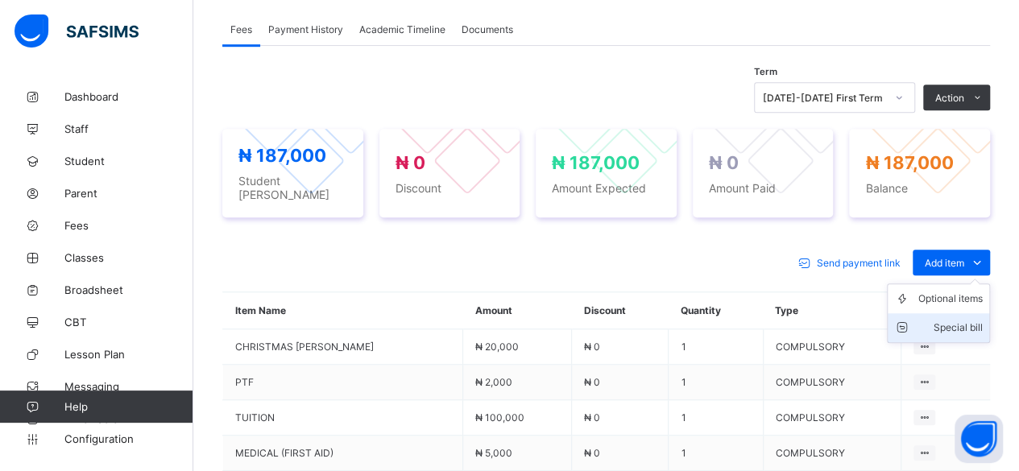
click at [961, 320] on div "Special bill" at bounding box center [950, 328] width 64 height 16
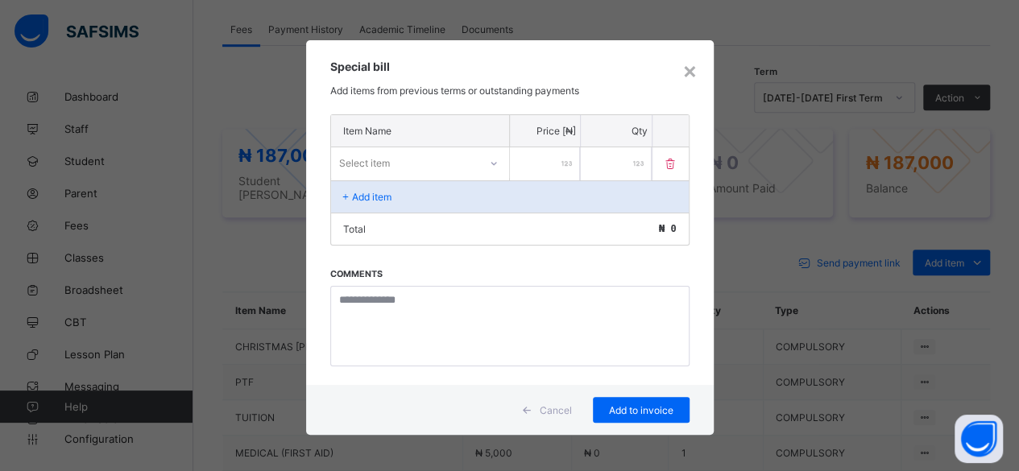
click at [390, 156] on div "Select item" at bounding box center [404, 162] width 147 height 23
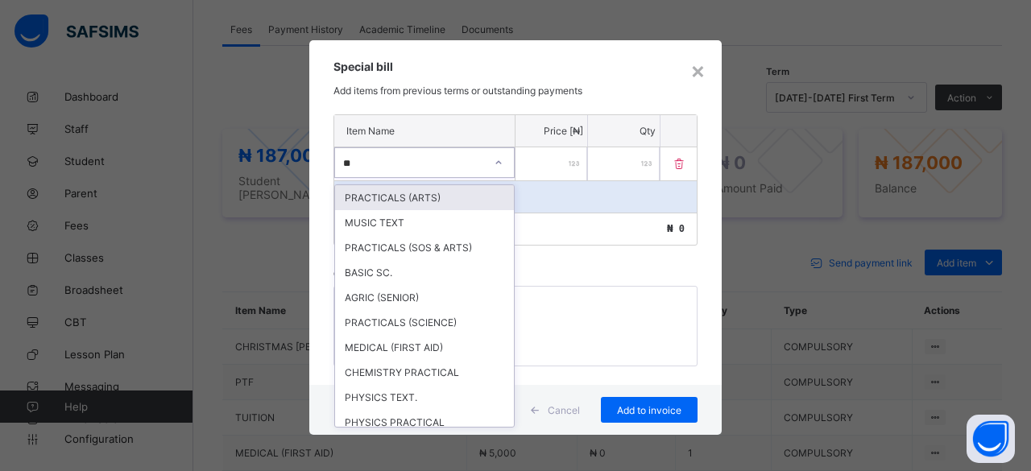
type input "***"
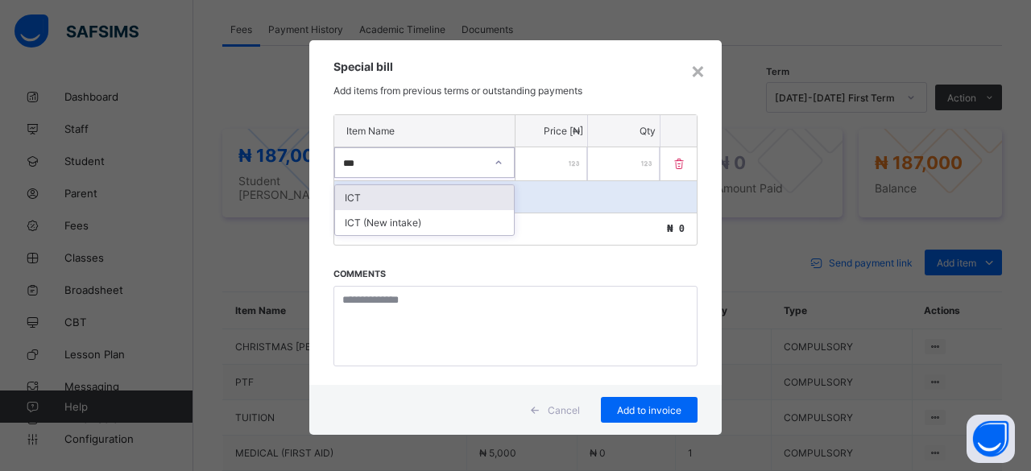
click at [364, 201] on div "ICT" at bounding box center [424, 197] width 179 height 25
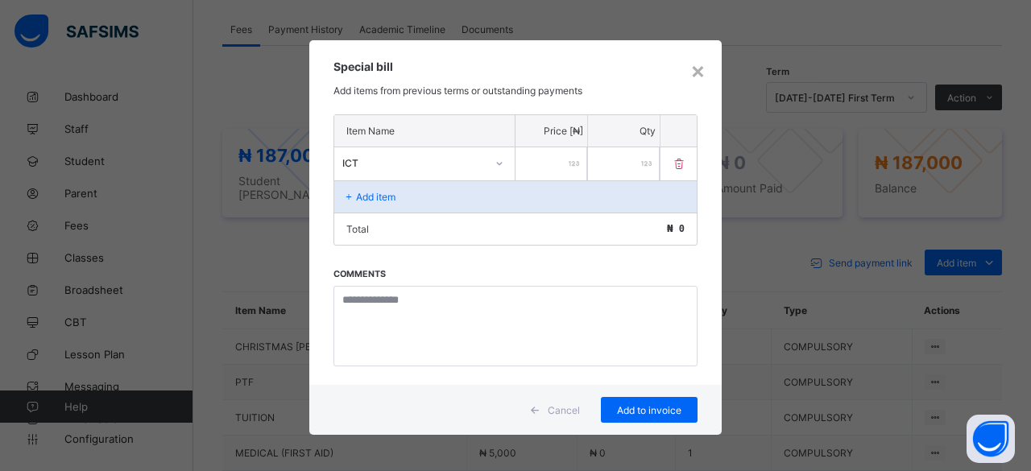
click at [541, 151] on input "number" at bounding box center [551, 163] width 72 height 33
type input "*****"
click at [378, 191] on p "Add item" at bounding box center [375, 197] width 39 height 12
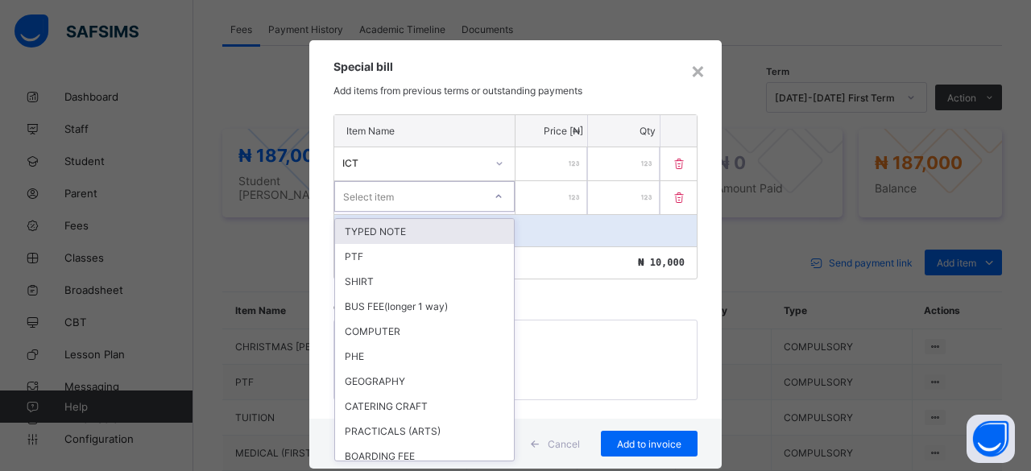
click at [369, 187] on div "Select item" at bounding box center [368, 196] width 51 height 31
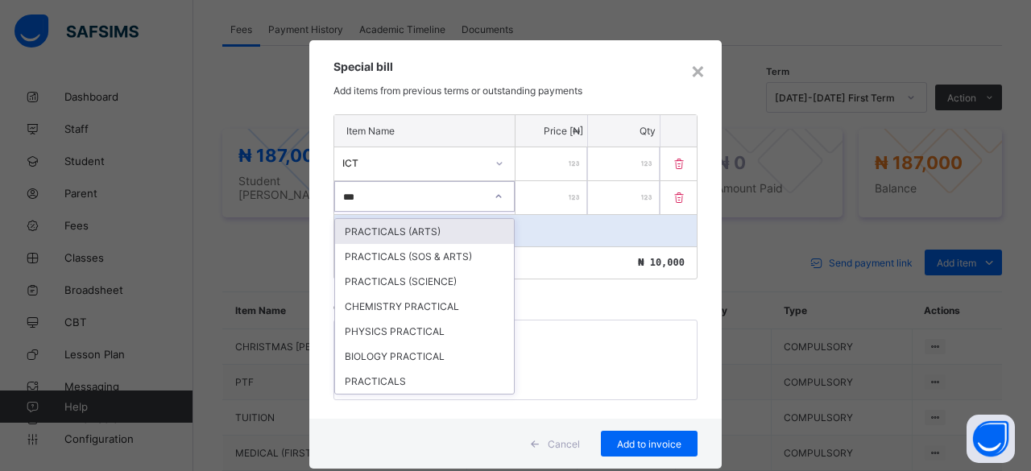
type input "****"
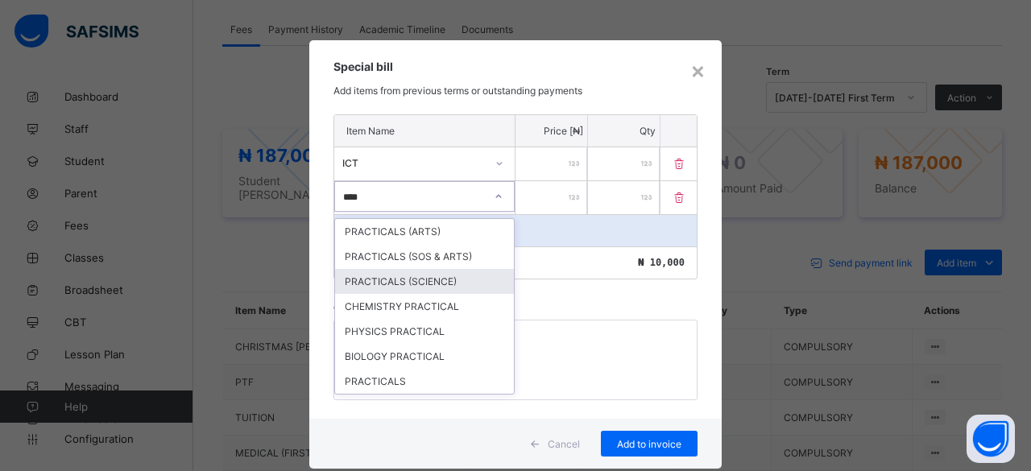
drag, startPoint x: 368, startPoint y: 278, endPoint x: 408, endPoint y: 239, distance: 55.8
click at [367, 275] on div "PRACTICALS (SCIENCE)" at bounding box center [424, 281] width 179 height 25
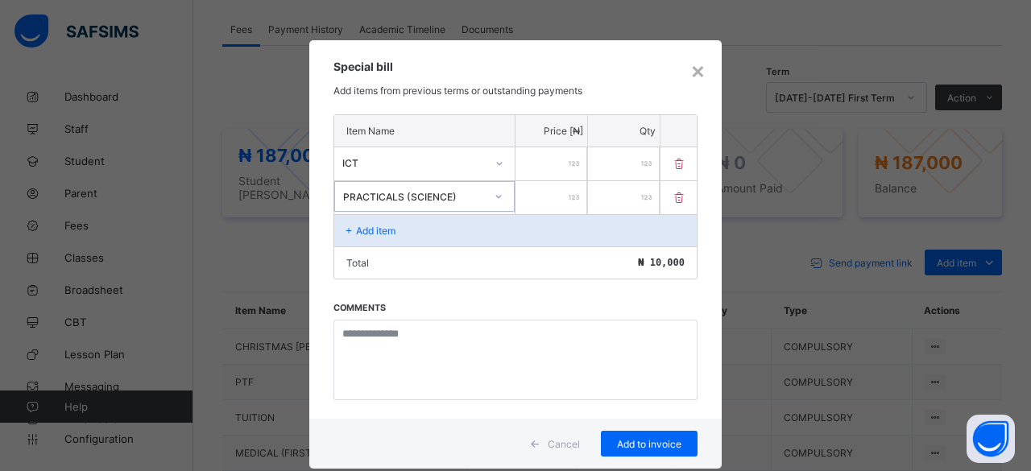
click at [539, 176] on input "*****" at bounding box center [551, 163] width 72 height 33
click at [537, 196] on input "number" at bounding box center [551, 197] width 72 height 33
type input "*****"
click at [647, 439] on span "Add to invoice" at bounding box center [649, 444] width 72 height 12
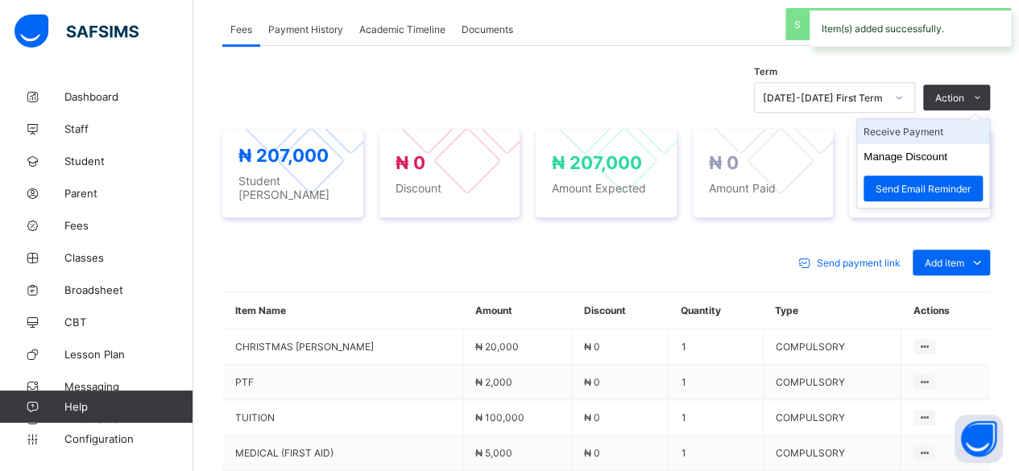
click at [915, 128] on li "Receive Payment" at bounding box center [923, 131] width 132 height 25
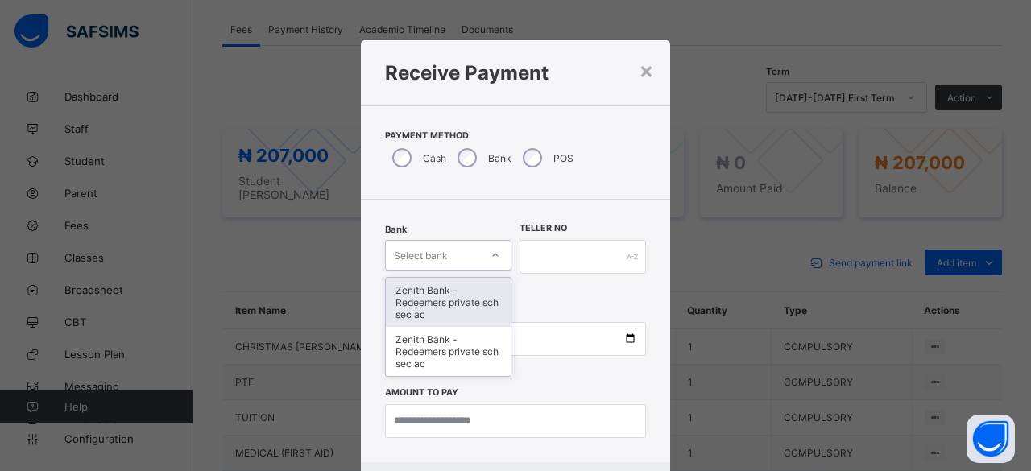
click at [437, 239] on div "Bank option Zenith Bank - Redeemers private sch sec ac focused, 1 of 2. 2 resul…" at bounding box center [448, 257] width 126 height 66
drag, startPoint x: 430, startPoint y: 286, endPoint x: 449, endPoint y: 273, distance: 22.6
click at [432, 285] on div "Zenith Bank - Redeemers private sch sec ac" at bounding box center [448, 302] width 125 height 49
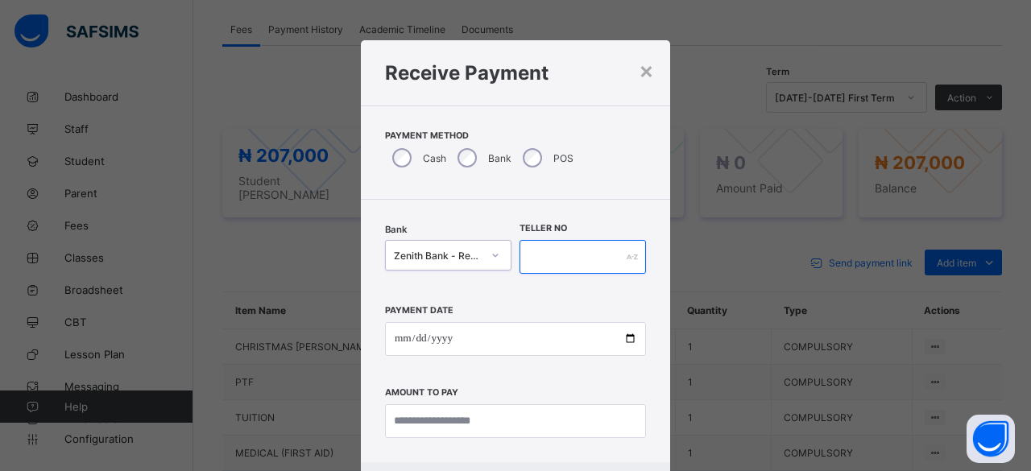
click at [536, 253] on input "text" at bounding box center [582, 257] width 126 height 34
paste input "**********"
type input "**********"
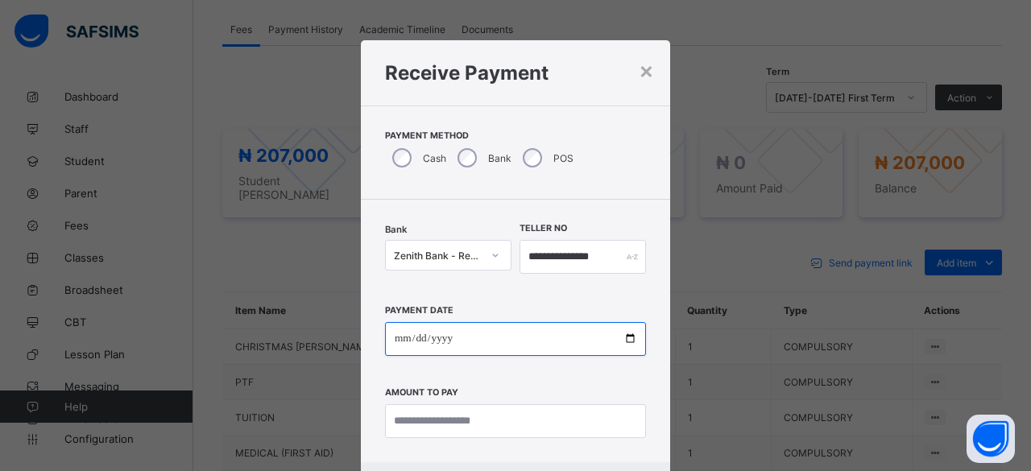
click at [618, 334] on input "date" at bounding box center [515, 339] width 261 height 34
type input "**********"
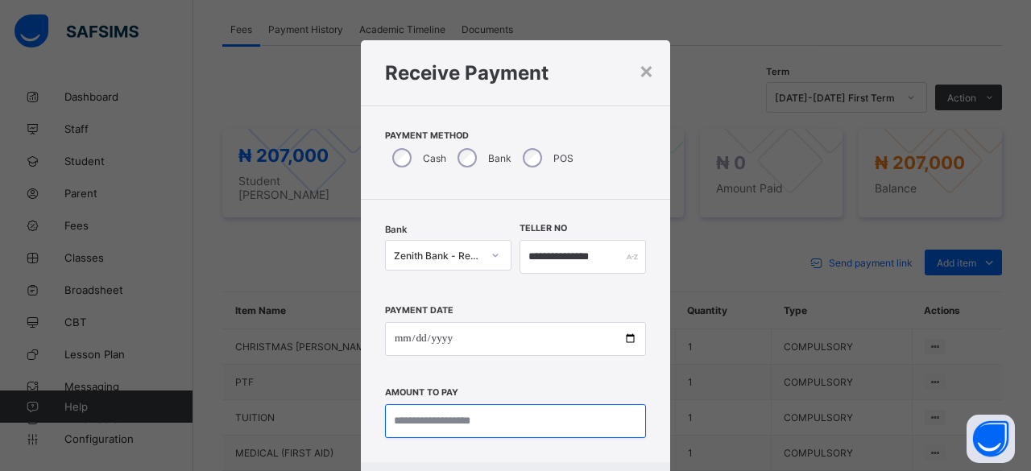
click at [453, 416] on input "currency" at bounding box center [515, 421] width 261 height 34
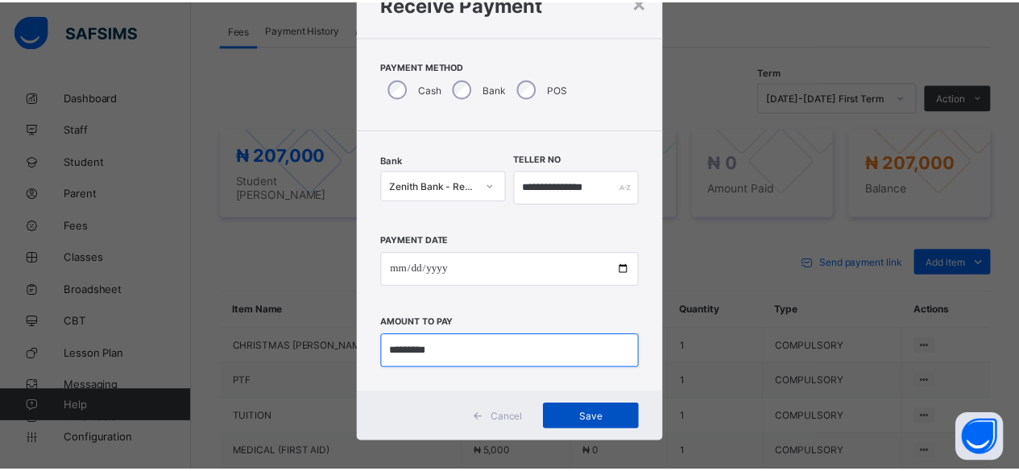
scroll to position [81, 0]
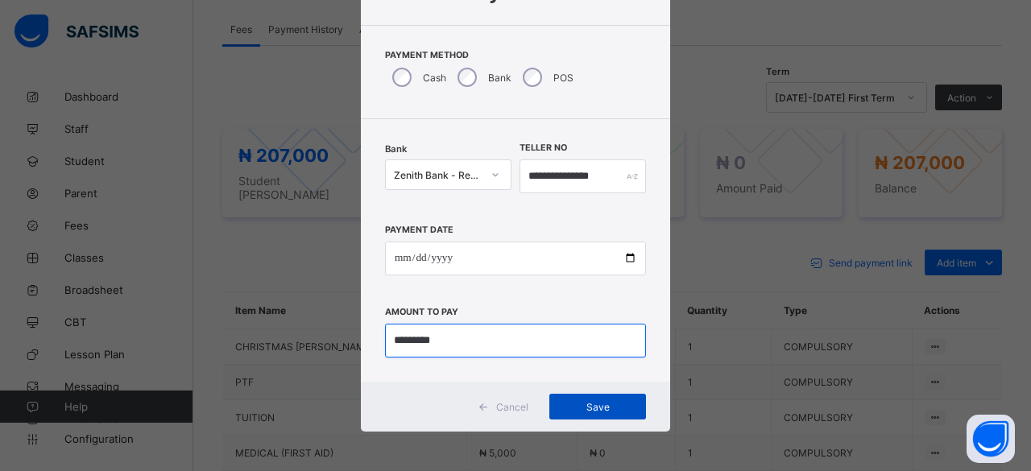
type input "*********"
click at [569, 407] on span "Save" at bounding box center [597, 407] width 72 height 12
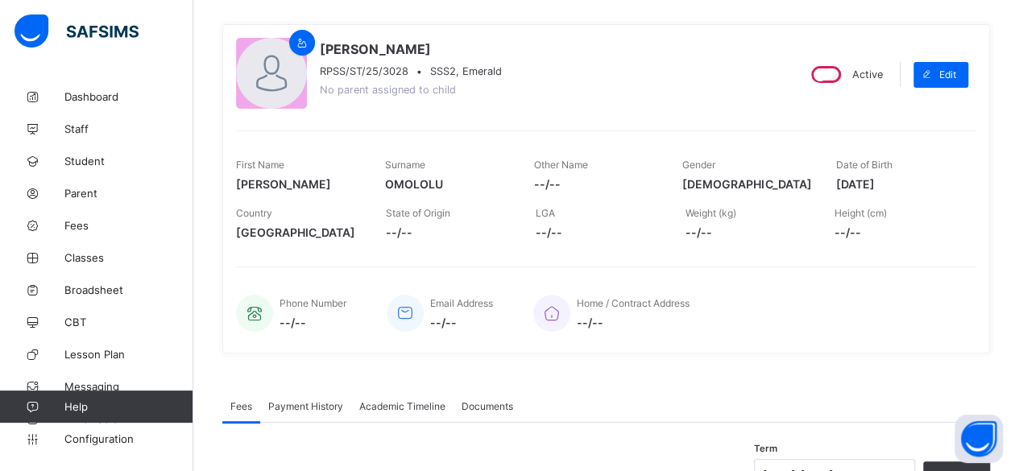
scroll to position [14, 0]
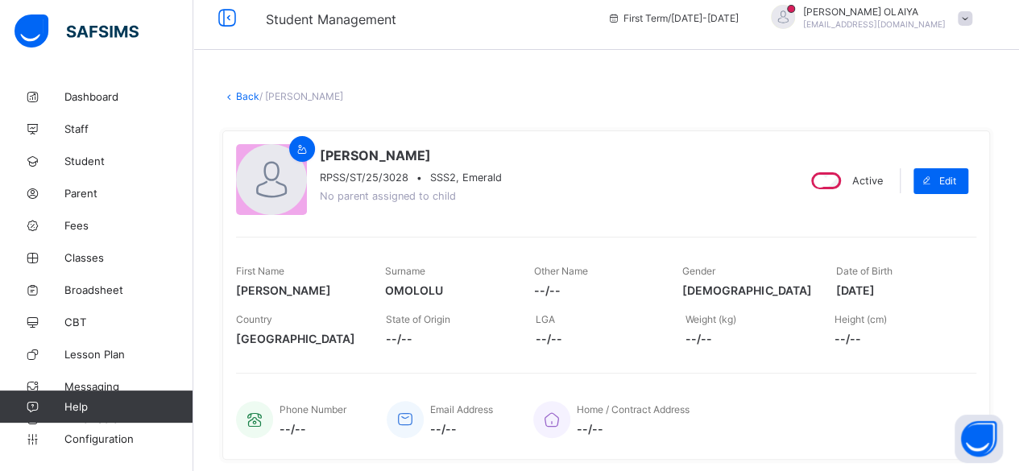
click at [242, 92] on link "Back" at bounding box center [247, 96] width 23 height 12
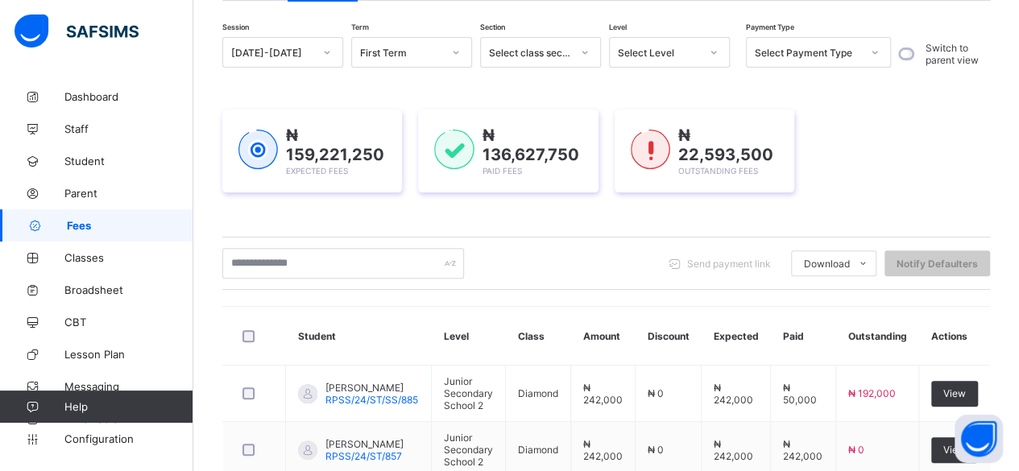
scroll to position [217, 0]
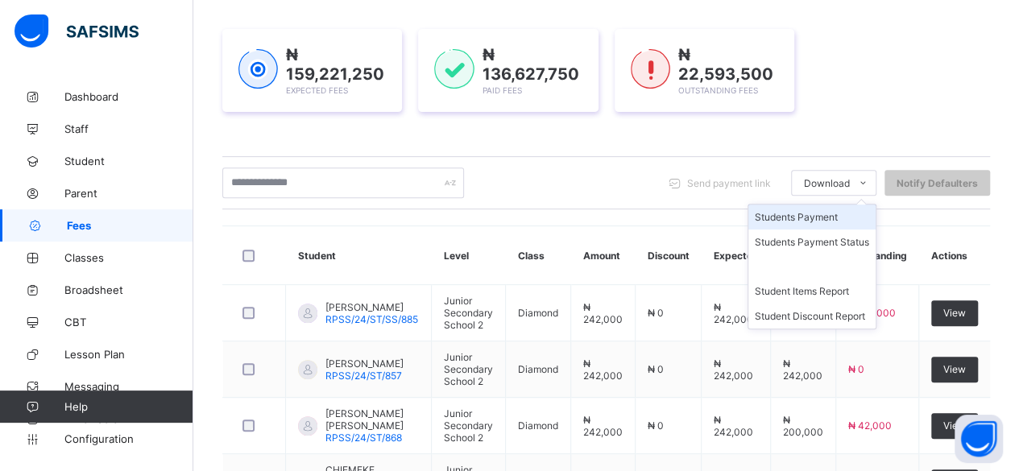
click at [815, 215] on li "Students Payment" at bounding box center [811, 217] width 127 height 25
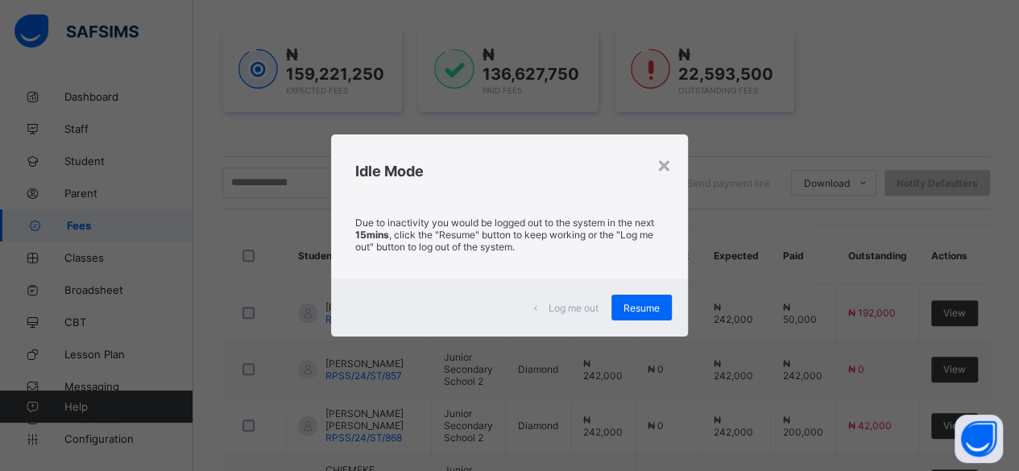
click at [651, 310] on span "Resume" at bounding box center [641, 308] width 36 height 12
click at [665, 163] on div "Send payment link Download Students Payment Students Payment Status Student Ite…" at bounding box center [605, 182] width 767 height 53
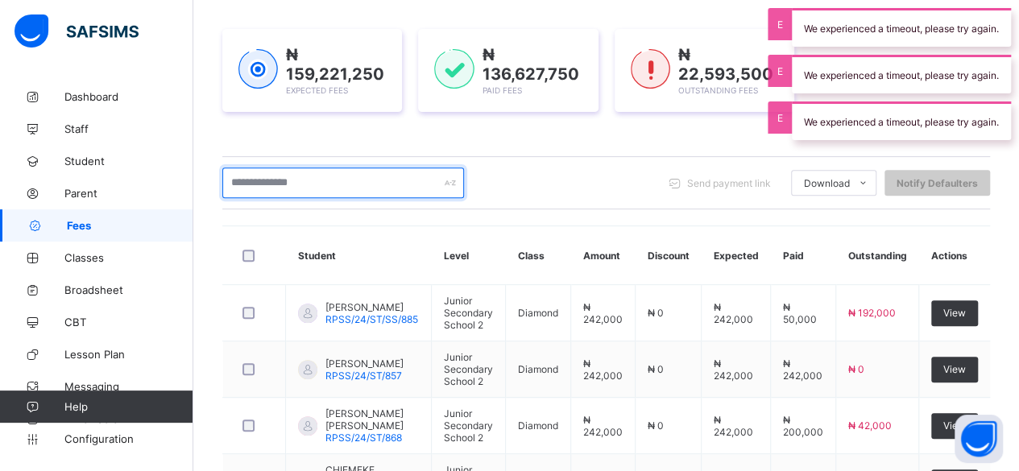
click at [234, 173] on input "text" at bounding box center [343, 183] width 242 height 31
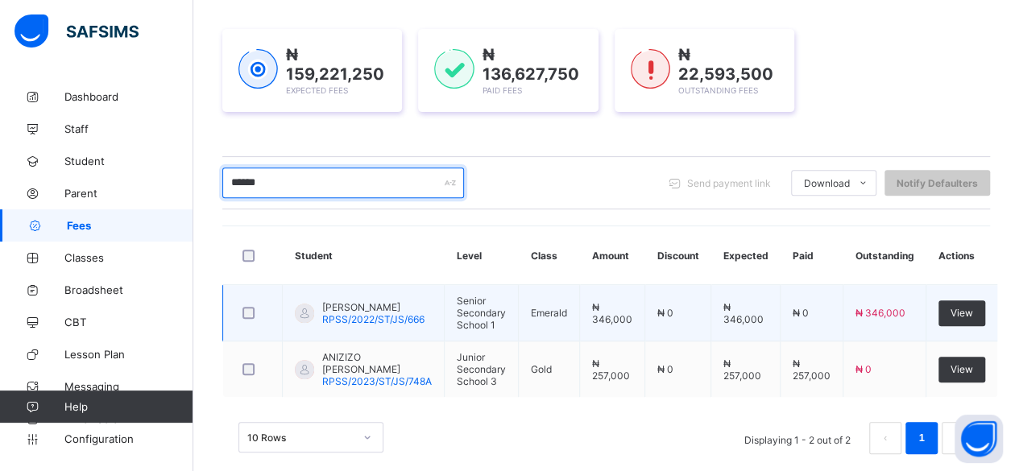
type input "******"
click at [358, 301] on span "AGABI NICOLE EJURA" at bounding box center [373, 307] width 102 height 12
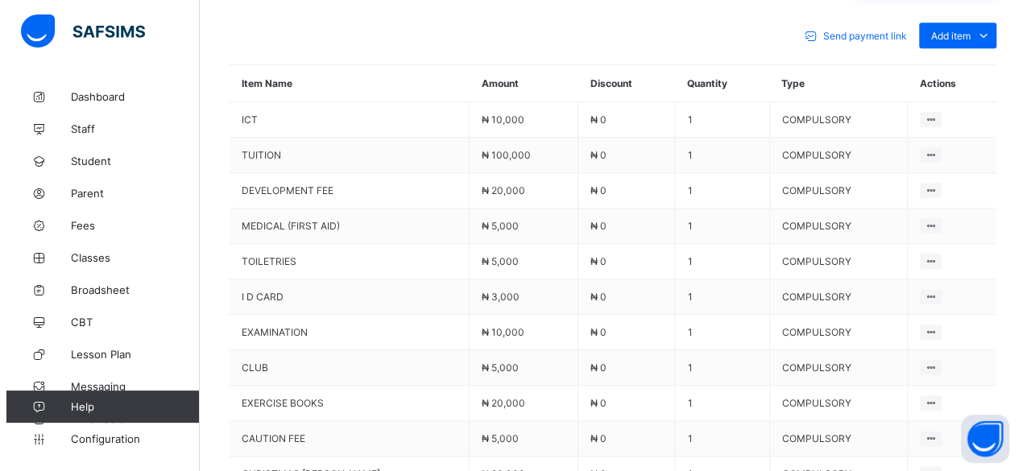
scroll to position [483, 0]
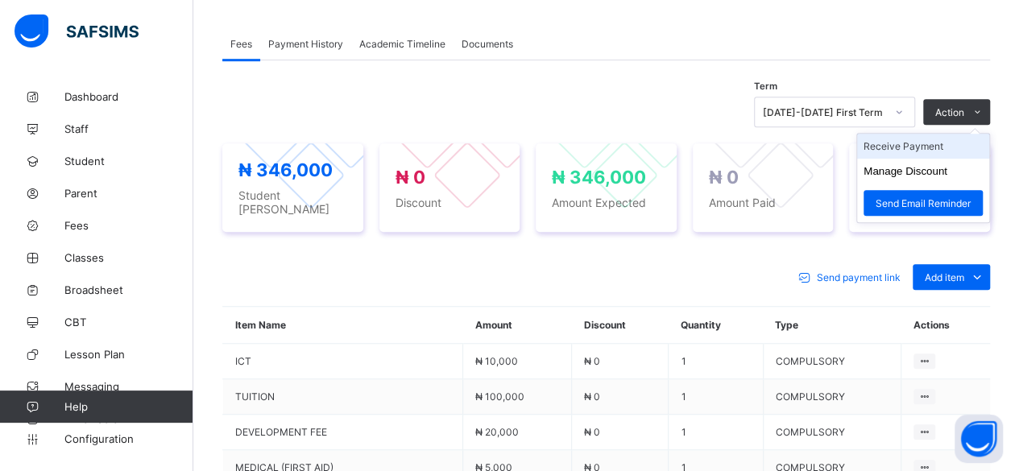
click at [926, 146] on li "Receive Payment" at bounding box center [923, 146] width 132 height 25
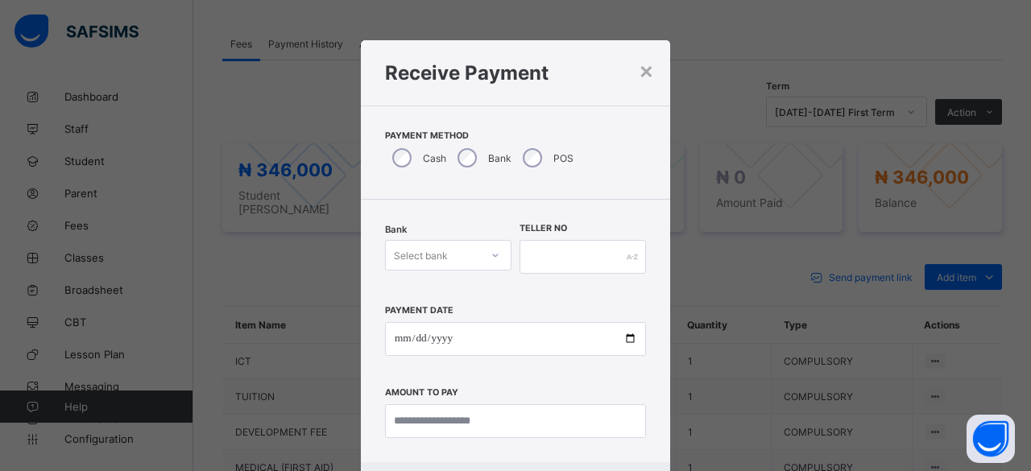
click at [451, 258] on div "Select bank" at bounding box center [433, 255] width 94 height 23
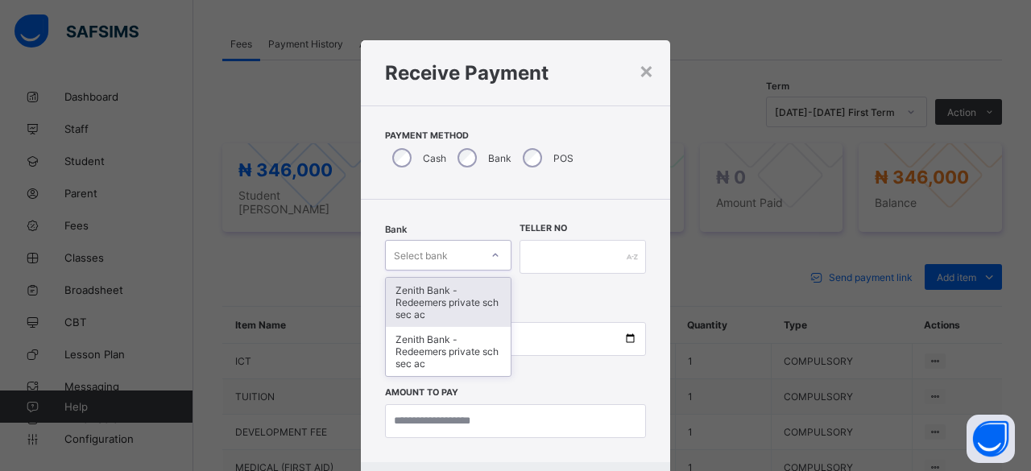
click at [446, 294] on div "Zenith Bank - Redeemers private sch sec ac" at bounding box center [448, 302] width 125 height 49
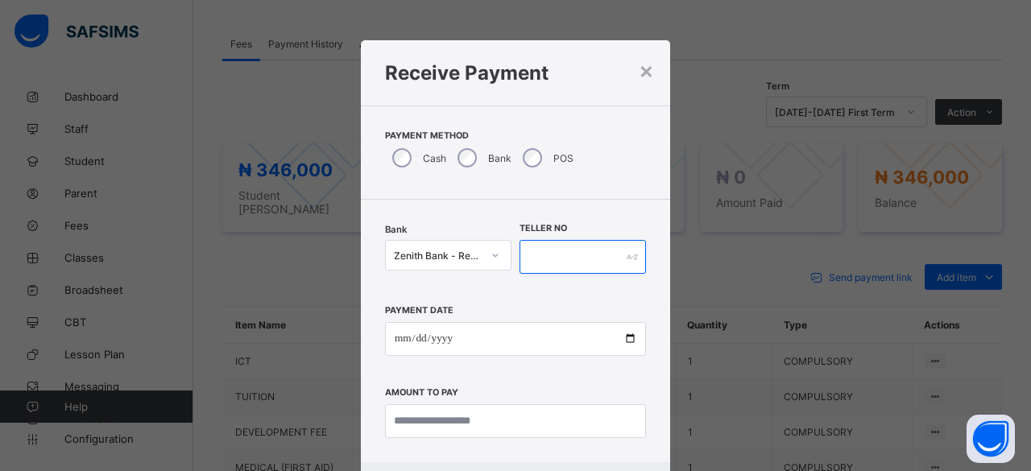
click at [566, 240] on input "text" at bounding box center [582, 257] width 126 height 34
paste input "**********"
type input "**********"
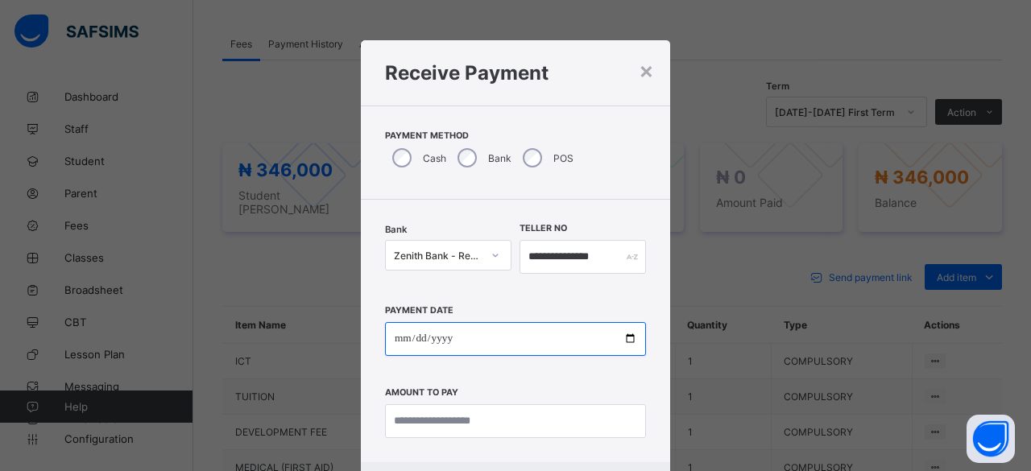
click at [617, 340] on input "date" at bounding box center [515, 339] width 261 height 34
click at [625, 338] on input "date" at bounding box center [515, 339] width 261 height 34
type input "**********"
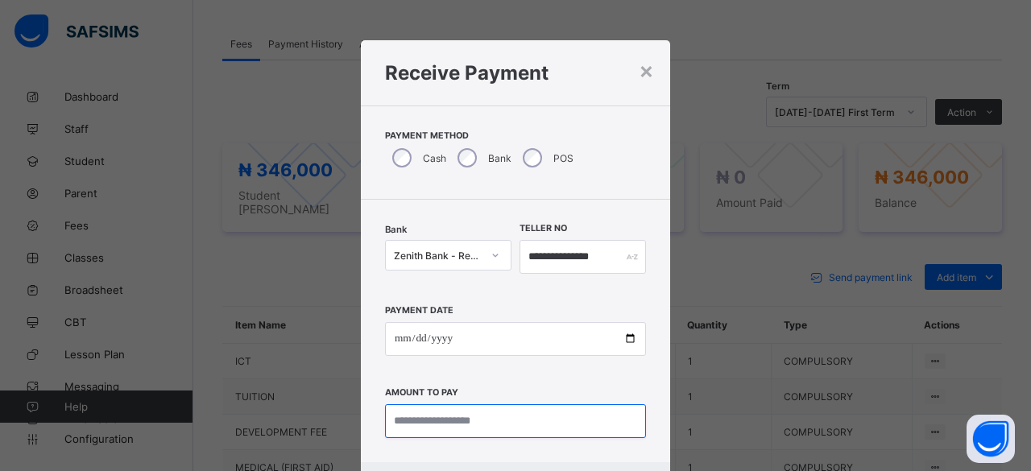
click at [434, 417] on input "currency" at bounding box center [515, 421] width 261 height 34
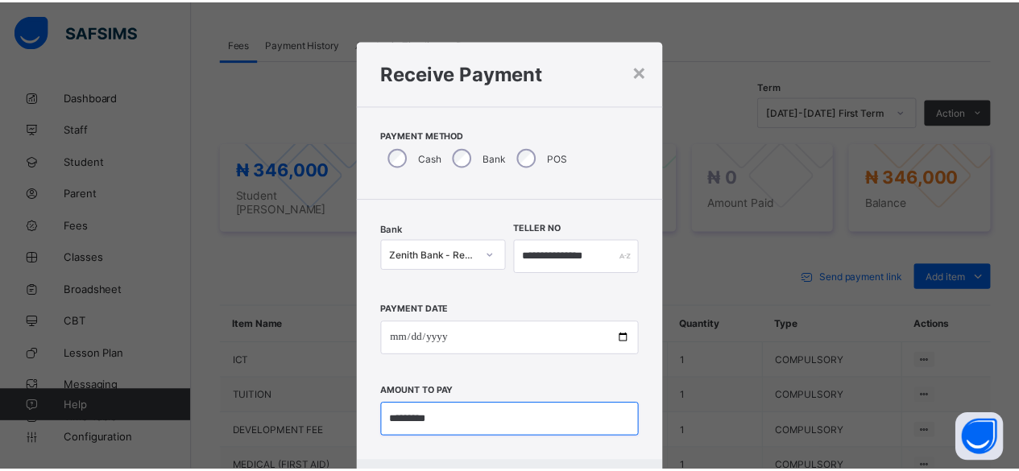
scroll to position [81, 0]
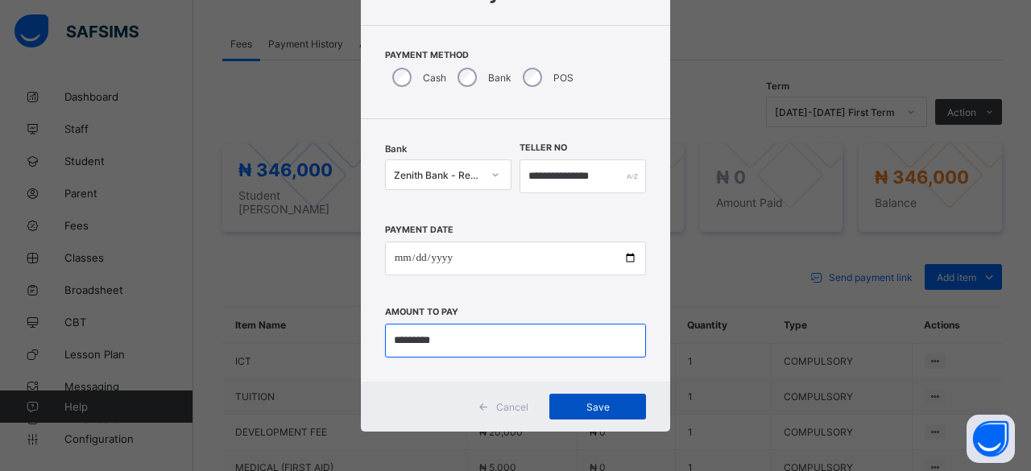
type input "*********"
click at [569, 402] on span "Save" at bounding box center [597, 407] width 72 height 12
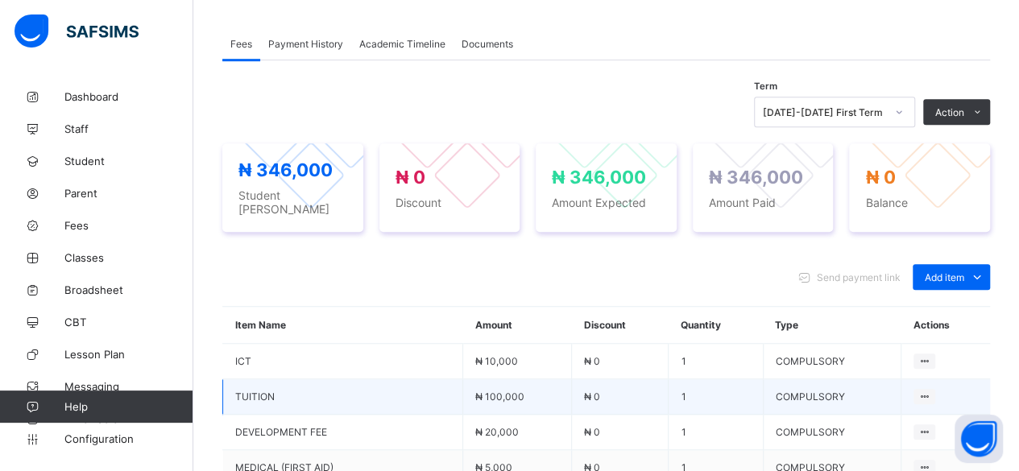
drag, startPoint x: 467, startPoint y: 379, endPoint x: 456, endPoint y: 374, distance: 12.6
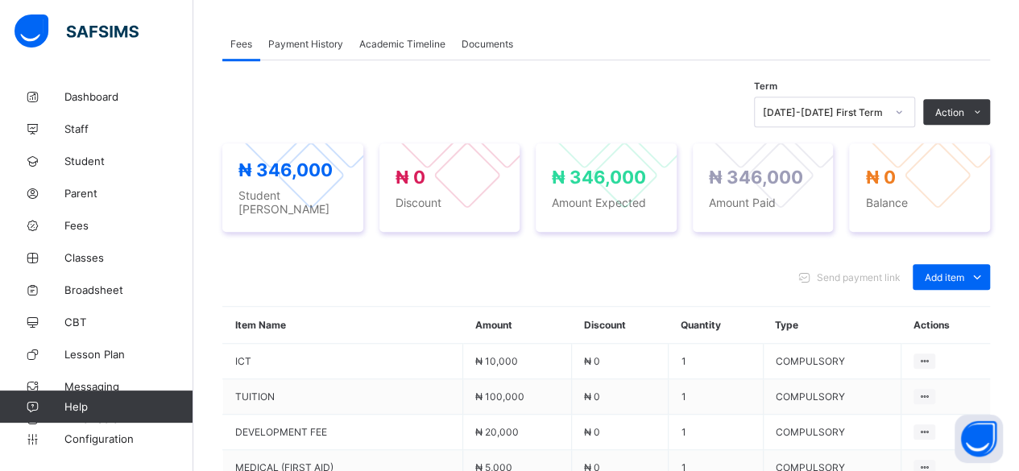
drag, startPoint x: 456, startPoint y: 374, endPoint x: 355, endPoint y: 223, distance: 181.1
click at [355, 223] on div "₦ 346,000 Student Bill ₦ 0 Discount ₦ 346,000 Amount Expected ₦ 346,000 Amount …" at bounding box center [605, 187] width 767 height 121
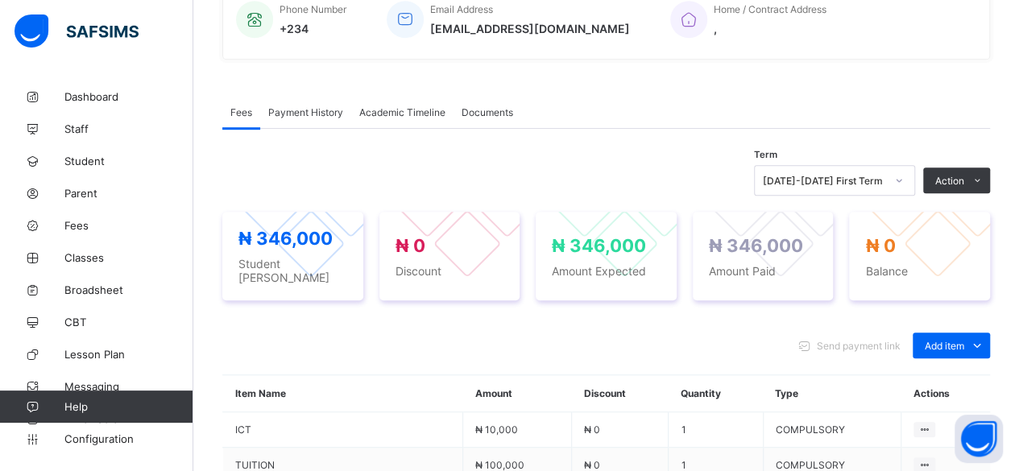
scroll to position [403, 0]
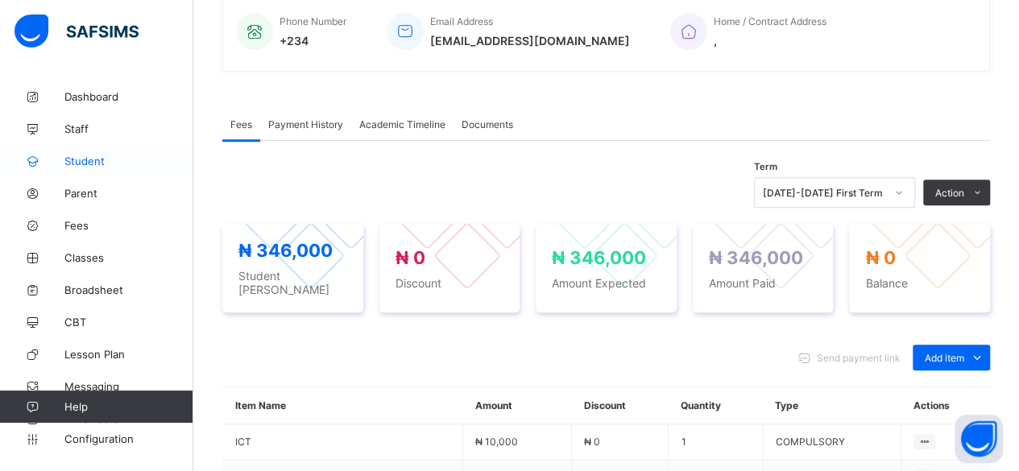
click at [89, 160] on span "Student" at bounding box center [128, 161] width 129 height 13
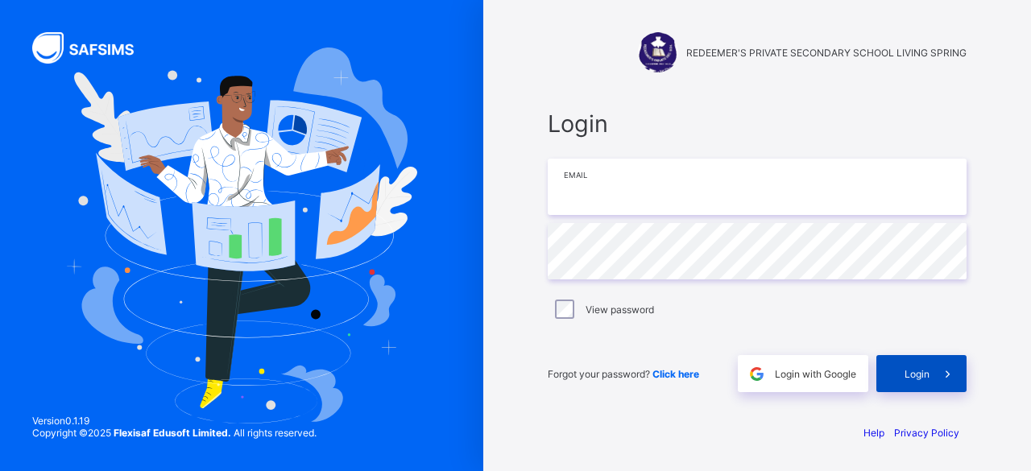
type input "**********"
click at [916, 377] on span "Login" at bounding box center [916, 374] width 25 height 12
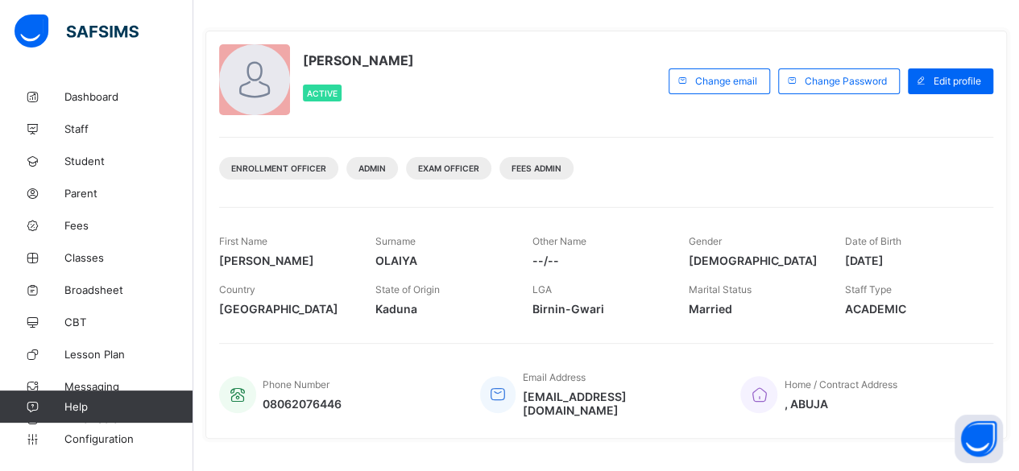
scroll to position [34, 0]
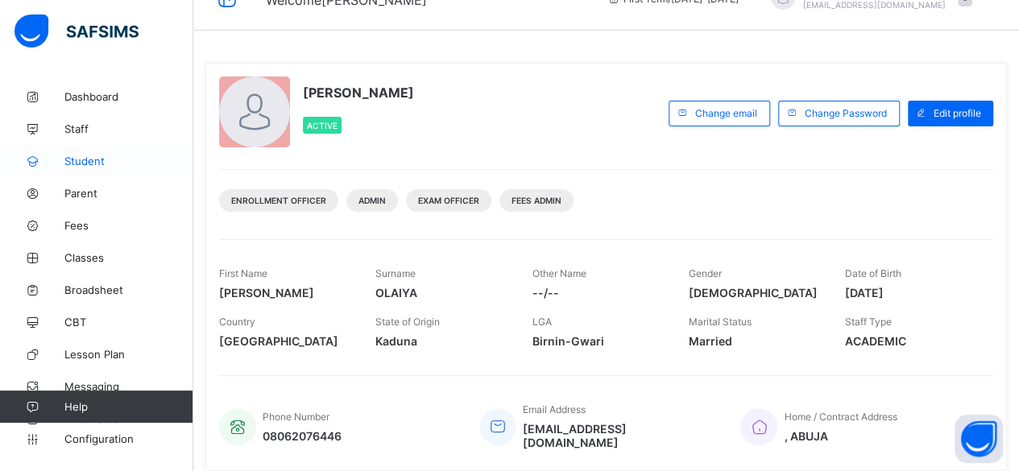
click at [92, 164] on span "Student" at bounding box center [128, 161] width 129 height 13
